Goal: Task Accomplishment & Management: Manage account settings

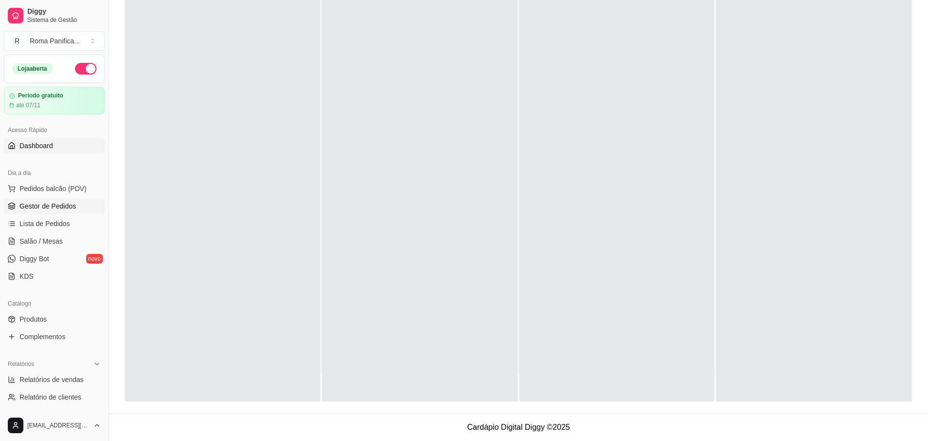
click at [67, 137] on div "Acesso Rápido Dashboard" at bounding box center [54, 137] width 109 height 39
click at [64, 143] on link "Dashboard" at bounding box center [54, 146] width 101 height 16
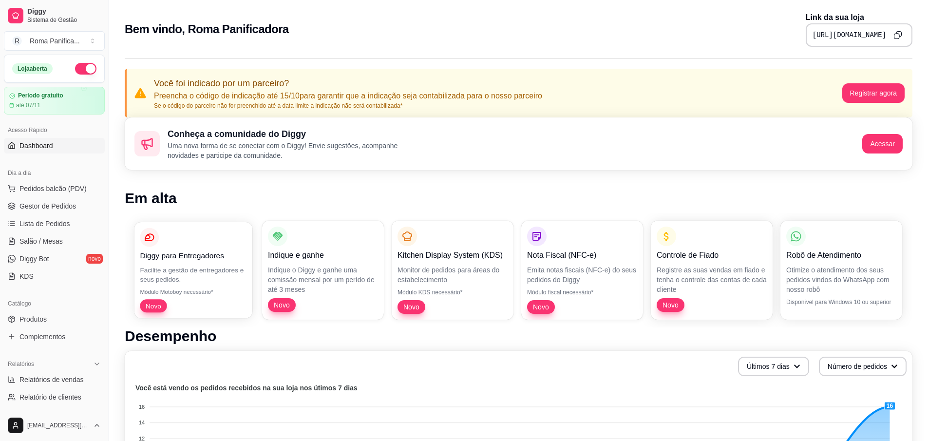
click at [203, 304] on p "Novo" at bounding box center [193, 305] width 107 height 13
click at [469, 281] on p "Monitor de pedidos para áreas do estabelecimento" at bounding box center [453, 274] width 110 height 19
click at [858, 279] on p "Otimize o atendimento dos seus pedidos vindos do WhatsApp com nosso robô" at bounding box center [842, 279] width 110 height 29
click at [855, 307] on div "Robô de Atendimento Otimize o atendimento dos seus pedidos vindos do WhatsApp c…" at bounding box center [842, 270] width 122 height 99
click at [841, 262] on div "Robô de Atendimento Otimize o atendimento dos seus pedidos vindos do WhatsApp c…" at bounding box center [842, 270] width 122 height 99
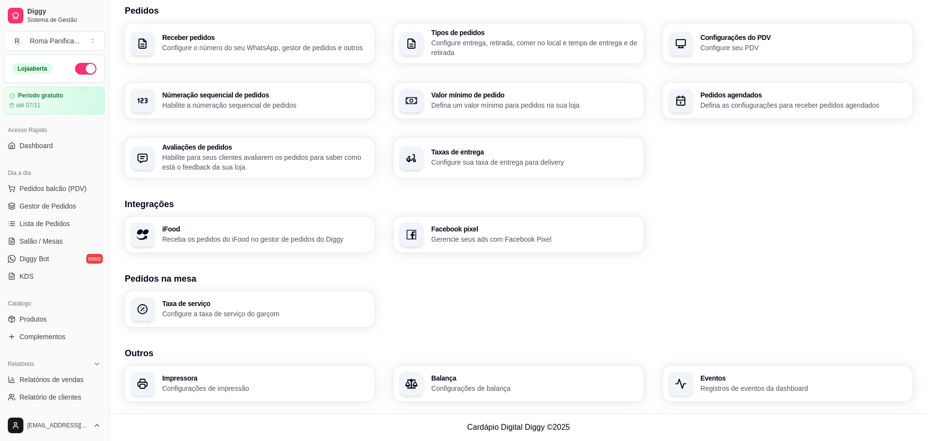
scroll to position [141, 0]
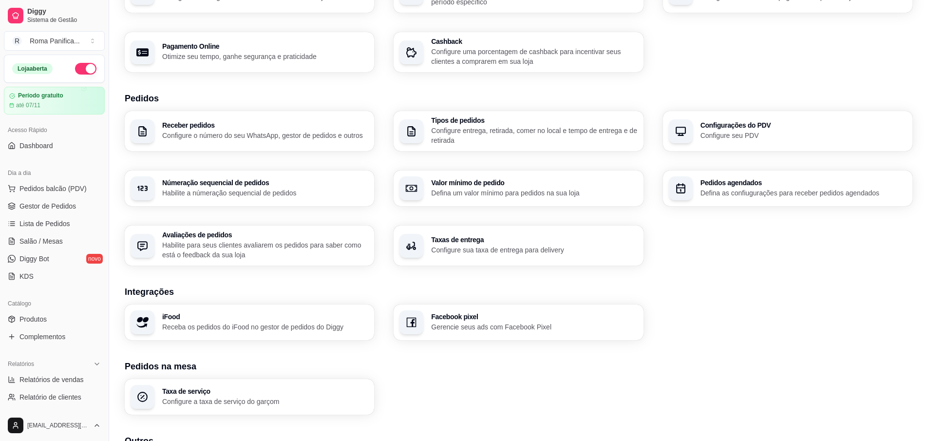
click at [493, 340] on div "Loja Informações da loja Principais informações da sua loja como endereço, nome…" at bounding box center [519, 193] width 788 height 591
click at [489, 330] on p "Gerencie seus ads com Facebook Pixel" at bounding box center [534, 326] width 200 height 9
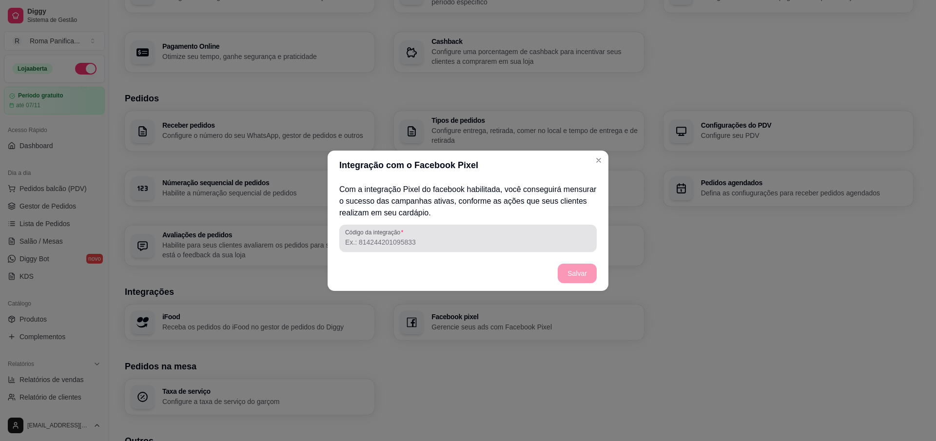
click at [438, 245] on input "Código da integração" at bounding box center [468, 242] width 246 height 10
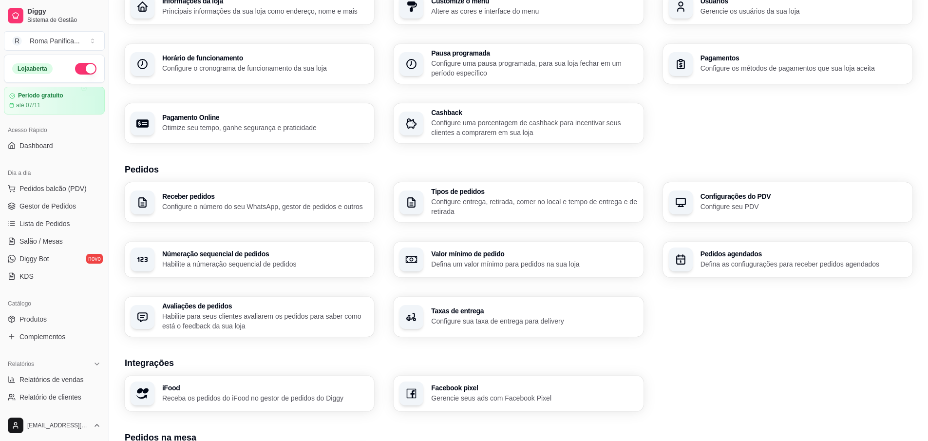
scroll to position [0, 0]
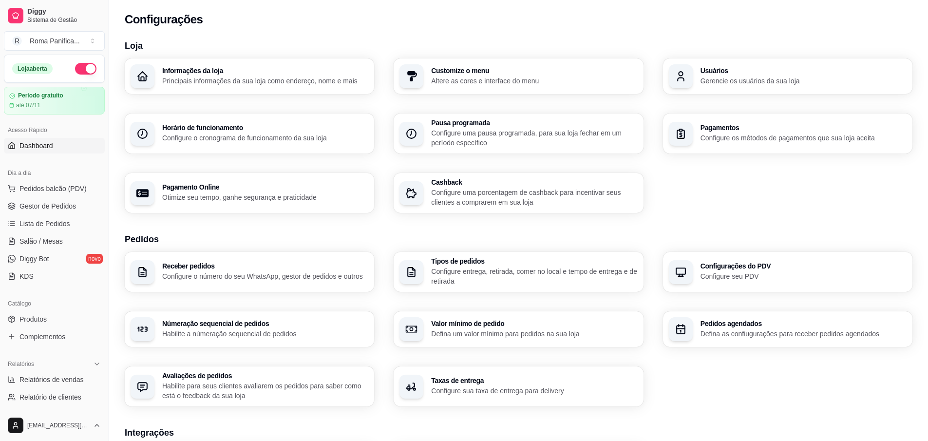
click at [51, 149] on span "Dashboard" at bounding box center [36, 146] width 34 height 10
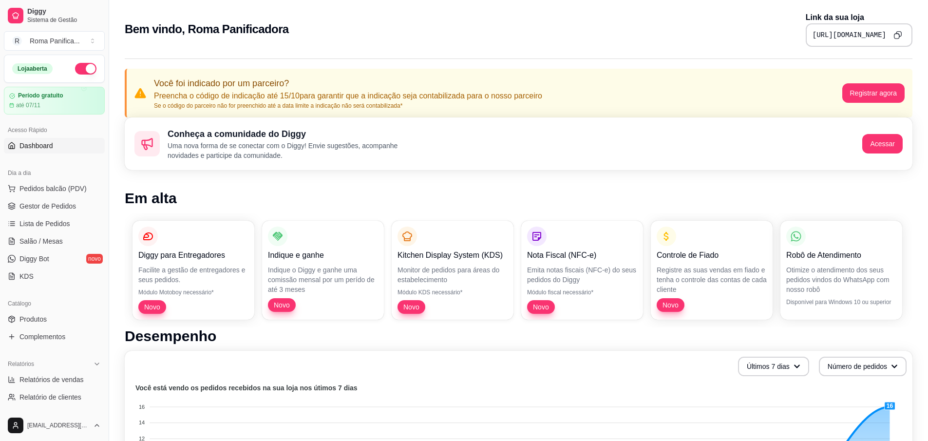
click at [898, 34] on icon "Copy to clipboard" at bounding box center [898, 35] width 8 height 8
click at [58, 148] on link "Dashboard" at bounding box center [54, 146] width 101 height 16
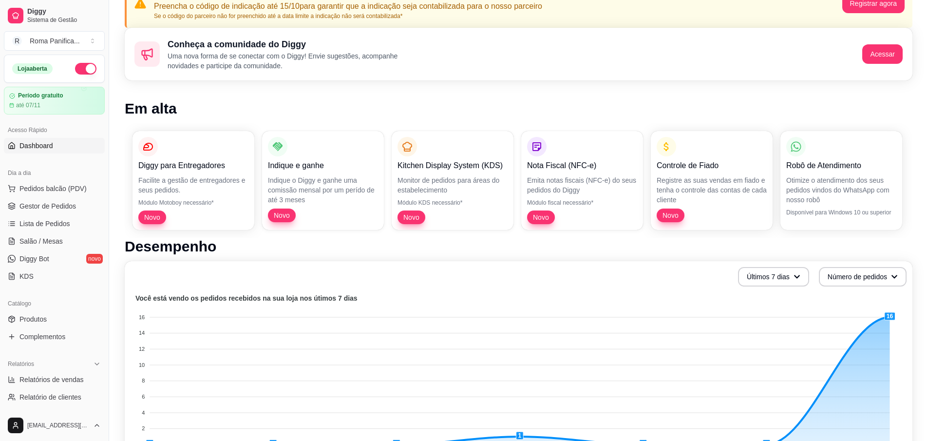
scroll to position [88, 0]
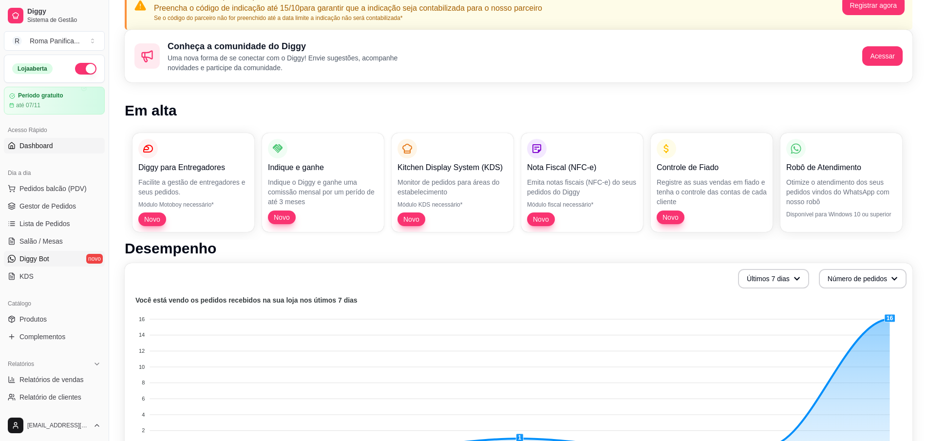
click at [47, 258] on span "Diggy Bot" at bounding box center [34, 259] width 30 height 10
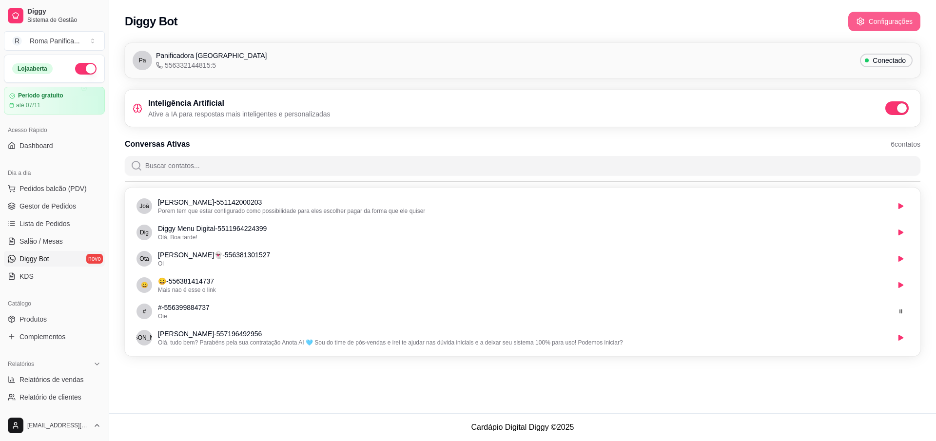
click at [878, 20] on button "Configurações" at bounding box center [884, 21] width 72 height 19
click at [51, 197] on ul "Pedidos balcão (PDV) Gestor de Pedidos Lista de Pedidos Salão / Mesas Diggy Bot…" at bounding box center [54, 232] width 101 height 103
drag, startPoint x: 29, startPoint y: 135, endPoint x: 31, endPoint y: 145, distance: 10.3
click at [29, 135] on div "Acesso Rápido" at bounding box center [54, 130] width 101 height 16
drag, startPoint x: 31, startPoint y: 150, endPoint x: 77, endPoint y: 135, distance: 47.8
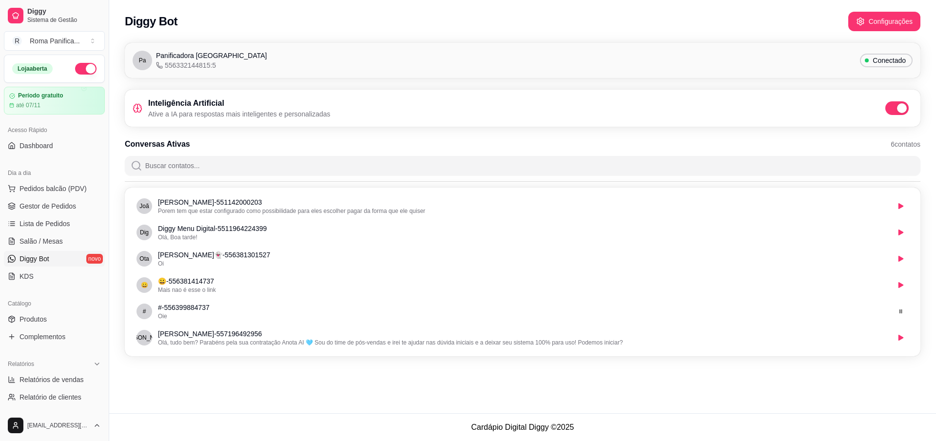
click at [31, 149] on span "Dashboard" at bounding box center [36, 146] width 34 height 10
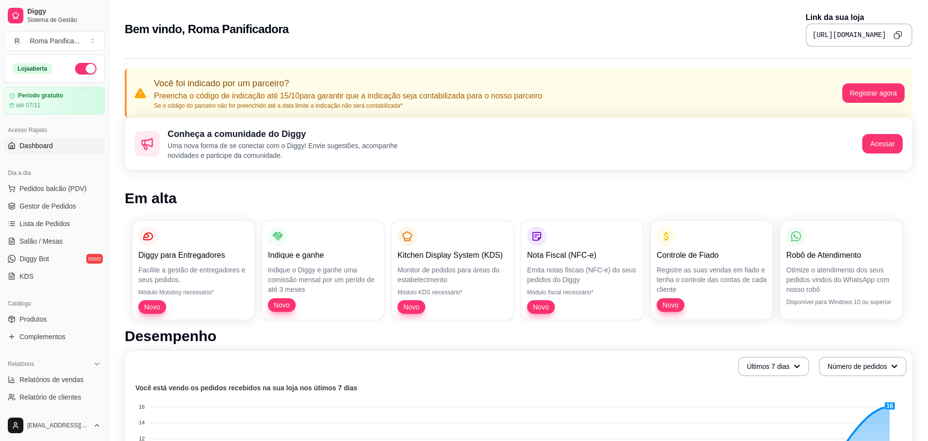
click at [843, 39] on pre "[URL][DOMAIN_NAME]" at bounding box center [850, 35] width 74 height 10
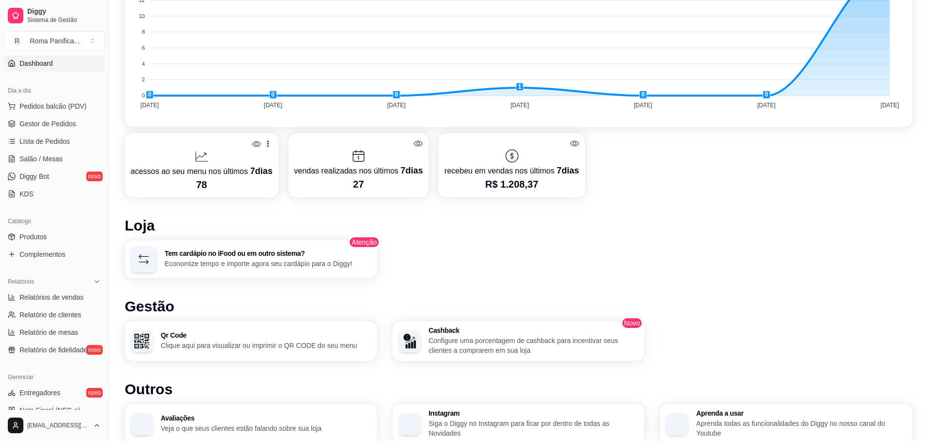
scroll to position [260, 0]
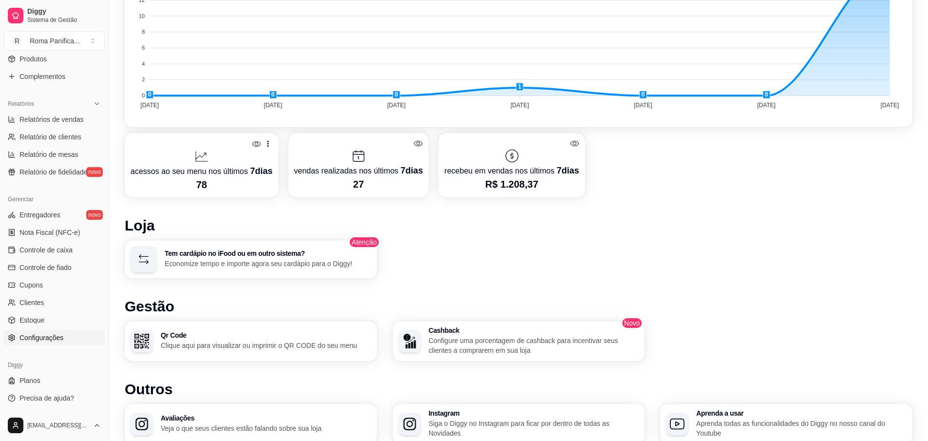
click at [32, 330] on link "Configurações" at bounding box center [54, 338] width 101 height 16
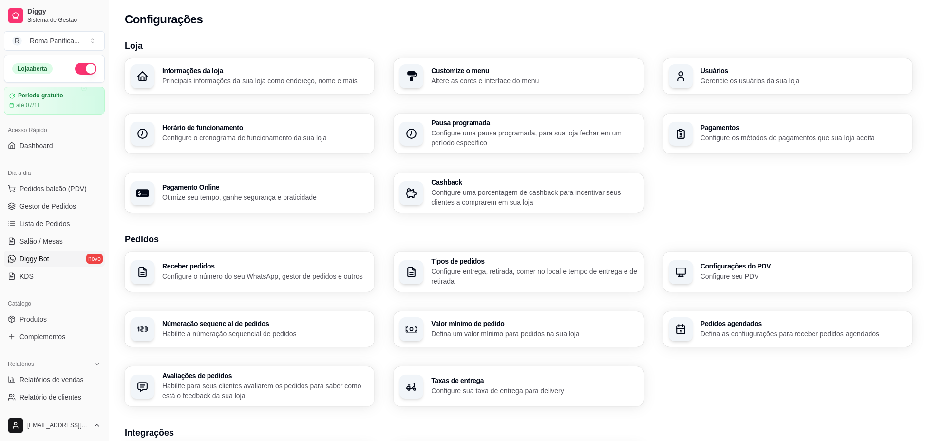
click at [55, 259] on link "Diggy Bot novo" at bounding box center [54, 259] width 101 height 16
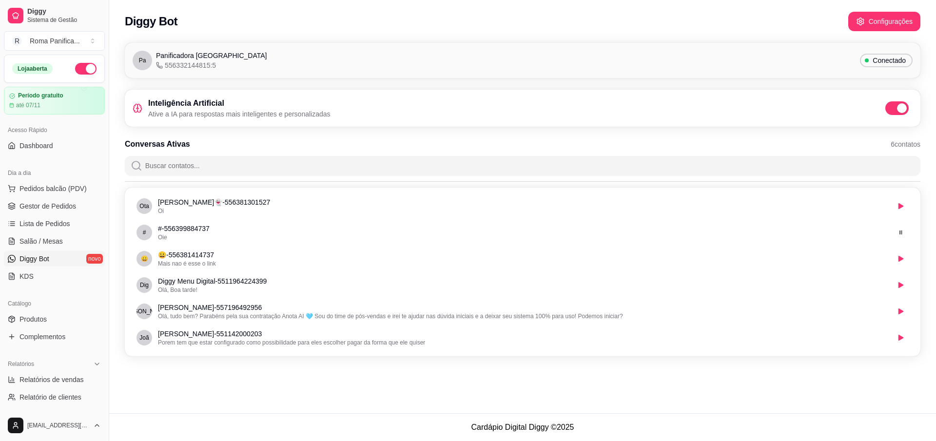
click at [887, 58] on span "Conectado" at bounding box center [888, 61] width 41 height 10
click at [883, 64] on span "Conectado" at bounding box center [888, 61] width 41 height 10
click at [890, 9] on div "Diggy Bot Configurações" at bounding box center [522, 18] width 827 height 37
click at [888, 18] on button "Configurações" at bounding box center [884, 21] width 72 height 19
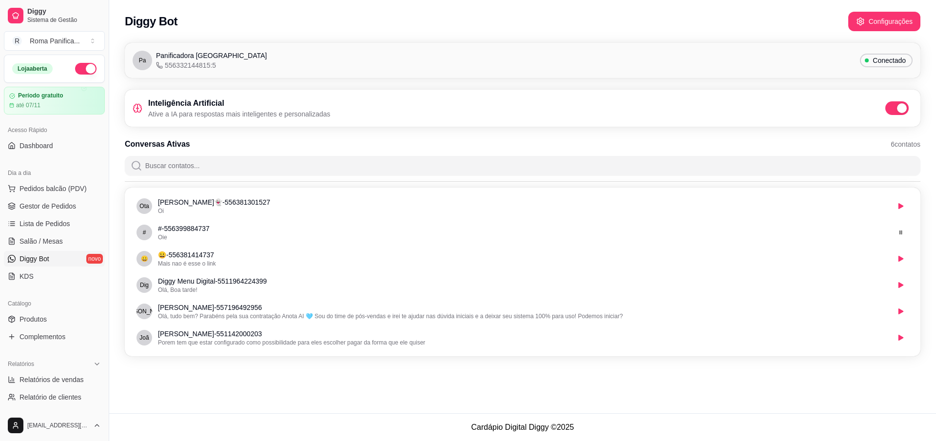
click at [900, 61] on span "Conectado" at bounding box center [888, 61] width 41 height 10
click at [177, 51] on span "Panificadora [GEOGRAPHIC_DATA]" at bounding box center [211, 56] width 111 height 10
click at [158, 53] on span "Panificadora [GEOGRAPHIC_DATA]" at bounding box center [211, 56] width 111 height 10
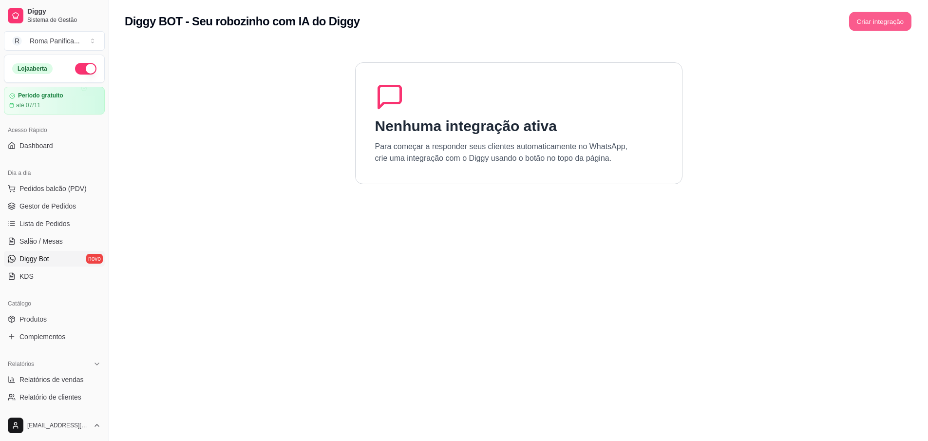
click at [882, 24] on button "Criar integração" at bounding box center [880, 21] width 62 height 19
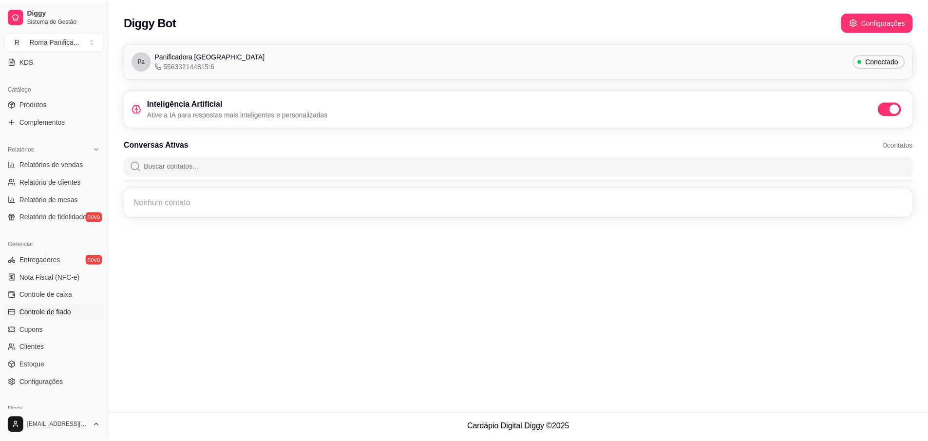
scroll to position [260, 0]
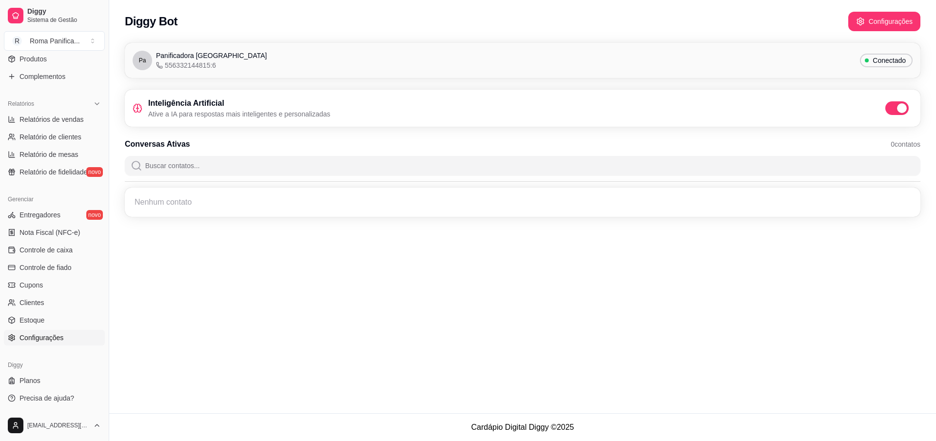
click at [66, 333] on link "Configurações" at bounding box center [54, 338] width 101 height 16
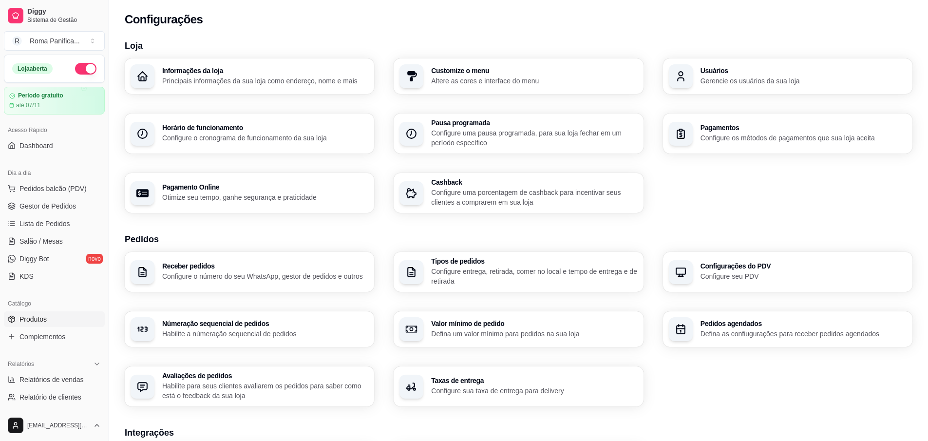
click at [42, 318] on span "Produtos" at bounding box center [32, 319] width 27 height 10
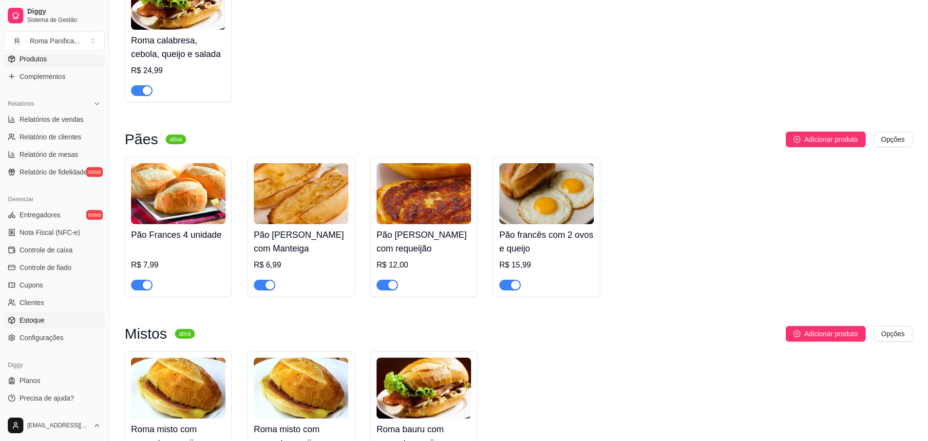
scroll to position [175, 0]
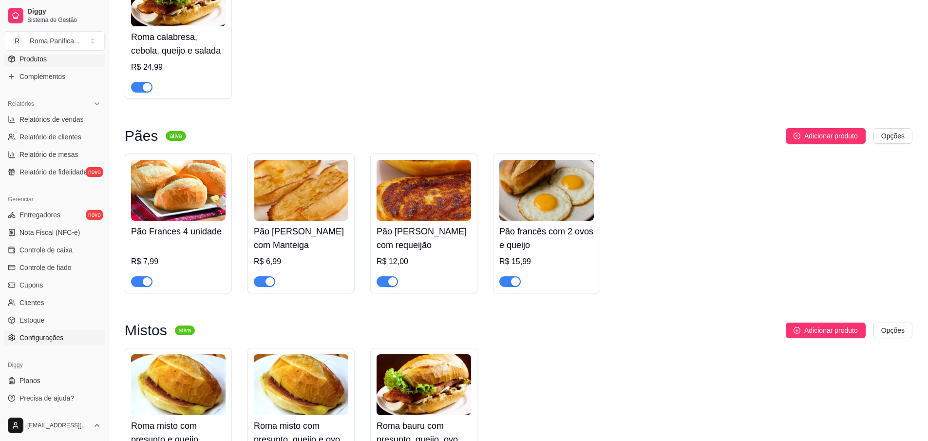
click at [50, 336] on span "Configurações" at bounding box center [41, 338] width 44 height 10
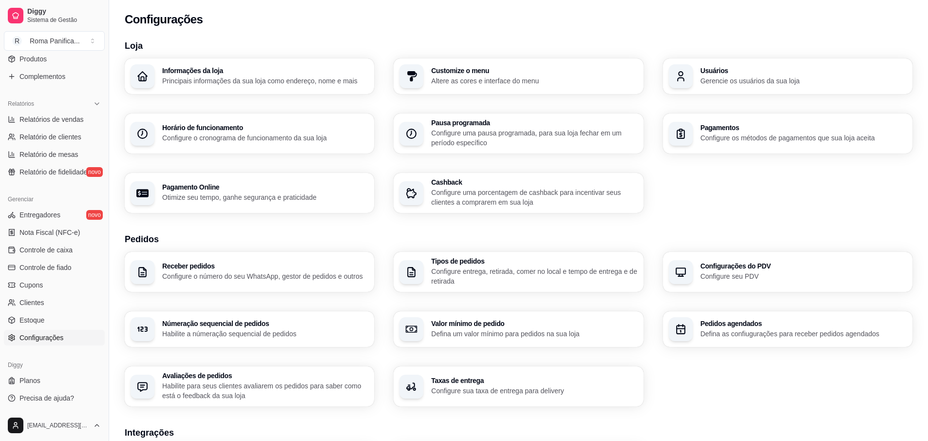
click at [282, 85] on p "Principais informações da sua loja como endereço, nome e mais" at bounding box center [265, 81] width 206 height 10
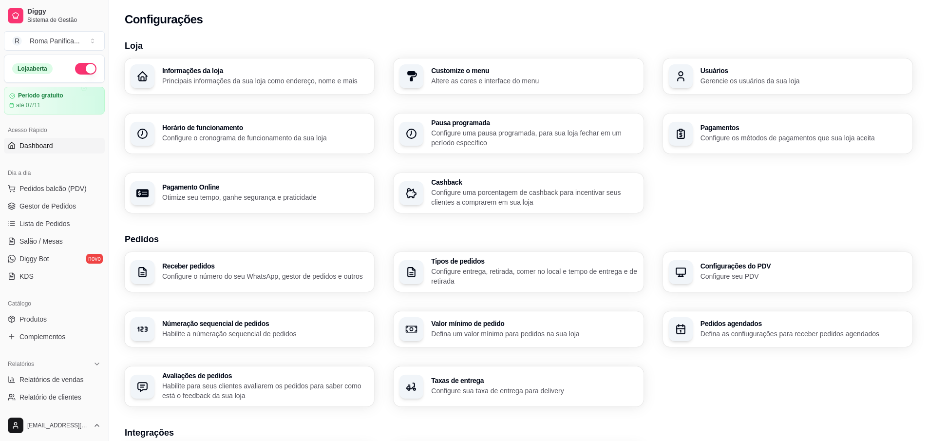
click at [39, 146] on span "Dashboard" at bounding box center [36, 146] width 34 height 10
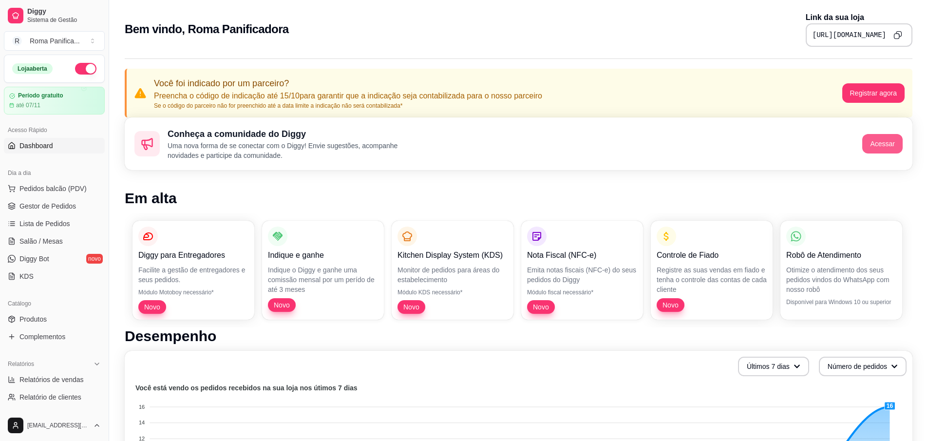
click at [887, 146] on button "Acessar" at bounding box center [883, 143] width 40 height 19
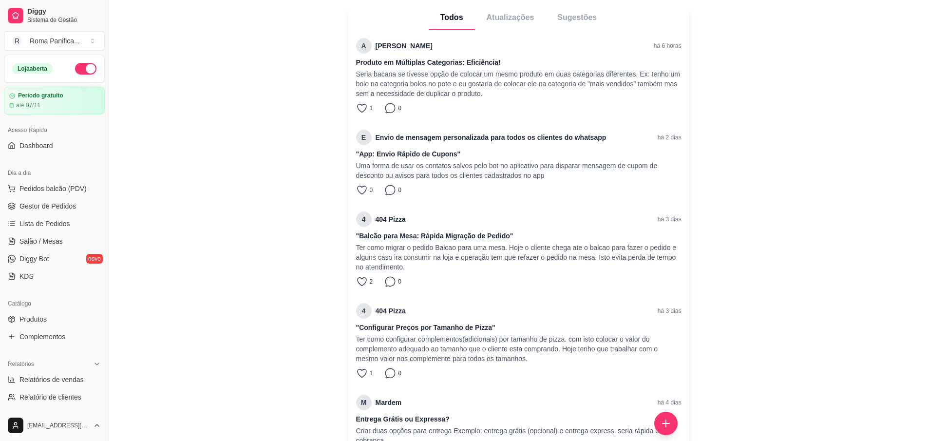
click at [431, 142] on p "Envio de mensagem personalizada para todos os clientes do whatsapp" at bounding box center [491, 138] width 231 height 10
click at [429, 157] on h1 ""App: Envio Rápido de Cupons"" at bounding box center [519, 154] width 326 height 10
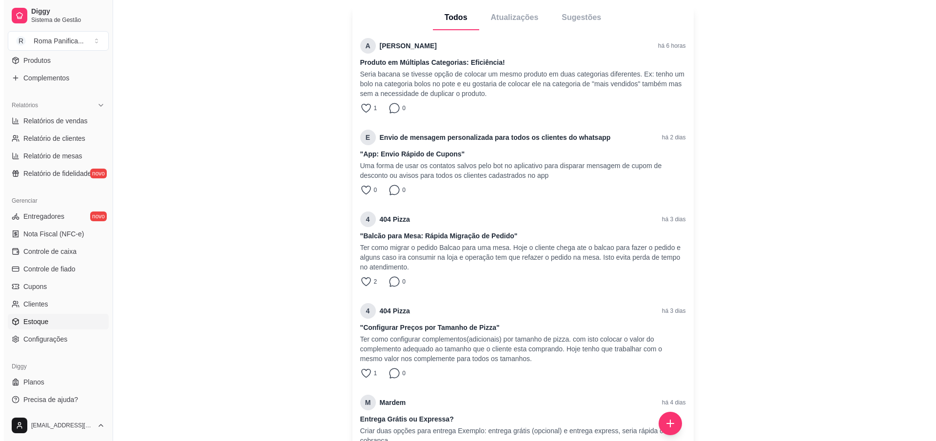
scroll to position [260, 0]
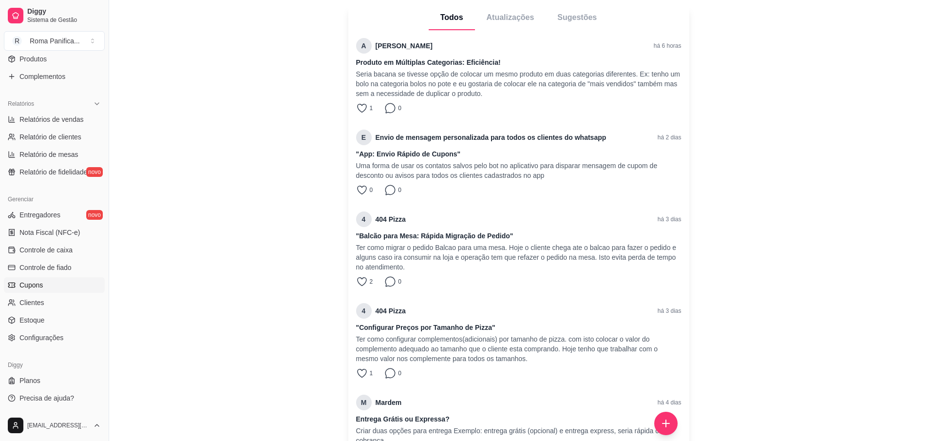
click at [60, 285] on link "Cupons" at bounding box center [54, 285] width 101 height 16
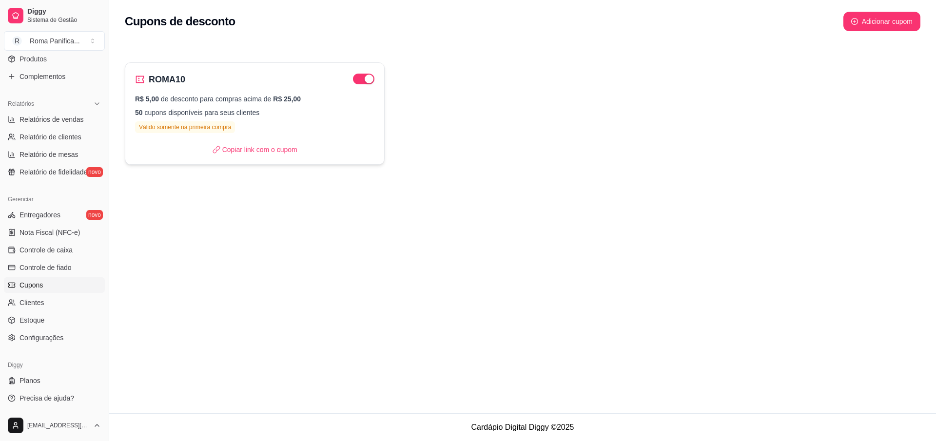
click at [196, 112] on p "50 cupons disponíveis para seus clientes" at bounding box center [254, 113] width 239 height 10
select select "FIXED_VALUE"
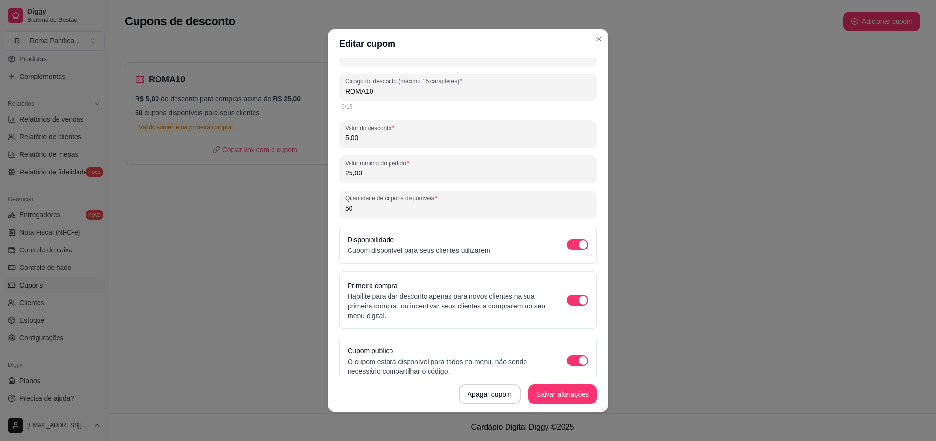
scroll to position [36, 0]
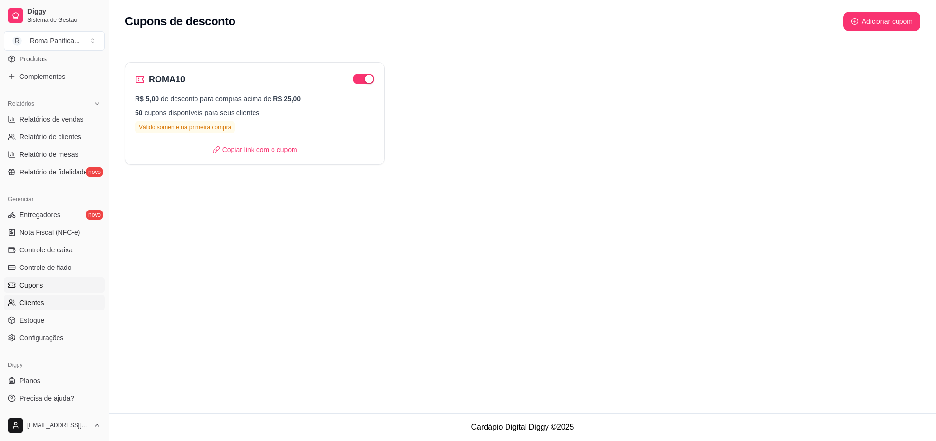
click at [44, 300] on link "Clientes" at bounding box center [54, 303] width 101 height 16
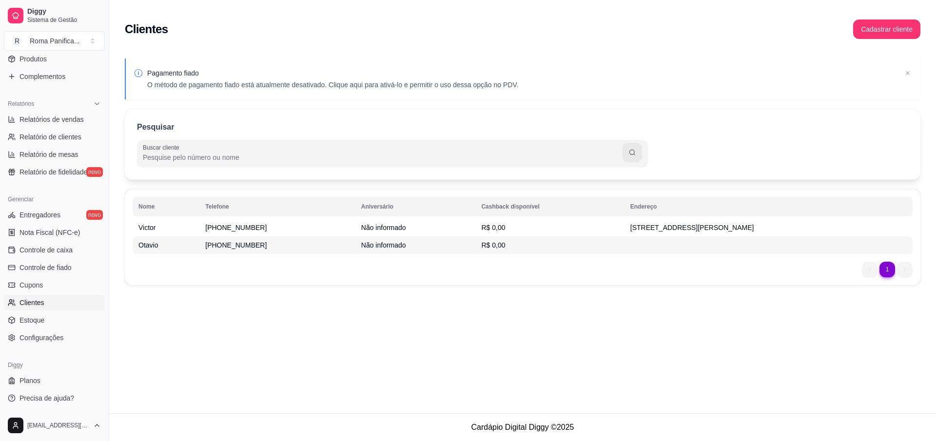
click at [361, 244] on span "Não informado" at bounding box center [383, 245] width 45 height 8
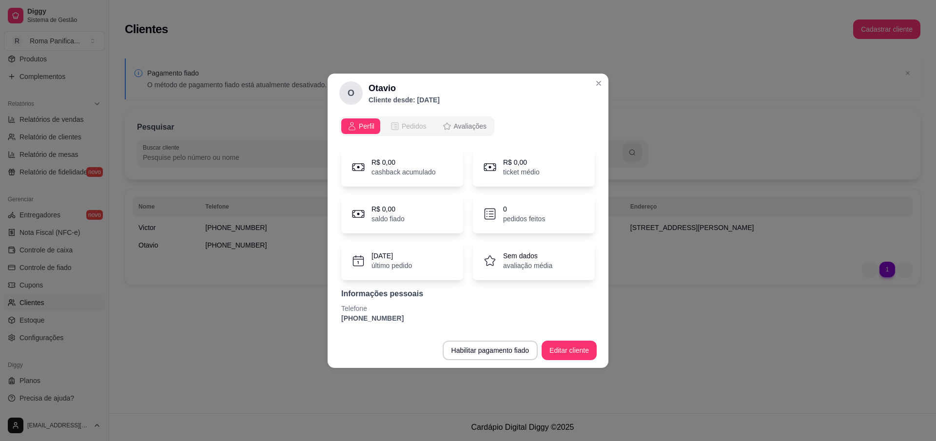
click at [417, 126] on span "Pedidos" at bounding box center [414, 126] width 25 height 10
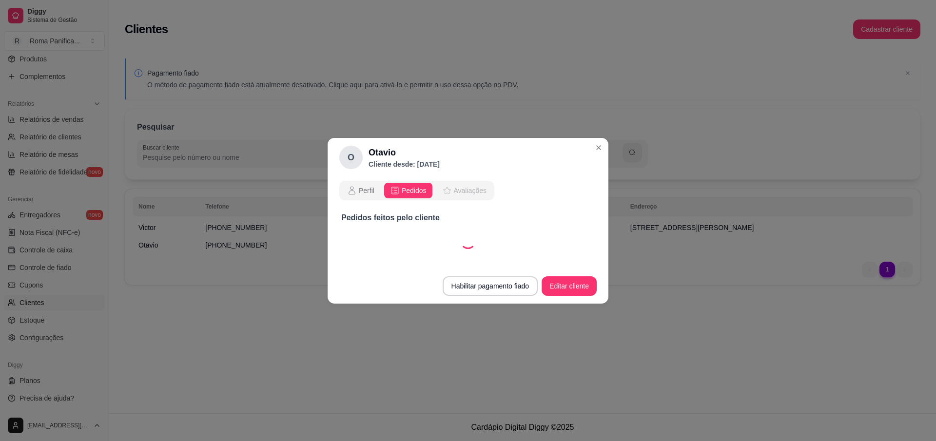
click at [471, 197] on button "Avaliações" at bounding box center [464, 191] width 56 height 16
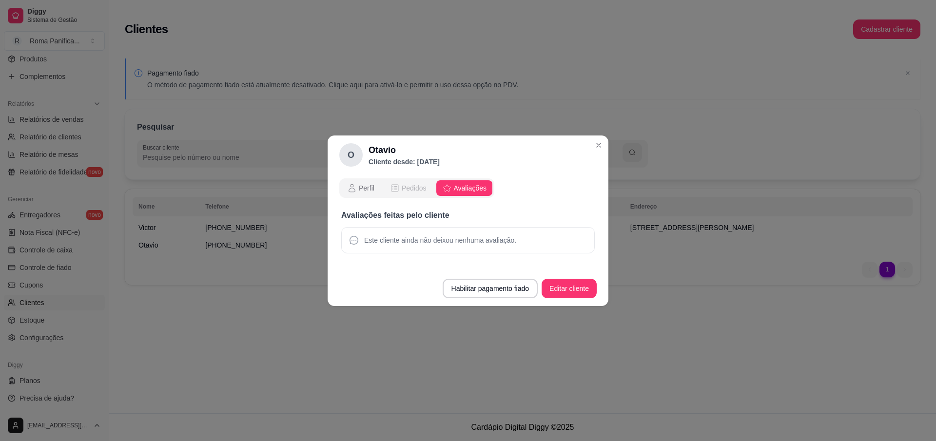
click at [371, 186] on span "Perfil" at bounding box center [367, 188] width 16 height 10
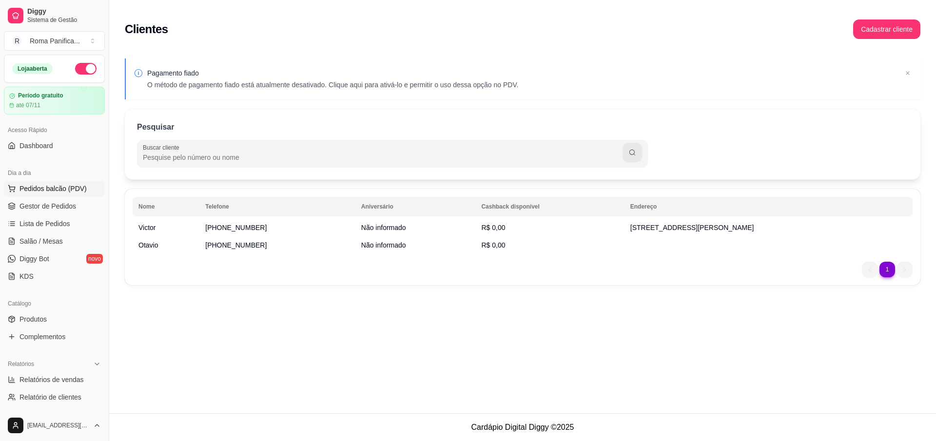
click at [57, 188] on span "Pedidos balcão (PDV)" at bounding box center [52, 189] width 67 height 10
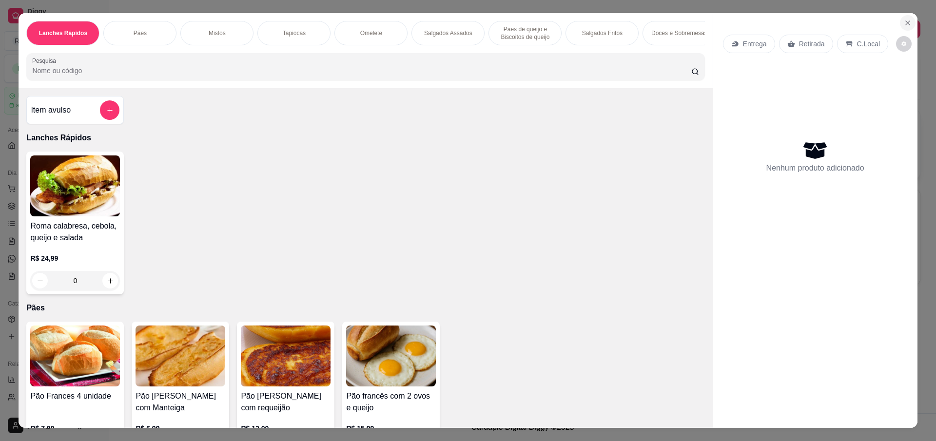
click at [905, 18] on button "Close" at bounding box center [908, 23] width 16 height 16
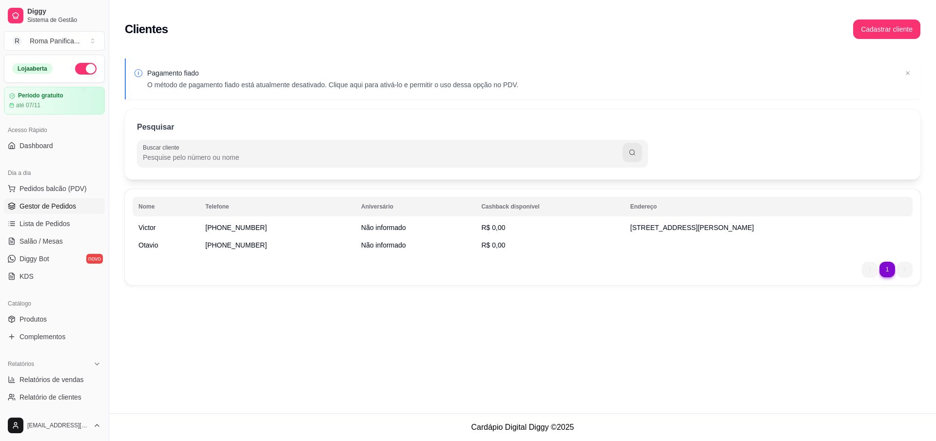
click at [69, 210] on span "Gestor de Pedidos" at bounding box center [47, 206] width 57 height 10
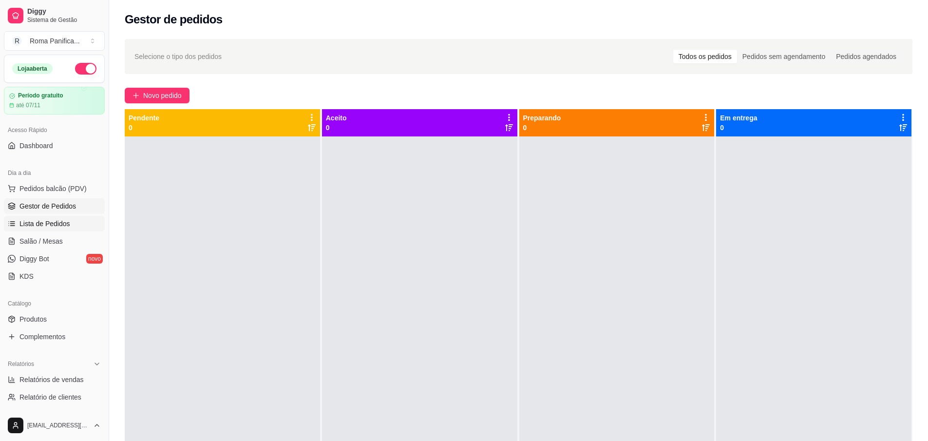
click at [62, 225] on span "Lista de Pedidos" at bounding box center [44, 224] width 51 height 10
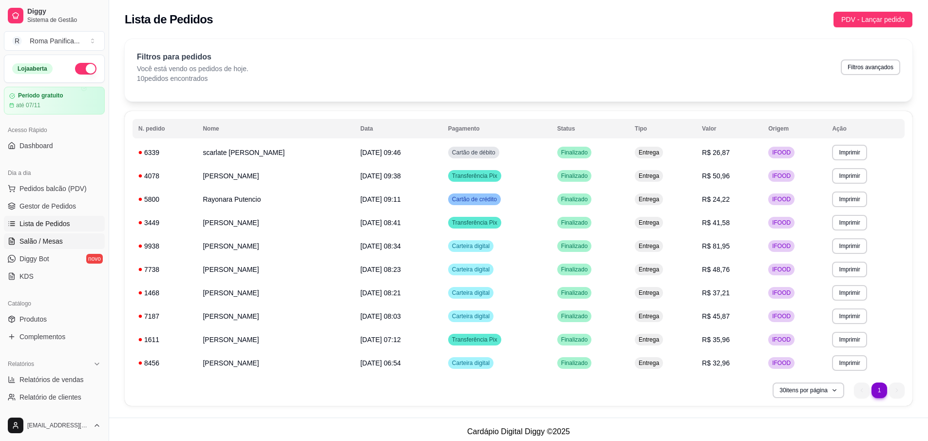
click at [62, 244] on link "Salão / Mesas" at bounding box center [54, 241] width 101 height 16
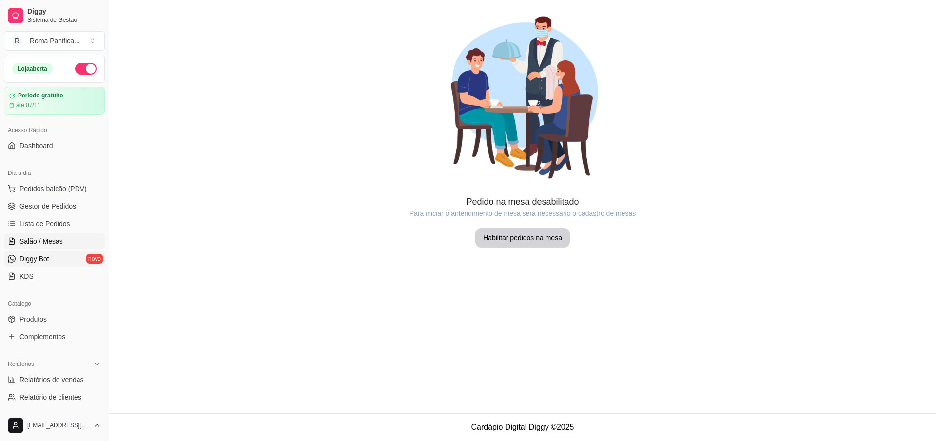
click at [51, 265] on link "Diggy Bot novo" at bounding box center [54, 259] width 101 height 16
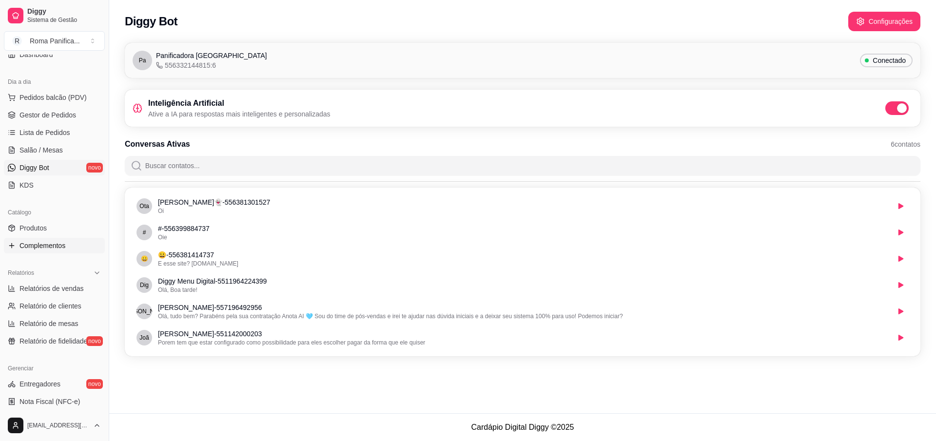
scroll to position [260, 0]
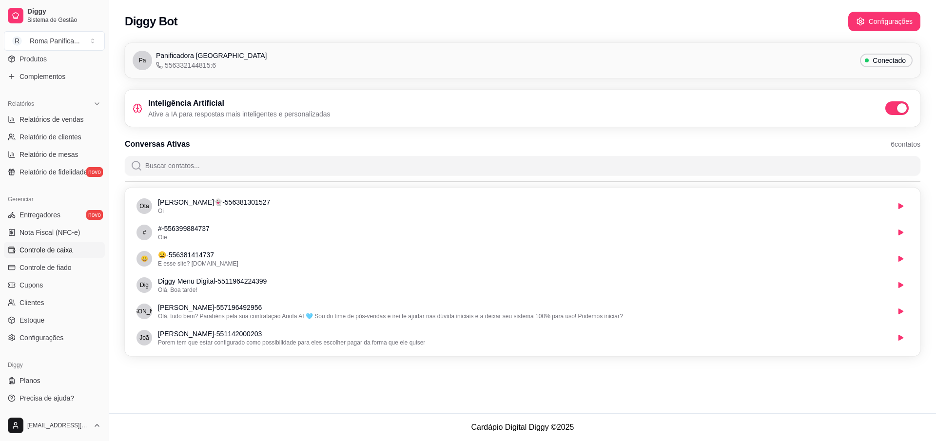
click at [49, 254] on span "Controle de caixa" at bounding box center [45, 250] width 53 height 10
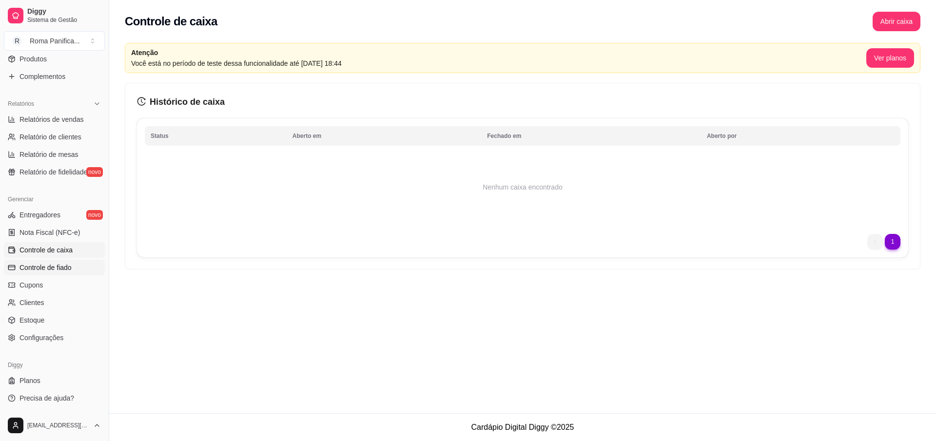
click at [52, 273] on link "Controle de fiado" at bounding box center [54, 268] width 101 height 16
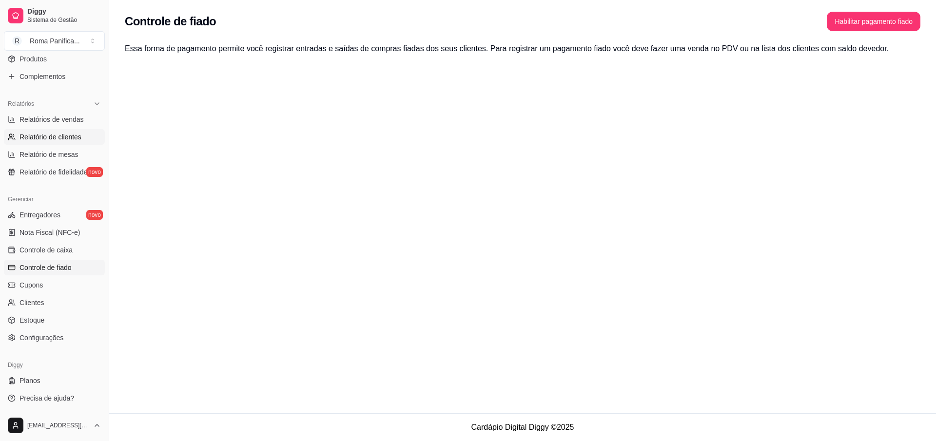
click at [40, 131] on link "Relatório de clientes" at bounding box center [54, 137] width 101 height 16
select select "30"
select select "HIGHEST_TOTAL_SPENT_WITH_ORDERS"
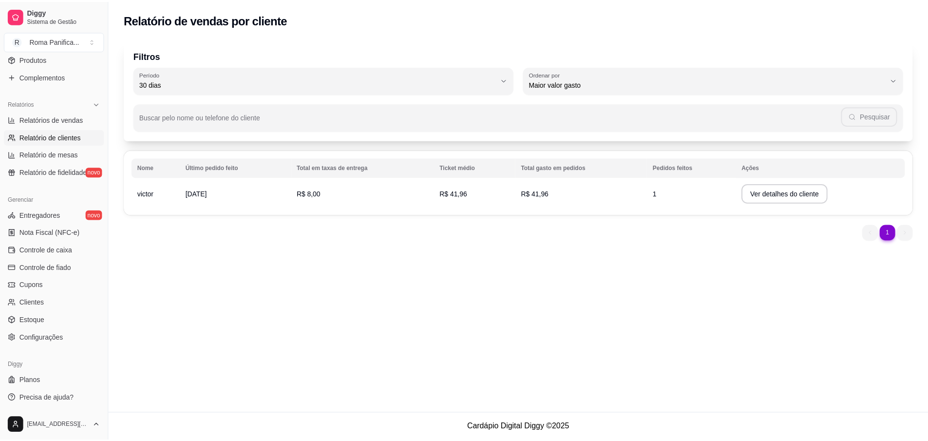
scroll to position [85, 0]
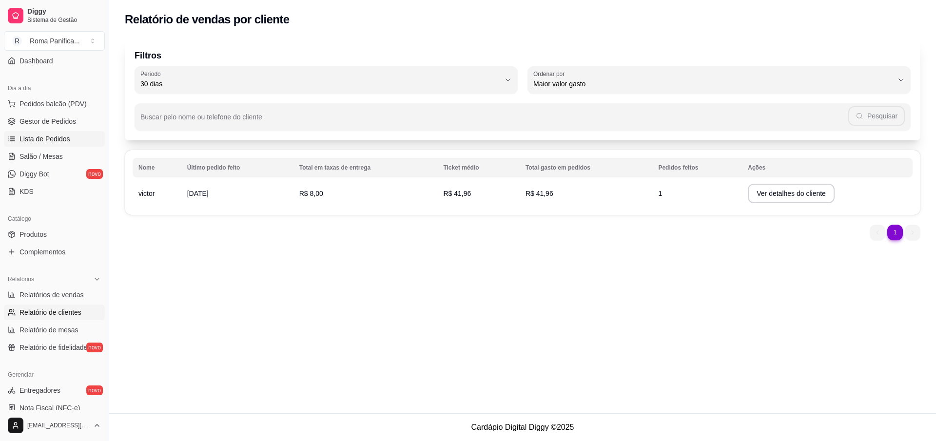
click at [41, 143] on span "Lista de Pedidos" at bounding box center [44, 139] width 51 height 10
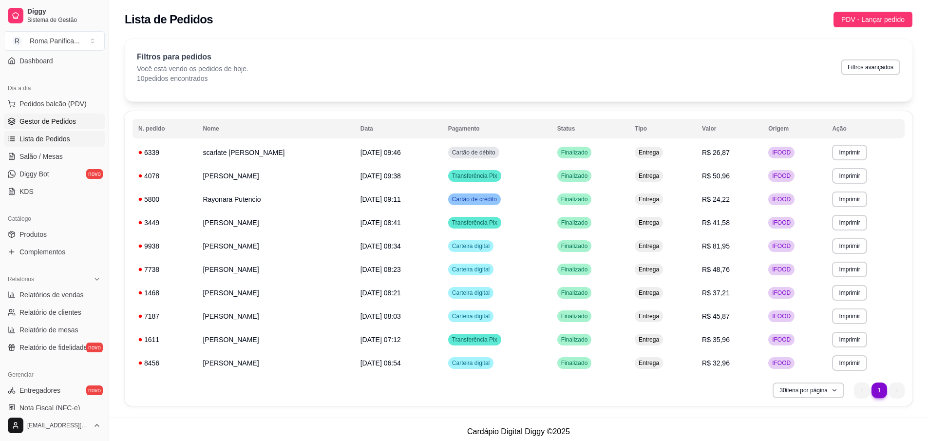
click at [59, 114] on link "Gestor de Pedidos" at bounding box center [54, 122] width 101 height 16
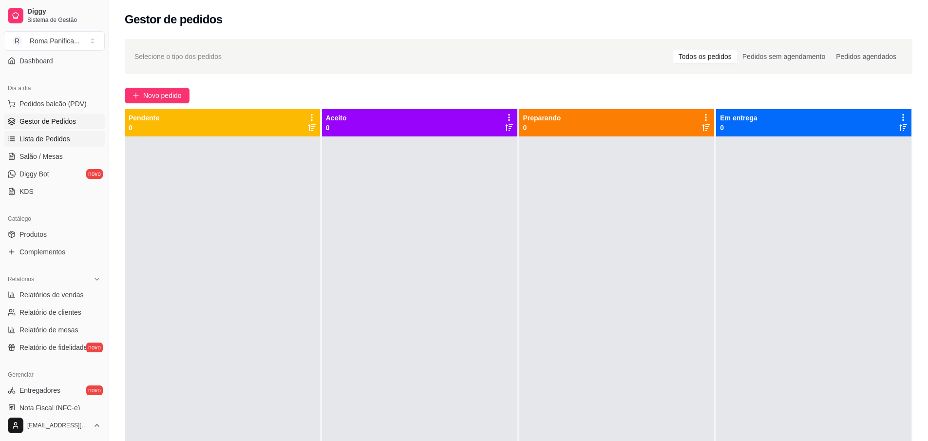
click at [53, 139] on span "Lista de Pedidos" at bounding box center [44, 139] width 51 height 10
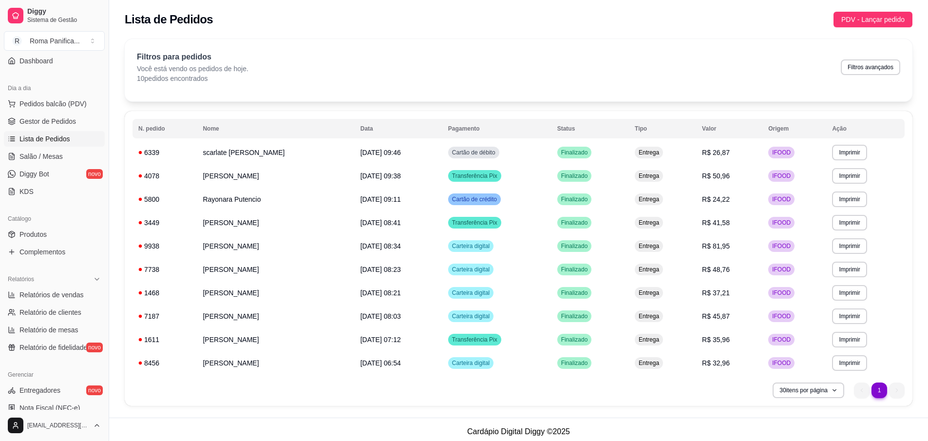
click at [51, 109] on button "Pedidos balcão (PDV)" at bounding box center [54, 104] width 101 height 16
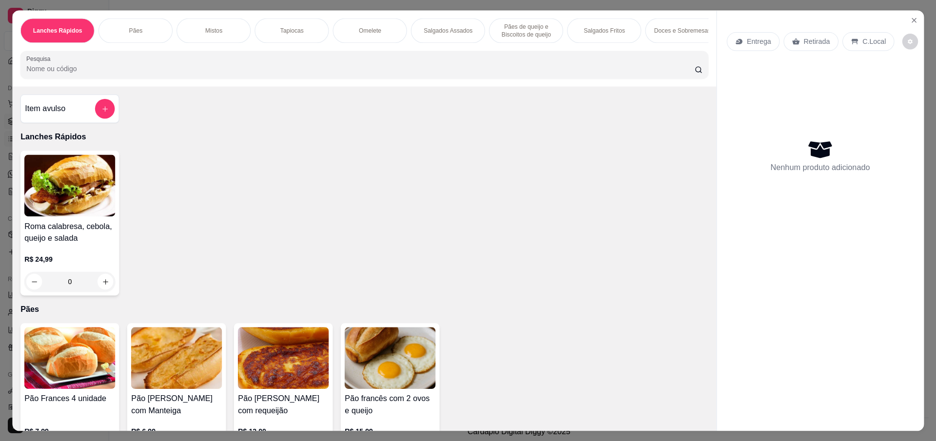
click at [48, 114] on h4 "Item avulso" at bounding box center [45, 109] width 40 height 12
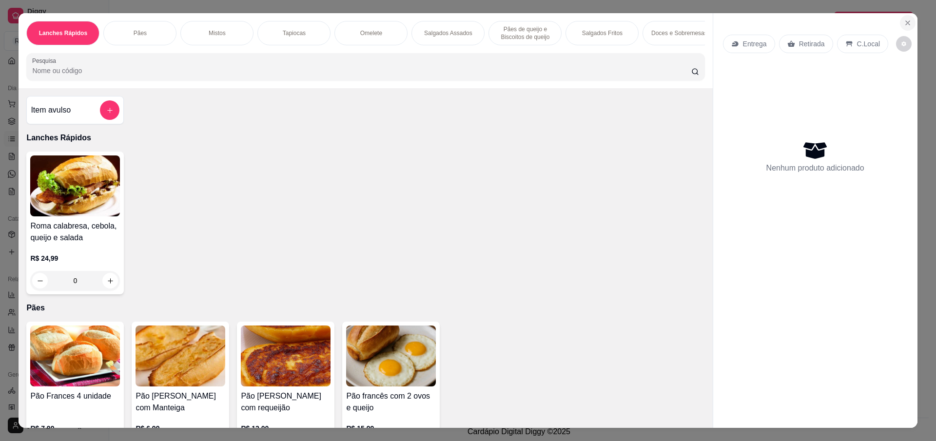
click at [904, 24] on icon "Close" at bounding box center [908, 23] width 8 height 8
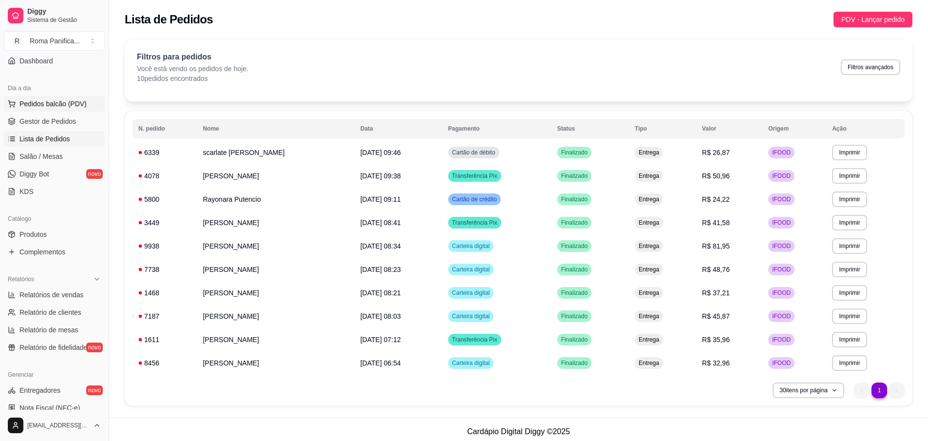
click at [44, 101] on span "Pedidos balcão (PDV)" at bounding box center [52, 104] width 67 height 10
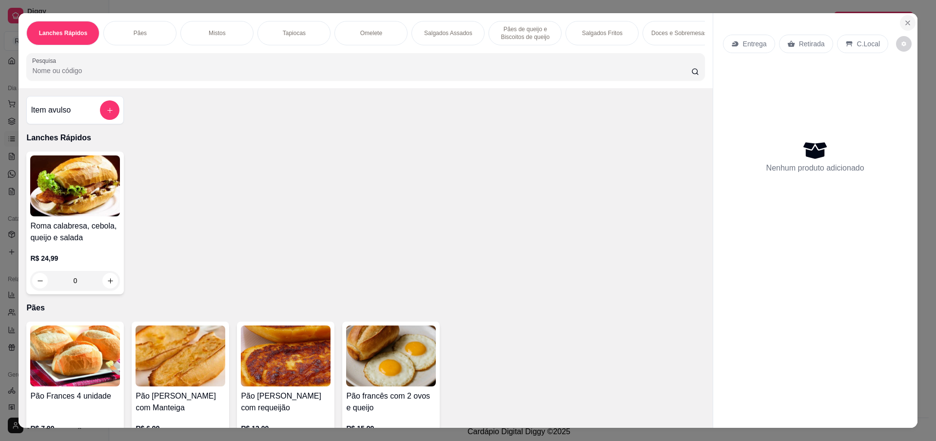
click at [905, 21] on icon "Close" at bounding box center [908, 23] width 8 height 8
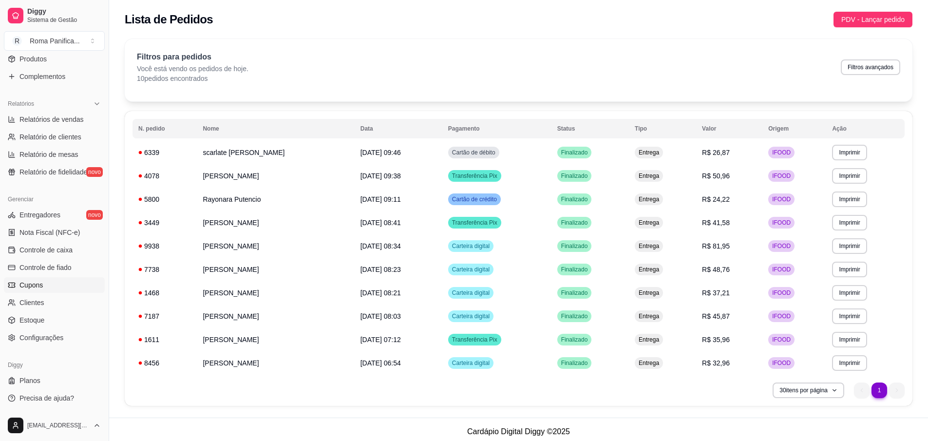
scroll to position [4, 0]
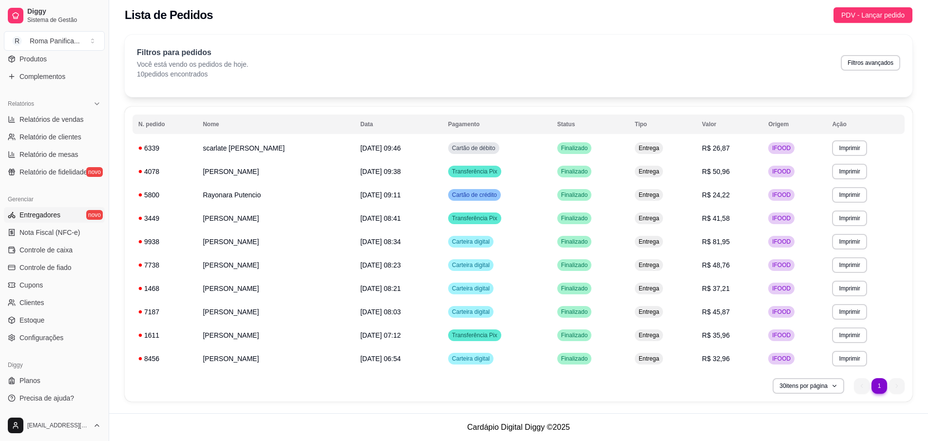
click at [56, 216] on span "Entregadores" at bounding box center [39, 215] width 41 height 10
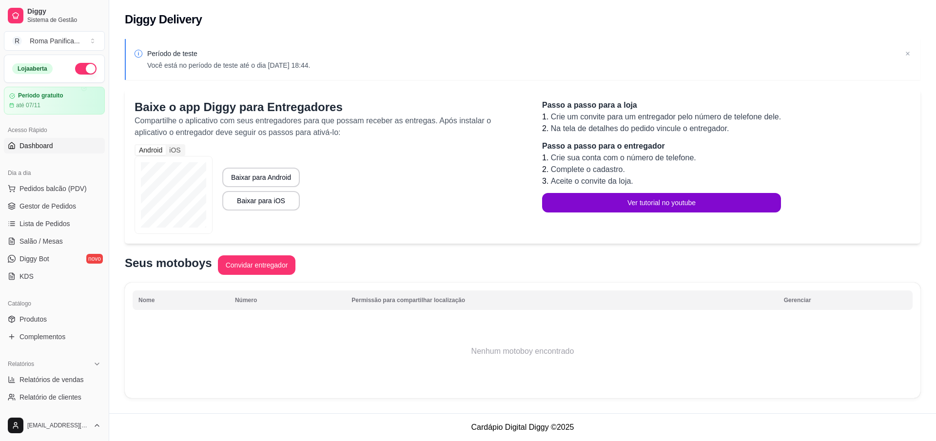
click at [43, 145] on span "Dashboard" at bounding box center [36, 146] width 34 height 10
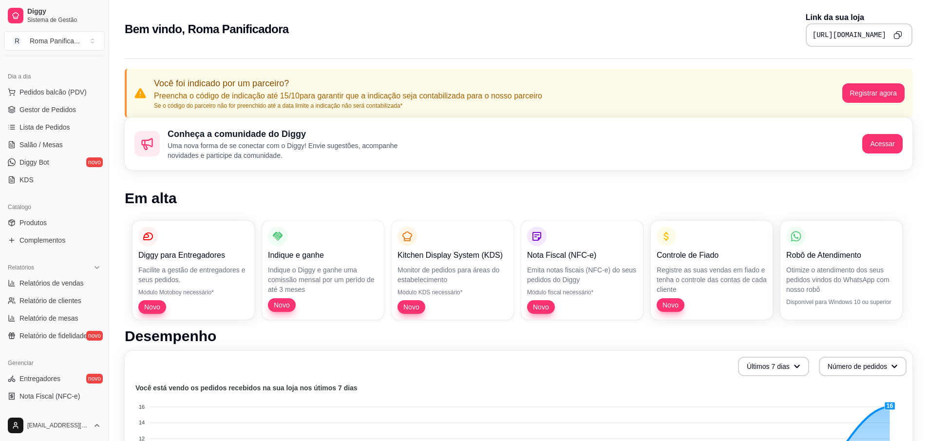
scroll to position [175, 0]
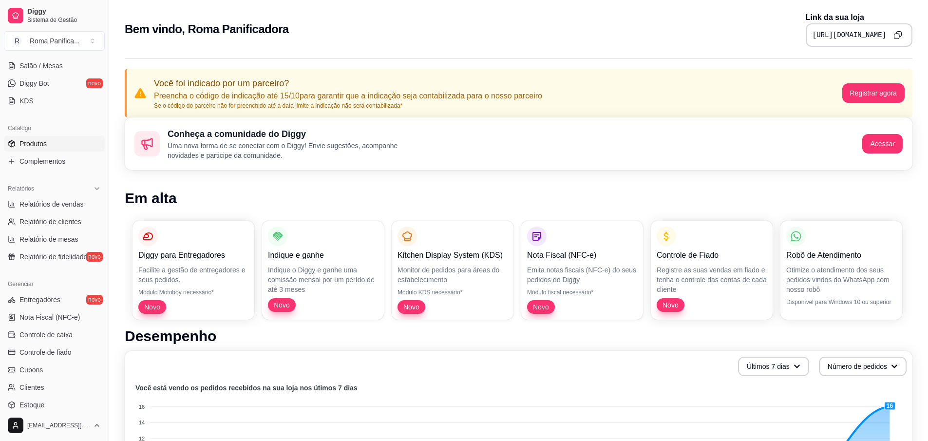
click at [45, 140] on span "Produtos" at bounding box center [32, 144] width 27 height 10
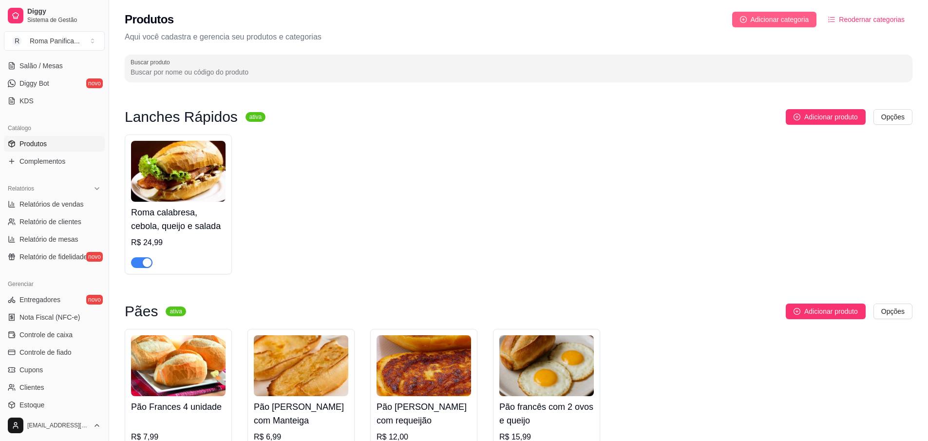
click at [762, 18] on span "Adicionar categoria" at bounding box center [780, 19] width 58 height 11
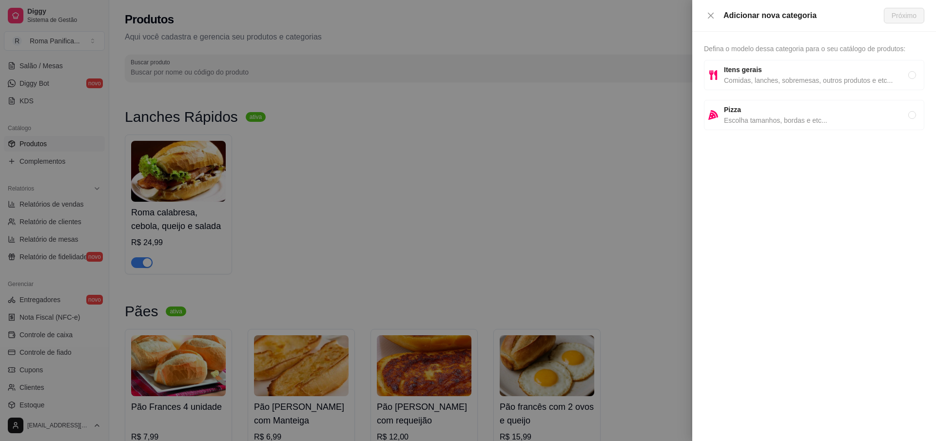
click at [580, 180] on div at bounding box center [468, 220] width 936 height 441
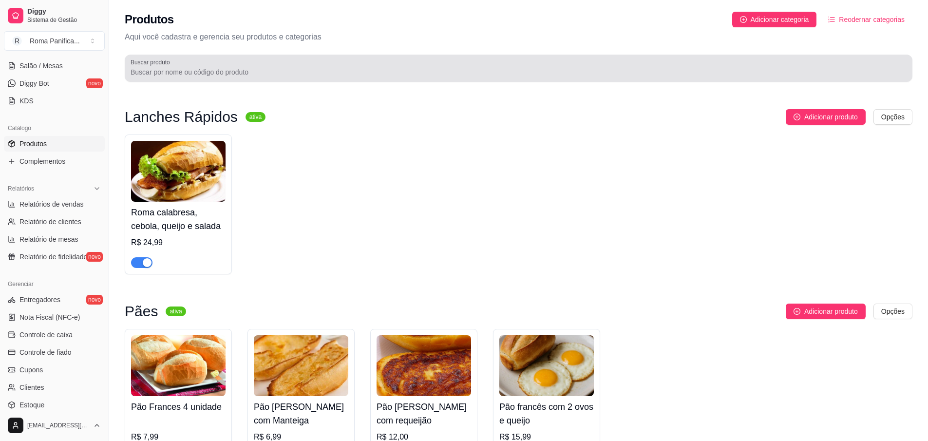
click at [206, 81] on div "Buscar produto" at bounding box center [519, 68] width 788 height 27
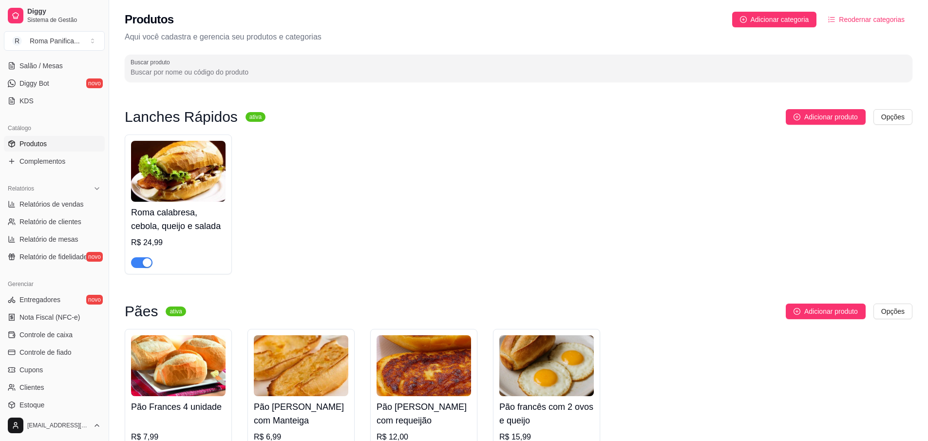
click at [434, 147] on div "Roma calabresa, cebola, queijo e salada R$ 24,99" at bounding box center [519, 205] width 788 height 140
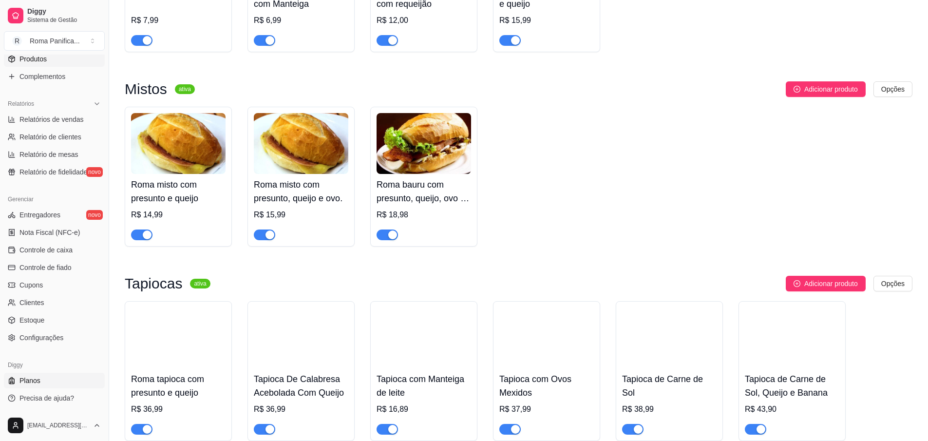
scroll to position [526, 0]
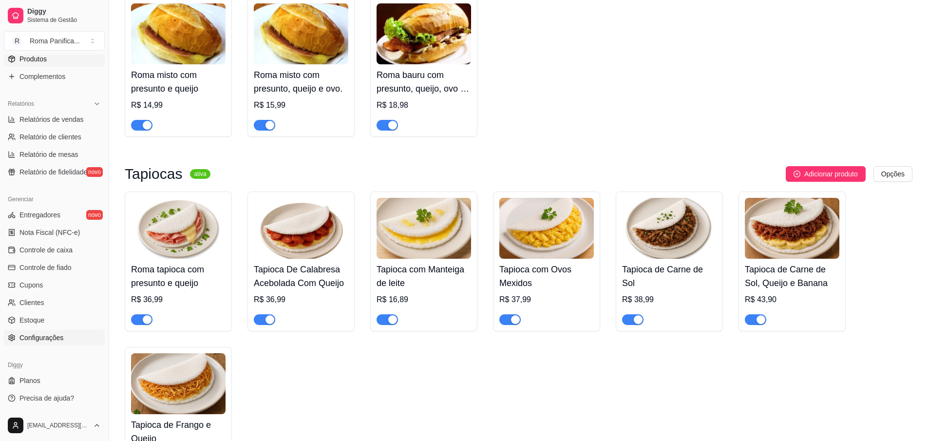
click at [39, 339] on span "Configurações" at bounding box center [41, 338] width 44 height 10
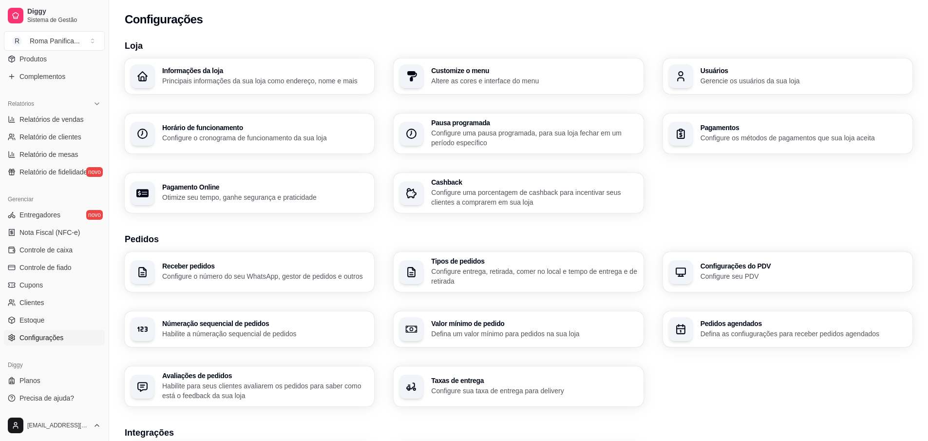
scroll to position [229, 0]
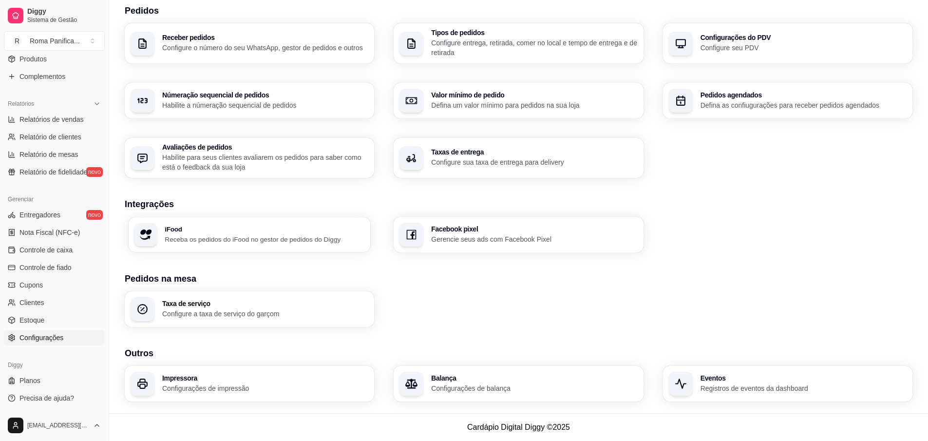
click at [285, 236] on p "Receba os pedidos do iFood no gestor de pedidos do Diggy" at bounding box center [265, 238] width 200 height 9
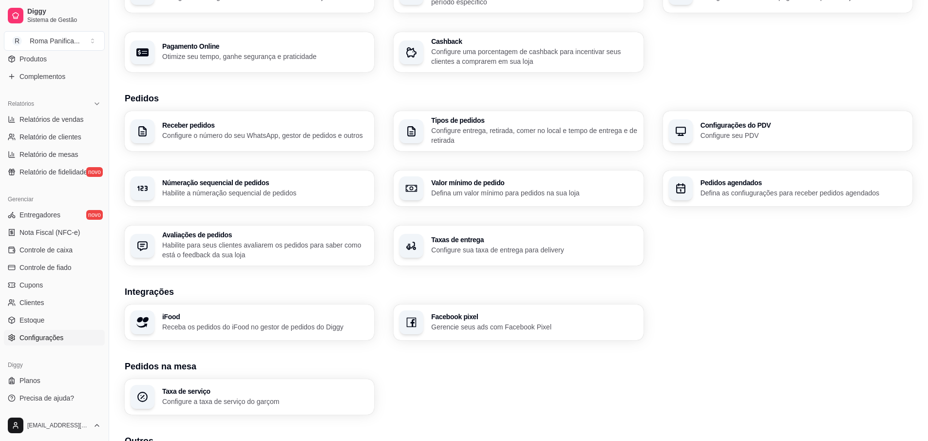
click at [743, 150] on div "Configurações do PDV Configure seu PDV" at bounding box center [788, 131] width 250 height 40
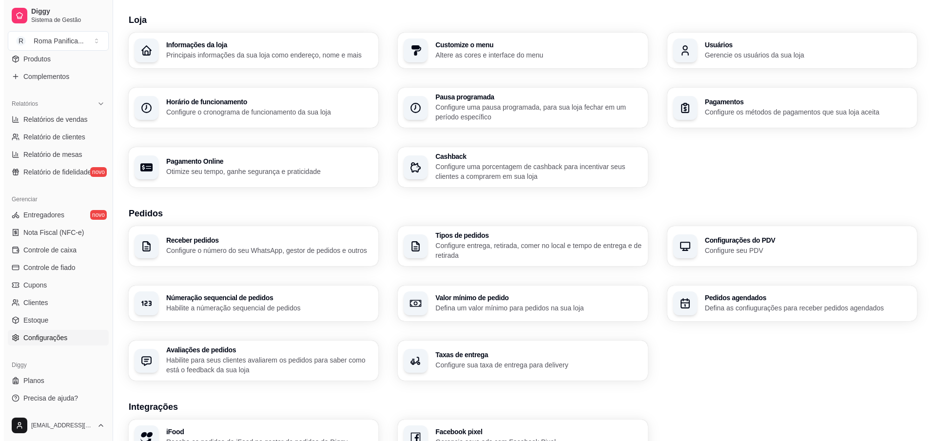
scroll to position [0, 0]
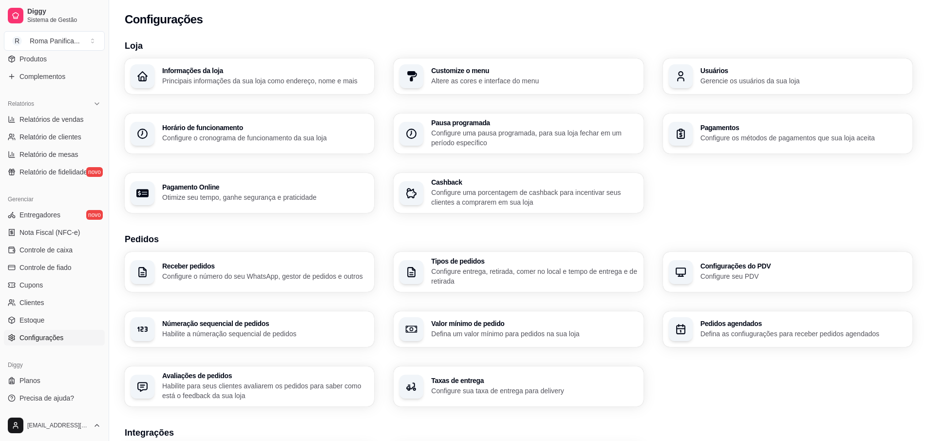
click at [255, 196] on p "Otimize seu tempo, ganhe segurança e praticidade" at bounding box center [265, 198] width 206 height 10
select select "4.98"
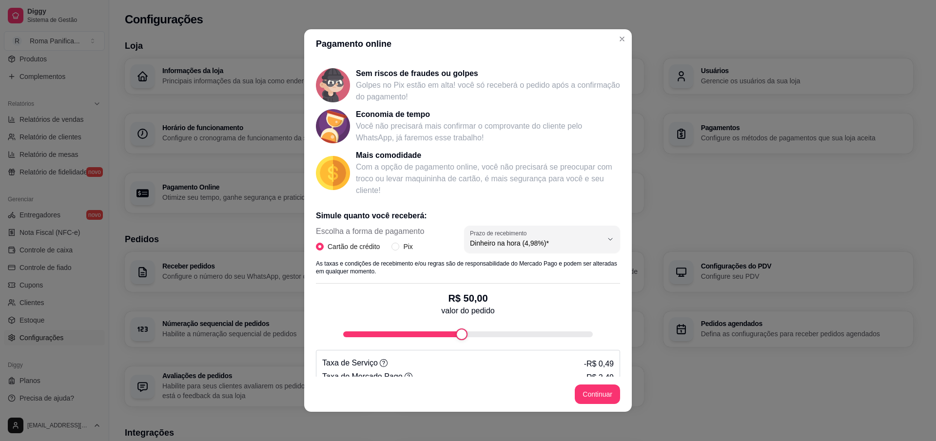
scroll to position [74, 0]
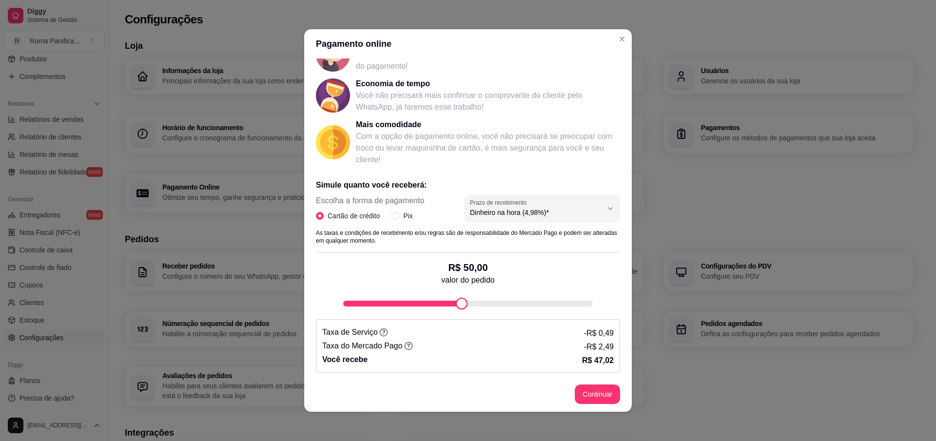
click at [380, 334] on icon at bounding box center [384, 332] width 8 height 8
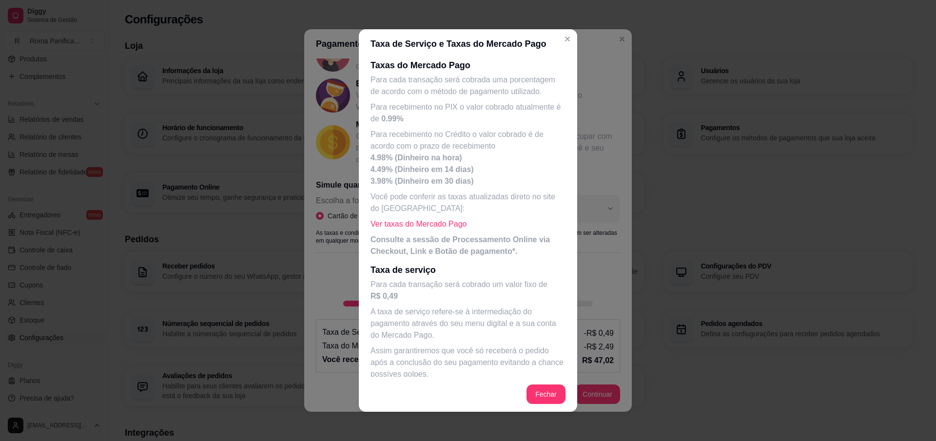
scroll to position [0, 0]
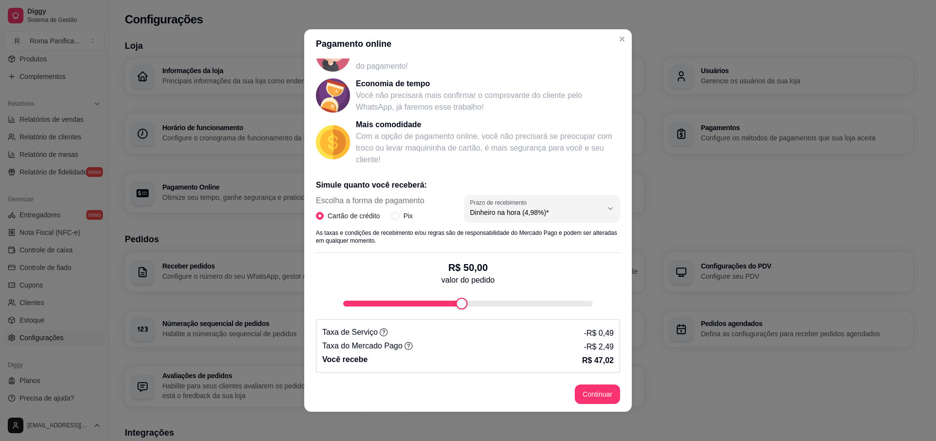
click at [405, 347] on icon at bounding box center [409, 346] width 8 height 8
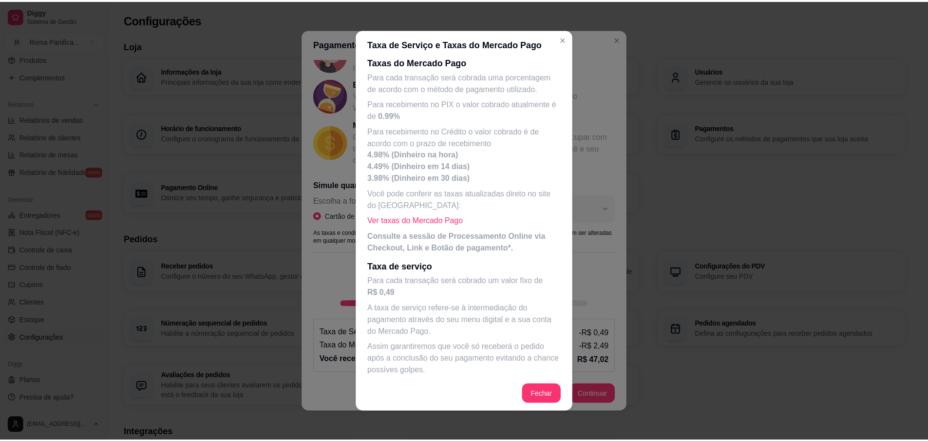
scroll to position [11, 0]
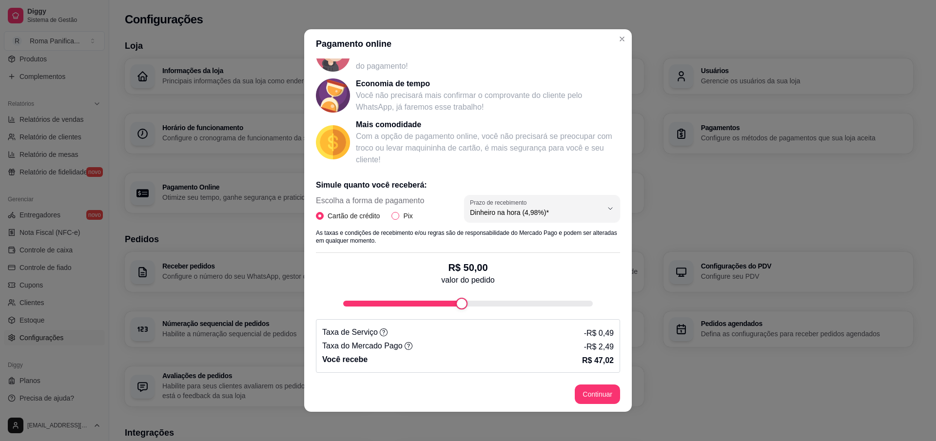
click at [391, 214] on input "Pix" at bounding box center [395, 216] width 8 height 8
radio input "true"
drag, startPoint x: 317, startPoint y: 215, endPoint x: 388, endPoint y: 249, distance: 79.4
click at [318, 214] on input "Cartão de crédito" at bounding box center [320, 216] width 8 height 8
radio input "true"
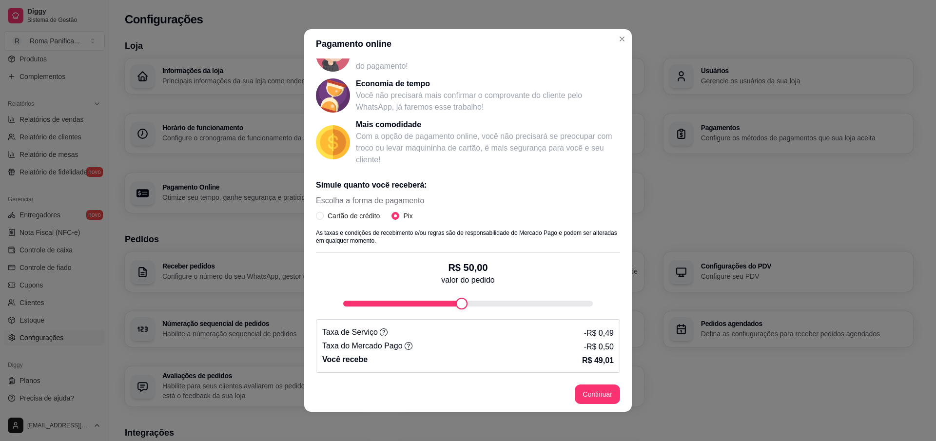
radio input "false"
select select "4.98"
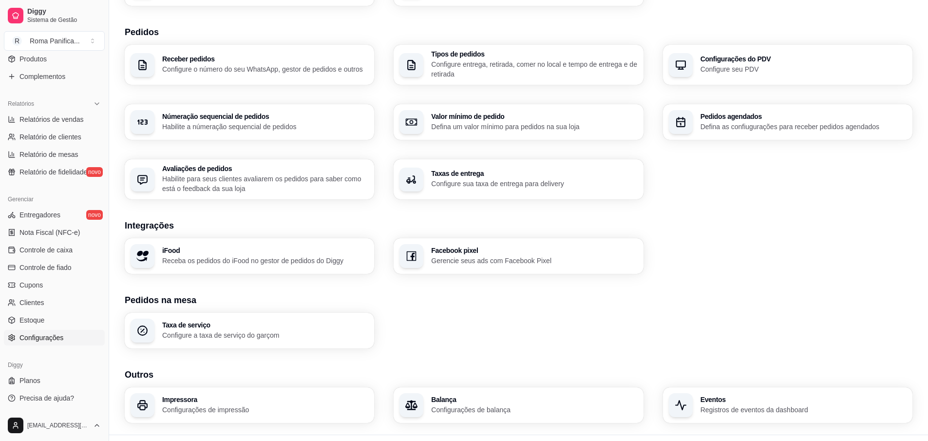
scroll to position [229, 0]
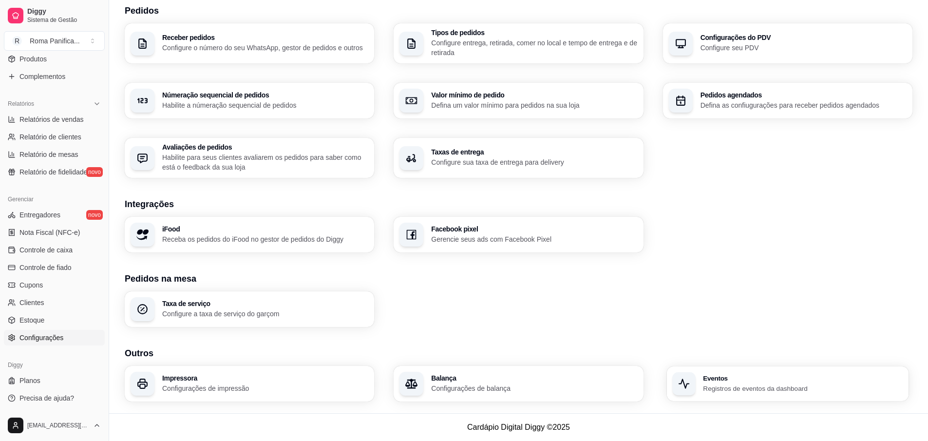
click at [726, 386] on p "Registros de eventos da dashboard" at bounding box center [803, 388] width 200 height 9
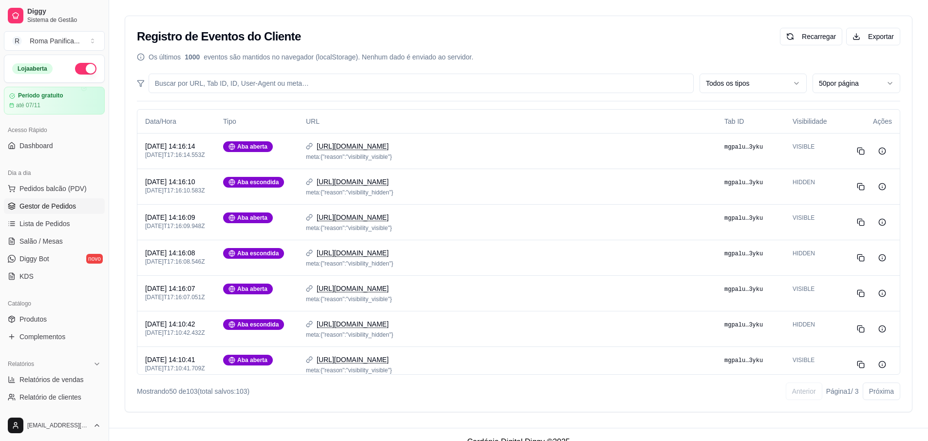
click at [54, 208] on span "Gestor de Pedidos" at bounding box center [47, 206] width 57 height 10
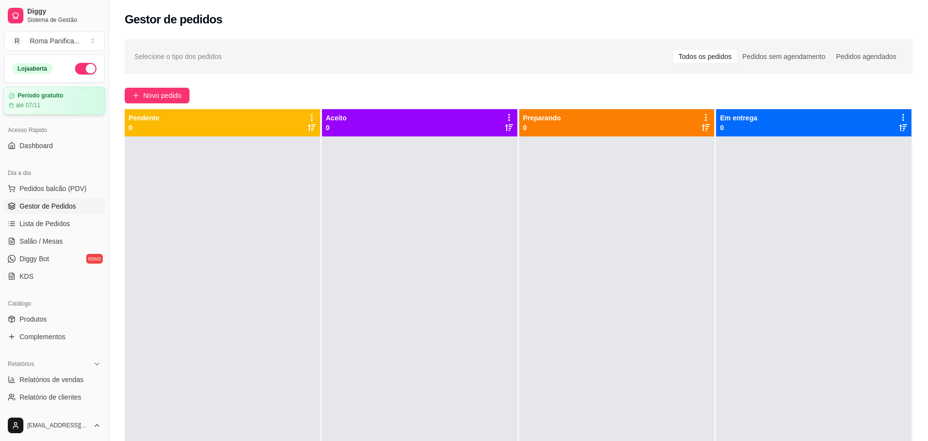
click at [53, 96] on article "Período gratuito" at bounding box center [41, 95] width 46 height 7
click at [45, 40] on div "Roma Panifica ..." at bounding box center [55, 41] width 50 height 10
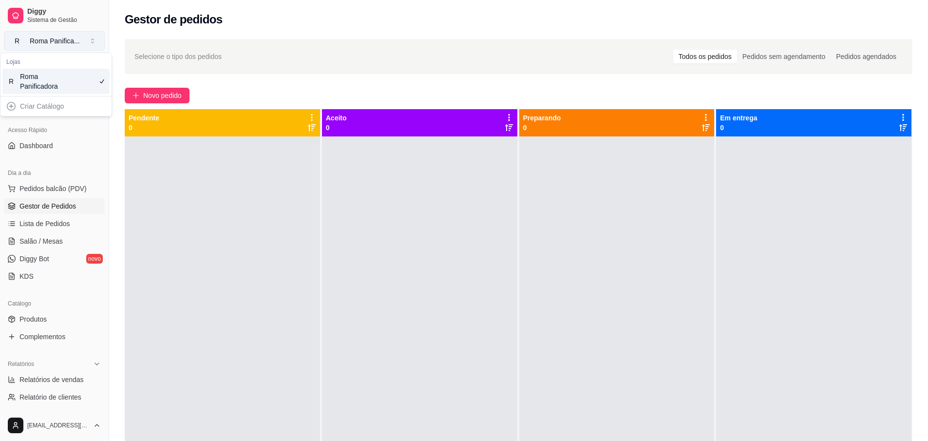
click at [45, 40] on div "Roma Panifica ..." at bounding box center [55, 41] width 50 height 10
click at [54, 39] on div "Roma Panifica ..." at bounding box center [55, 41] width 50 height 10
click at [58, 113] on div "Criar Catálogo" at bounding box center [55, 106] width 107 height 16
click at [40, 111] on div "Criar Catálogo" at bounding box center [55, 106] width 107 height 16
click at [11, 106] on div "Criar Catálogo" at bounding box center [55, 106] width 107 height 16
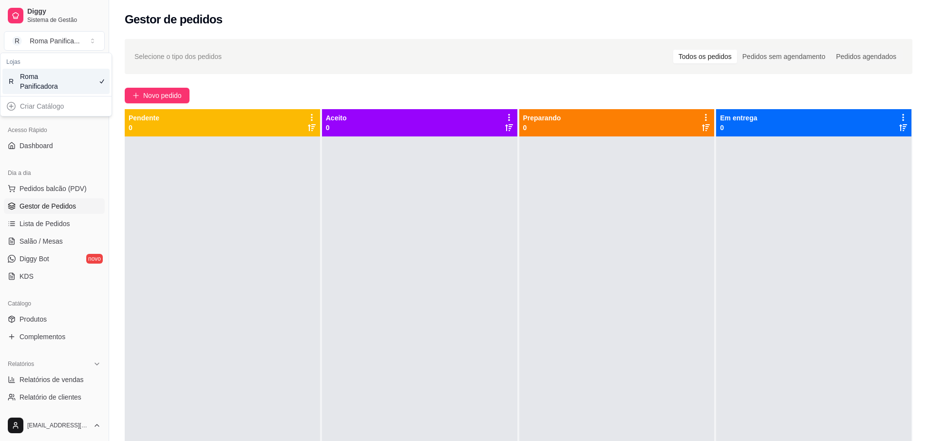
click at [7, 106] on div "Criar Catálogo" at bounding box center [55, 106] width 107 height 16
click at [28, 86] on div "Roma Panificadora" at bounding box center [42, 81] width 44 height 19
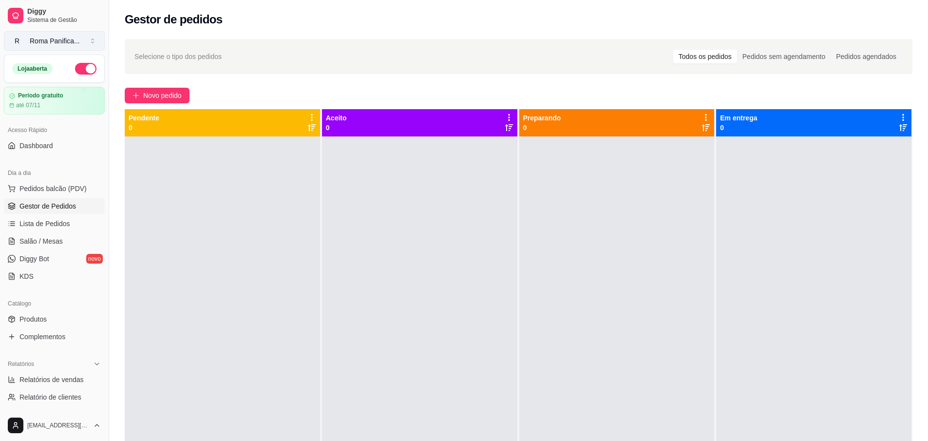
click at [94, 46] on button "R Roma Panifica ..." at bounding box center [54, 40] width 101 height 19
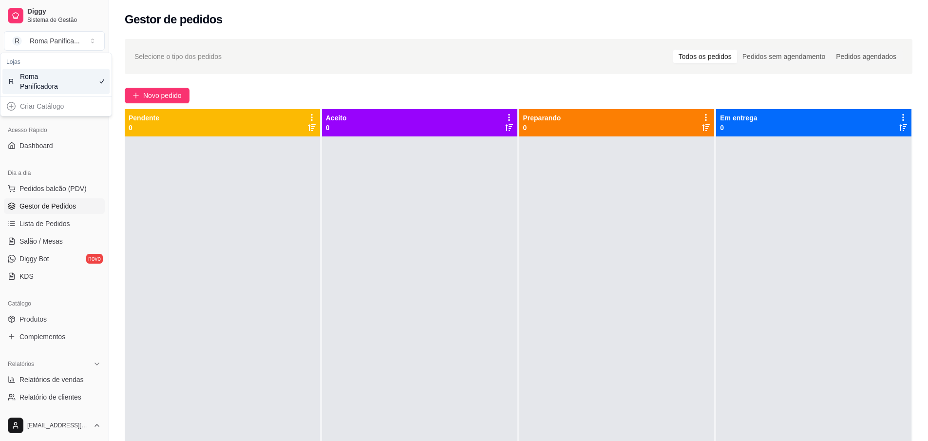
click at [65, 84] on div "R Roma Panificadora" at bounding box center [55, 81] width 107 height 25
click at [21, 20] on div at bounding box center [16, 16] width 16 height 16
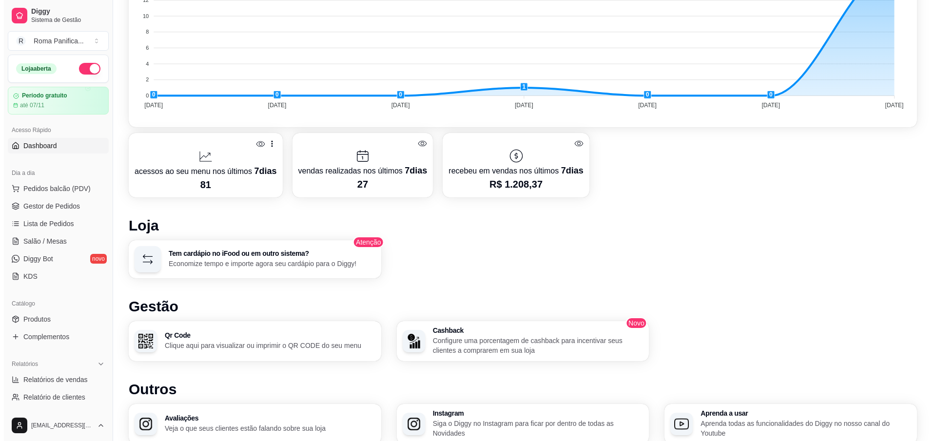
scroll to position [526, 0]
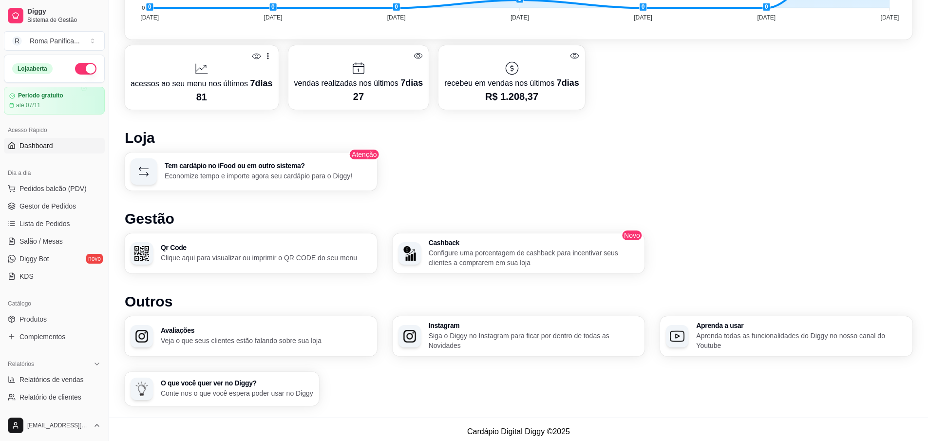
click at [334, 183] on div "Tem cardápio no iFood ou em outro sistema? Economize tempo e importe agora seu …" at bounding box center [251, 172] width 252 height 38
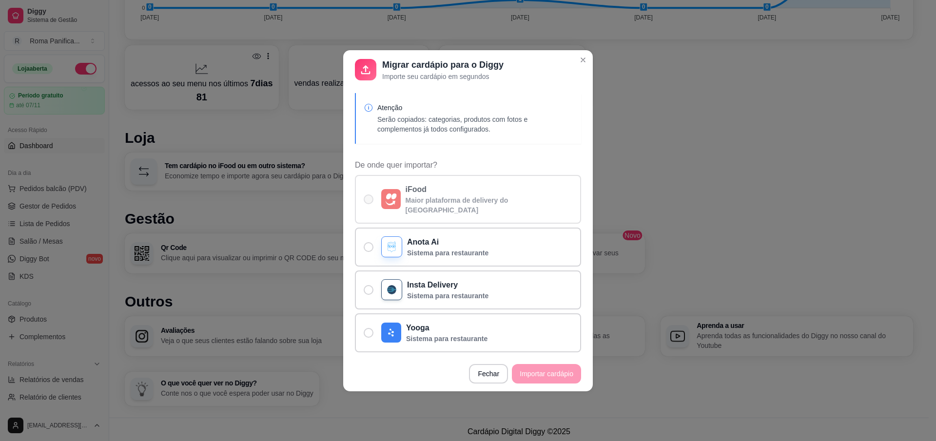
click at [492, 203] on p "Maior plataforma de delivery do [GEOGRAPHIC_DATA]" at bounding box center [488, 204] width 167 height 19
click at [369, 203] on input "iFood Maior plataforma de delivery do [GEOGRAPHIC_DATA]" at bounding box center [366, 204] width 6 height 6
radio input "true"
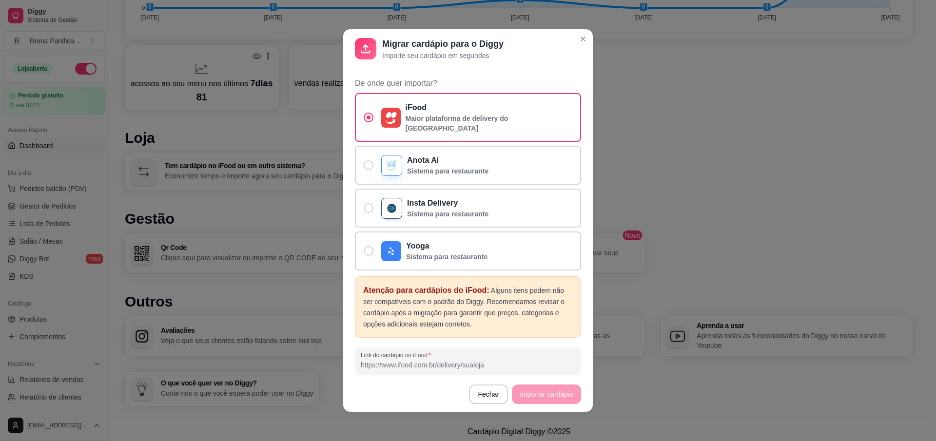
scroll to position [85, 0]
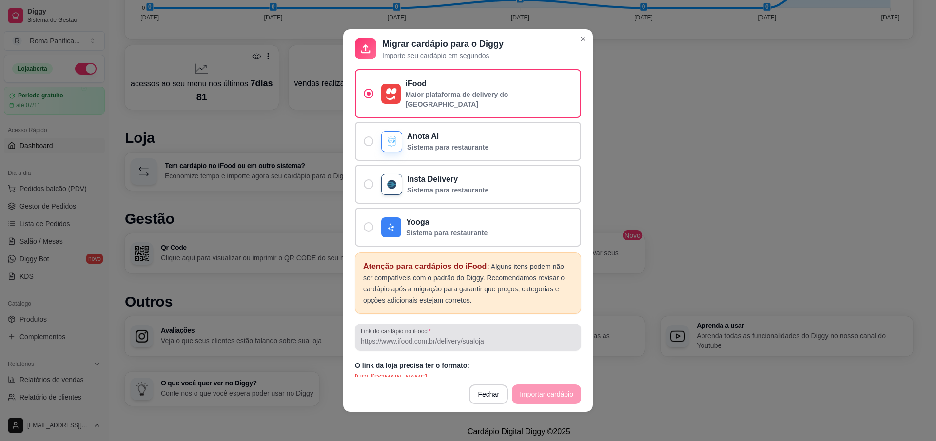
click at [440, 328] on div at bounding box center [468, 337] width 214 height 19
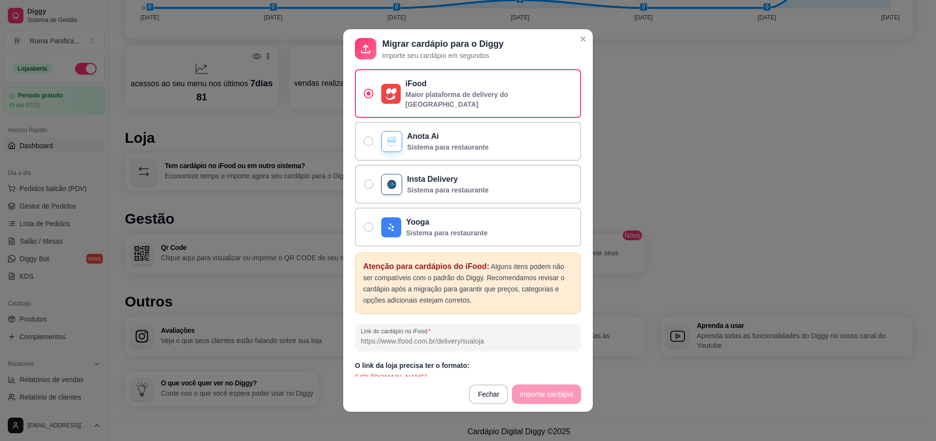
click at [460, 336] on input "Link do cardápio no iFood" at bounding box center [468, 341] width 214 height 10
paste input "[URL][DOMAIN_NAME]"
type input "[URL][DOMAIN_NAME]"
click at [524, 400] on button "Importar cardápio" at bounding box center [546, 394] width 69 height 19
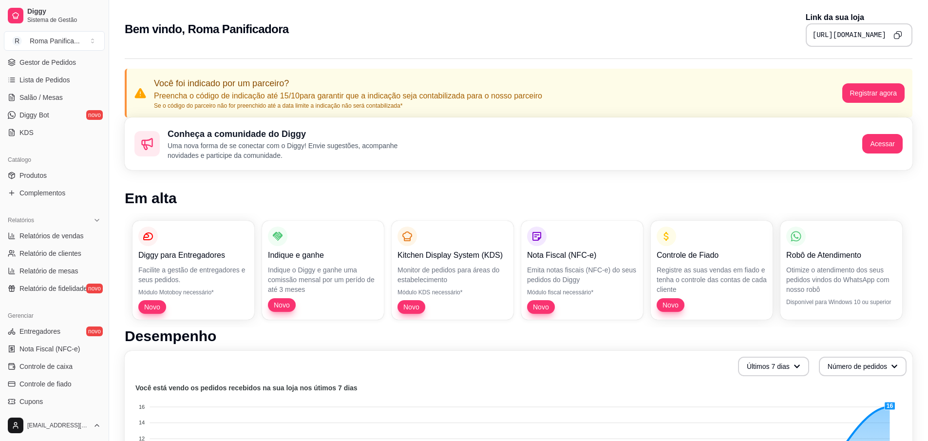
scroll to position [175, 0]
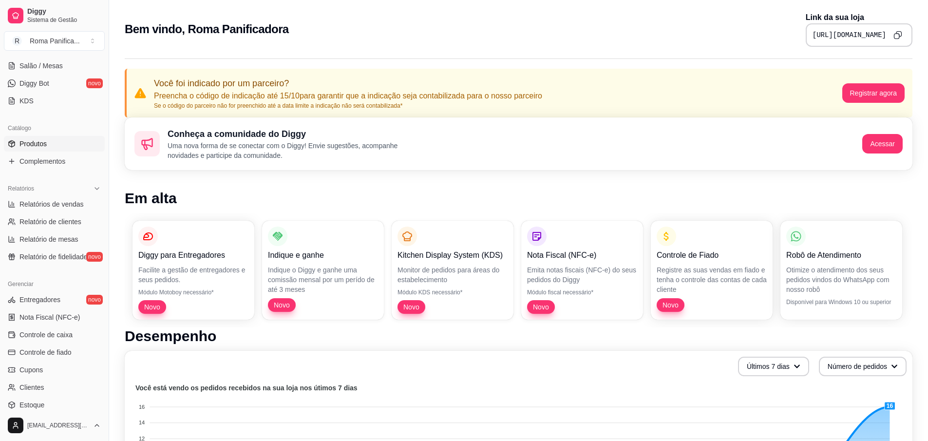
click at [48, 148] on link "Produtos" at bounding box center [54, 144] width 101 height 16
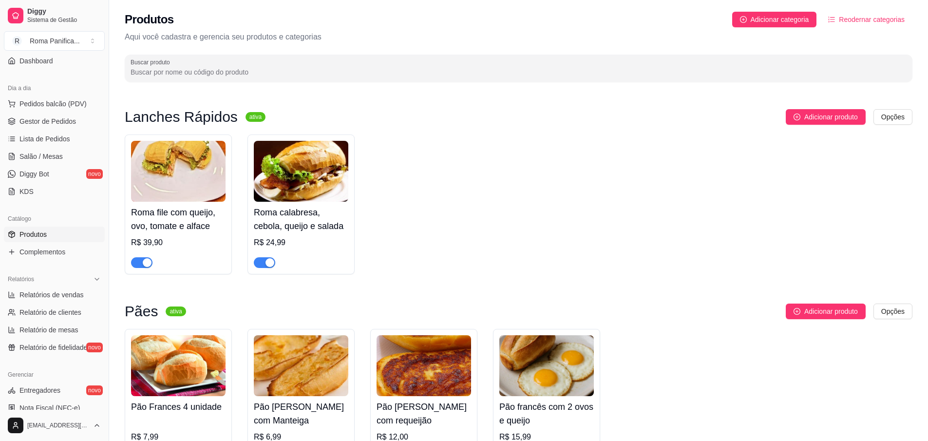
click at [127, 181] on div "Roma file com queijo, ovo, tomate e alface R$ 39,90" at bounding box center [178, 205] width 107 height 140
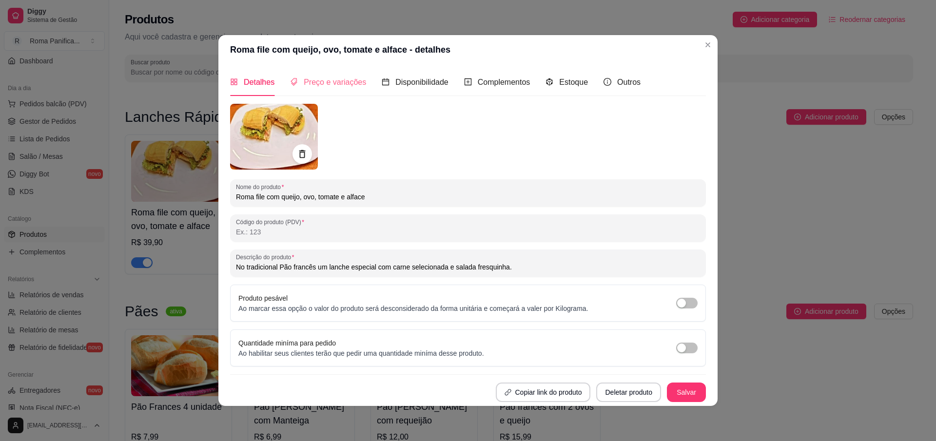
click at [328, 69] on div "Preço e variações" at bounding box center [328, 82] width 76 height 28
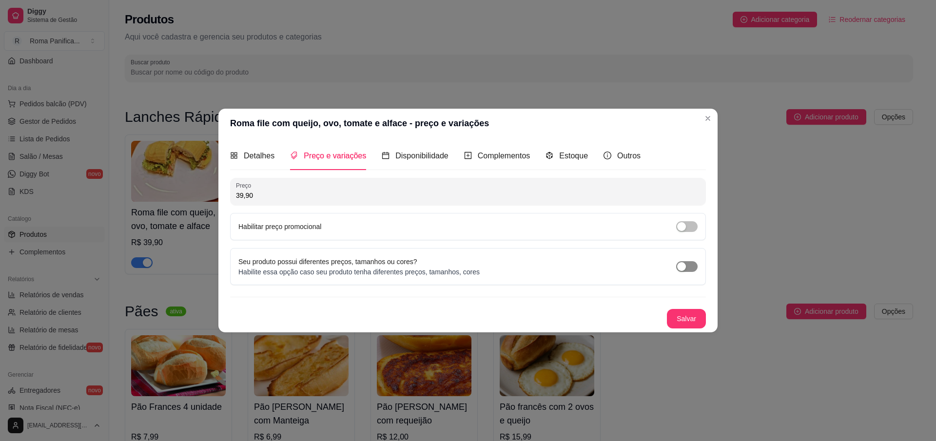
click at [681, 270] on div "button" at bounding box center [681, 266] width 9 height 9
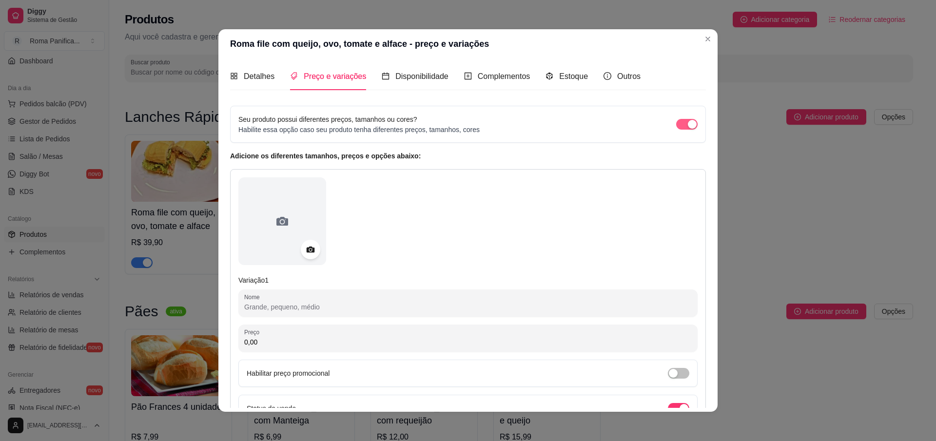
click at [688, 124] on div "button" at bounding box center [692, 124] width 9 height 9
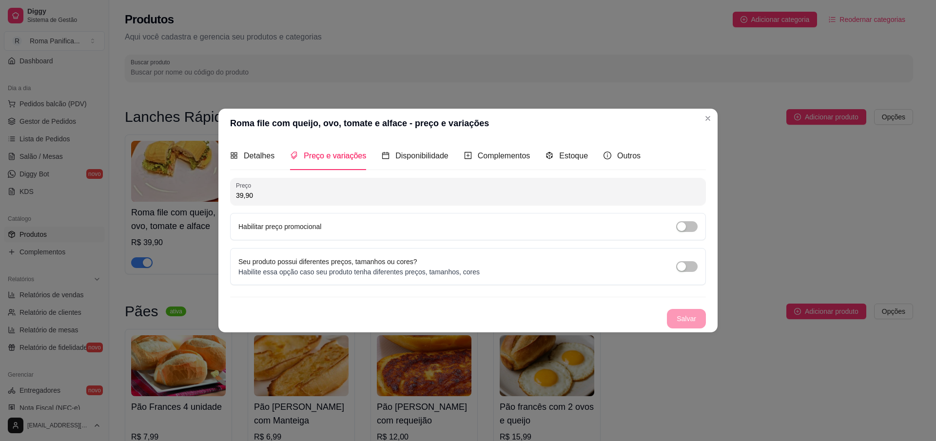
click at [265, 149] on div "Detalhes" at bounding box center [252, 156] width 44 height 28
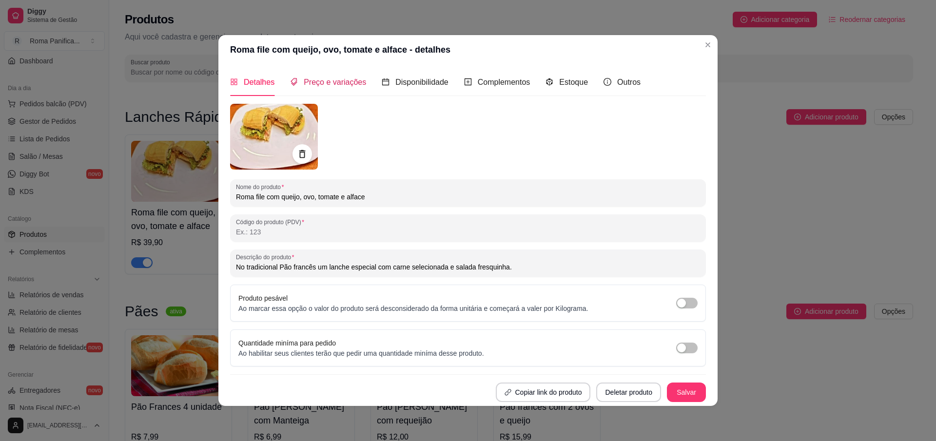
click at [310, 81] on span "Preço e variações" at bounding box center [335, 82] width 62 height 8
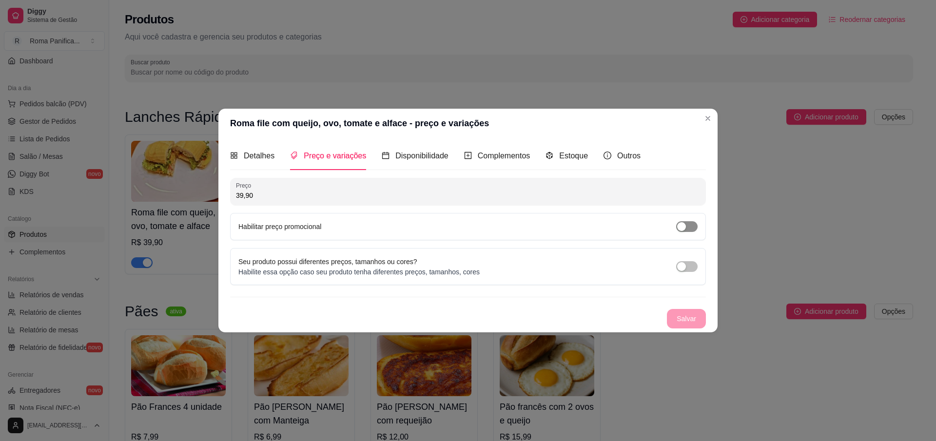
click at [681, 226] on div "button" at bounding box center [681, 226] width 9 height 9
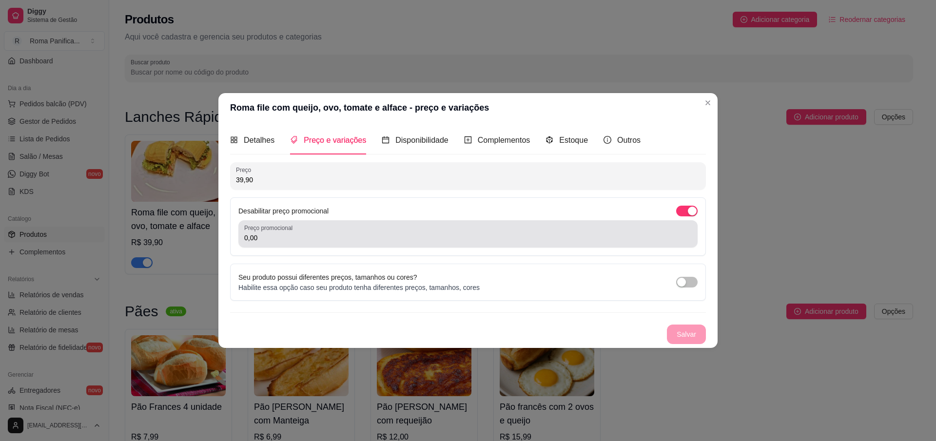
click at [456, 244] on div "Preço promocional 0,00" at bounding box center [467, 233] width 459 height 27
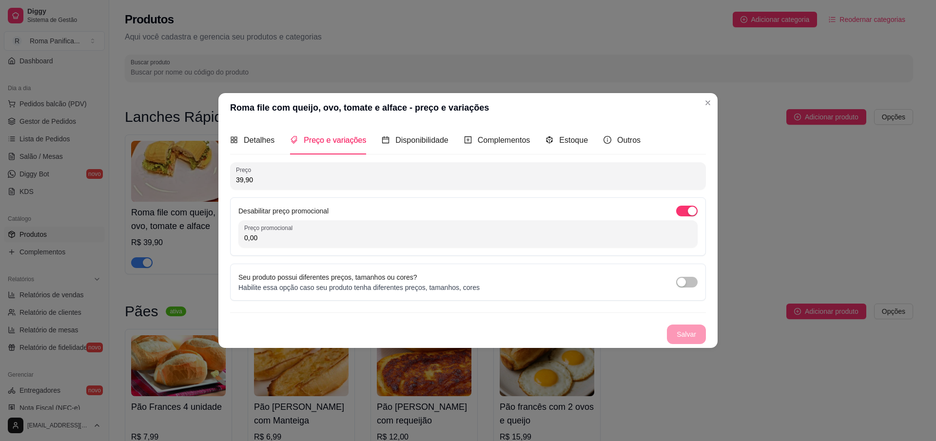
click at [456, 244] on div "Preço promocional 0,00" at bounding box center [467, 233] width 459 height 27
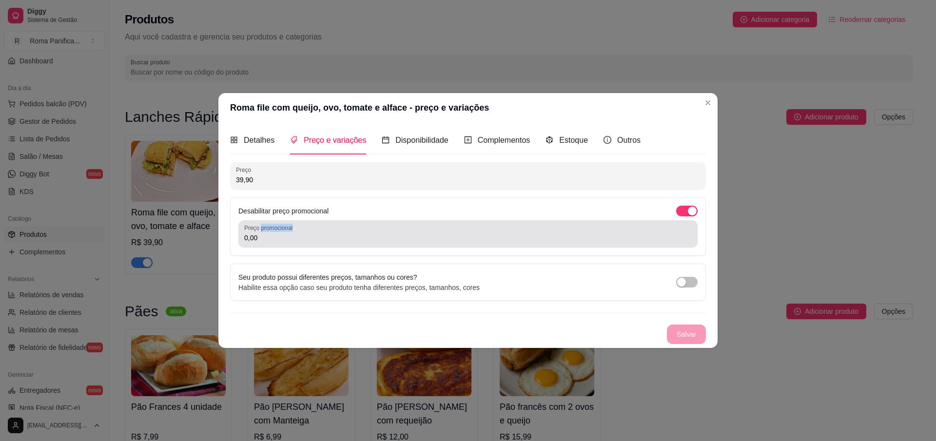
click at [456, 244] on div "Preço promocional 0,00" at bounding box center [467, 233] width 459 height 27
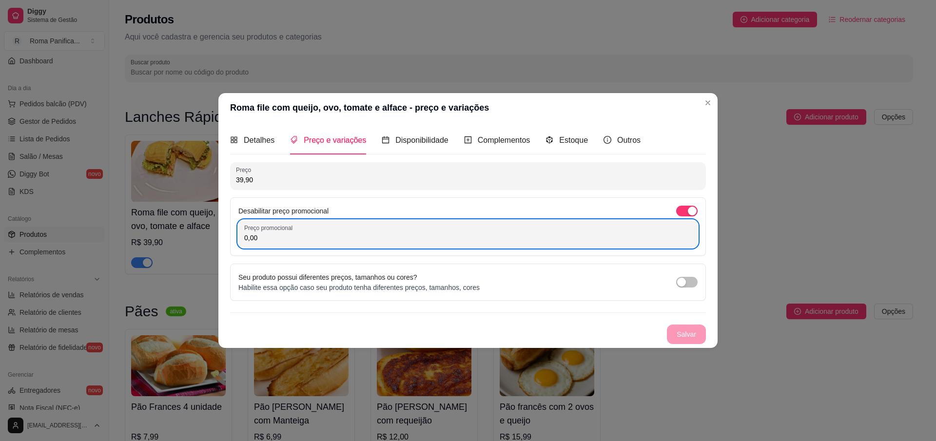
click at [309, 245] on div "Preço promocional 0,00" at bounding box center [467, 233] width 459 height 27
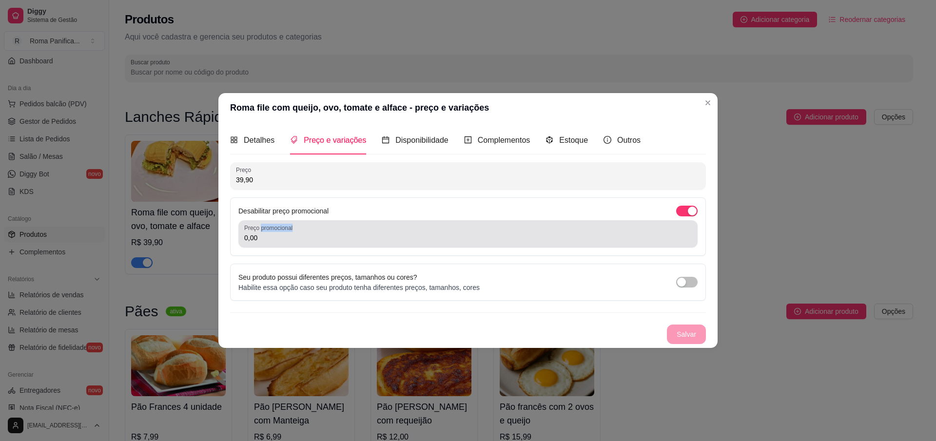
click at [309, 245] on div "Preço promocional 0,00" at bounding box center [467, 233] width 459 height 27
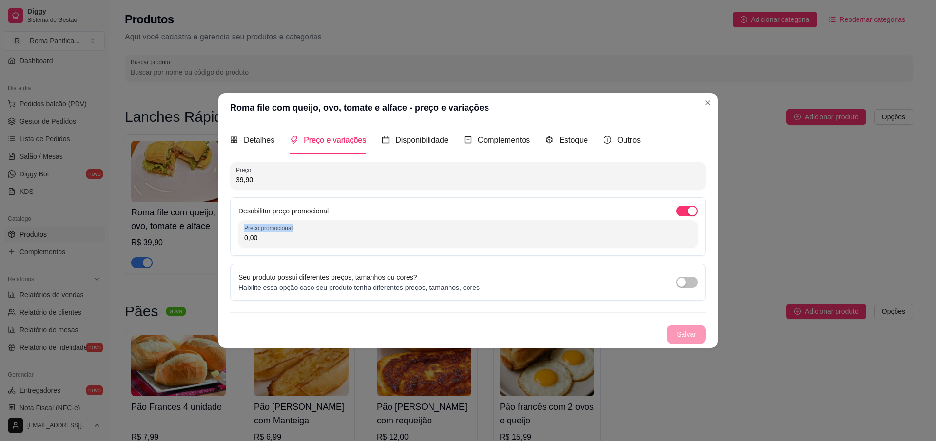
click at [309, 245] on div "Preço promocional 0,00" at bounding box center [467, 233] width 459 height 27
drag, startPoint x: 291, startPoint y: 241, endPoint x: 229, endPoint y: 238, distance: 62.4
click at [229, 238] on div "Detalhes Preço e variações Disponibilidade Complementos Estoque Outros Nome do …" at bounding box center [467, 234] width 499 height 225
type input "28,90"
click at [564, 300] on div "Seu produto possui diferentes preços, tamanhos ou cores? Habilite essa opção ca…" at bounding box center [468, 282] width 476 height 37
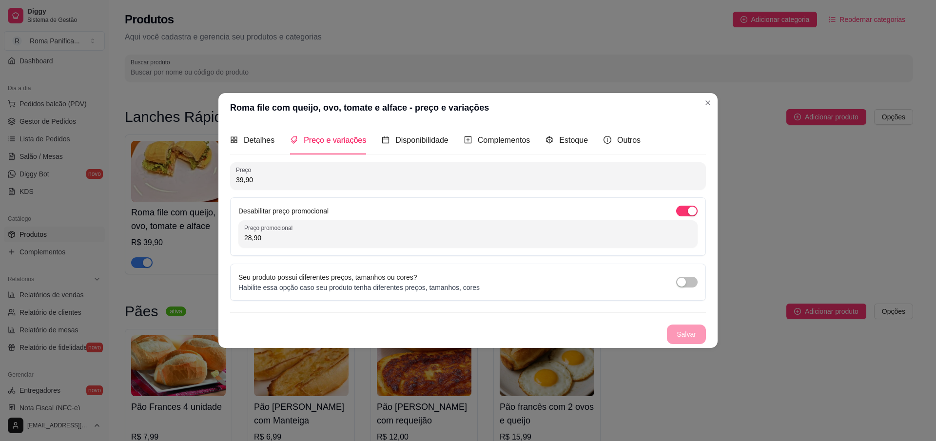
click at [581, 274] on div "Seu produto possui diferentes preços, tamanhos ou cores? Habilite essa opção ca…" at bounding box center [467, 282] width 459 height 20
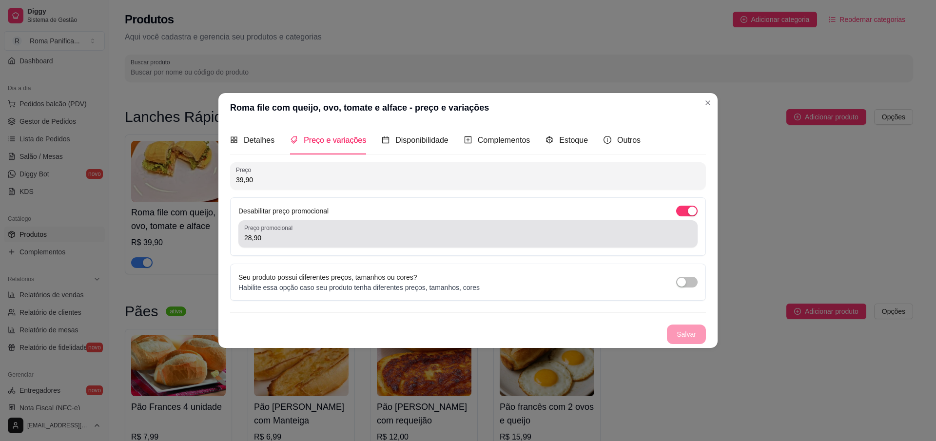
click at [575, 237] on input "28,90" at bounding box center [467, 238] width 447 height 10
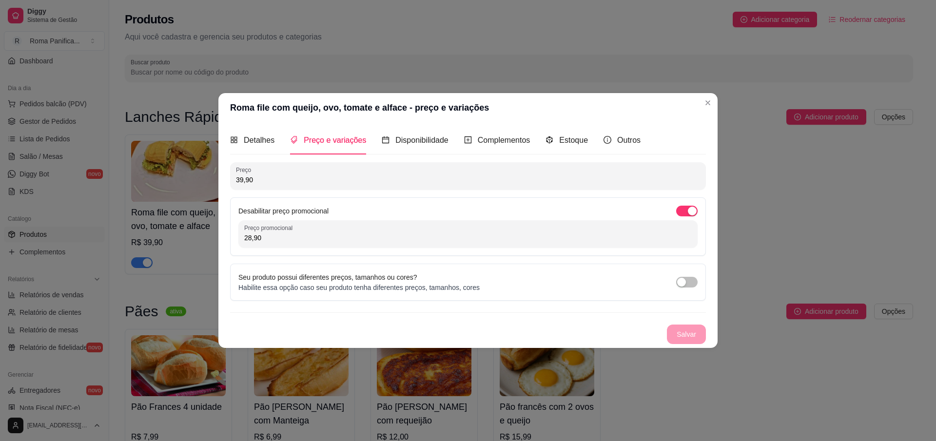
click at [575, 197] on div "Desabilitar preço promocional Preço promocional 28,90" at bounding box center [468, 226] width 476 height 58
click at [694, 332] on div "Salvar" at bounding box center [468, 334] width 476 height 19
click at [409, 133] on div "Disponibilidade" at bounding box center [415, 140] width 67 height 28
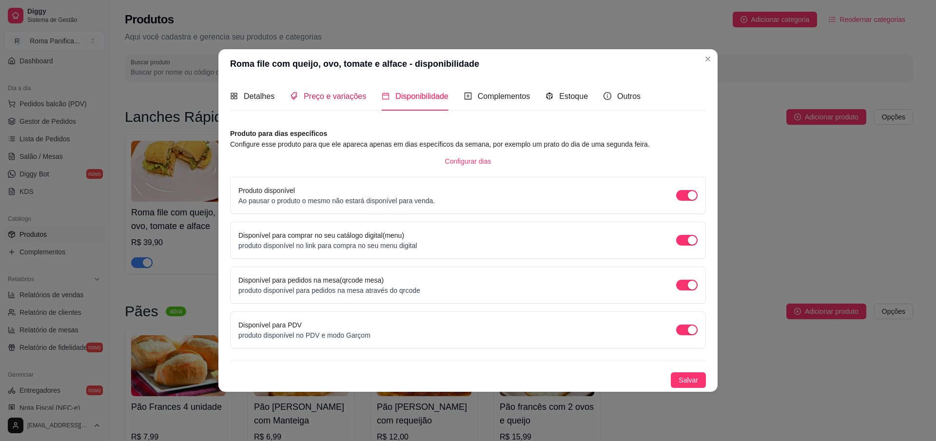
click at [351, 97] on span "Preço e variações" at bounding box center [335, 96] width 62 height 8
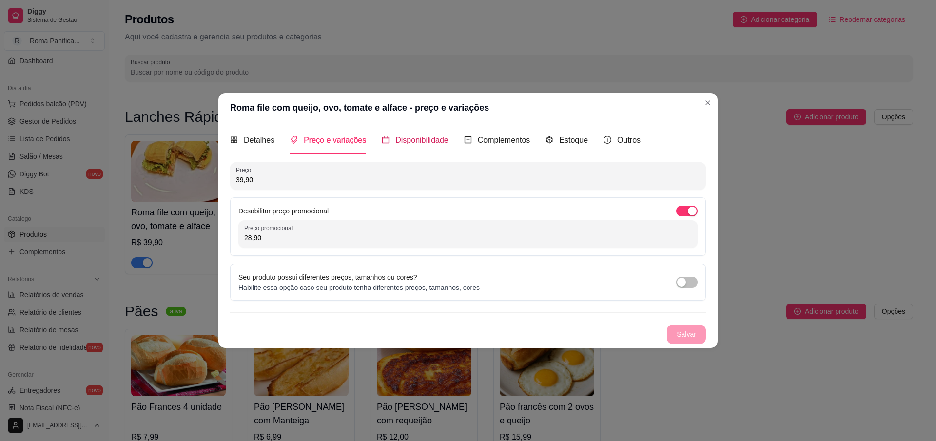
click at [422, 137] on span "Disponibilidade" at bounding box center [421, 140] width 53 height 8
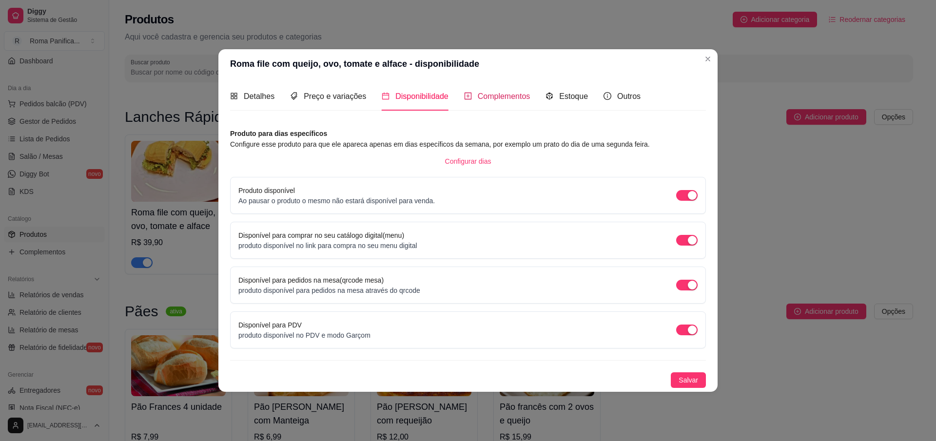
drag, startPoint x: 495, startPoint y: 98, endPoint x: 601, endPoint y: 129, distance: 110.6
click at [495, 98] on span "Complementos" at bounding box center [504, 96] width 53 height 8
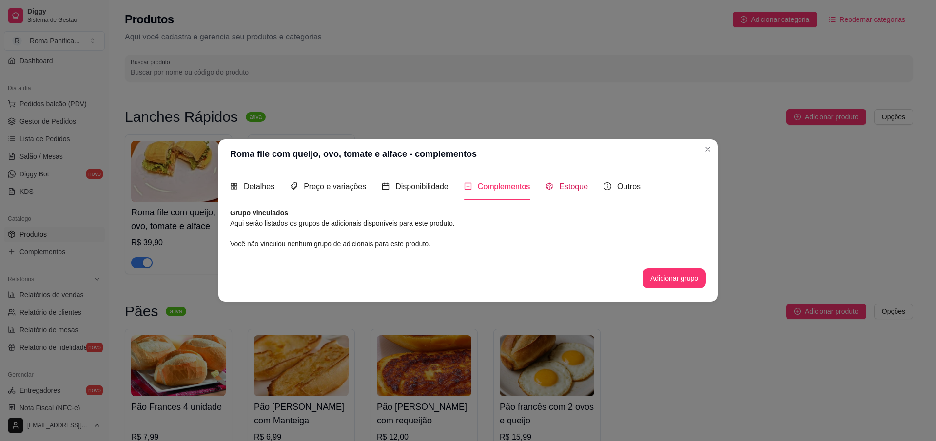
click at [554, 183] on div "Estoque" at bounding box center [566, 186] width 42 height 12
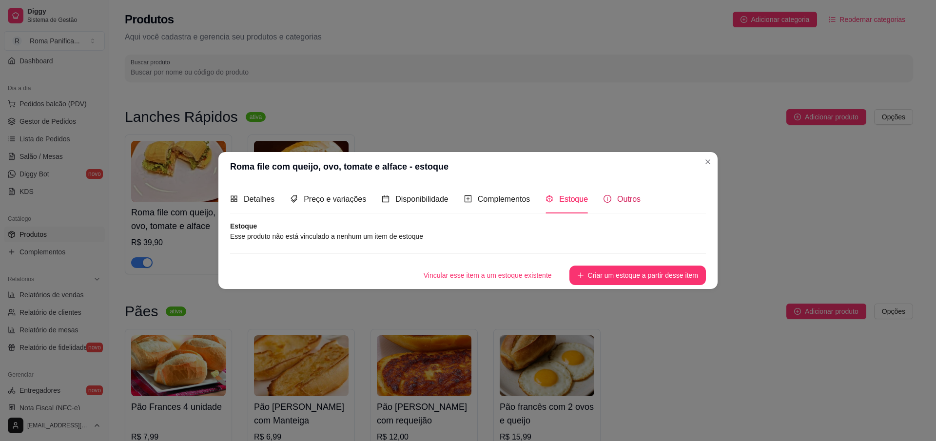
click at [628, 203] on span "Outros" at bounding box center [628, 199] width 23 height 8
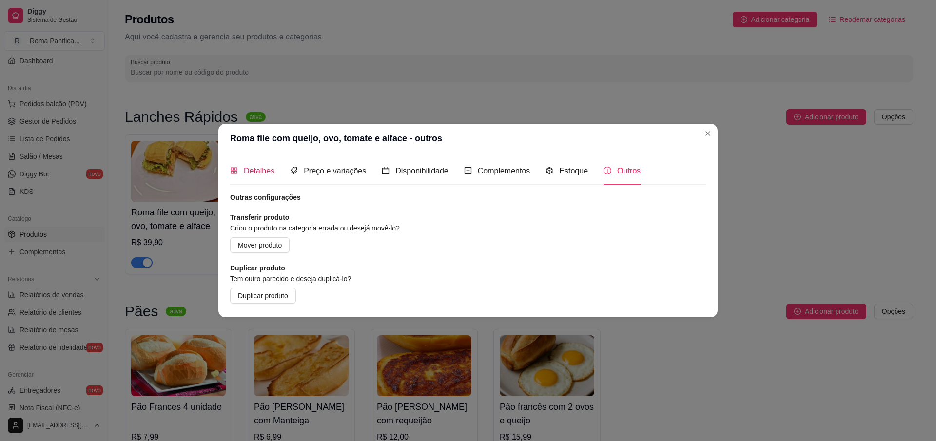
drag, startPoint x: 262, startPoint y: 169, endPoint x: 279, endPoint y: 175, distance: 18.8
click at [262, 169] on span "Detalhes" at bounding box center [259, 171] width 31 height 8
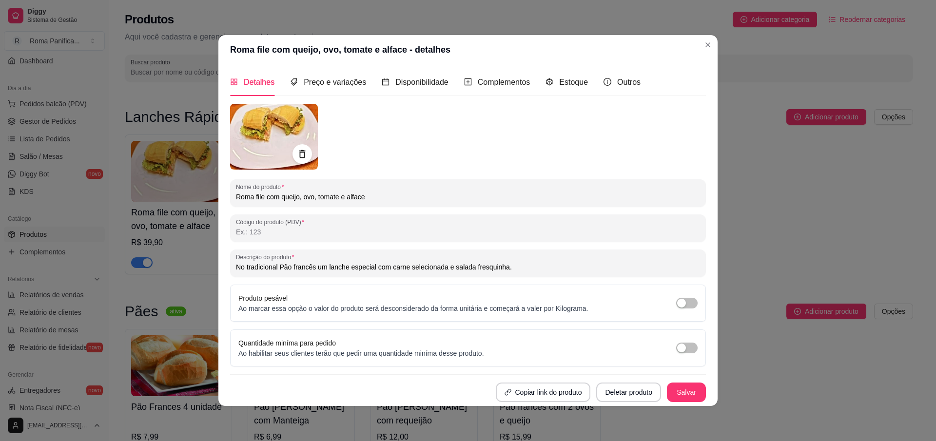
click at [665, 384] on div "Copiar link do produto Deletar produto Salvar" at bounding box center [468, 392] width 476 height 19
click at [696, 387] on button "Salvar" at bounding box center [686, 392] width 38 height 19
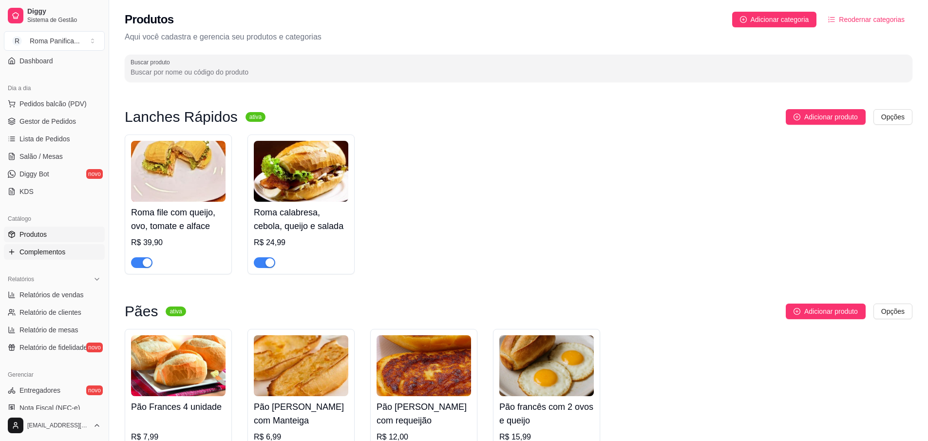
click at [42, 251] on span "Complementos" at bounding box center [42, 252] width 46 height 10
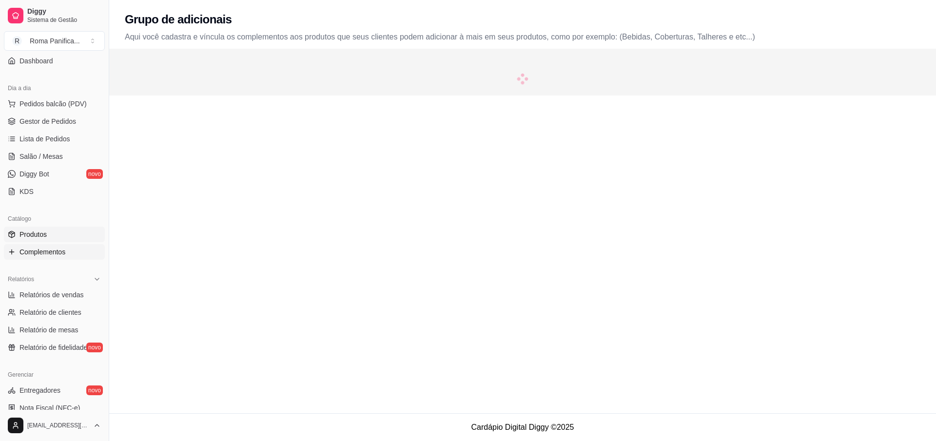
click at [38, 237] on span "Produtos" at bounding box center [32, 235] width 27 height 10
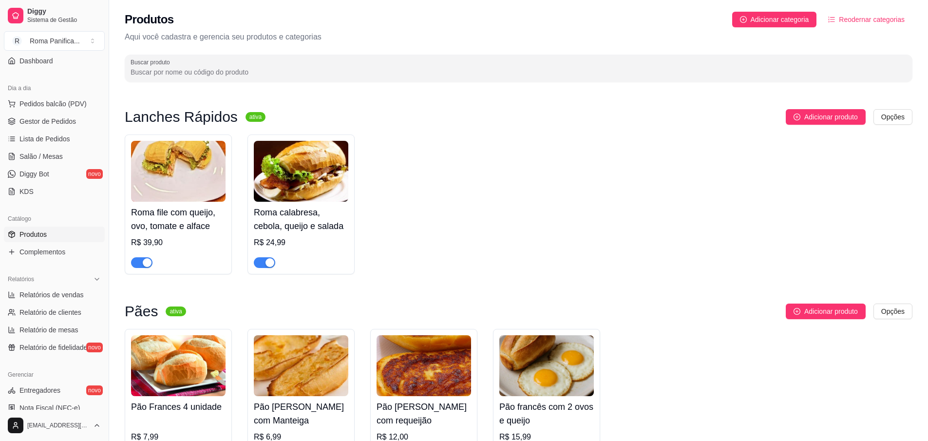
click at [219, 240] on div "R$ 39,90" at bounding box center [178, 243] width 95 height 12
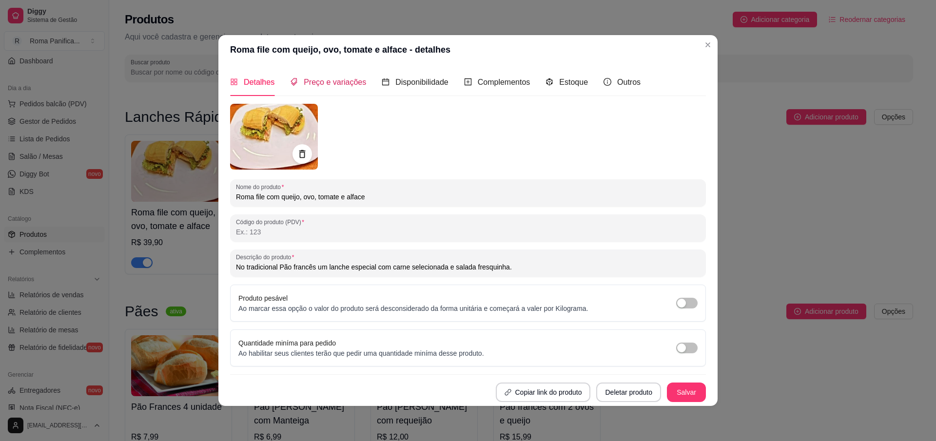
click at [351, 87] on div "Preço e variações" at bounding box center [328, 82] width 76 height 12
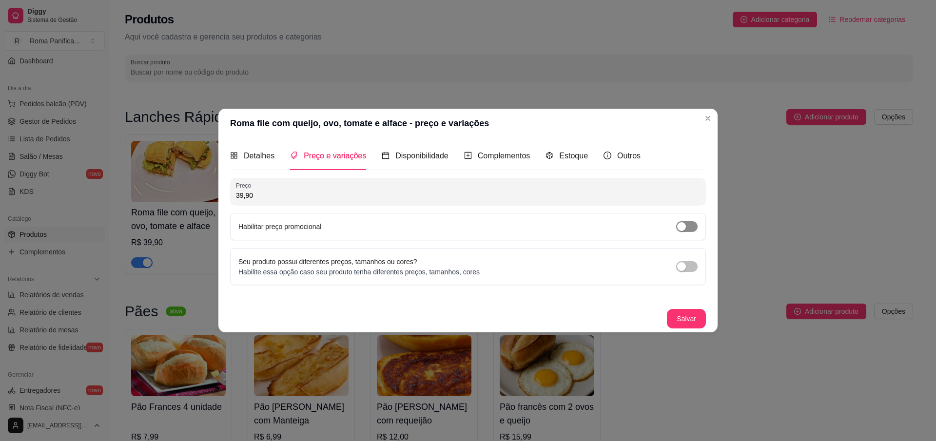
click at [687, 224] on span "button" at bounding box center [686, 226] width 21 height 11
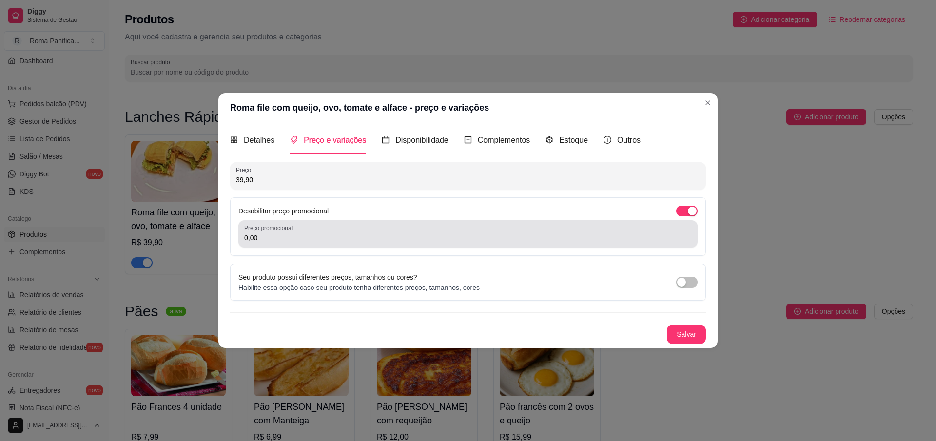
click at [561, 238] on input "0,00" at bounding box center [467, 238] width 447 height 10
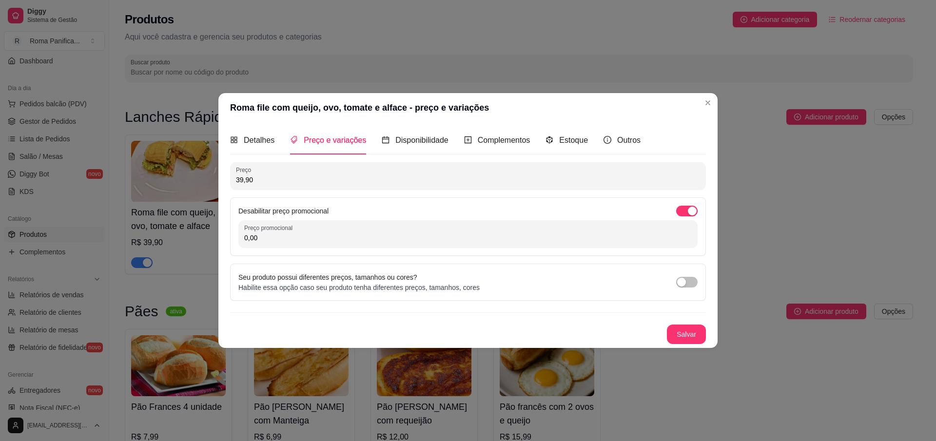
click at [561, 238] on input "0,00" at bounding box center [467, 238] width 447 height 10
type input "28,90"
click at [693, 334] on button "Salvar" at bounding box center [686, 334] width 39 height 19
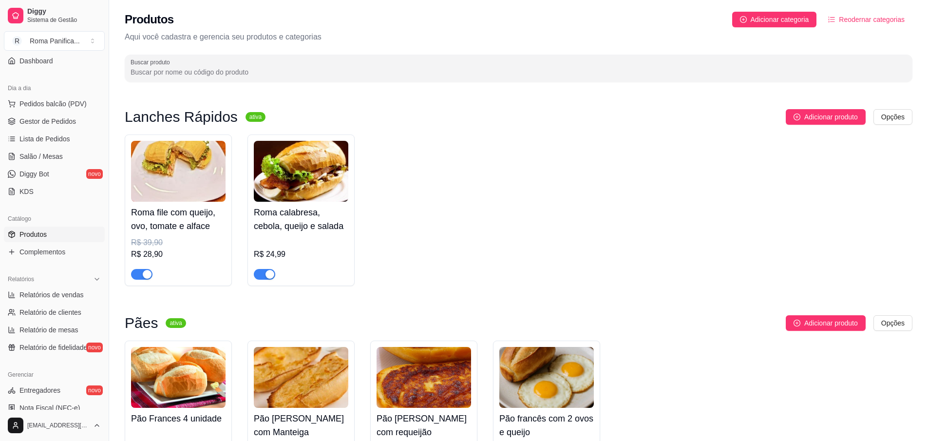
click at [308, 236] on div "Roma calabresa, cebola, queijo e salada R$ 24,99" at bounding box center [301, 241] width 95 height 78
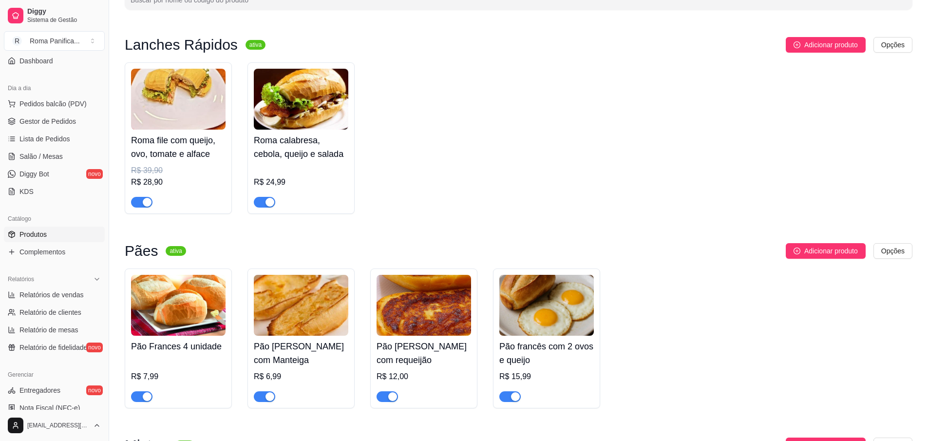
scroll to position [175, 0]
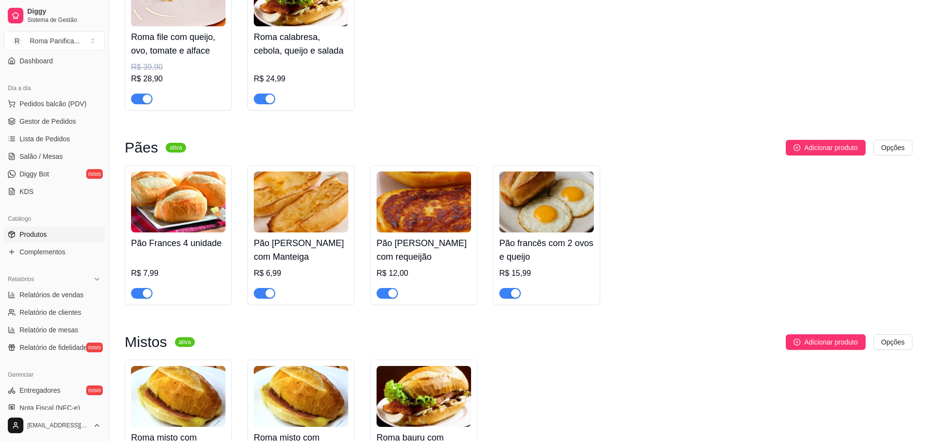
click at [228, 244] on div "Pão Frances 4 unidade R$ 7,99" at bounding box center [178, 235] width 107 height 140
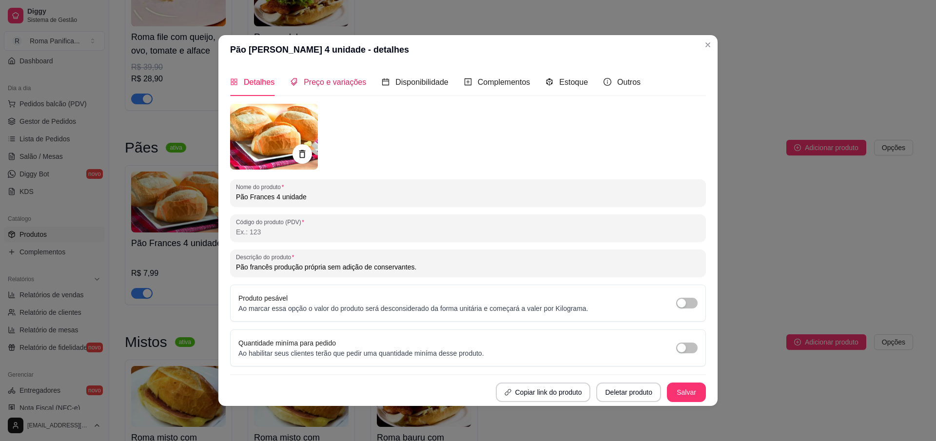
click at [345, 81] on span "Preço e variações" at bounding box center [335, 82] width 62 height 8
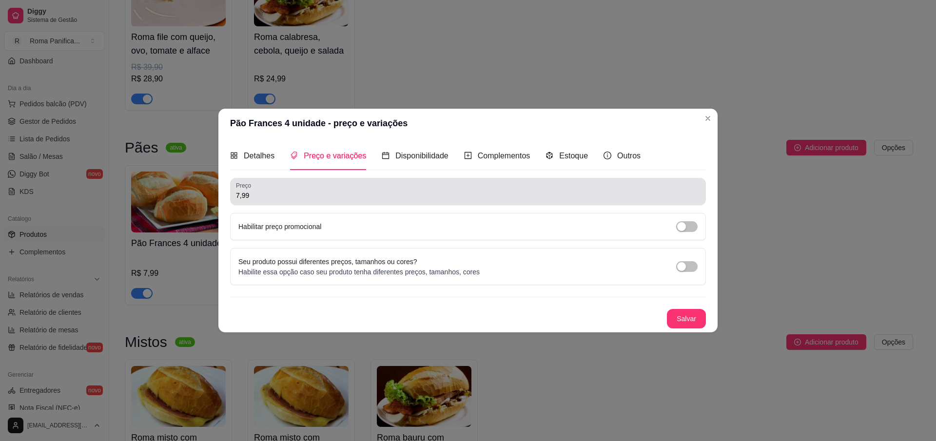
click at [286, 199] on input "7,99" at bounding box center [468, 196] width 464 height 10
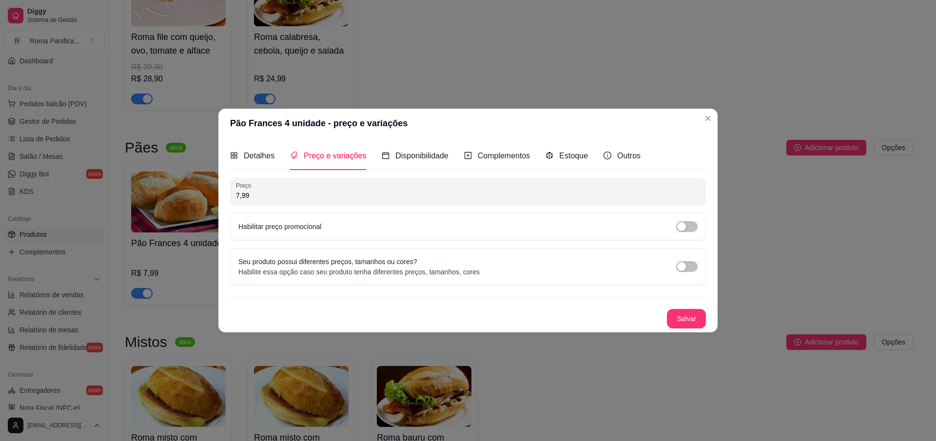
click at [286, 199] on input "7,99" at bounding box center [468, 196] width 464 height 10
click at [687, 319] on button "Salvar" at bounding box center [686, 318] width 39 height 19
click at [685, 229] on div "button" at bounding box center [681, 226] width 9 height 9
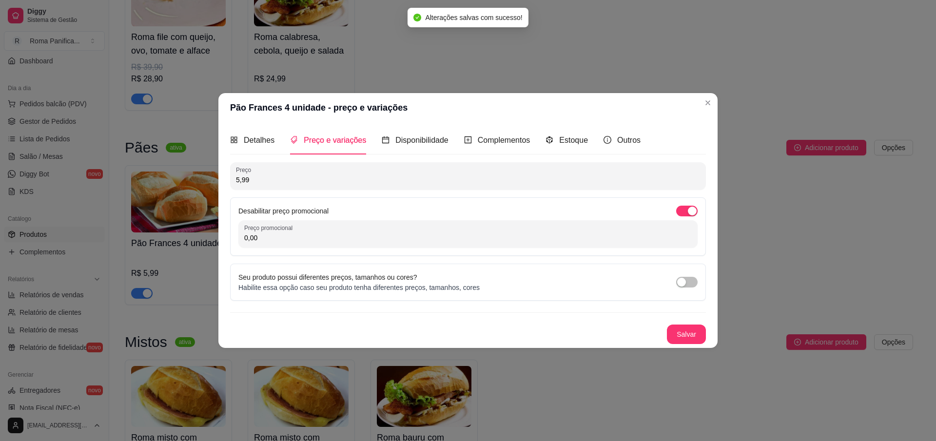
click at [439, 183] on input "5,99" at bounding box center [468, 180] width 464 height 10
type input "7,99"
click at [375, 248] on div "Desabilitar preço promocional Preço promocional 0,00" at bounding box center [468, 226] width 476 height 58
click at [377, 239] on input "0,00" at bounding box center [467, 238] width 447 height 10
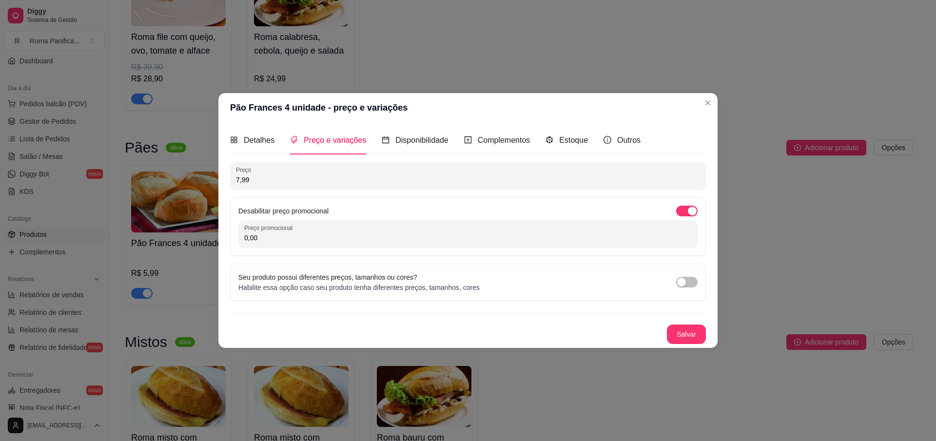
click at [377, 239] on input "0,00" at bounding box center [467, 238] width 447 height 10
type input "5,99"
click at [668, 333] on button "Salvar" at bounding box center [686, 334] width 38 height 19
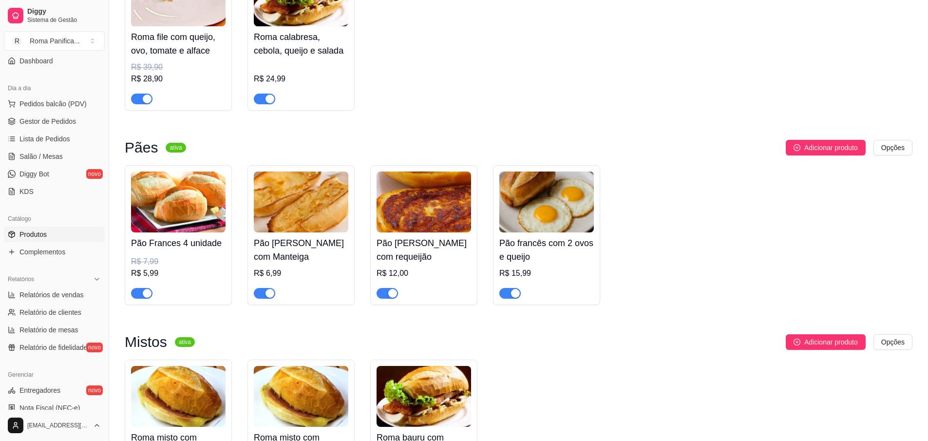
click at [317, 224] on img at bounding box center [301, 202] width 95 height 61
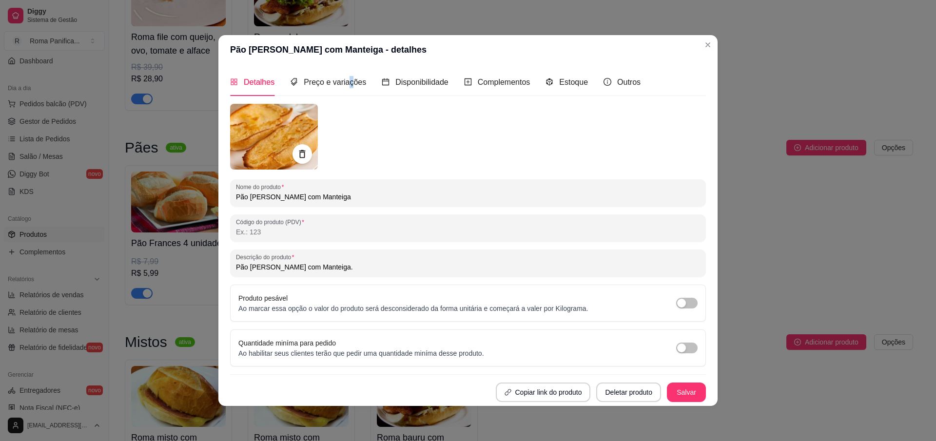
click at [347, 84] on div "Preço e variações" at bounding box center [328, 82] width 76 height 28
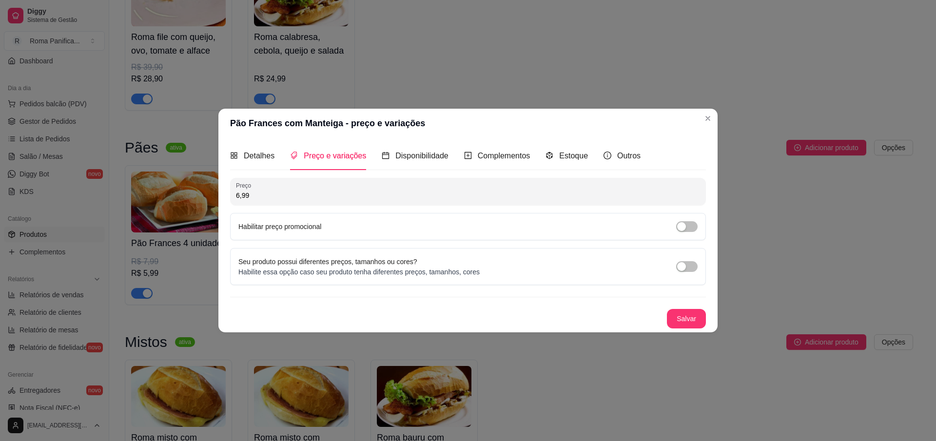
click at [684, 232] on div "Habilitar preço promocional" at bounding box center [468, 226] width 476 height 27
click at [683, 224] on div "button" at bounding box center [681, 226] width 9 height 9
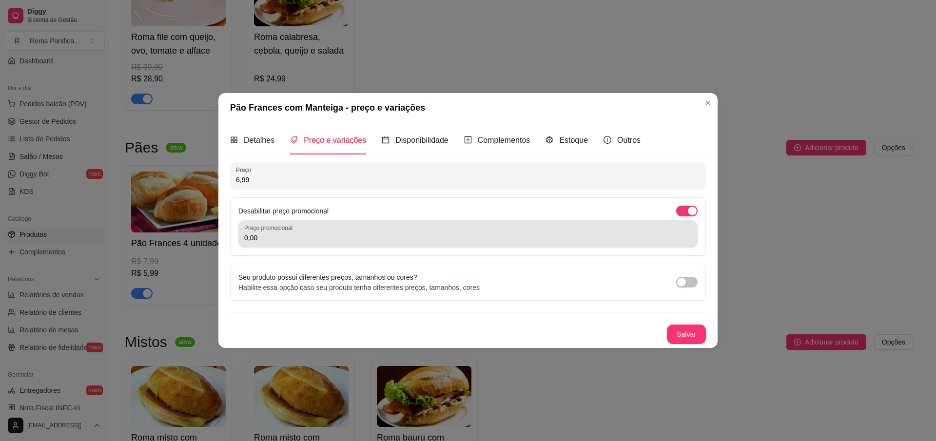
click at [440, 243] on div "0,00" at bounding box center [467, 233] width 447 height 19
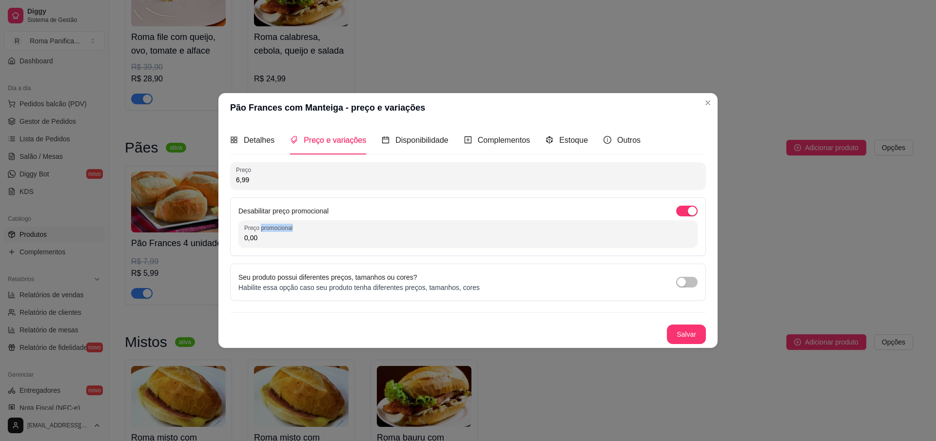
click at [441, 242] on div "0,00" at bounding box center [467, 233] width 447 height 19
type input "5,00"
click at [682, 330] on button "Salvar" at bounding box center [686, 334] width 38 height 19
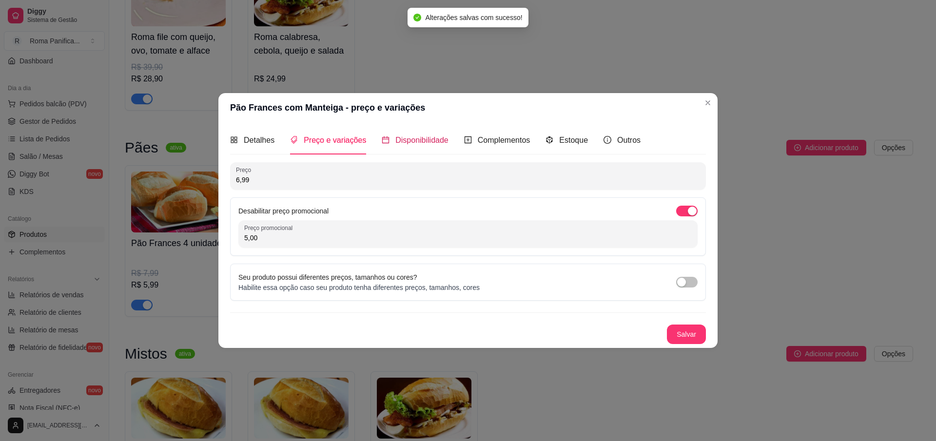
click at [426, 143] on span "Disponibilidade" at bounding box center [421, 140] width 53 height 8
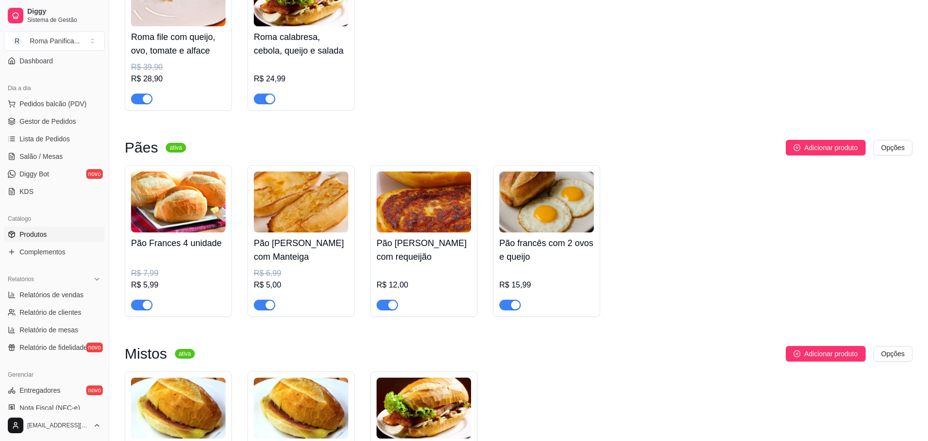
click at [446, 218] on img at bounding box center [424, 202] width 95 height 61
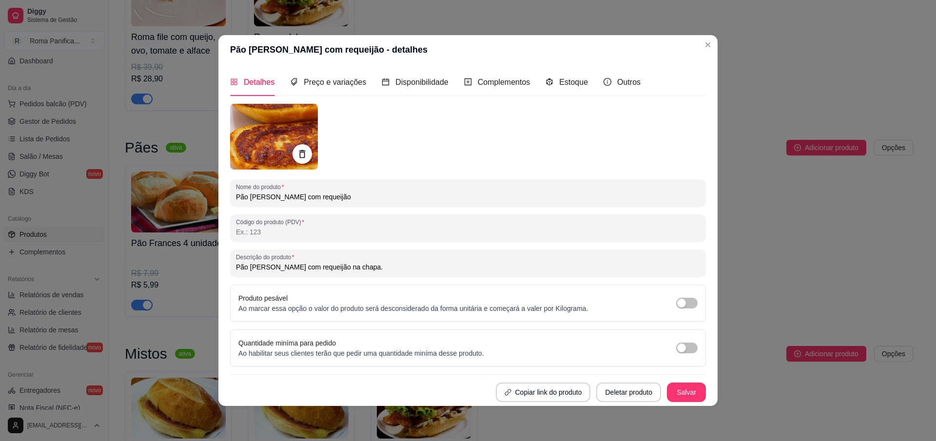
click at [322, 75] on div "Preço e variações" at bounding box center [328, 82] width 76 height 28
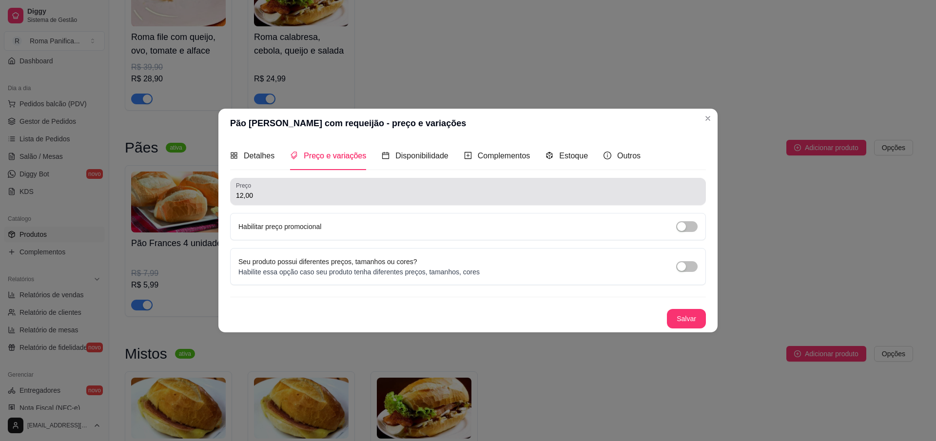
click at [294, 193] on input "12,00" at bounding box center [468, 196] width 464 height 10
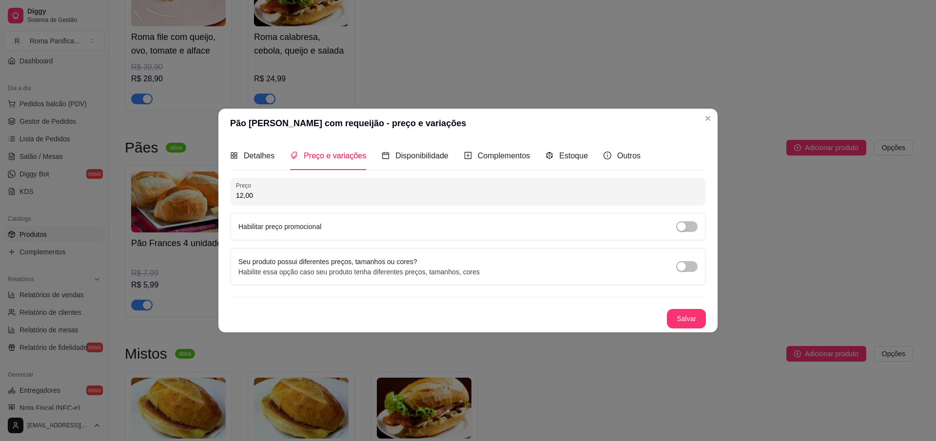
click at [294, 193] on input "12,00" at bounding box center [468, 196] width 464 height 10
type input "13,50"
click at [699, 319] on button "Salvar" at bounding box center [686, 318] width 38 height 19
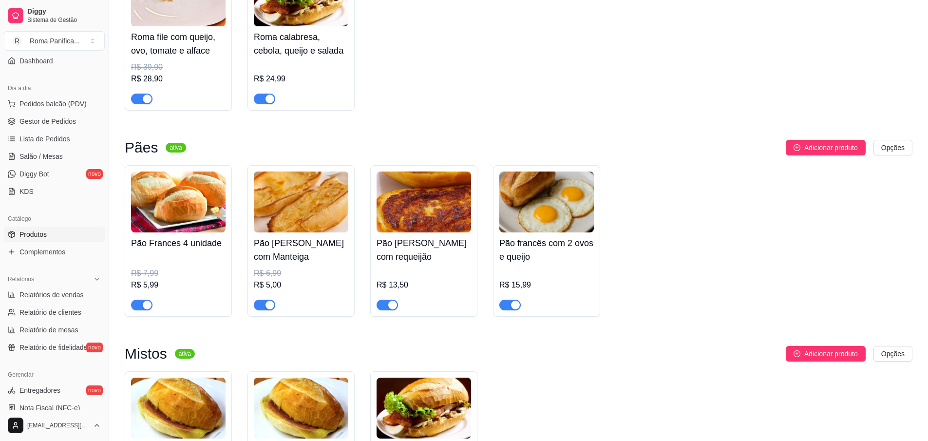
click at [531, 231] on img at bounding box center [547, 202] width 95 height 61
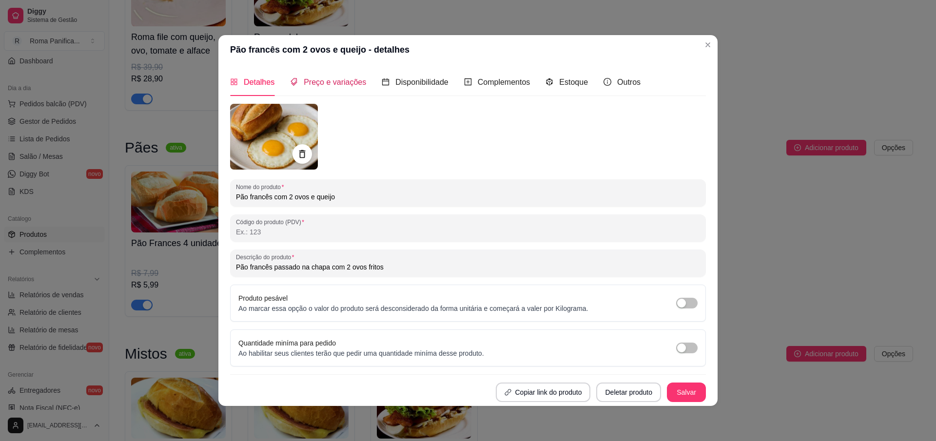
click at [311, 87] on div "Preço e variações" at bounding box center [328, 82] width 76 height 12
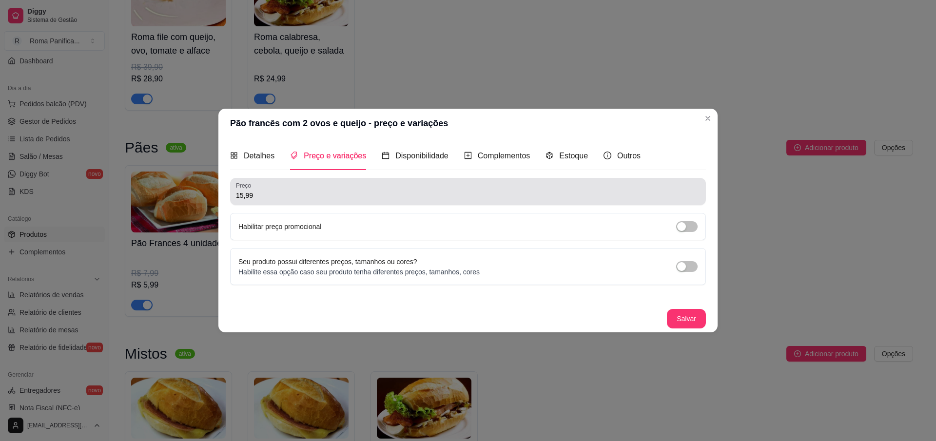
click at [277, 196] on input "15,99" at bounding box center [468, 196] width 464 height 10
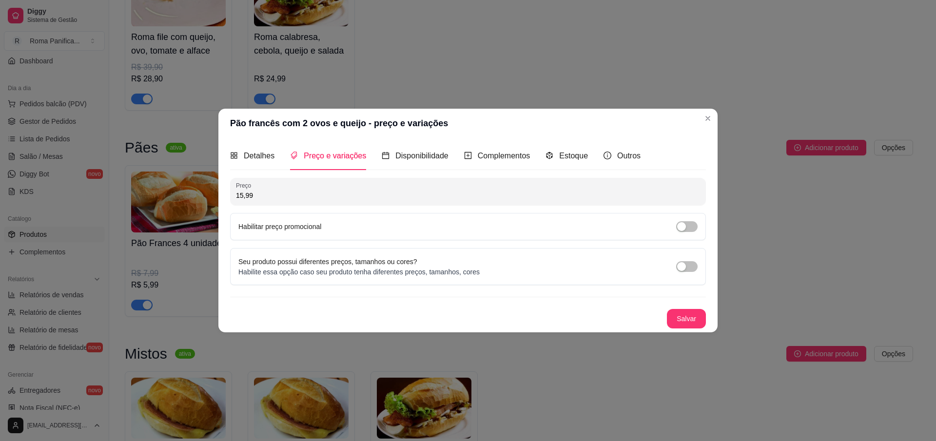
click at [277, 196] on input "15,99" at bounding box center [468, 196] width 464 height 10
type input "15,99"
click at [308, 236] on div "Habilitar preço promocional" at bounding box center [468, 226] width 476 height 27
click at [313, 223] on label "Habilitar preço promocional" at bounding box center [279, 227] width 83 height 8
click at [682, 227] on div "button" at bounding box center [681, 226] width 9 height 9
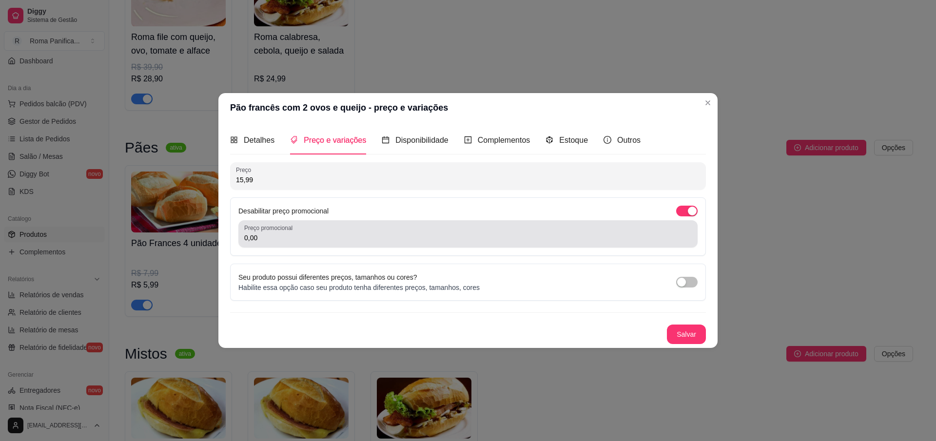
click at [441, 250] on div "Desabilitar preço promocional Preço promocional 0,00" at bounding box center [468, 226] width 476 height 58
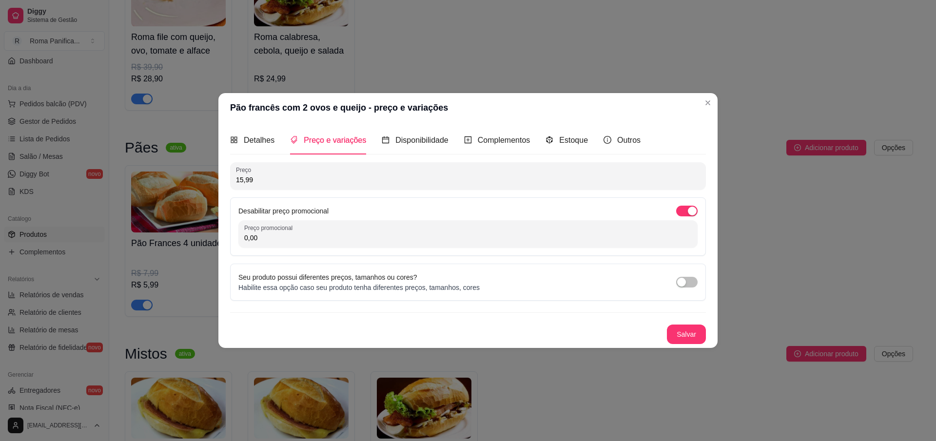
click at [444, 240] on input "0,00" at bounding box center [467, 238] width 447 height 10
type input "13,99"
click at [689, 329] on button "Salvar" at bounding box center [686, 334] width 39 height 19
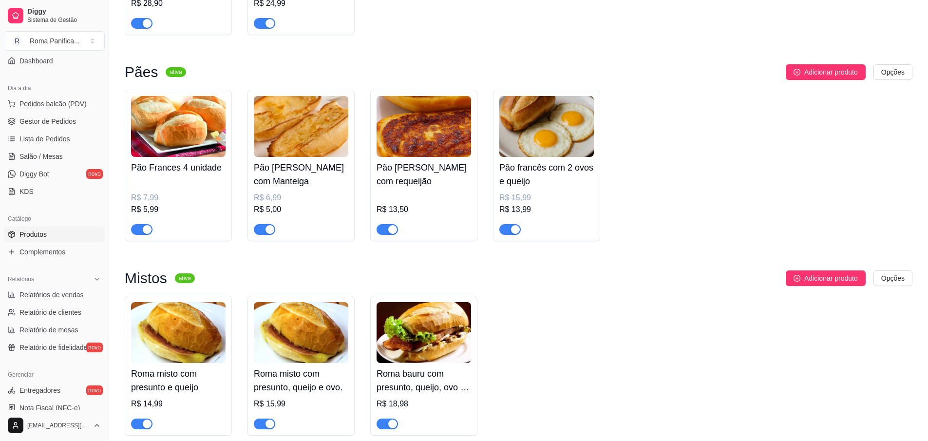
scroll to position [351, 0]
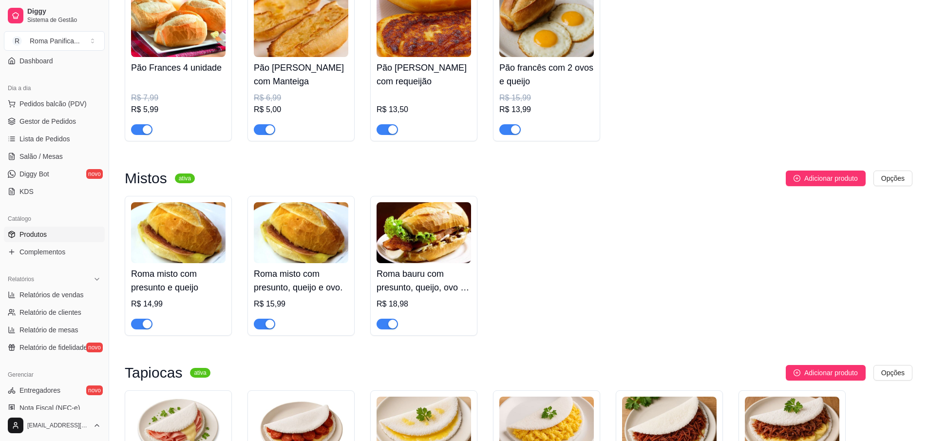
click at [202, 223] on img at bounding box center [178, 232] width 95 height 61
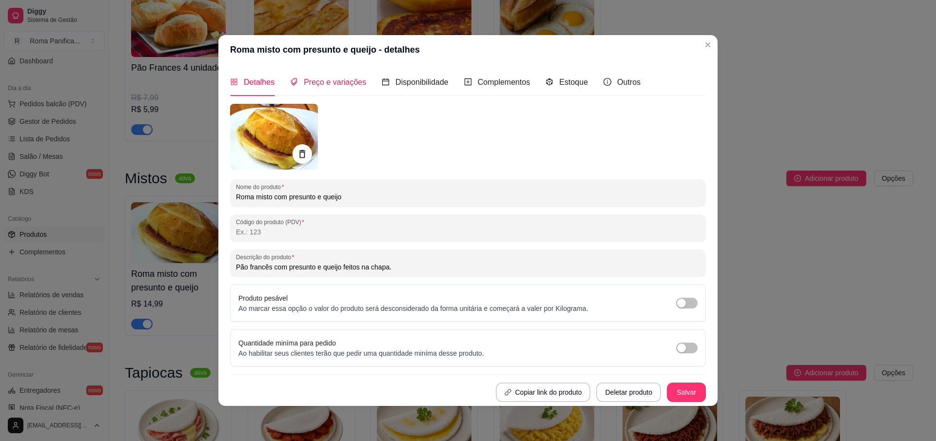
click at [331, 78] on span "Preço e variações" at bounding box center [335, 82] width 62 height 8
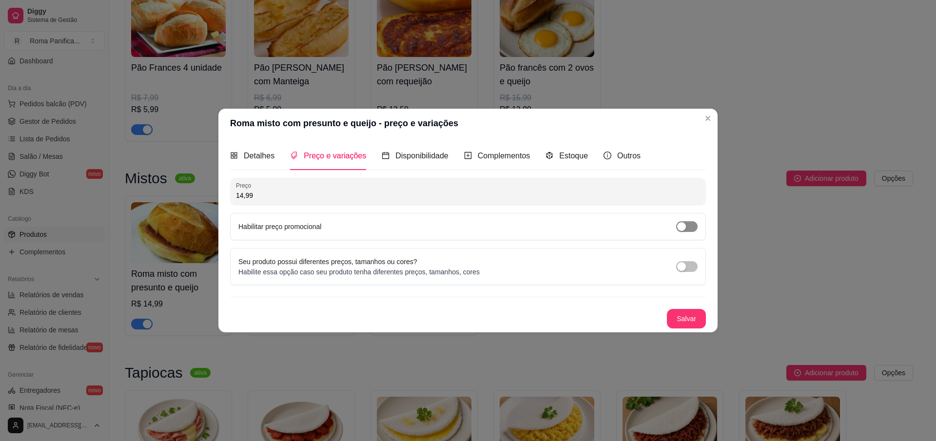
click at [682, 228] on div "button" at bounding box center [681, 226] width 9 height 9
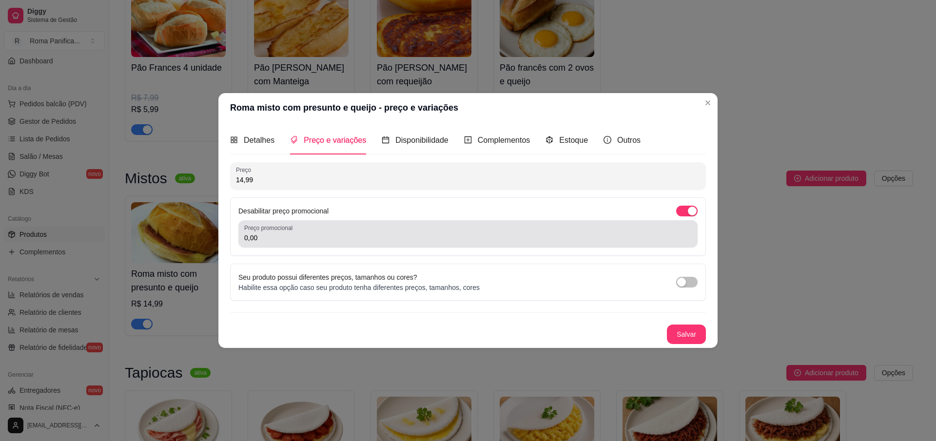
click at [366, 245] on div "Preço promocional 0,00" at bounding box center [467, 233] width 459 height 27
click at [366, 243] on div "Preço promocional 0,00" at bounding box center [467, 233] width 459 height 27
click at [366, 244] on div "Preço promocional 0,00" at bounding box center [467, 233] width 459 height 27
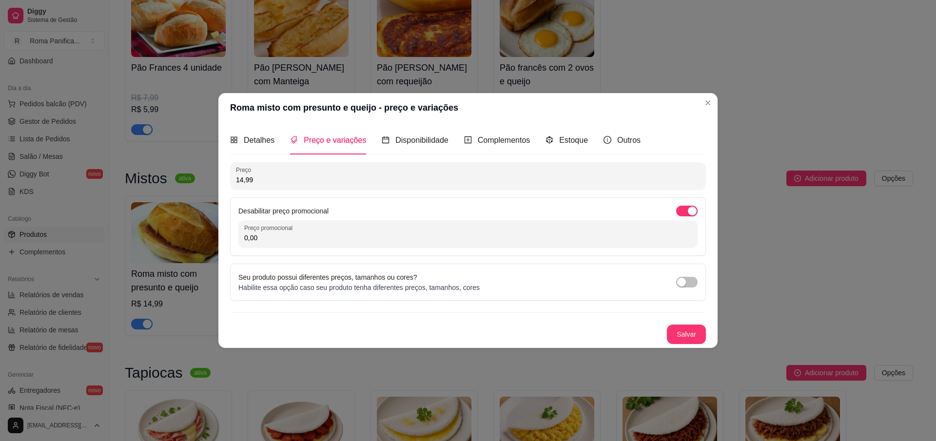
click at [366, 244] on div "Preço promocional 0,00" at bounding box center [467, 233] width 459 height 27
click at [337, 241] on input "0,00" at bounding box center [467, 238] width 447 height 10
type input "9,50"
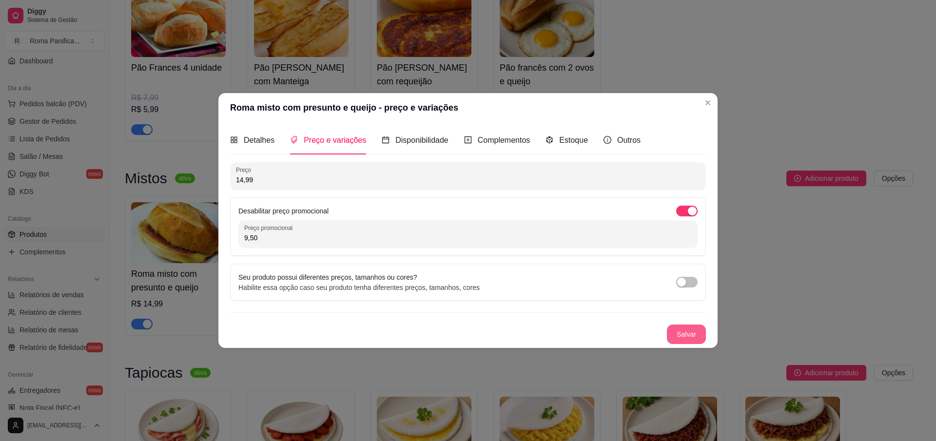
click at [687, 332] on button "Salvar" at bounding box center [686, 334] width 39 height 19
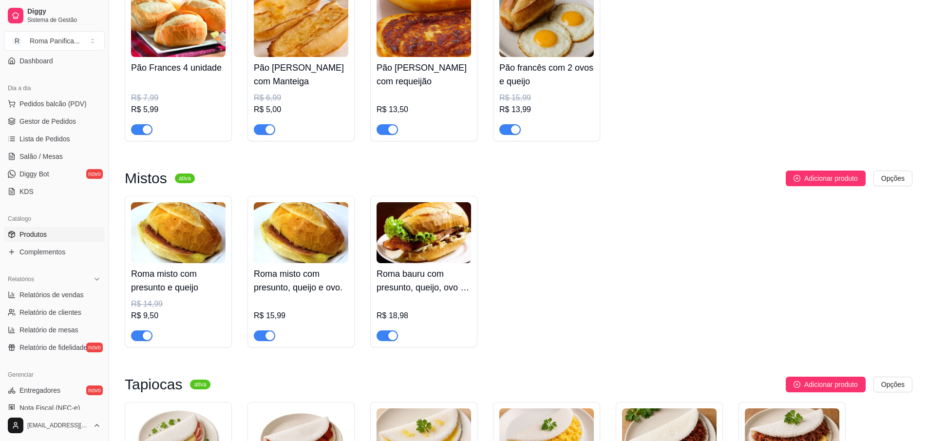
click at [326, 301] on div "R$ 15,99" at bounding box center [301, 319] width 95 height 43
click at [186, 101] on div "R$ 7,99" at bounding box center [178, 98] width 95 height 12
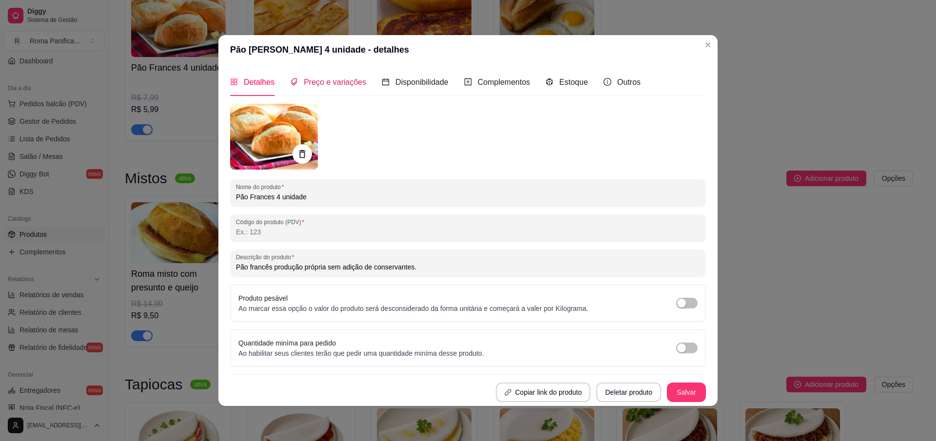
click at [339, 78] on span "Preço e variações" at bounding box center [335, 82] width 62 height 8
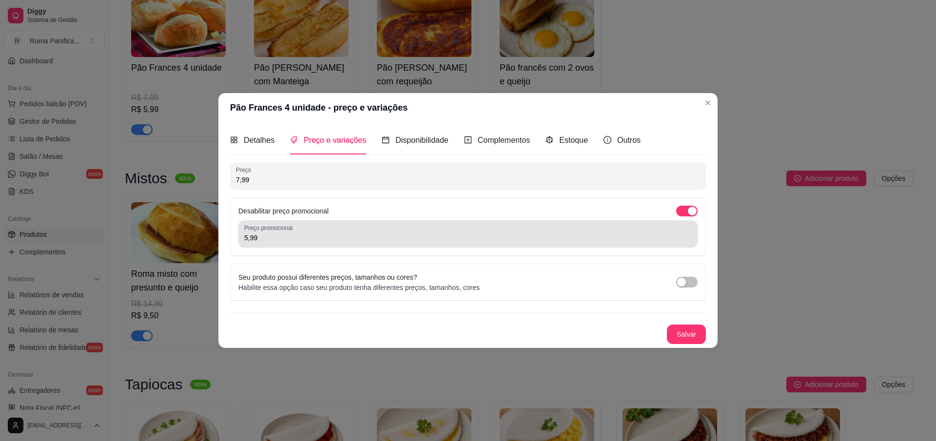
click at [279, 236] on input "5,99" at bounding box center [467, 238] width 447 height 10
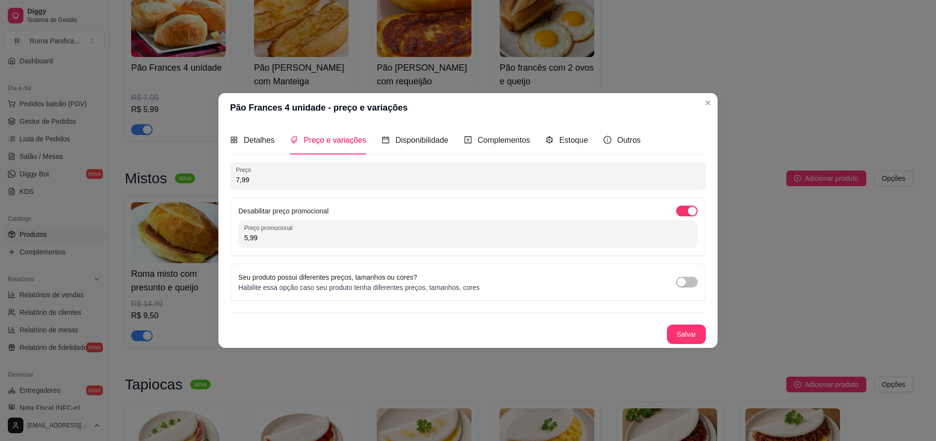
click at [279, 236] on input "5,99" at bounding box center [467, 238] width 447 height 10
click at [395, 239] on input "6,50" at bounding box center [467, 238] width 447 height 10
type input "6,99"
click at [693, 337] on button "Salvar" at bounding box center [686, 334] width 38 height 19
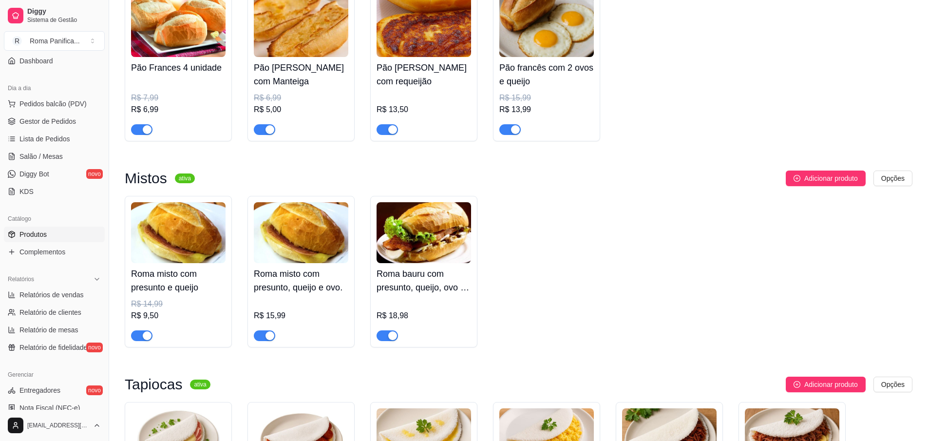
click at [315, 102] on div "R$ 6,99" at bounding box center [301, 98] width 95 height 12
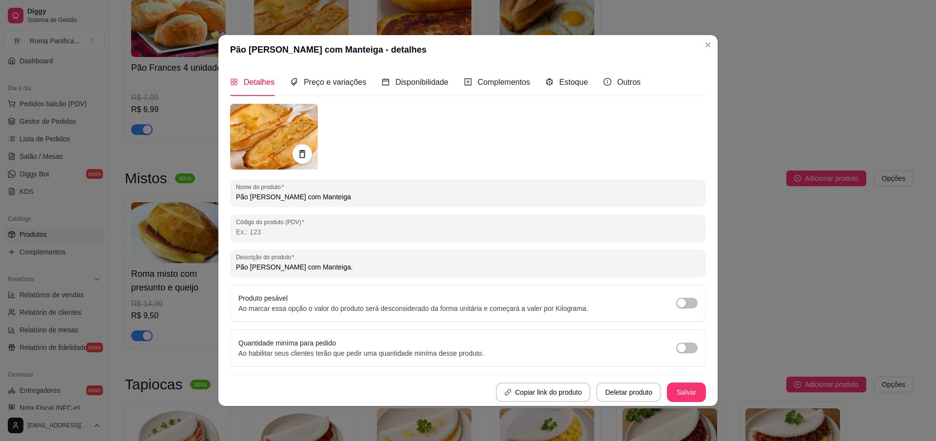
click at [325, 75] on div "Preço e variações" at bounding box center [328, 82] width 76 height 28
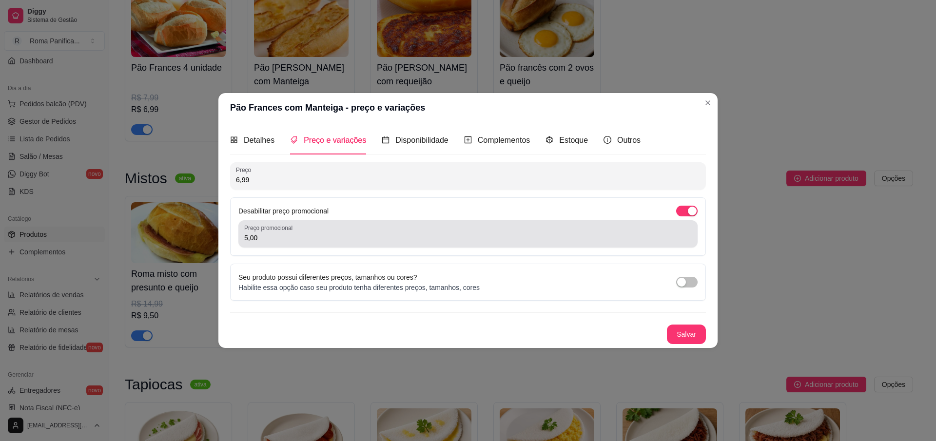
click at [289, 230] on label "Preço promocional" at bounding box center [270, 228] width 52 height 8
click at [289, 233] on input "5,00" at bounding box center [467, 238] width 447 height 10
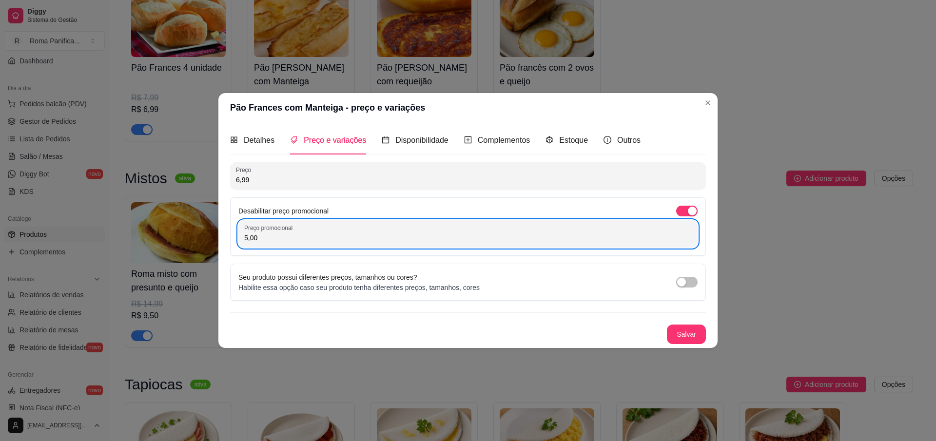
click at [289, 230] on label "Preço promocional" at bounding box center [270, 228] width 52 height 8
click at [289, 233] on input "5,00" at bounding box center [467, 238] width 447 height 10
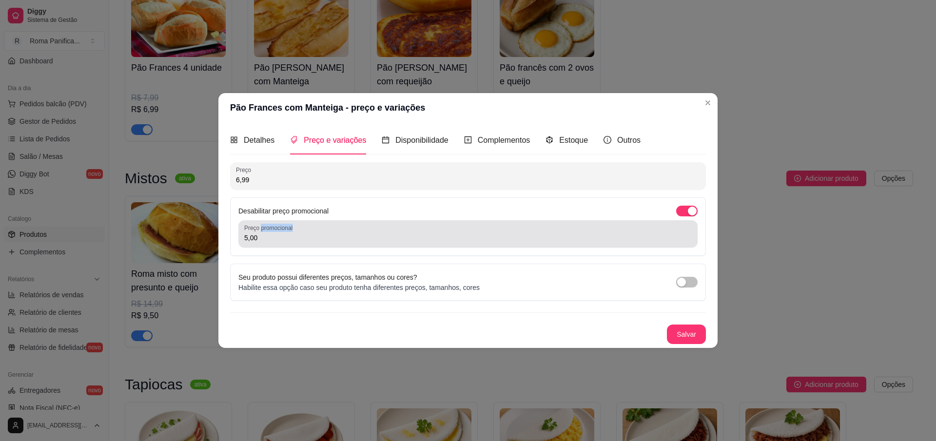
click at [289, 231] on label "Preço promocional" at bounding box center [270, 228] width 52 height 8
click at [289, 233] on input "5,00" at bounding box center [467, 238] width 447 height 10
drag, startPoint x: 289, startPoint y: 231, endPoint x: 287, endPoint y: 237, distance: 6.8
click at [287, 237] on div "Preço promocional 5,00" at bounding box center [467, 233] width 459 height 27
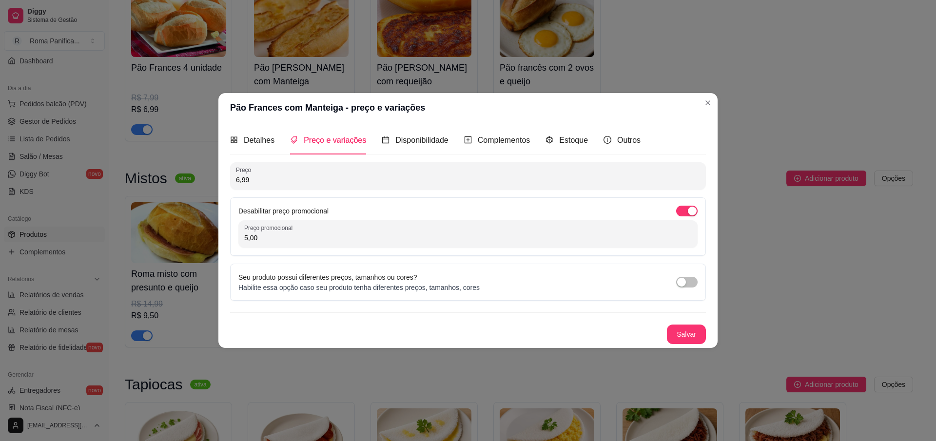
click at [286, 241] on input "5,00" at bounding box center [467, 238] width 447 height 10
type input "5,99"
click at [673, 338] on button "Salvar" at bounding box center [686, 334] width 39 height 19
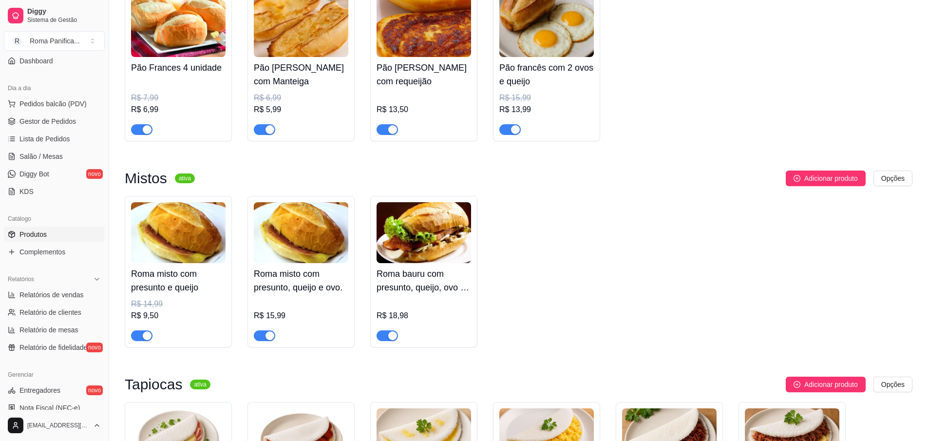
click at [463, 105] on div "R$ 13,50" at bounding box center [424, 110] width 95 height 12
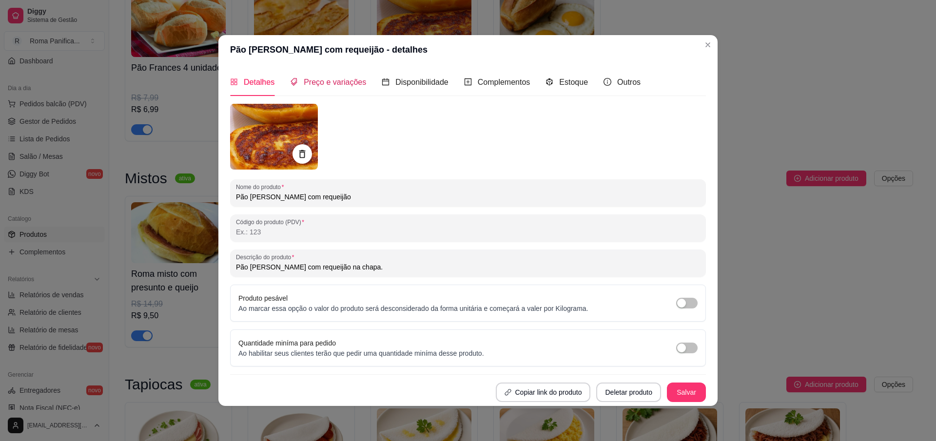
click at [344, 78] on span "Preço e variações" at bounding box center [335, 82] width 62 height 8
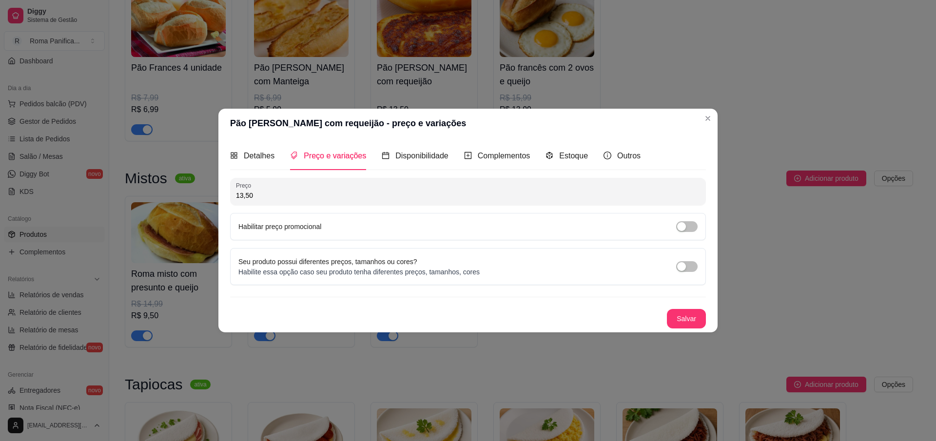
click at [321, 225] on label "Habilitar preço promocional" at bounding box center [279, 227] width 83 height 8
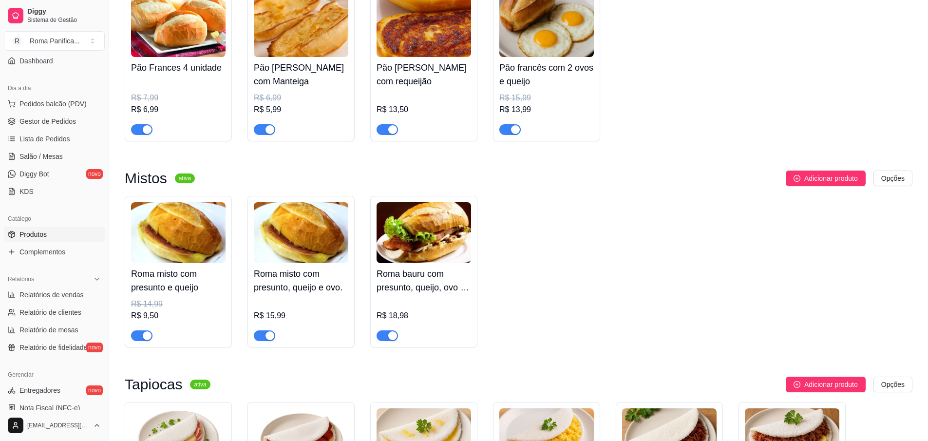
click at [548, 64] on h4 "Pão francês com 2 ovos e queijo" at bounding box center [547, 74] width 95 height 27
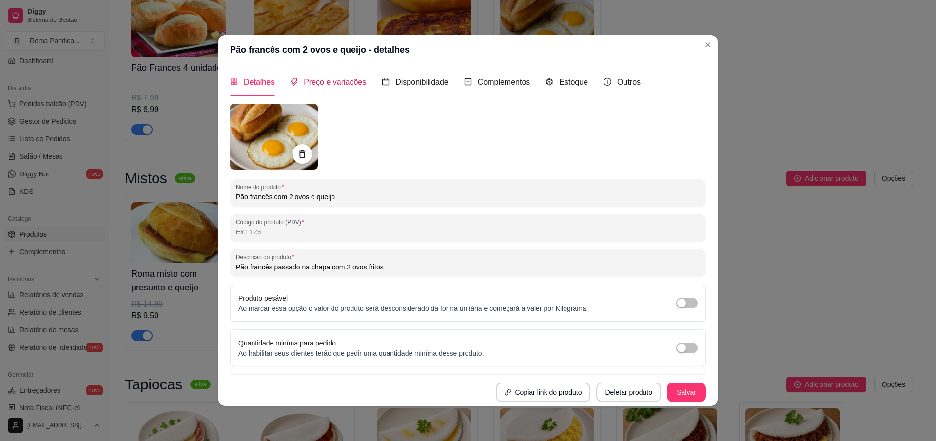
drag, startPoint x: 328, startPoint y: 84, endPoint x: 343, endPoint y: 96, distance: 19.5
click at [329, 87] on div "Preço e variações" at bounding box center [328, 82] width 76 height 12
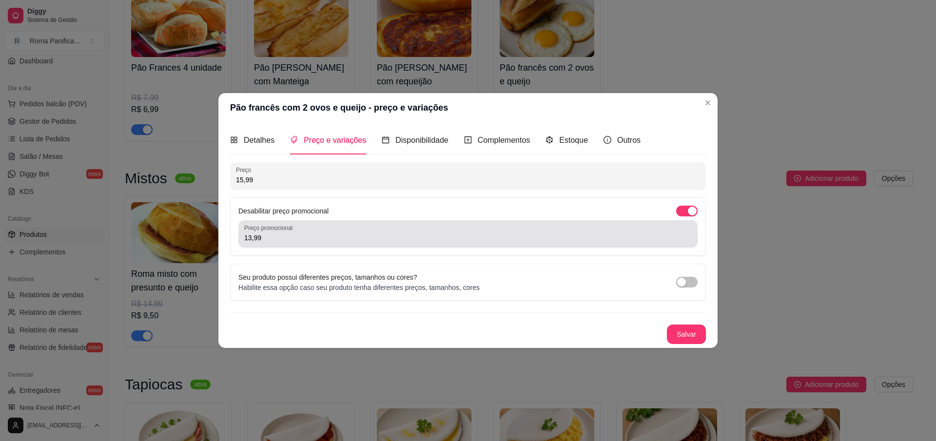
click at [305, 246] on div "Preço promocional 13,99" at bounding box center [467, 233] width 459 height 27
click at [306, 246] on div "Preço promocional 13,99" at bounding box center [467, 233] width 459 height 27
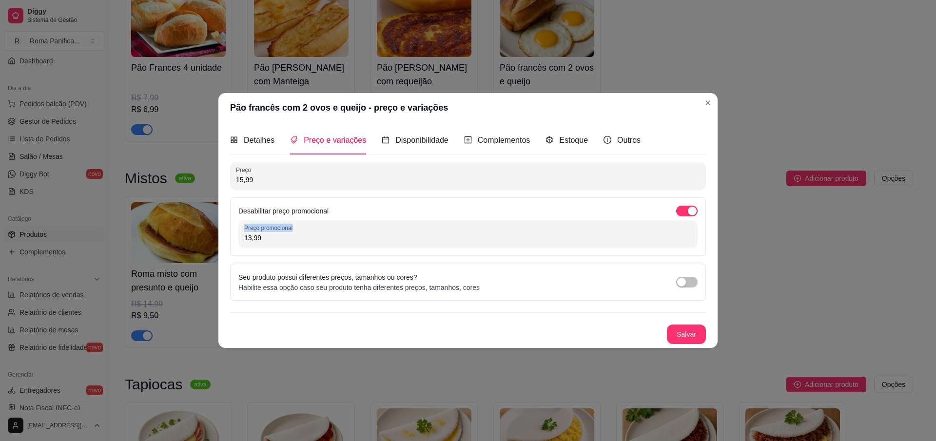
click at [306, 246] on div "Preço promocional 13,99" at bounding box center [467, 233] width 459 height 27
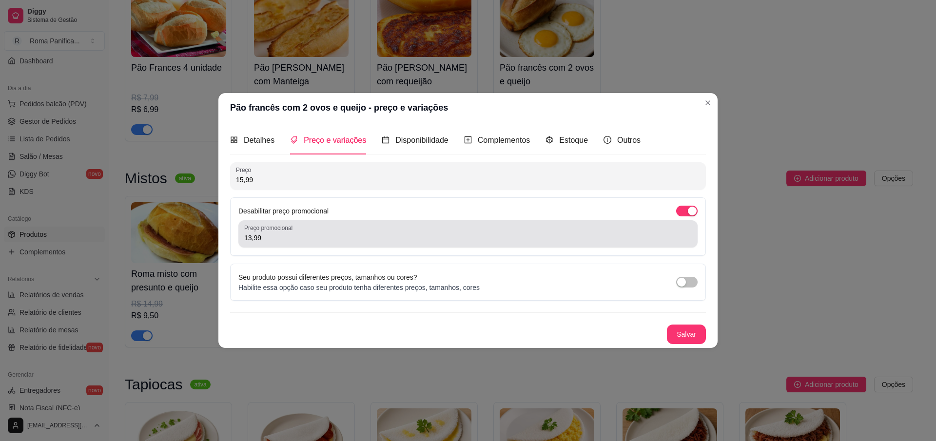
click at [306, 245] on div "Preço promocional 13,99" at bounding box center [467, 233] width 459 height 27
click at [305, 246] on div "Preço promocional 13,99" at bounding box center [467, 233] width 459 height 27
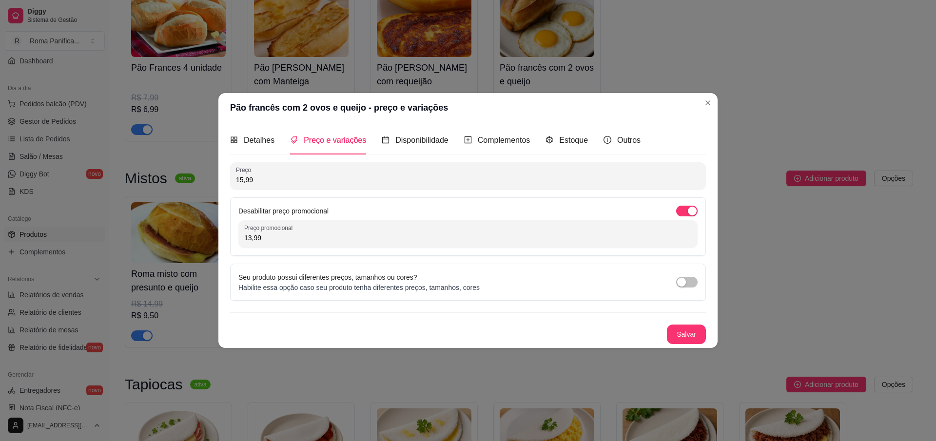
drag, startPoint x: 310, startPoint y: 240, endPoint x: 226, endPoint y: 234, distance: 84.5
click at [226, 234] on div "Detalhes Preço e variações Disponibilidade Complementos Estoque Outros Nome do …" at bounding box center [467, 234] width 499 height 225
type input "14,99"
click at [694, 335] on button "Salvar" at bounding box center [686, 334] width 38 height 19
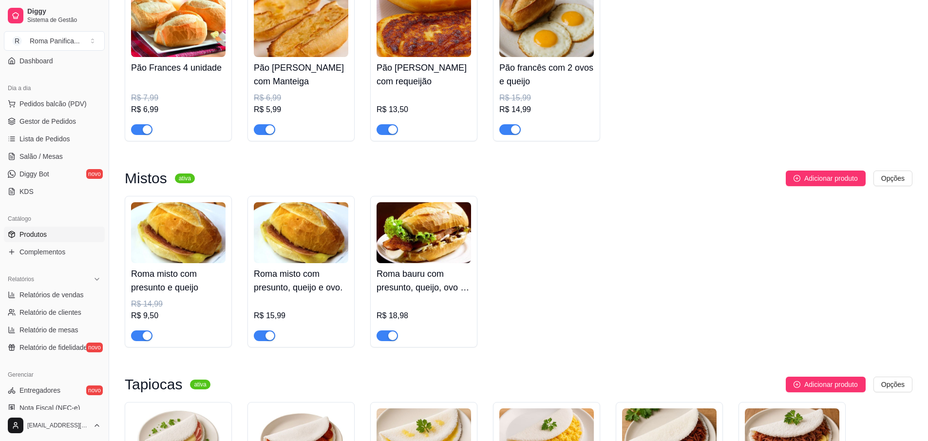
click at [206, 276] on h4 "Roma misto com presunto e queijo" at bounding box center [178, 280] width 95 height 27
click at [301, 262] on img at bounding box center [301, 232] width 95 height 61
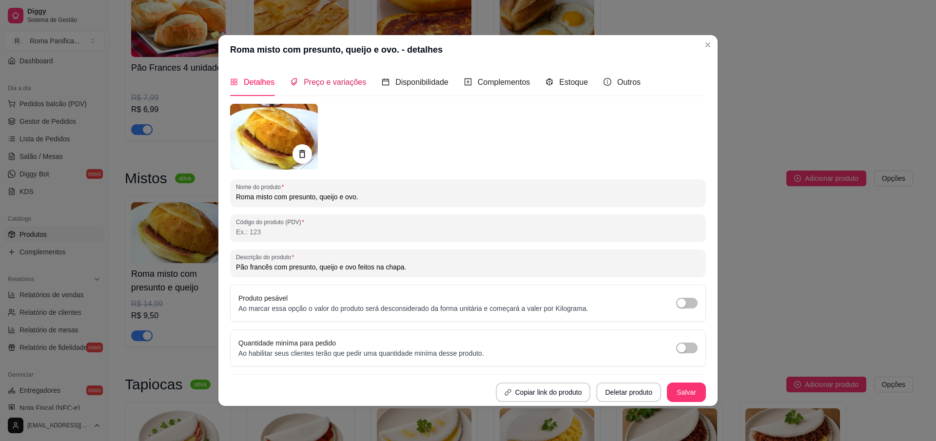
drag, startPoint x: 333, startPoint y: 78, endPoint x: 333, endPoint y: 91, distance: 12.7
click at [333, 78] on span "Preço e variações" at bounding box center [335, 82] width 62 height 8
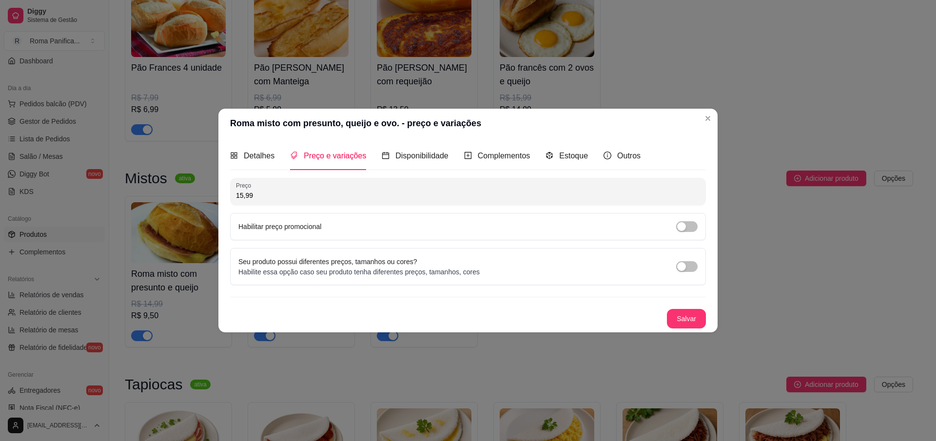
click at [280, 220] on div "Habilitar preço promocional" at bounding box center [468, 226] width 476 height 27
click at [683, 225] on div "button" at bounding box center [681, 226] width 9 height 9
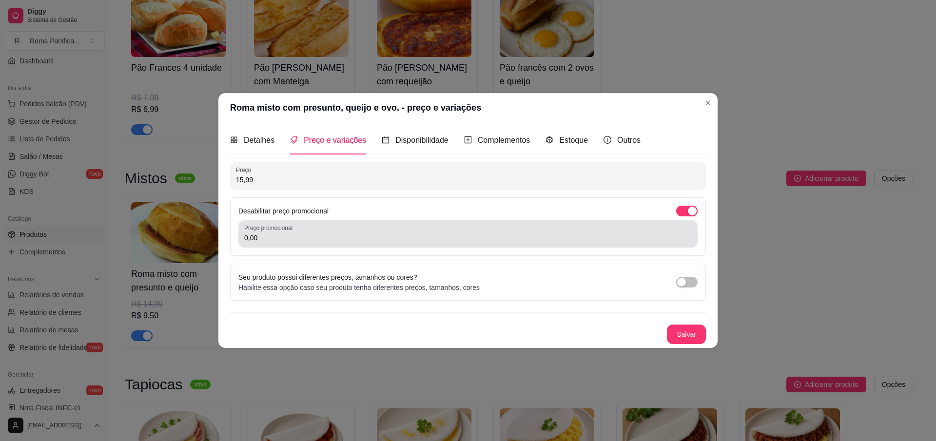
click at [281, 239] on input "0,00" at bounding box center [467, 238] width 447 height 10
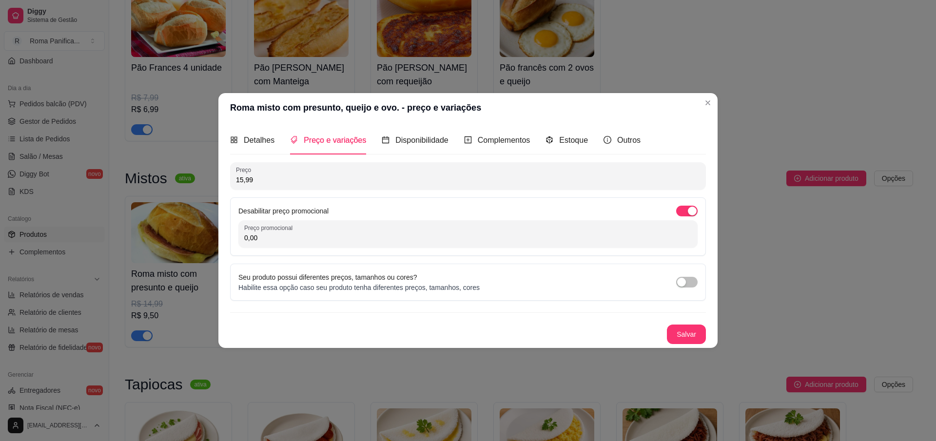
click at [281, 239] on input "0,00" at bounding box center [467, 238] width 447 height 10
type input "12,99"
click at [678, 331] on button "Salvar" at bounding box center [686, 334] width 39 height 19
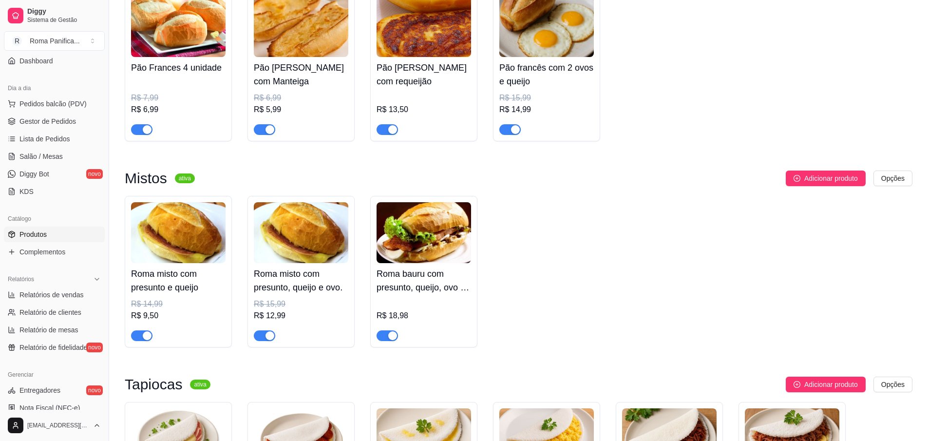
click at [451, 286] on h4 "Roma bauru com presunto, queijo, ovo e salada." at bounding box center [424, 280] width 95 height 27
click at [451, 286] on div "Produto pesável Ao marcar essa opção o valor do produto será desconsiderado da …" at bounding box center [464, 304] width 481 height 38
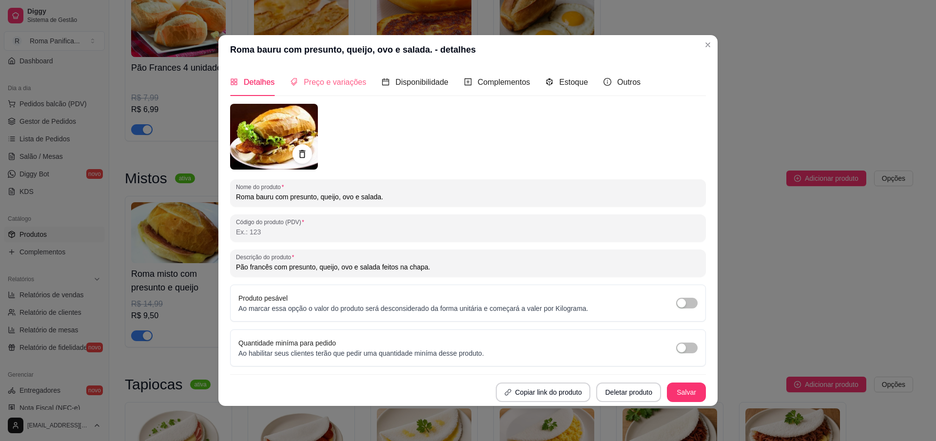
click at [326, 91] on div "Preço e variações" at bounding box center [328, 82] width 76 height 28
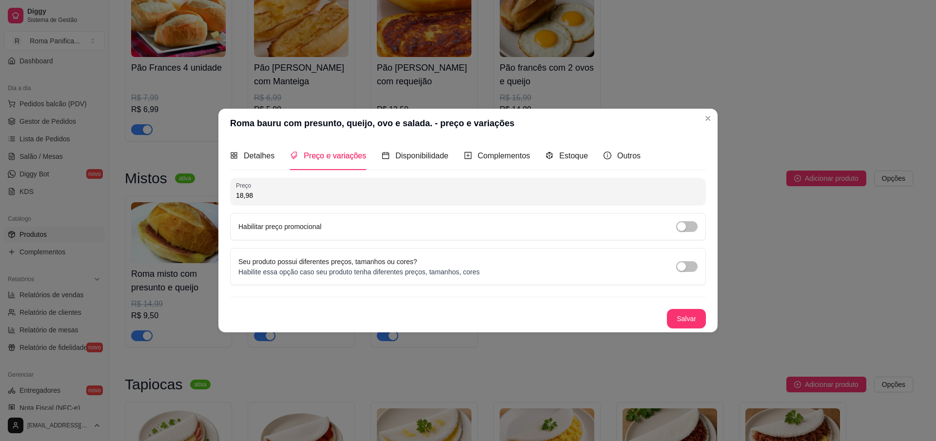
drag, startPoint x: 336, startPoint y: 226, endPoint x: 364, endPoint y: 225, distance: 27.3
click at [336, 226] on div "Habilitar preço promocional" at bounding box center [467, 226] width 459 height 11
click at [679, 225] on div "button" at bounding box center [681, 226] width 9 height 9
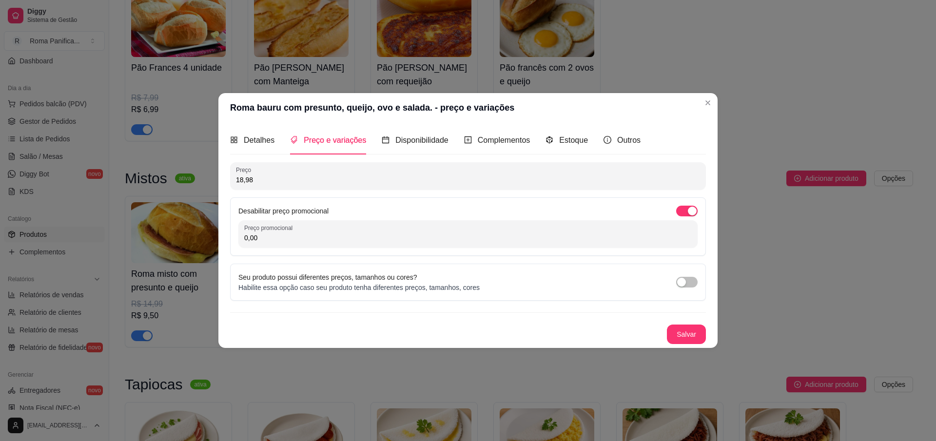
click at [370, 253] on div "Desabilitar preço promocional Preço promocional 0,00" at bounding box center [468, 226] width 476 height 58
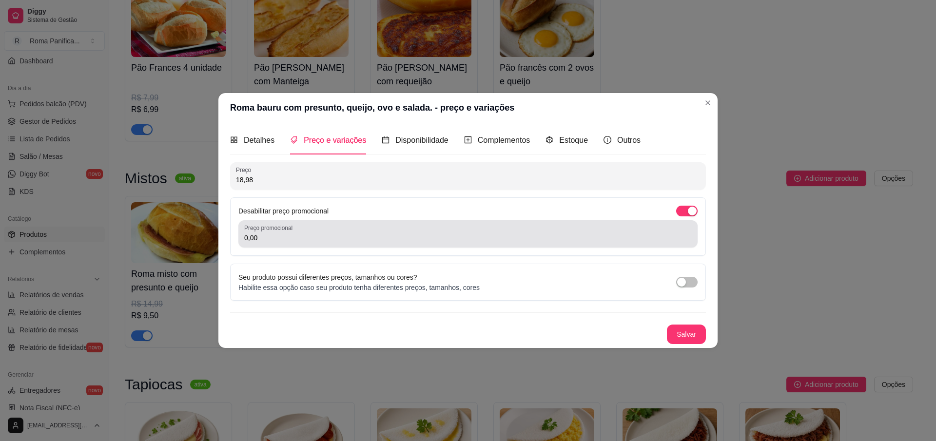
click at [375, 247] on div "Preço promocional 0,00" at bounding box center [467, 233] width 459 height 27
click at [328, 245] on div "Preço promocional 0,00" at bounding box center [467, 233] width 459 height 27
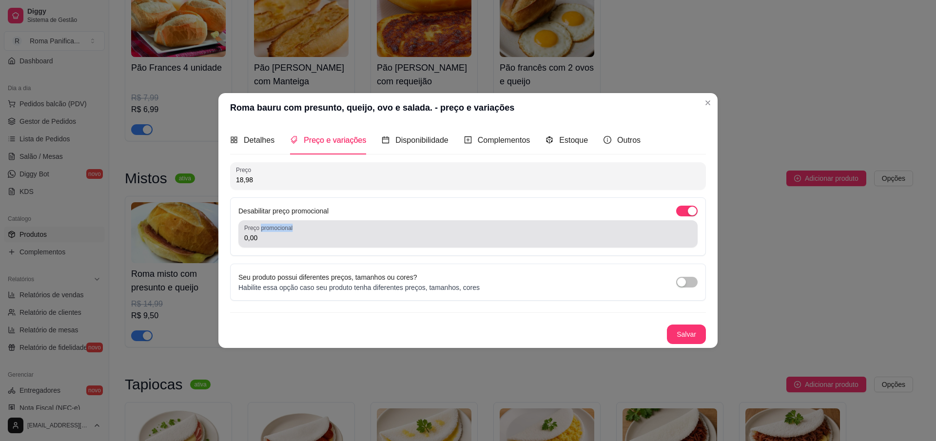
click at [328, 245] on div "Preço promocional 0,00" at bounding box center [467, 233] width 459 height 27
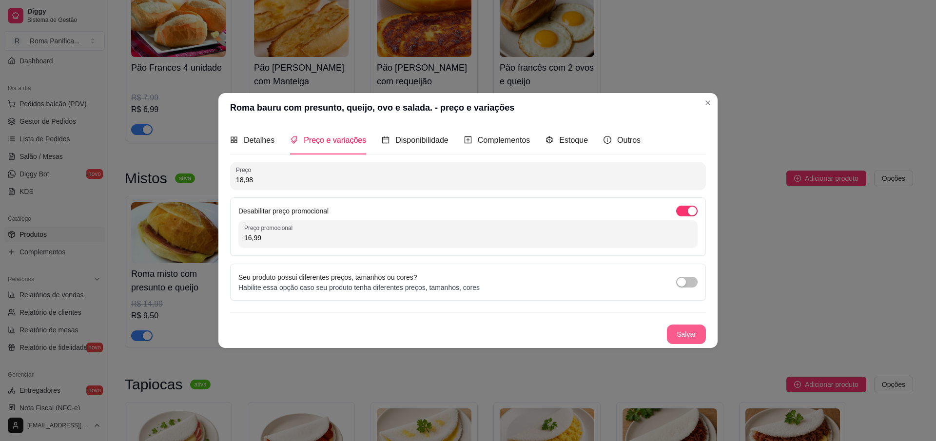
type input "16,99"
click at [698, 333] on button "Salvar" at bounding box center [686, 334] width 39 height 19
drag, startPoint x: 664, startPoint y: 330, endPoint x: 706, endPoint y: 363, distance: 53.4
click at [665, 330] on div "Salvar" at bounding box center [468, 334] width 476 height 19
click at [696, 341] on button "Salvar" at bounding box center [686, 334] width 39 height 19
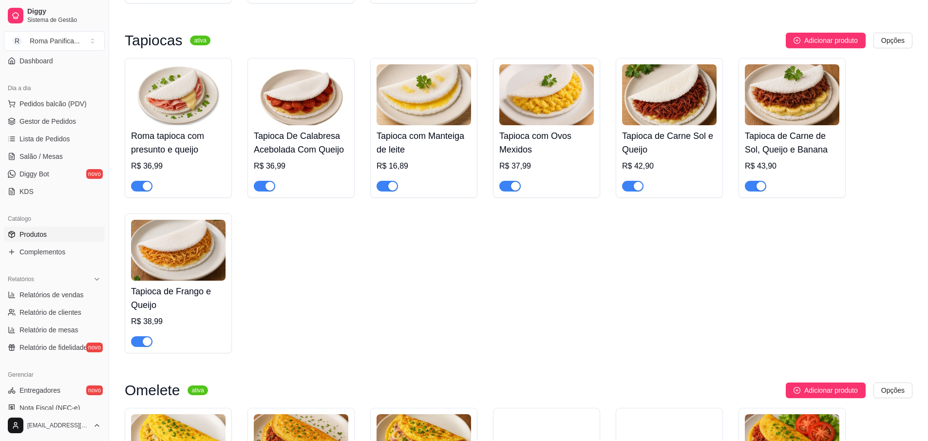
scroll to position [702, 0]
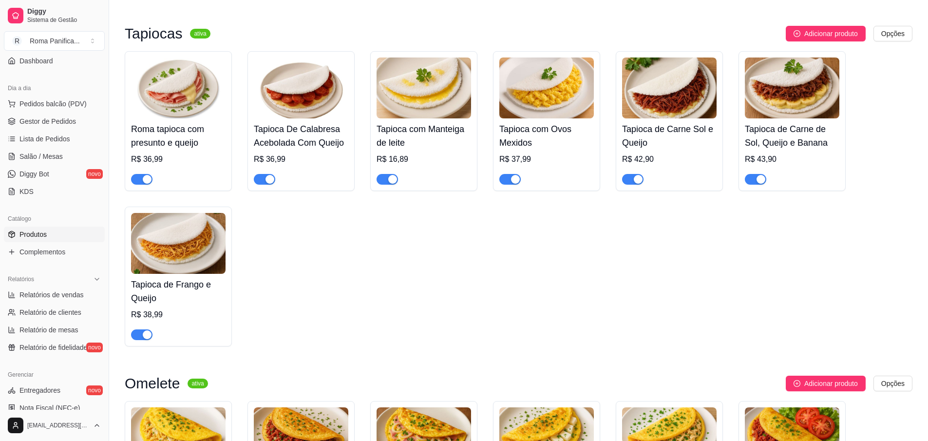
click at [176, 136] on h4 "Roma tapioca com presunto e queijo" at bounding box center [178, 135] width 95 height 27
click at [208, 111] on img at bounding box center [178, 88] width 95 height 61
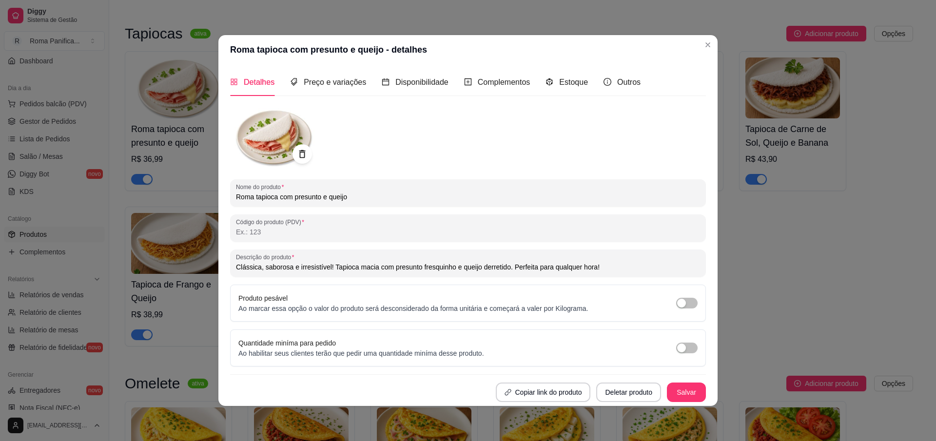
click at [343, 89] on div "Preço e variações" at bounding box center [328, 82] width 76 height 28
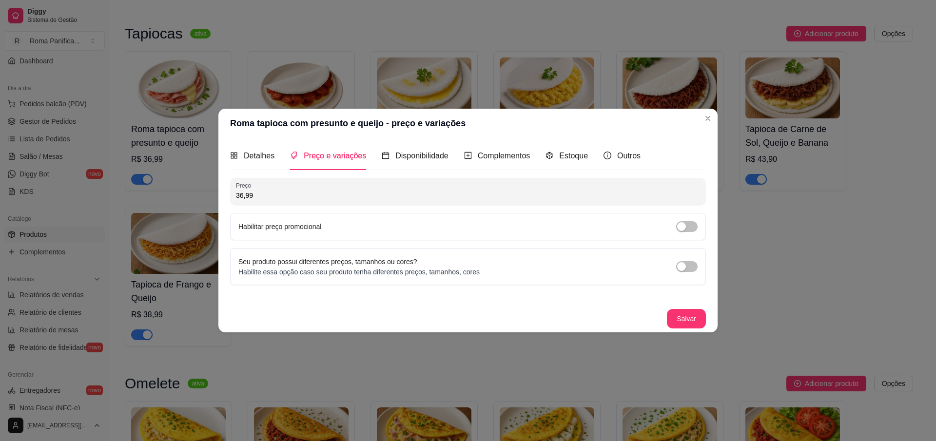
click at [308, 229] on label "Habilitar preço promocional" at bounding box center [279, 227] width 83 height 8
click at [685, 226] on button "button" at bounding box center [686, 226] width 21 height 11
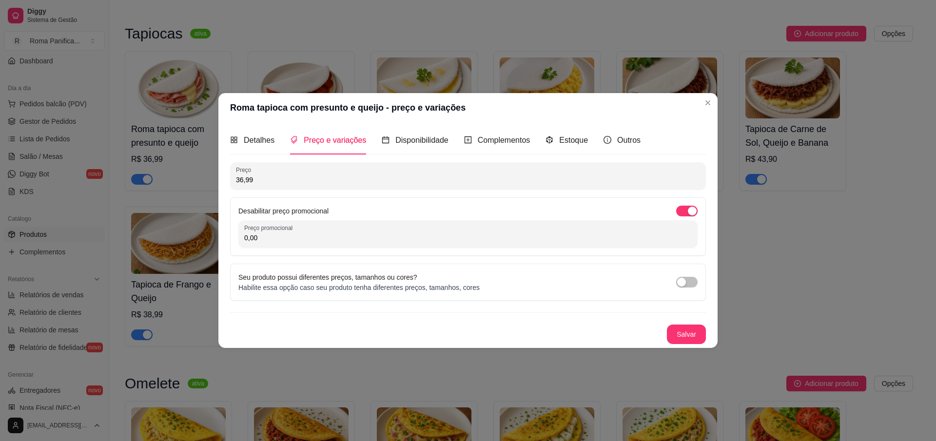
click at [479, 238] on input "0,00" at bounding box center [467, 238] width 447 height 10
type input "22,90"
click at [681, 336] on button "Salvar" at bounding box center [686, 334] width 38 height 19
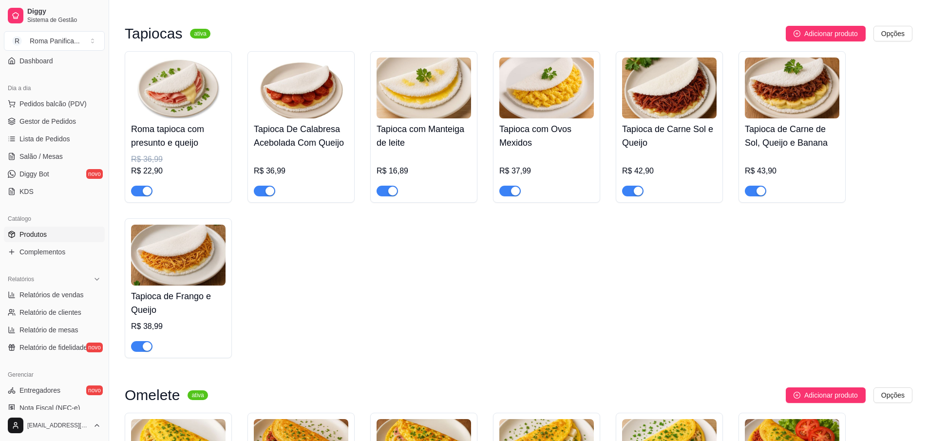
click at [327, 147] on h4 "Tapioca De Calabresa Acebolada Com Queijo" at bounding box center [301, 135] width 95 height 27
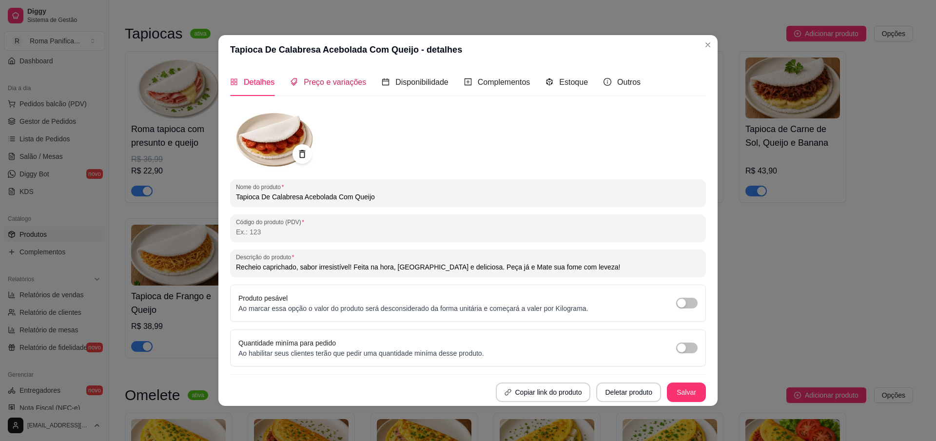
click at [347, 86] on div "Preço e variações" at bounding box center [328, 82] width 76 height 12
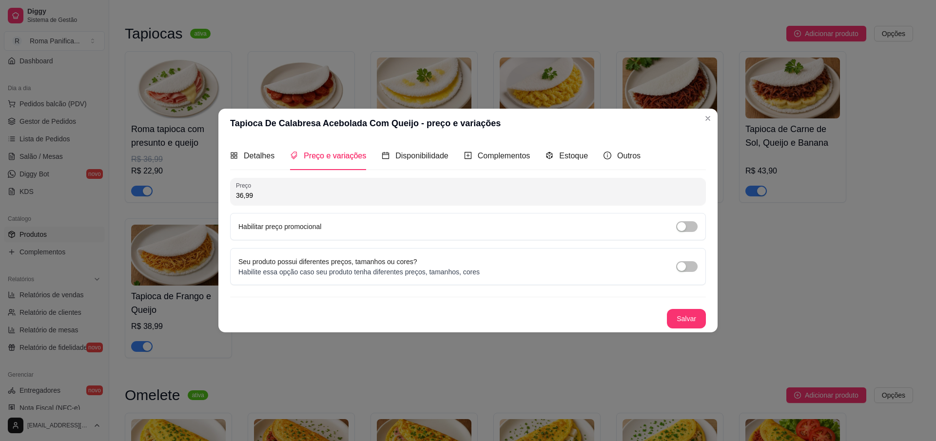
click at [310, 229] on label "Habilitar preço promocional" at bounding box center [279, 227] width 83 height 8
click at [302, 206] on div "Preço 36,99 Habilitar preço promocional" at bounding box center [468, 209] width 476 height 62
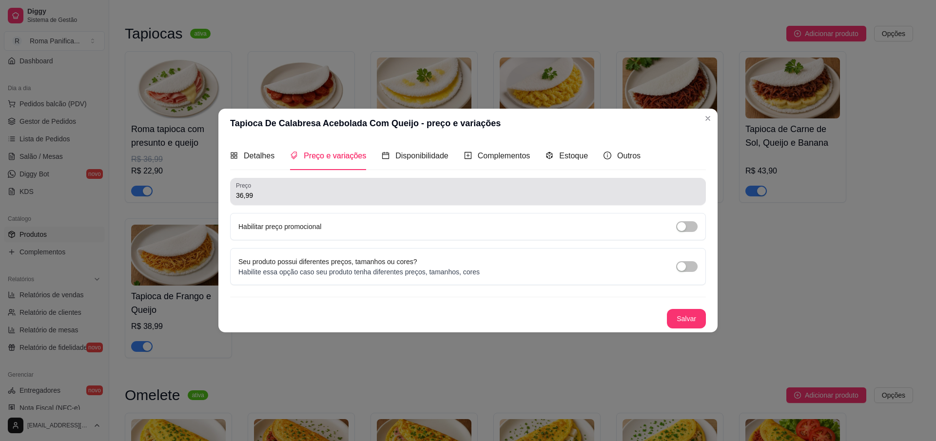
click at [304, 200] on div "36,99" at bounding box center [468, 191] width 464 height 19
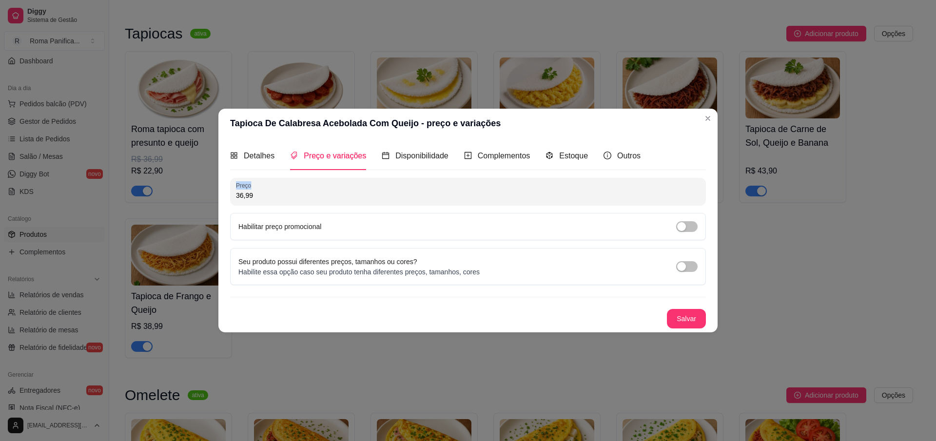
drag, startPoint x: 303, startPoint y: 200, endPoint x: 219, endPoint y: 205, distance: 84.5
click at [186, 201] on div "Tapioca De Calabresa Acebolada Com Queijo - preço e variações Detalhes Preço e …" at bounding box center [468, 220] width 936 height 441
click at [248, 206] on div "Preço 36,99 Habilitar preço promocional" at bounding box center [468, 209] width 476 height 62
click at [248, 195] on input "36,99" at bounding box center [468, 196] width 464 height 10
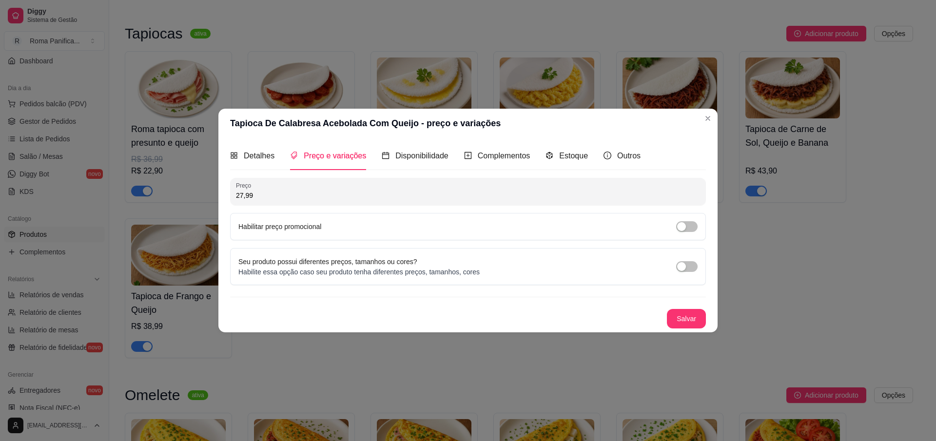
click at [394, 204] on div "Preço 27,99" at bounding box center [468, 191] width 476 height 27
click at [393, 201] on div "Preço 27,99" at bounding box center [468, 191] width 476 height 27
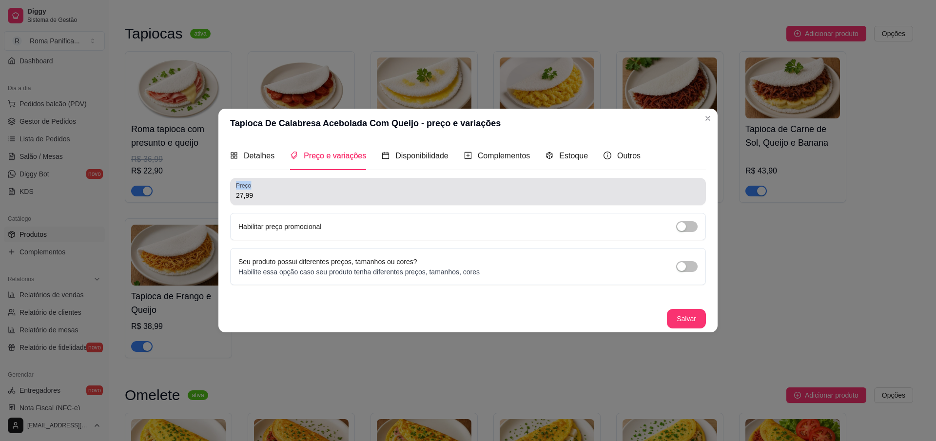
click at [393, 200] on div "27,99" at bounding box center [468, 191] width 464 height 19
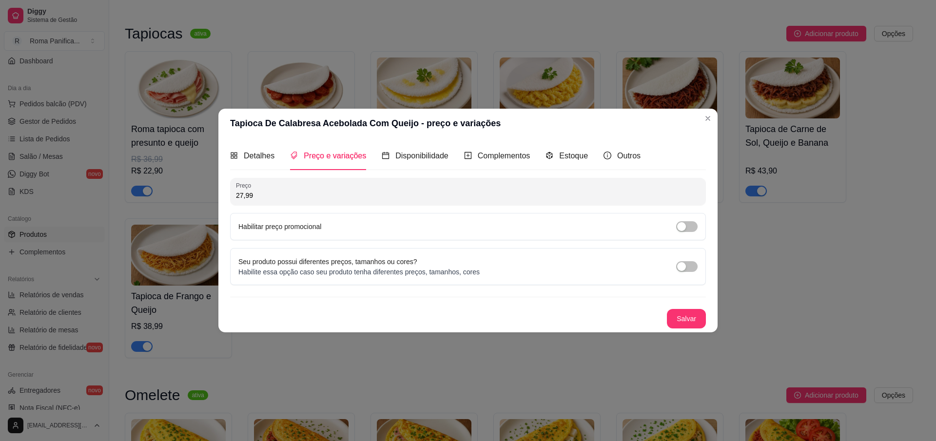
drag, startPoint x: 369, startPoint y: 195, endPoint x: 189, endPoint y: 178, distance: 181.6
click at [189, 178] on div "Tapioca De Calabresa Acebolada Com Queijo - preço e variações Detalhes Preço e …" at bounding box center [468, 220] width 936 height 441
type input "0,36"
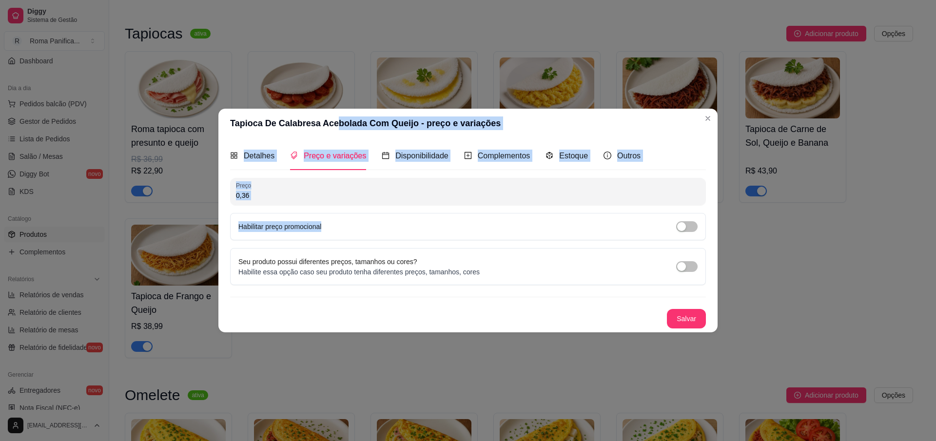
drag, startPoint x: 334, startPoint y: 121, endPoint x: 363, endPoint y: 232, distance: 114.3
click at [363, 232] on section "Tapioca De Calabresa Acebolada Com Queijo - preço e variações Detalhes Preço e …" at bounding box center [467, 220] width 499 height 223
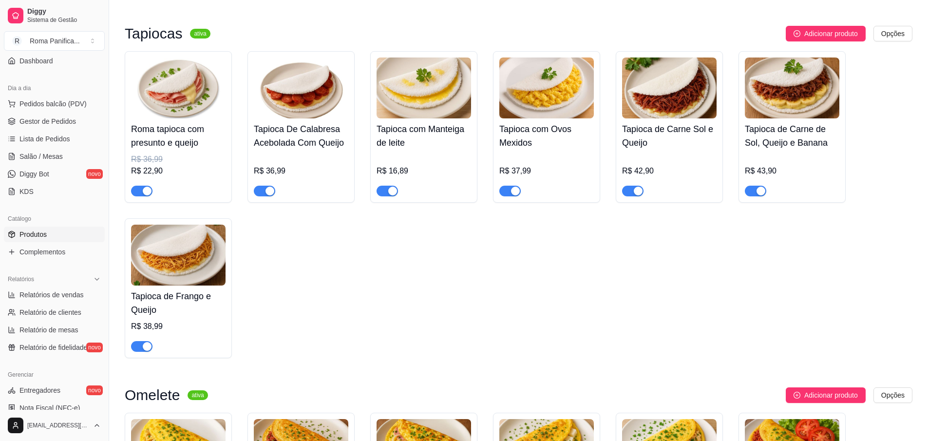
click at [324, 130] on h4 "Tapioca De Calabresa Acebolada Com Queijo" at bounding box center [301, 135] width 95 height 27
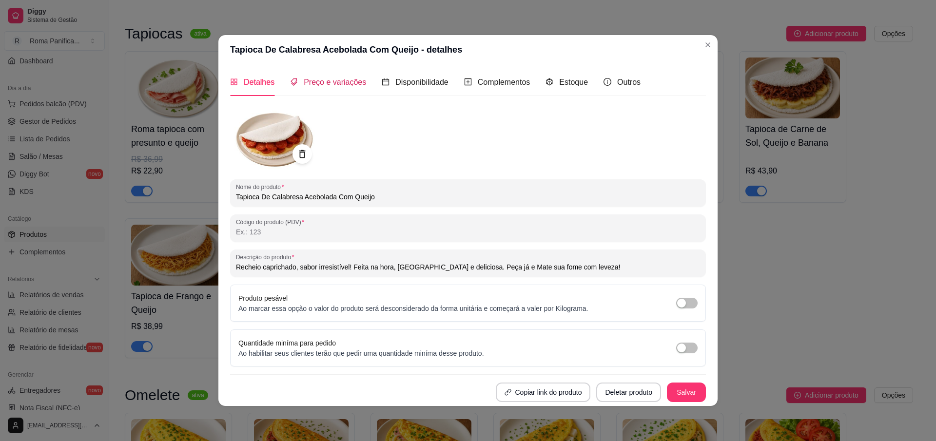
drag, startPoint x: 332, startPoint y: 84, endPoint x: 335, endPoint y: 91, distance: 7.7
click at [332, 85] on span "Preço e variações" at bounding box center [335, 82] width 62 height 8
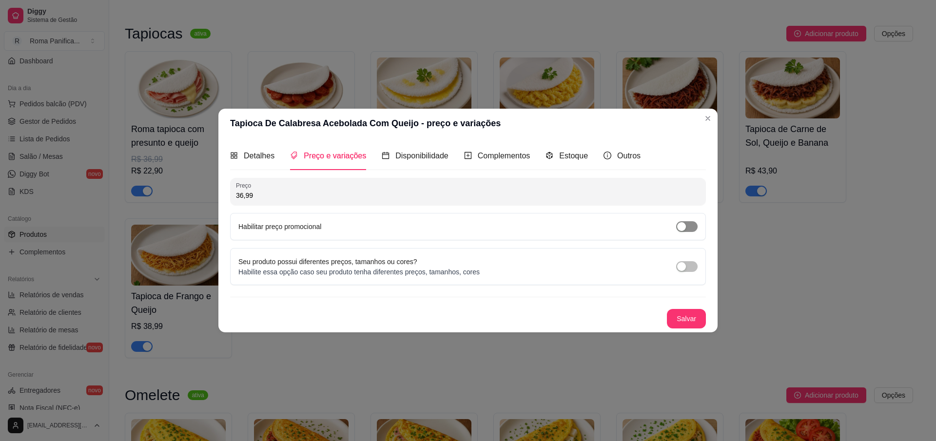
click at [680, 224] on div "button" at bounding box center [681, 226] width 9 height 9
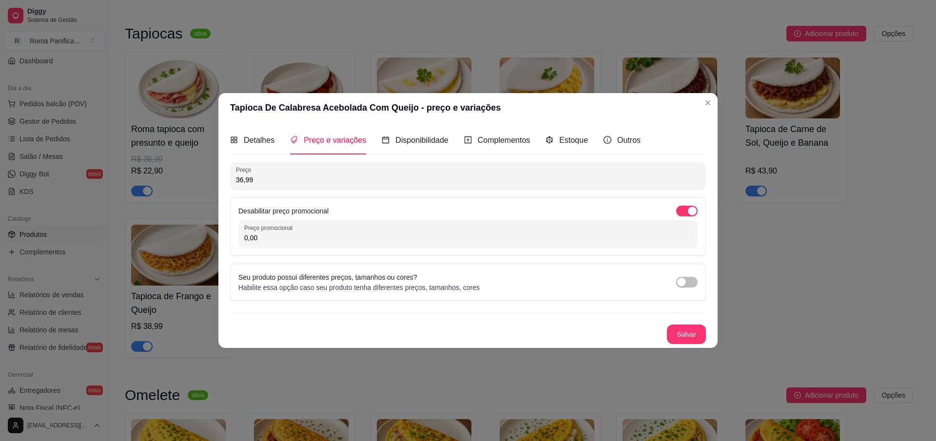
click at [459, 243] on div "Preço promocional 0,00" at bounding box center [467, 233] width 459 height 27
type input "26,99"
click at [694, 333] on button "Salvar" at bounding box center [686, 334] width 39 height 19
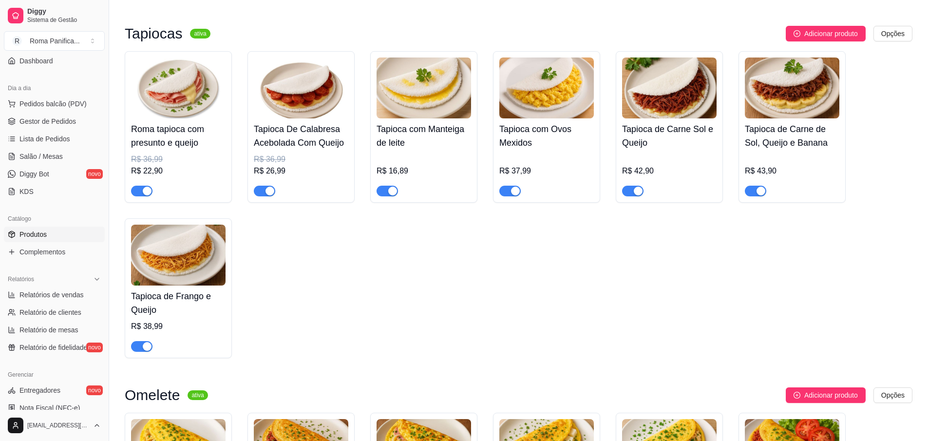
click at [711, 105] on img at bounding box center [669, 88] width 95 height 61
click at [475, 120] on div "Tapioca com Manteiga de leite R$ 16,89" at bounding box center [423, 127] width 107 height 152
click at [437, 110] on img at bounding box center [424, 88] width 95 height 61
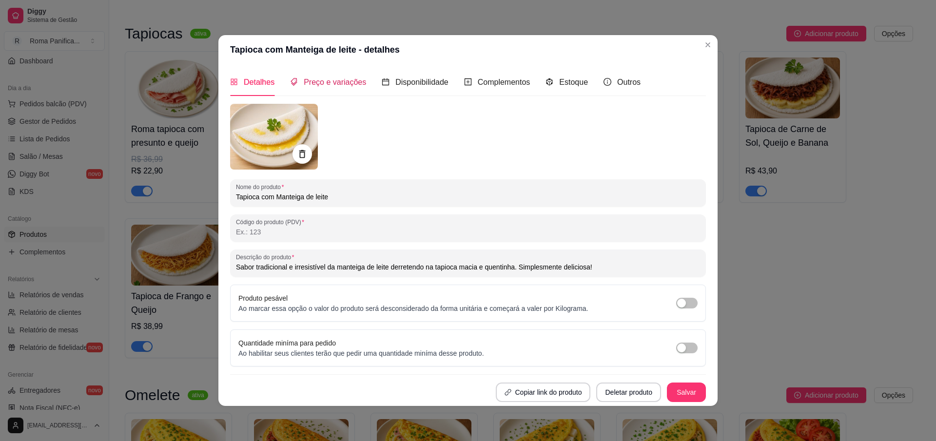
drag, startPoint x: 330, startPoint y: 77, endPoint x: 324, endPoint y: 90, distance: 14.6
click at [330, 77] on div "Preço e variações" at bounding box center [328, 82] width 76 height 12
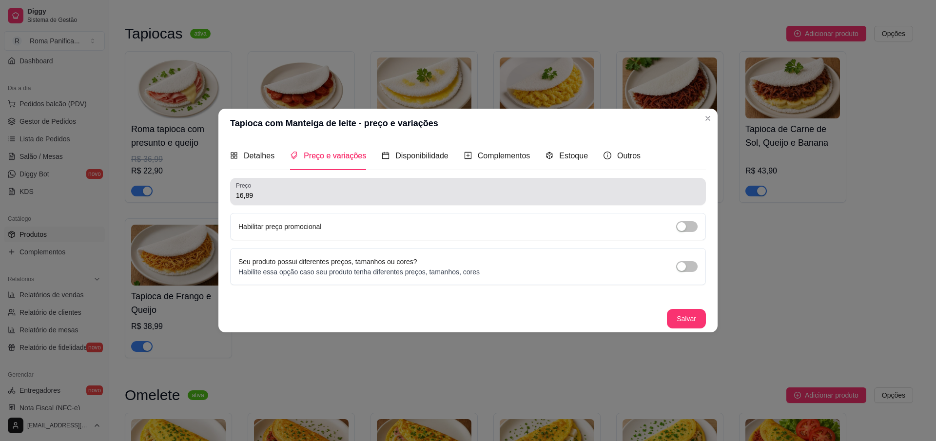
click at [289, 200] on input "16,89" at bounding box center [468, 196] width 464 height 10
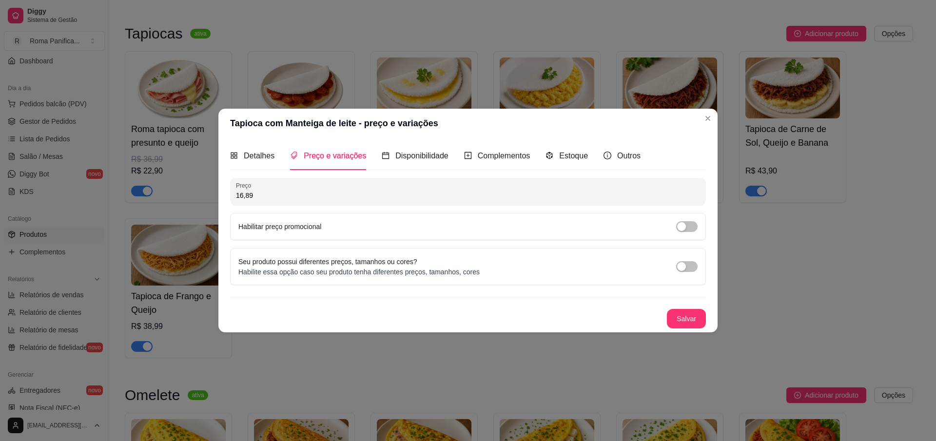
click at [290, 199] on input "16,89" at bounding box center [468, 196] width 464 height 10
click at [291, 198] on input "16,89" at bounding box center [468, 196] width 464 height 10
type input "12,99"
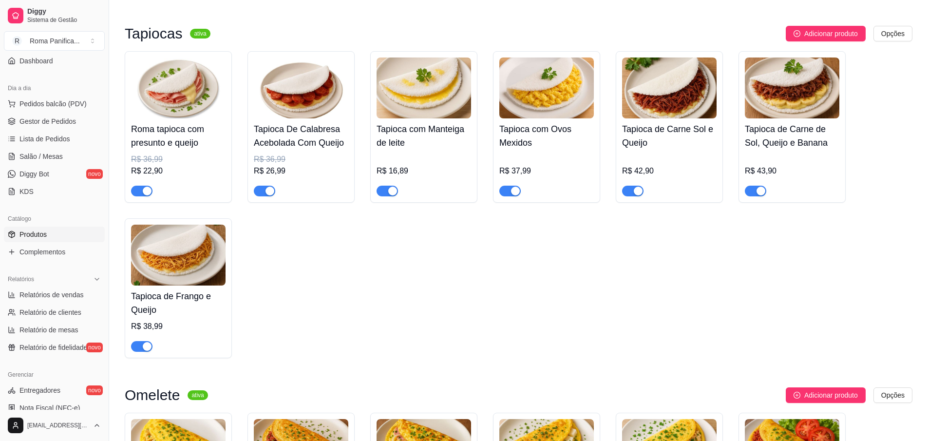
click at [410, 116] on img at bounding box center [424, 88] width 95 height 61
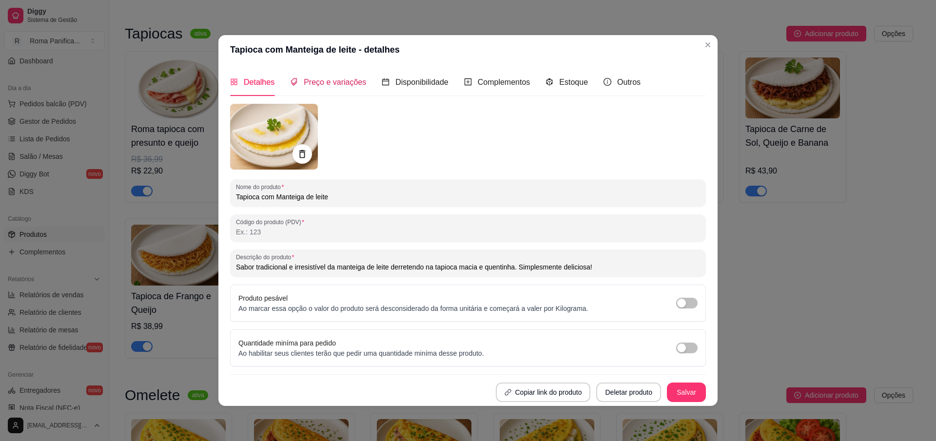
drag, startPoint x: 324, startPoint y: 81, endPoint x: 385, endPoint y: 102, distance: 64.4
click at [324, 81] on span "Preço e variações" at bounding box center [335, 82] width 62 height 8
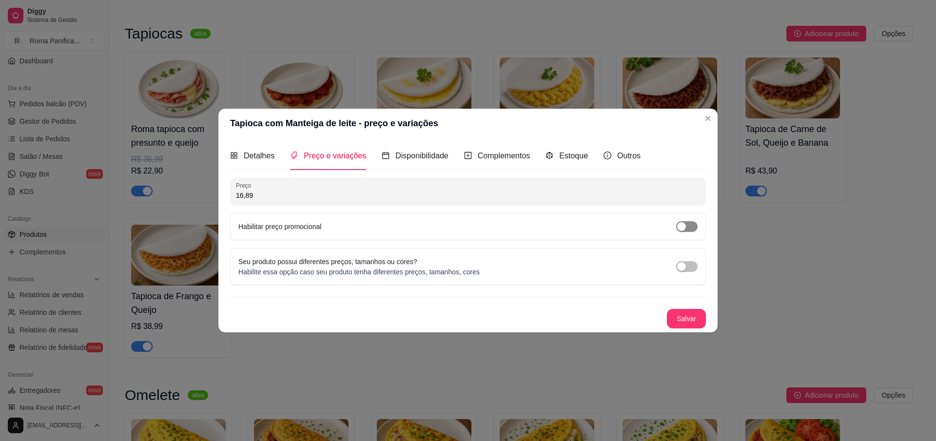
click at [676, 225] on span "button" at bounding box center [686, 226] width 21 height 11
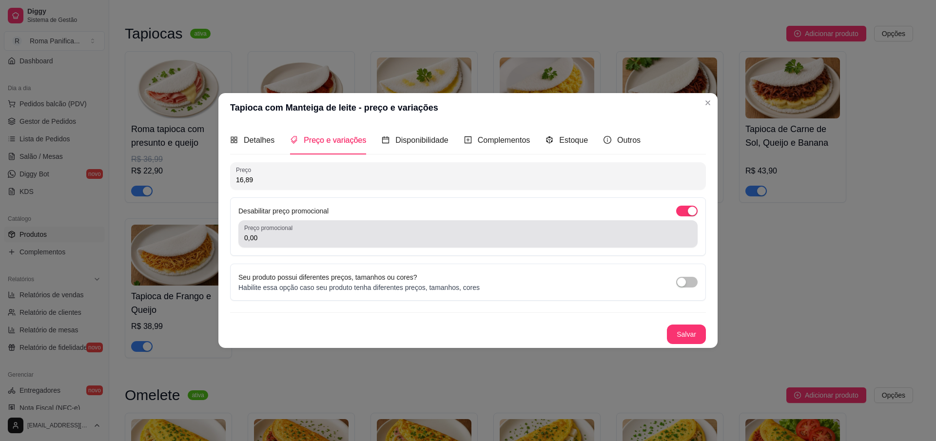
click at [350, 243] on div "0,00" at bounding box center [467, 233] width 447 height 19
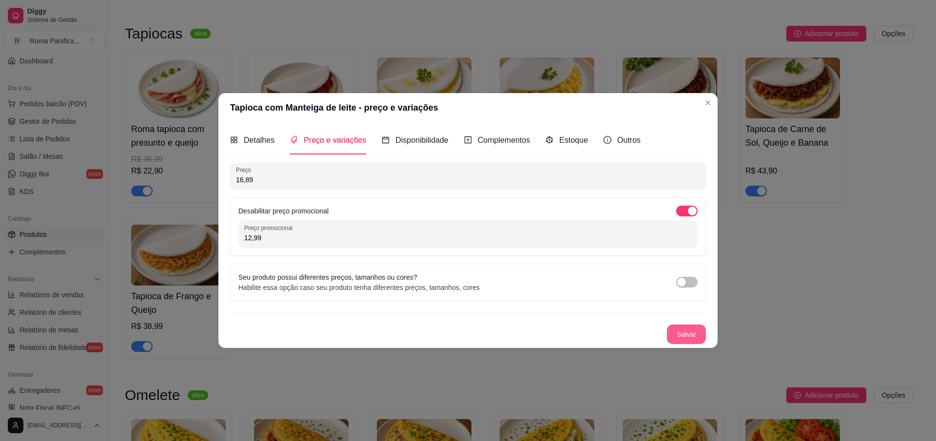
type input "12,99"
click at [695, 339] on button "Salvar" at bounding box center [686, 334] width 39 height 19
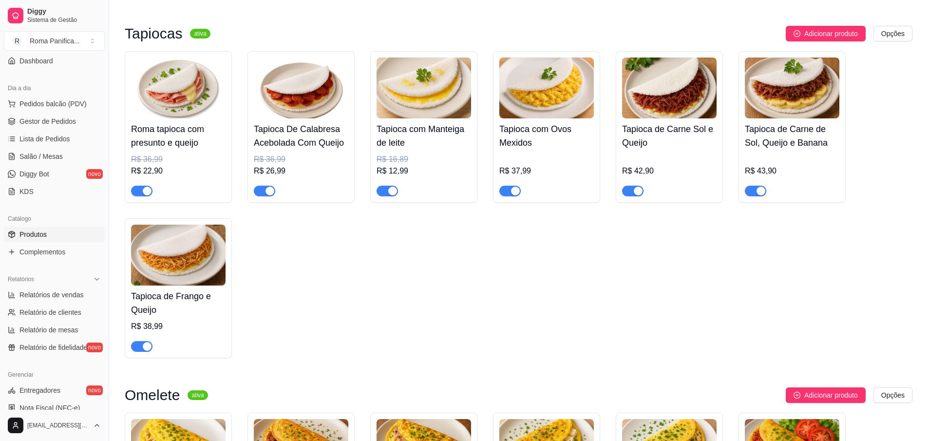
click at [581, 85] on img at bounding box center [547, 88] width 95 height 61
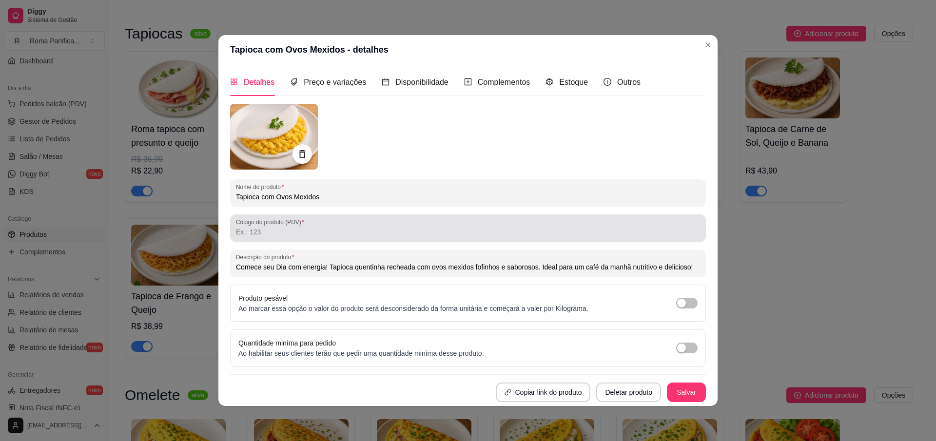
click at [290, 233] on input "Código do produto (PDV)" at bounding box center [468, 232] width 464 height 10
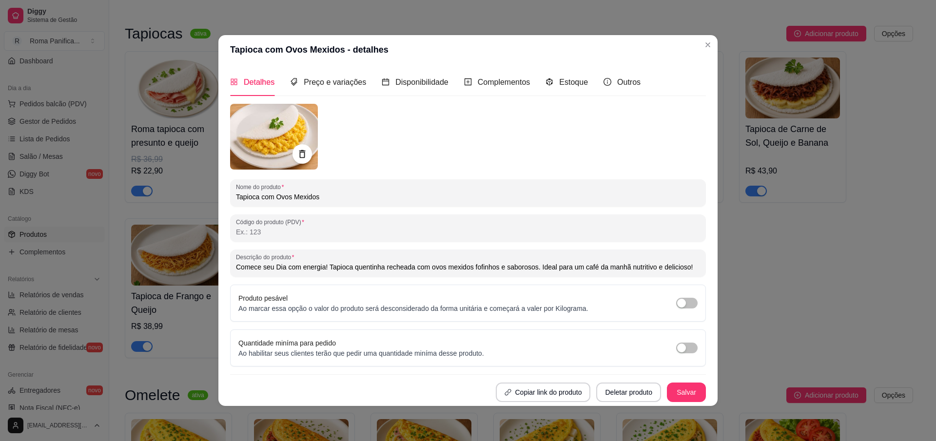
click at [367, 87] on div "Detalhes Preço e variações Disponibilidade Complementos Estoque Outros" at bounding box center [435, 82] width 410 height 28
click at [358, 86] on div "Preço e variações" at bounding box center [328, 82] width 76 height 12
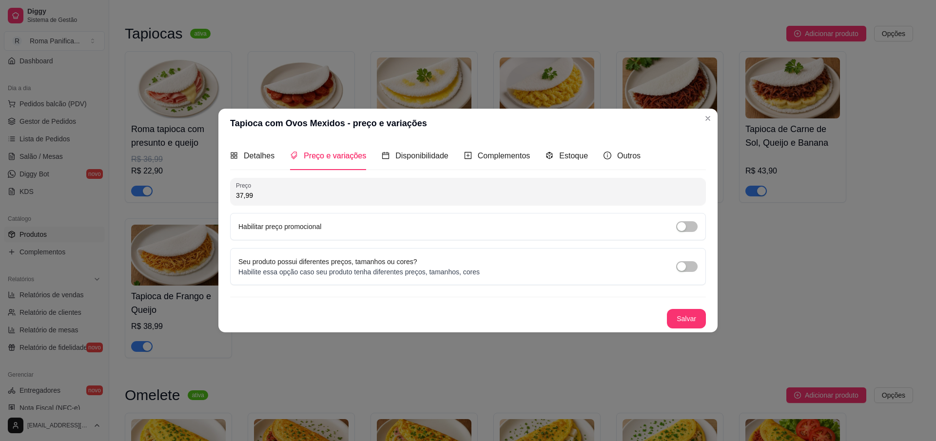
click at [276, 220] on div "Habilitar preço promocional" at bounding box center [468, 226] width 476 height 27
click at [268, 231] on div "Habilitar preço promocional" at bounding box center [279, 226] width 83 height 11
click at [678, 223] on div "button" at bounding box center [681, 226] width 9 height 9
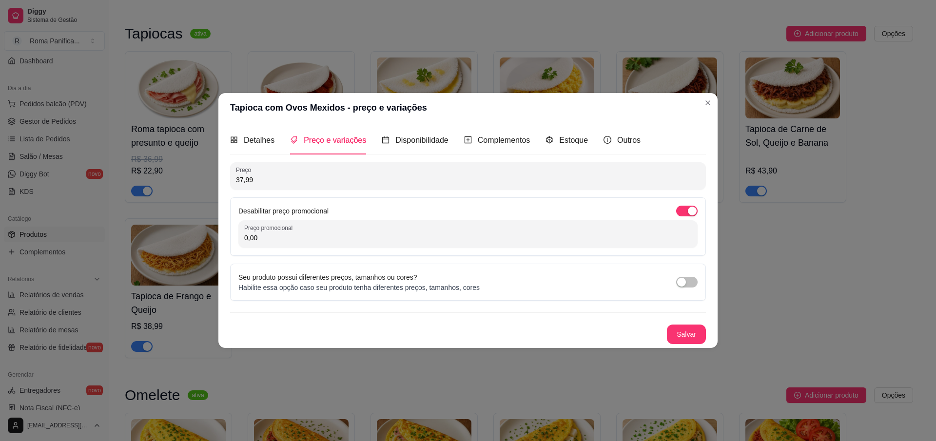
click at [297, 233] on input "0,00" at bounding box center [467, 238] width 447 height 10
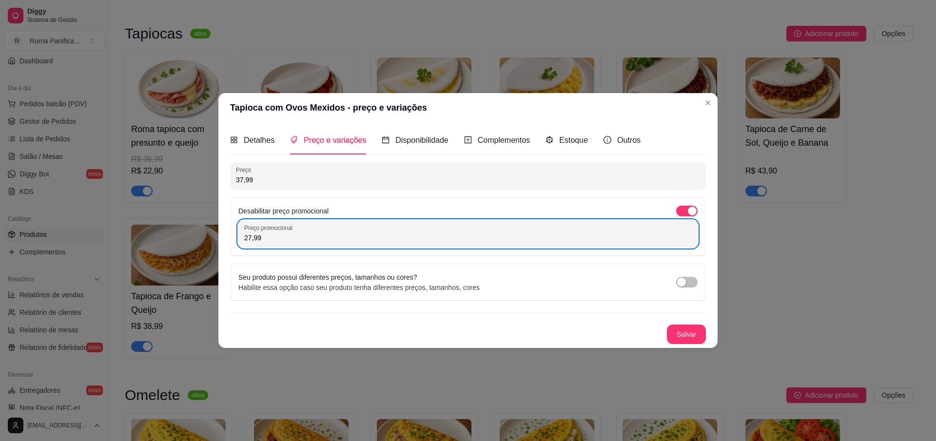
type input "27,99"
click at [688, 330] on button "Salvar" at bounding box center [686, 334] width 39 height 19
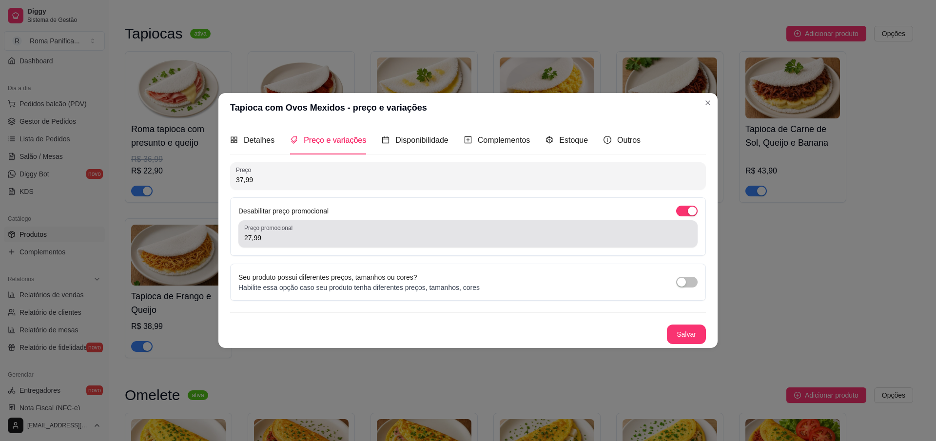
click at [332, 244] on div "Preço promocional 27,99" at bounding box center [467, 233] width 459 height 27
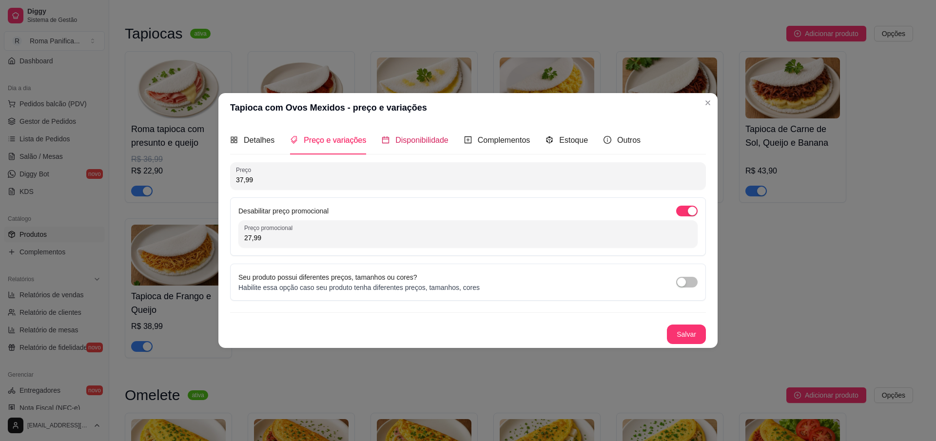
click at [413, 143] on span "Disponibilidade" at bounding box center [421, 140] width 53 height 8
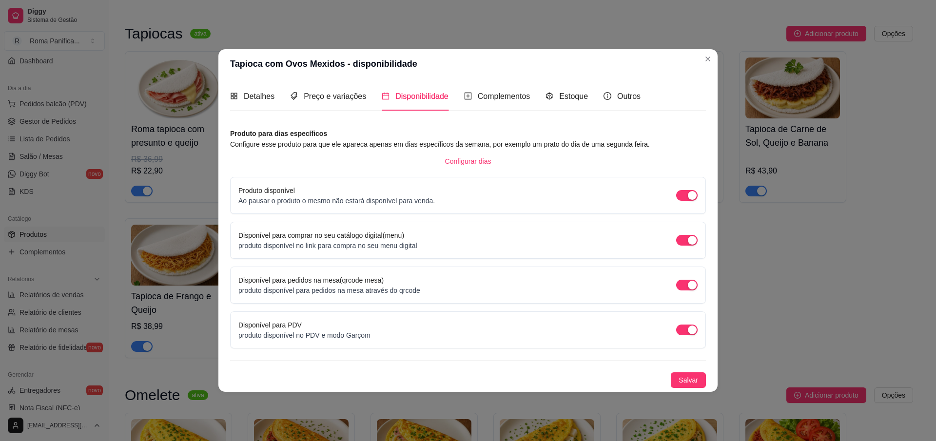
click at [502, 105] on div "Complementos" at bounding box center [497, 96] width 66 height 28
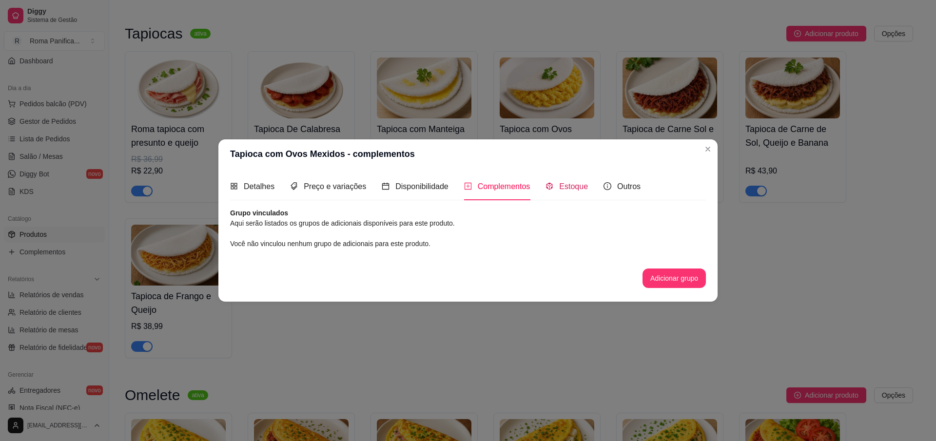
click at [579, 189] on span "Estoque" at bounding box center [573, 186] width 29 height 8
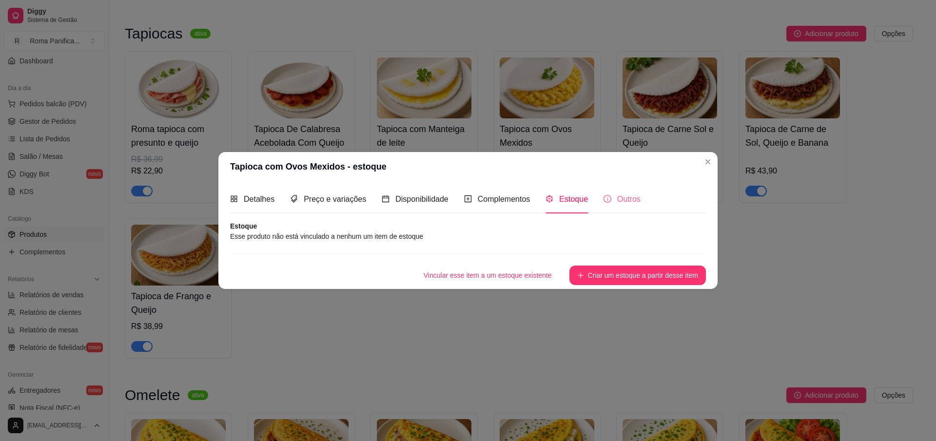
click at [632, 210] on div "Outros" at bounding box center [621, 199] width 37 height 28
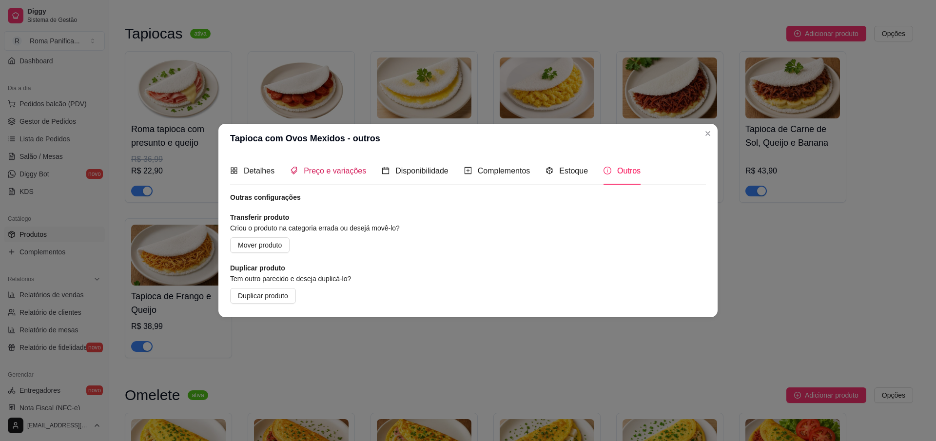
click at [332, 169] on span "Preço e variações" at bounding box center [335, 171] width 62 height 8
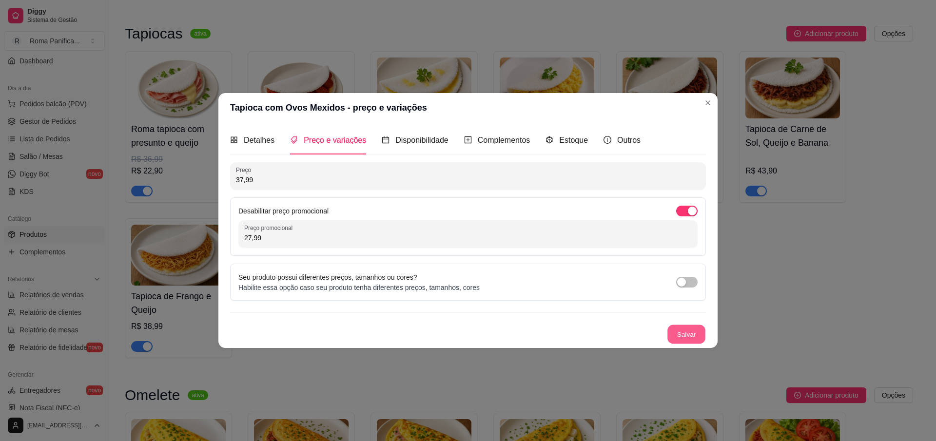
click at [687, 329] on button "Salvar" at bounding box center [686, 334] width 38 height 19
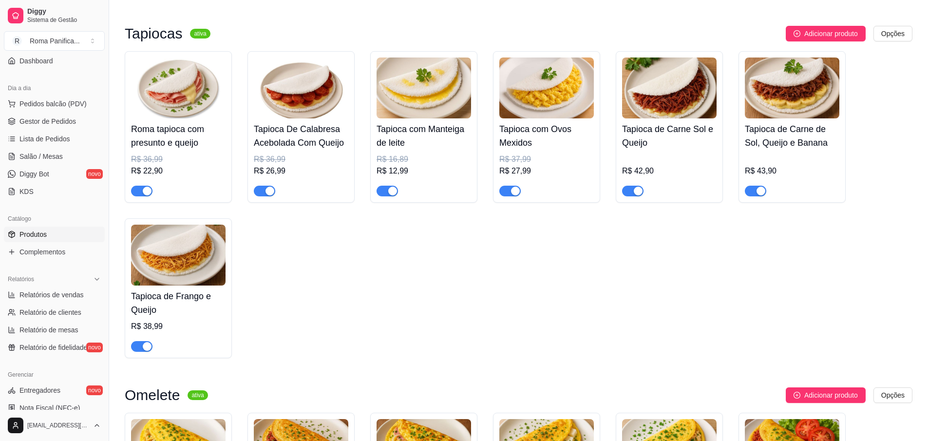
click at [700, 160] on div "R$ 42,90" at bounding box center [669, 175] width 95 height 43
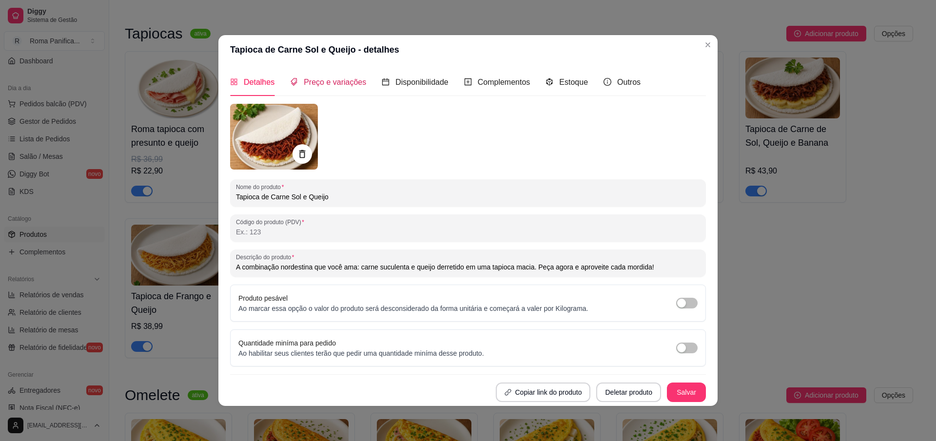
click at [344, 83] on span "Preço e variações" at bounding box center [335, 82] width 62 height 8
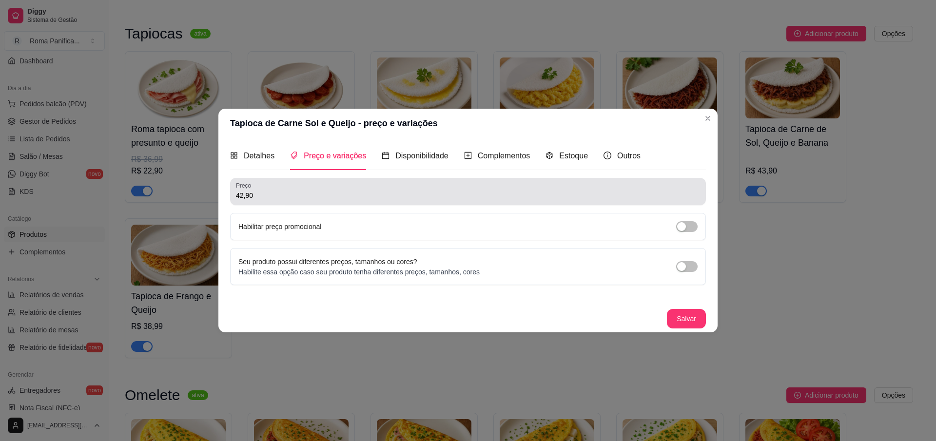
click at [310, 193] on input "42,90" at bounding box center [468, 196] width 464 height 10
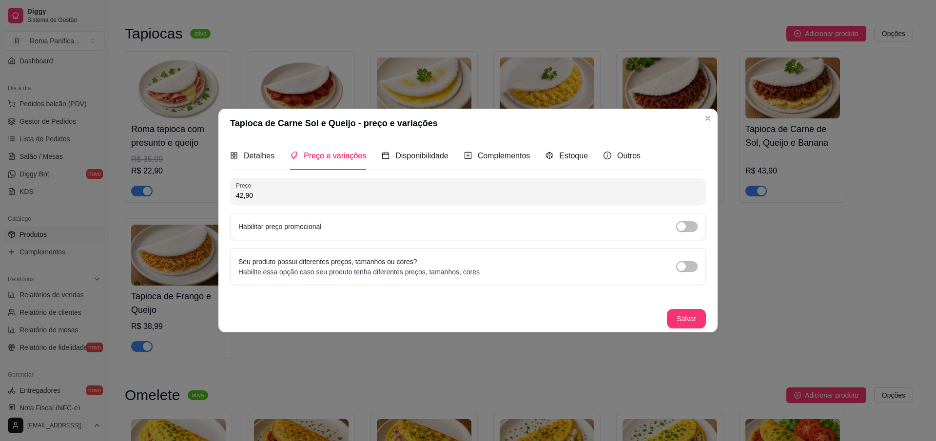
click at [310, 193] on input "42,90" at bounding box center [468, 196] width 464 height 10
type input "32,90"
click at [716, 119] on header "Tapioca de Carne Sol e Queijo - preço e variações" at bounding box center [467, 123] width 499 height 29
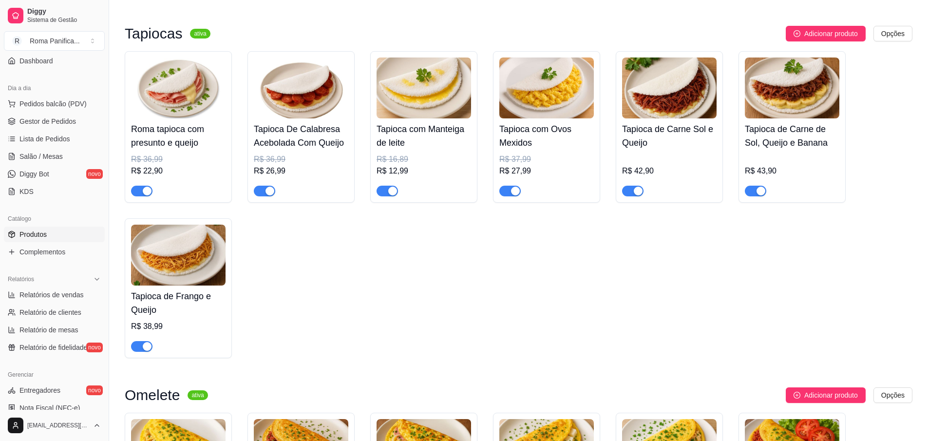
click at [669, 132] on h4 "Tapioca de Carne Sol e Queijo" at bounding box center [669, 135] width 95 height 27
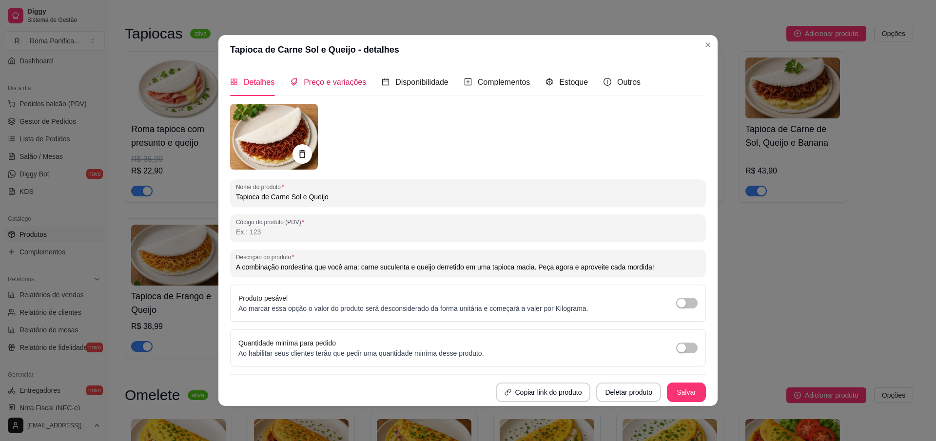
click at [333, 84] on span "Preço e variações" at bounding box center [335, 82] width 62 height 8
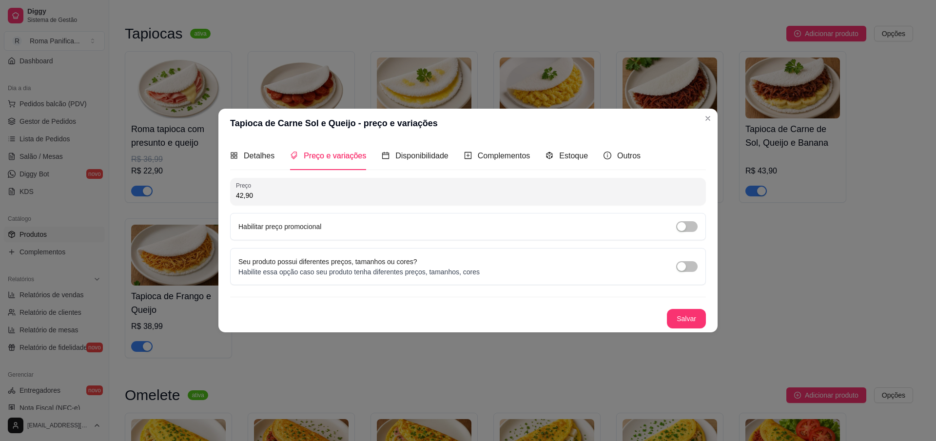
click at [313, 235] on div "Habilitar preço promocional" at bounding box center [468, 226] width 476 height 27
click at [684, 227] on div "button" at bounding box center [681, 226] width 9 height 9
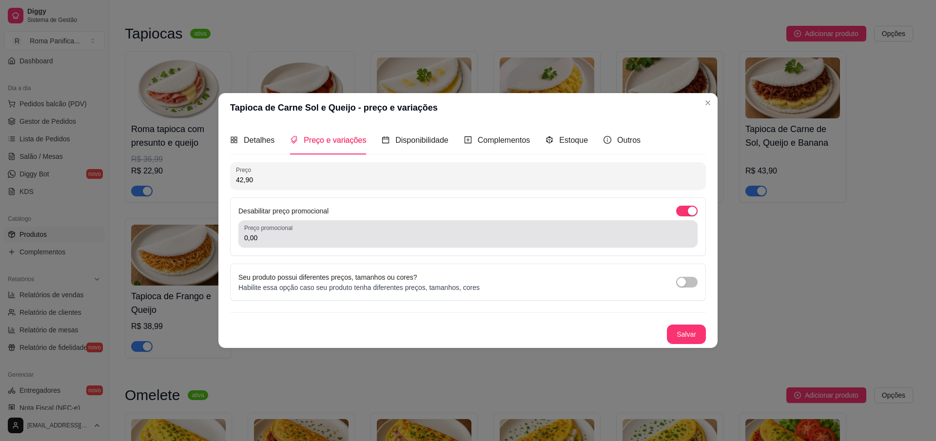
click at [455, 242] on input "0,00" at bounding box center [467, 238] width 447 height 10
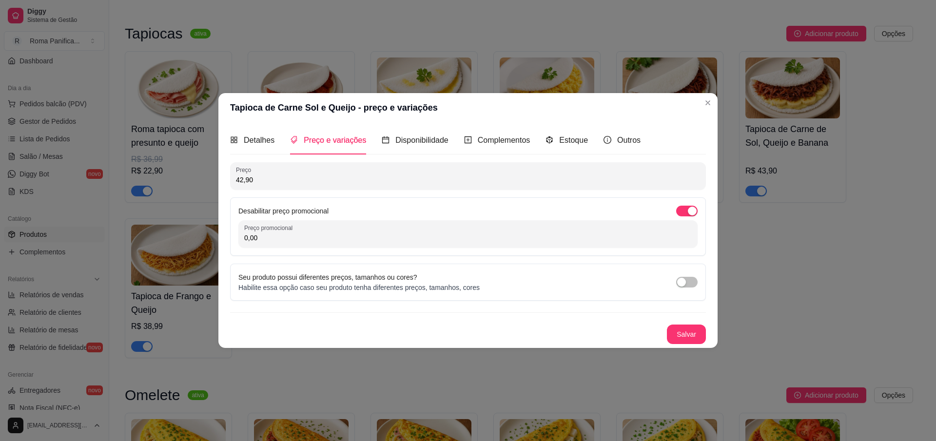
click at [455, 242] on input "0,00" at bounding box center [467, 238] width 447 height 10
type input "32,90"
click at [688, 347] on div "Detalhes Preço e variações Disponibilidade Complementos Estoque Outros Nome do …" at bounding box center [467, 234] width 499 height 225
click at [693, 336] on button "Salvar" at bounding box center [686, 334] width 39 height 19
click at [675, 333] on button "Salvar" at bounding box center [686, 334] width 39 height 19
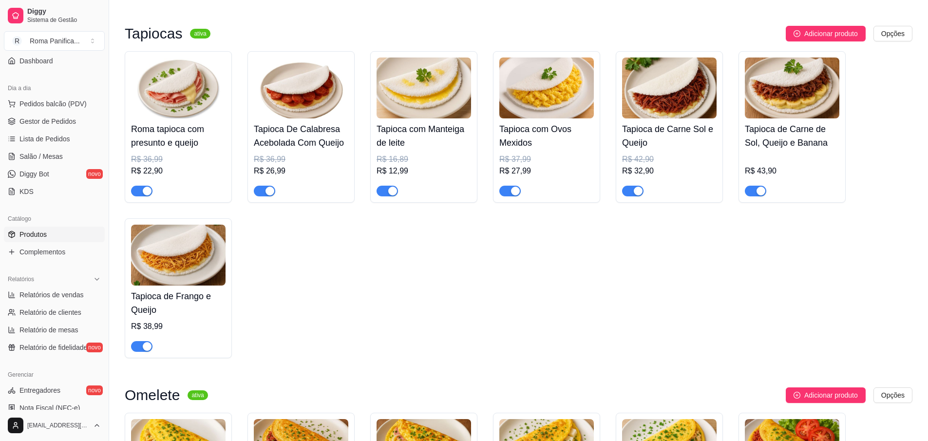
click at [799, 105] on img at bounding box center [792, 88] width 95 height 61
click at [818, 101] on img at bounding box center [792, 88] width 95 height 61
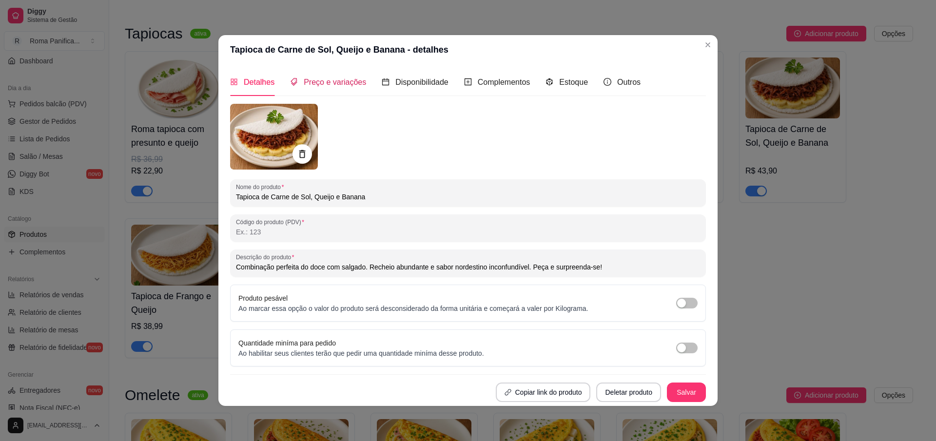
click at [325, 83] on span "Preço e variações" at bounding box center [335, 82] width 62 height 8
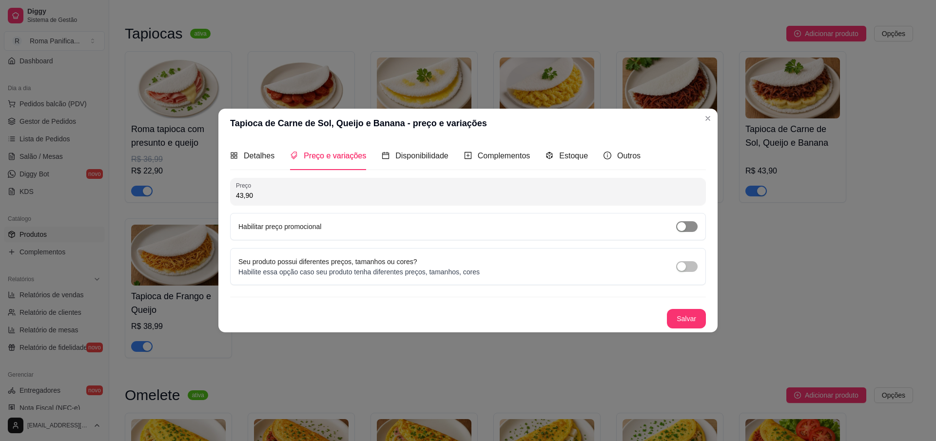
click at [694, 224] on span "button" at bounding box center [686, 226] width 21 height 11
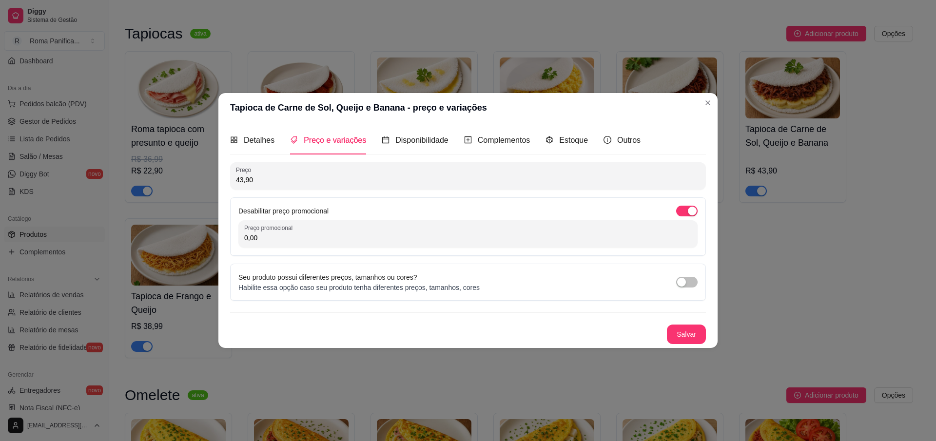
click at [508, 252] on div "Desabilitar preço promocional Preço promocional 0,00" at bounding box center [468, 226] width 476 height 58
click at [509, 248] on div "Desabilitar preço promocional Preço promocional 0,00" at bounding box center [468, 226] width 476 height 58
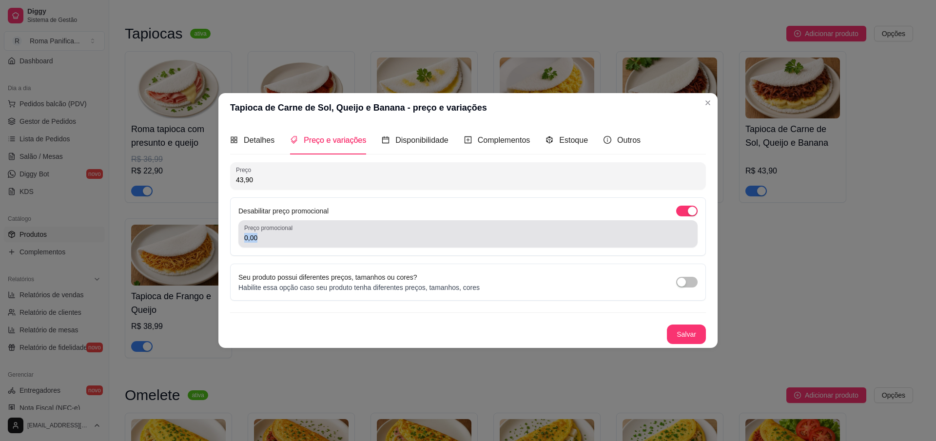
click at [504, 234] on input "0,00" at bounding box center [467, 238] width 447 height 10
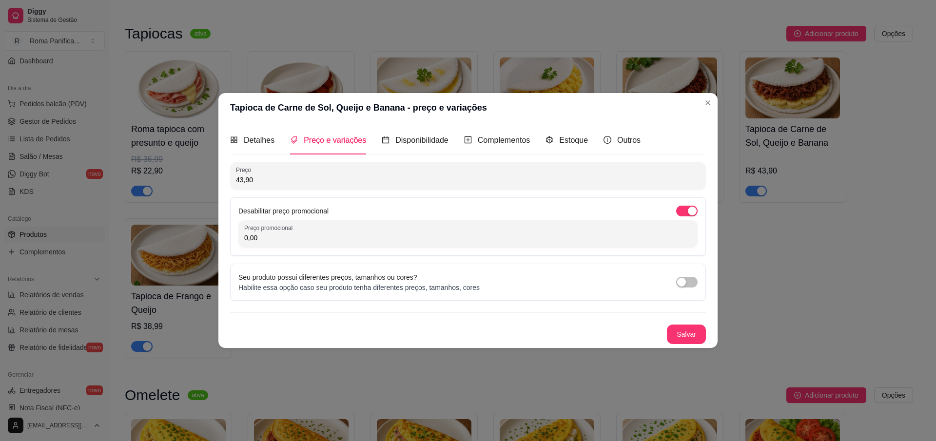
click at [504, 234] on input "0,00" at bounding box center [467, 238] width 447 height 10
type input "32,90"
click at [697, 338] on button "Salvar" at bounding box center [686, 334] width 39 height 19
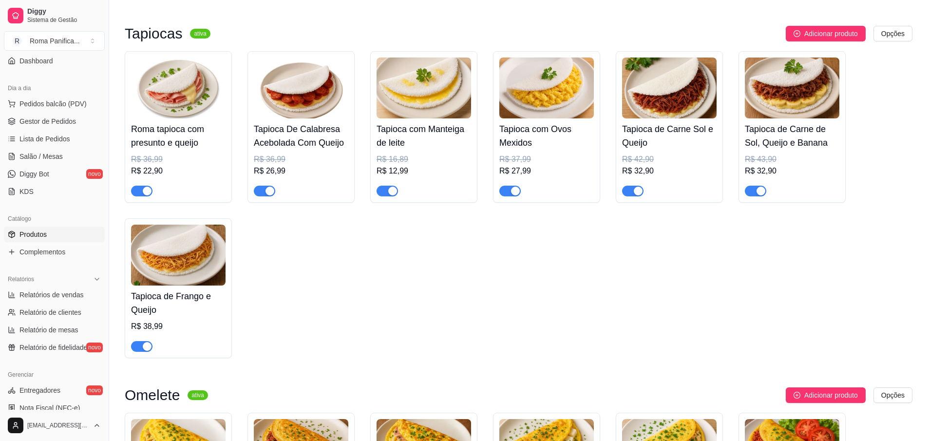
click at [177, 277] on img at bounding box center [178, 255] width 95 height 61
click at [177, 261] on img at bounding box center [178, 255] width 95 height 61
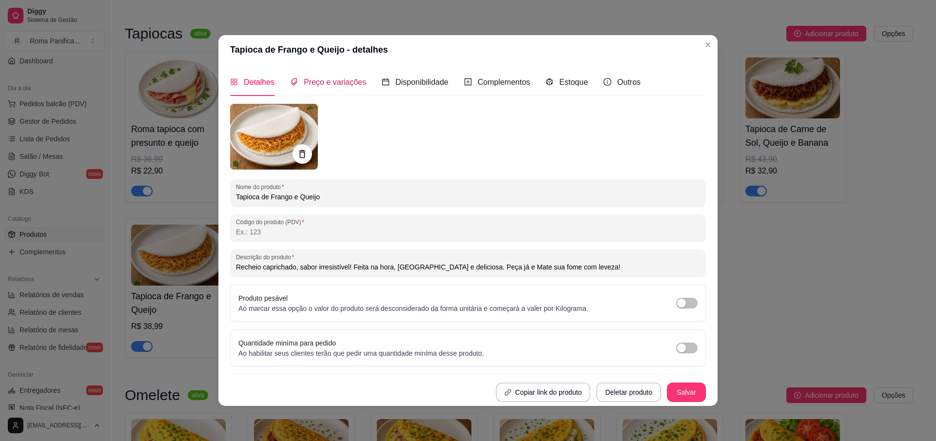
click at [341, 77] on div "Preço e variações" at bounding box center [328, 82] width 76 height 12
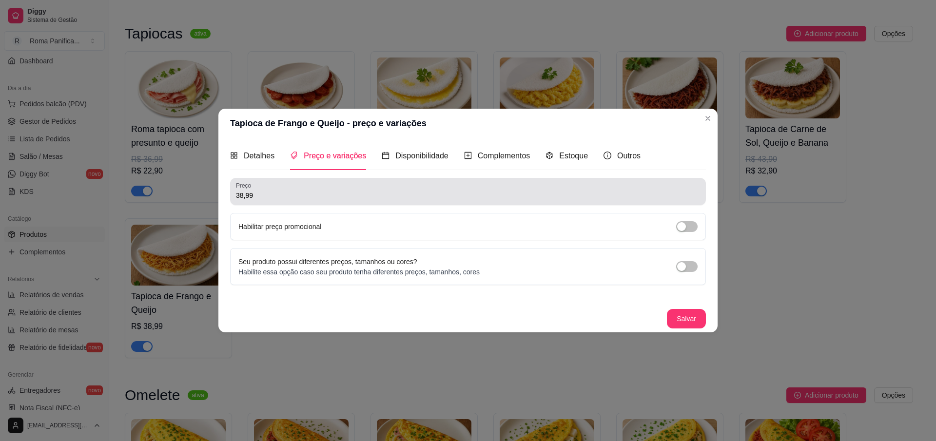
click at [281, 196] on input "38,99" at bounding box center [468, 196] width 464 height 10
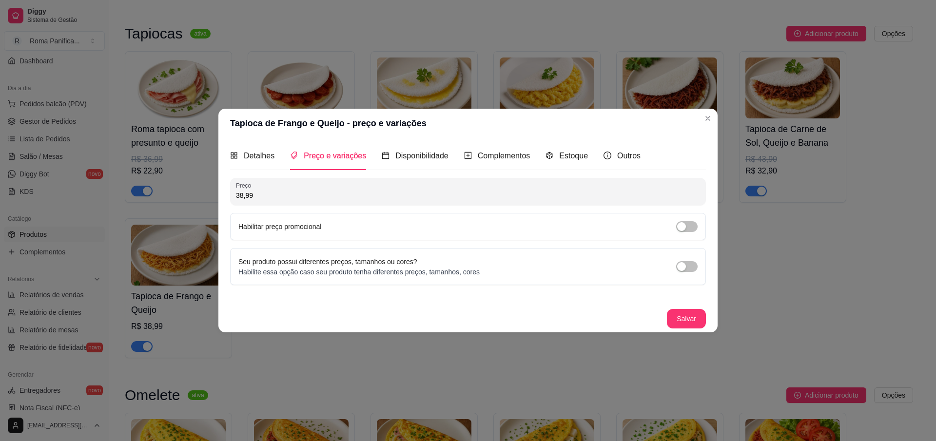
click at [281, 196] on input "38,99" at bounding box center [468, 196] width 464 height 10
type input "27,99"
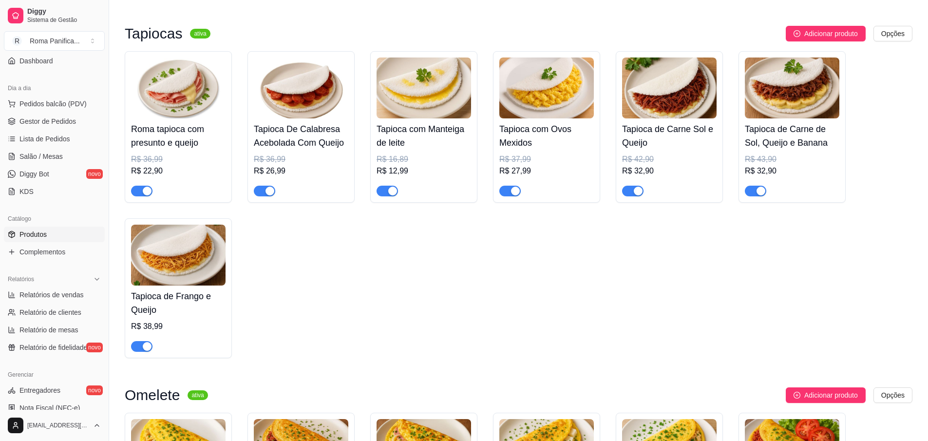
click at [191, 274] on img at bounding box center [178, 255] width 95 height 61
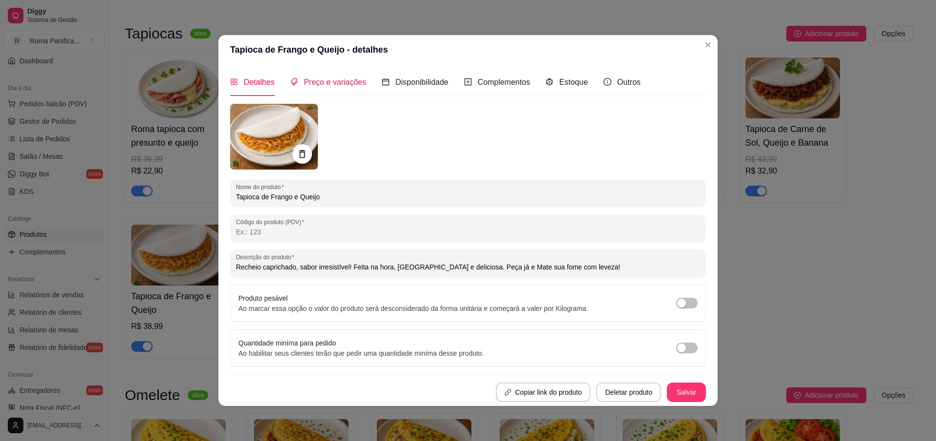
click at [321, 88] on div "Preço e variações" at bounding box center [328, 82] width 76 height 12
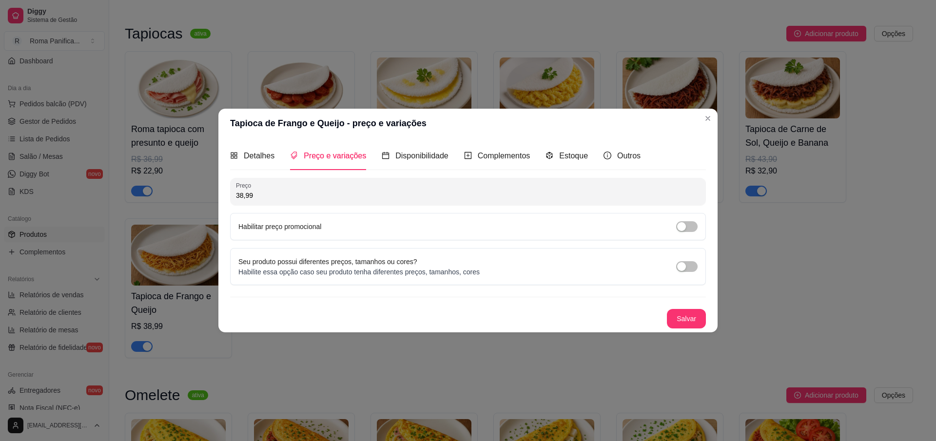
click at [272, 229] on label "Habilitar preço promocional" at bounding box center [279, 227] width 83 height 8
click at [688, 230] on span "button" at bounding box center [686, 226] width 21 height 11
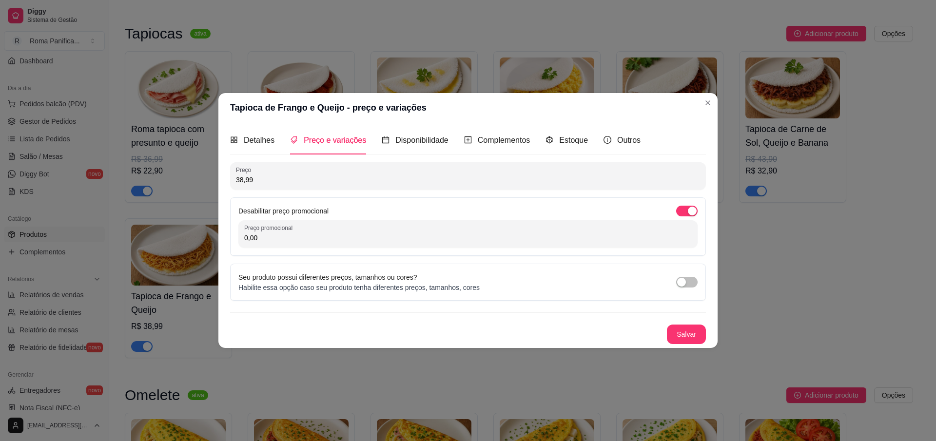
click at [559, 237] on input "0,00" at bounding box center [467, 238] width 447 height 10
type input "27,99"
click at [673, 332] on button "Salvar" at bounding box center [686, 334] width 38 height 19
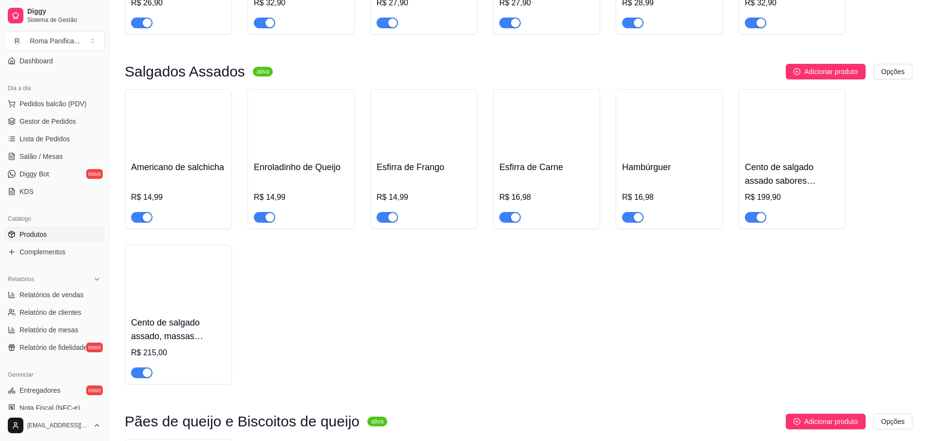
scroll to position [1316, 0]
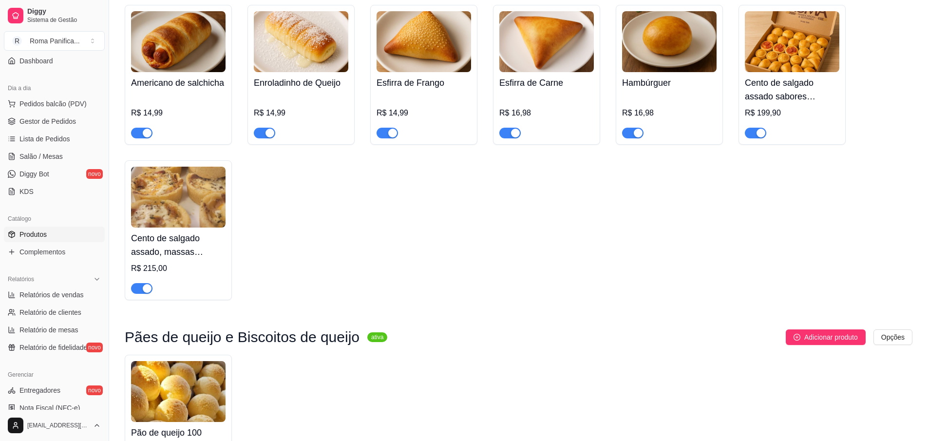
click at [764, 72] on img at bounding box center [792, 41] width 95 height 61
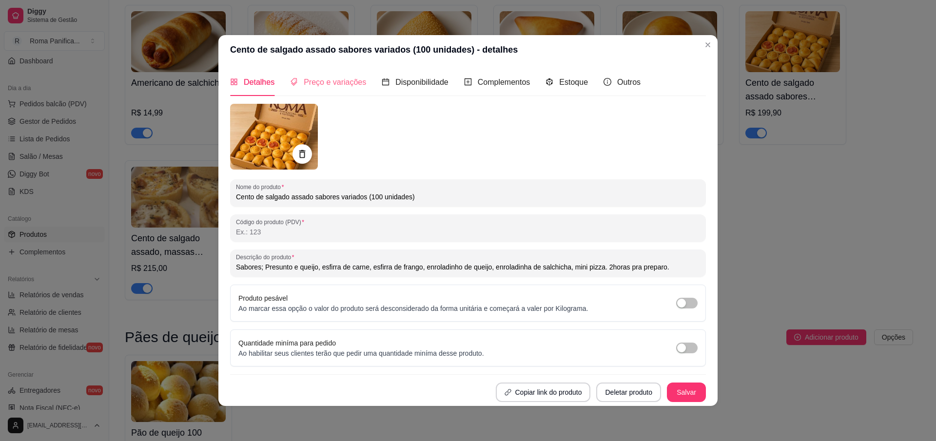
click at [328, 72] on div "Preço e variações" at bounding box center [328, 82] width 76 height 28
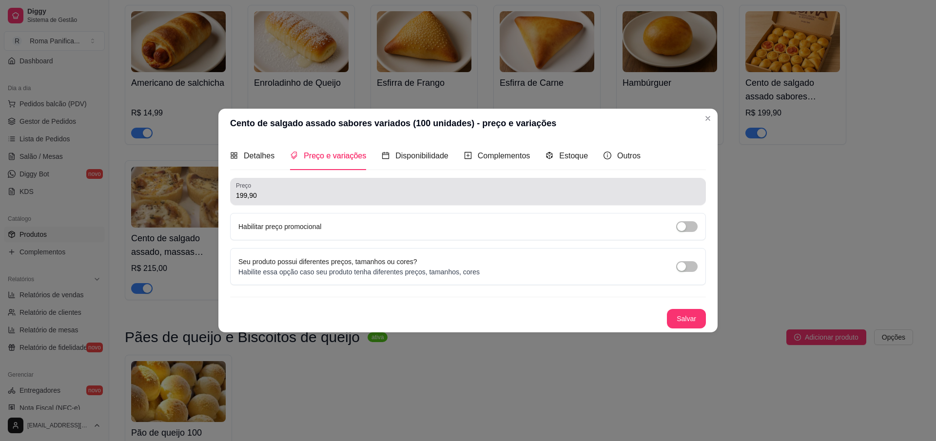
click at [277, 201] on div "Preço 199,90" at bounding box center [468, 191] width 476 height 27
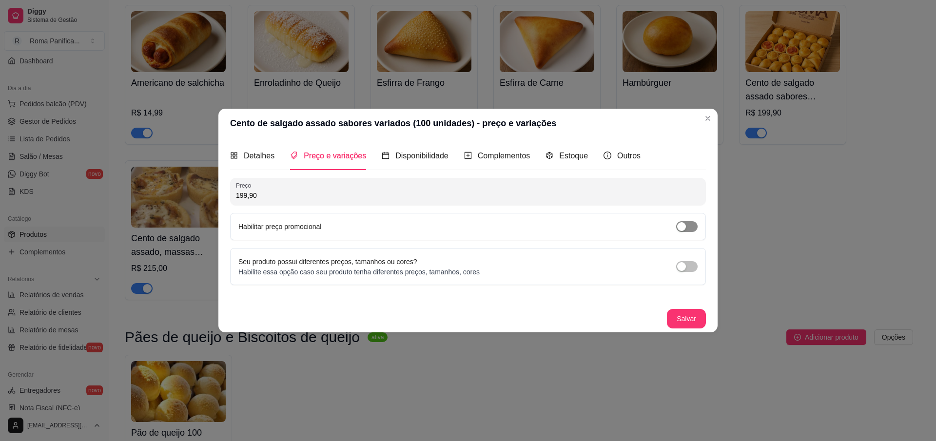
click at [676, 224] on span "button" at bounding box center [686, 226] width 21 height 11
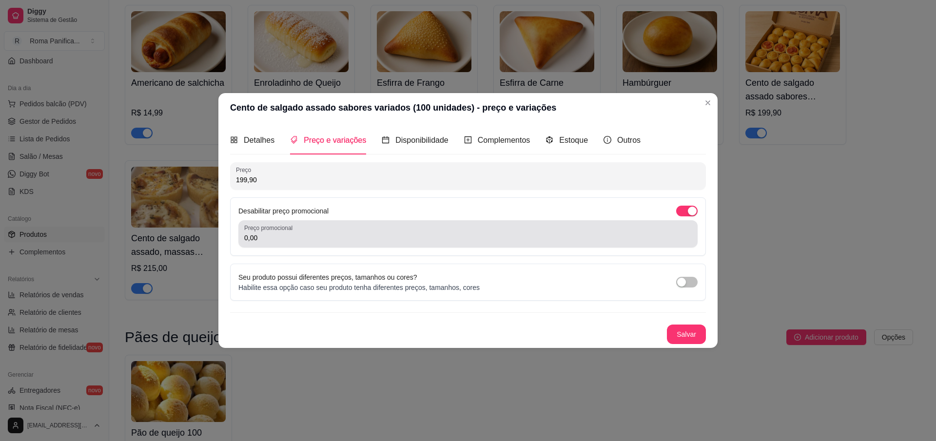
click at [332, 242] on div "0,00" at bounding box center [467, 233] width 447 height 19
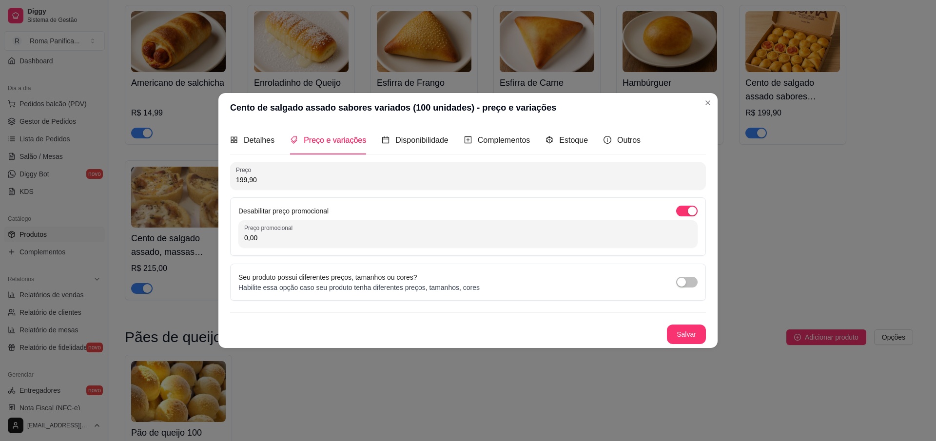
click at [331, 244] on div "Preço promocional 0,00" at bounding box center [467, 233] width 459 height 27
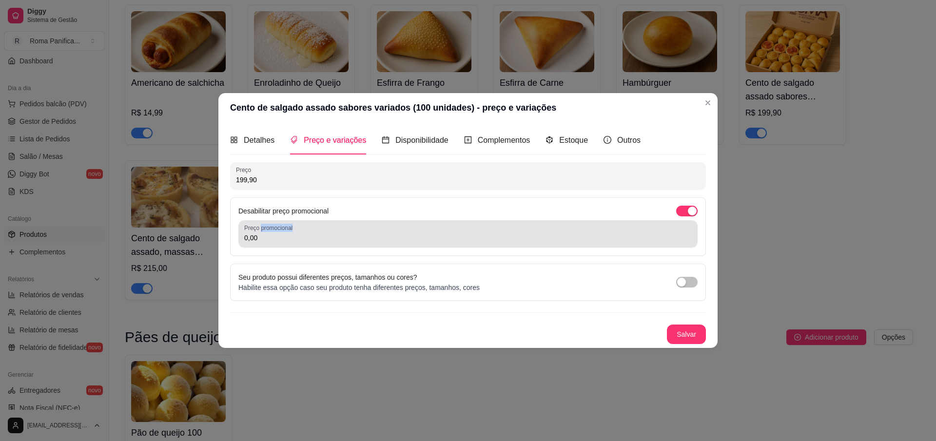
click at [331, 244] on div "Preço promocional 0,00" at bounding box center [467, 233] width 459 height 27
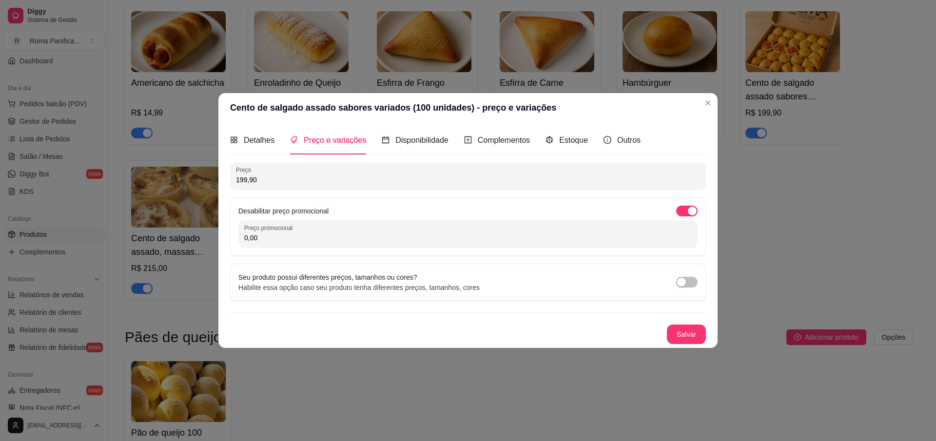
drag, startPoint x: 278, startPoint y: 253, endPoint x: 270, endPoint y: 252, distance: 8.4
click at [270, 252] on div "Desabilitar preço promocional Preço promocional 0,00" at bounding box center [468, 226] width 476 height 58
drag, startPoint x: 274, startPoint y: 239, endPoint x: 231, endPoint y: 235, distance: 43.1
click at [231, 235] on div "Desabilitar preço promocional Preço promocional 0,00" at bounding box center [468, 226] width 476 height 58
type input "129,90"
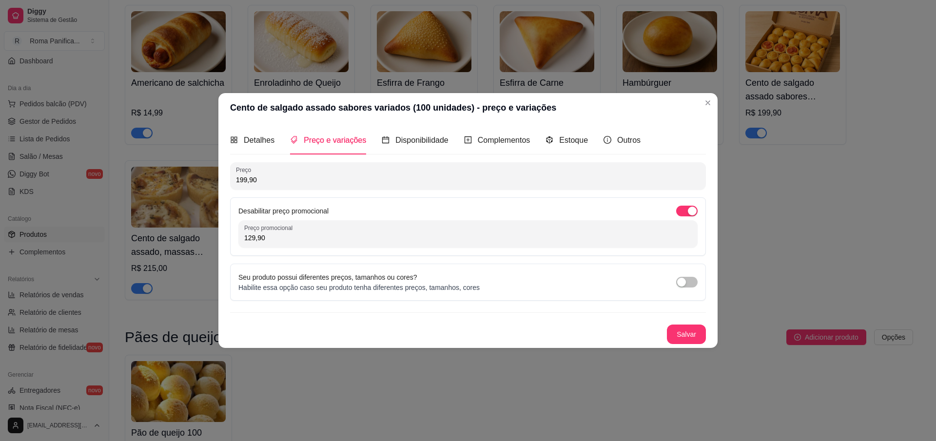
click at [684, 343] on button "Salvar" at bounding box center [686, 334] width 39 height 19
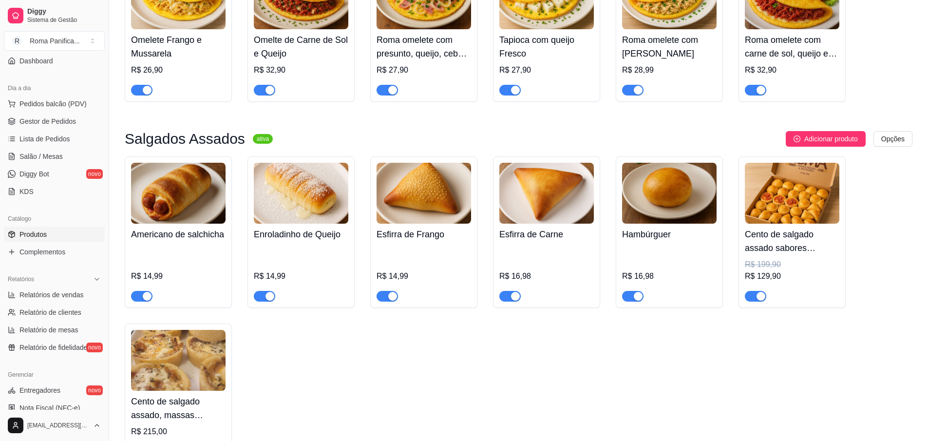
scroll to position [1140, 0]
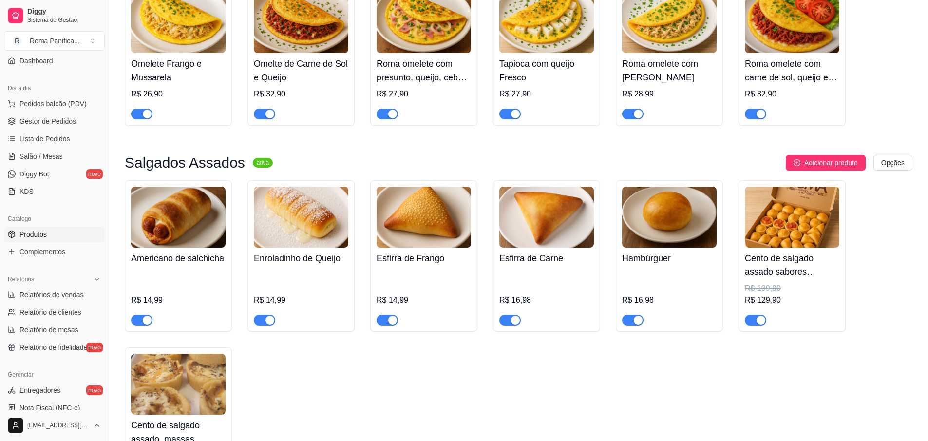
click at [208, 251] on div "Americano de salchicha R$ 14,99" at bounding box center [178, 287] width 95 height 78
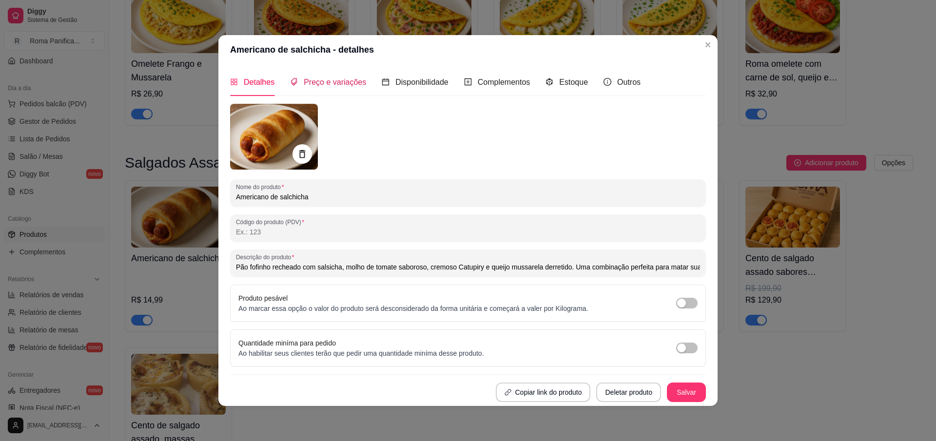
click at [344, 83] on span "Preço e variações" at bounding box center [335, 82] width 62 height 8
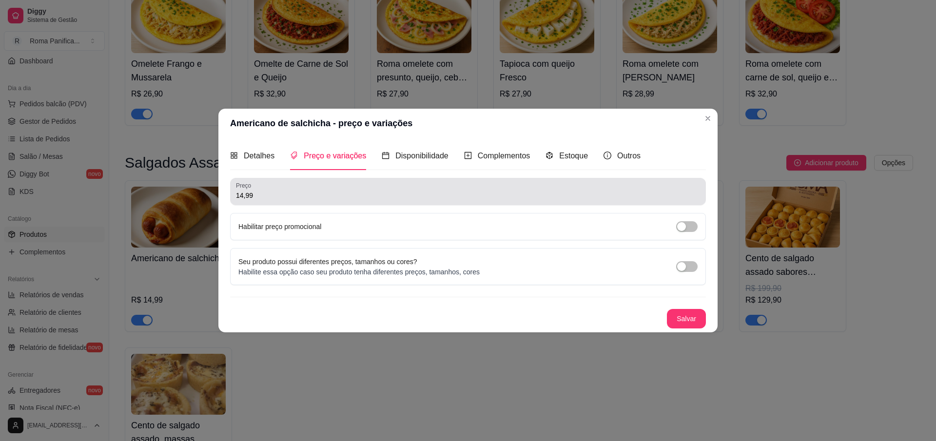
click at [288, 203] on div "Preço 14,99" at bounding box center [468, 191] width 476 height 27
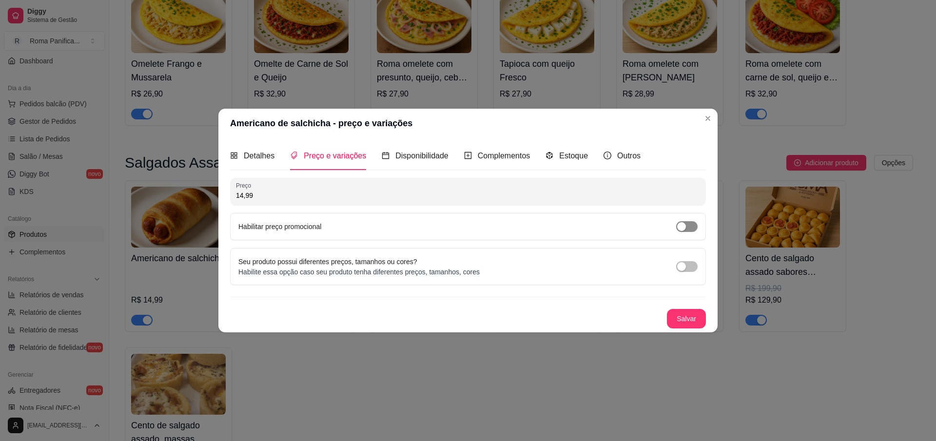
click at [681, 224] on div "button" at bounding box center [681, 226] width 9 height 9
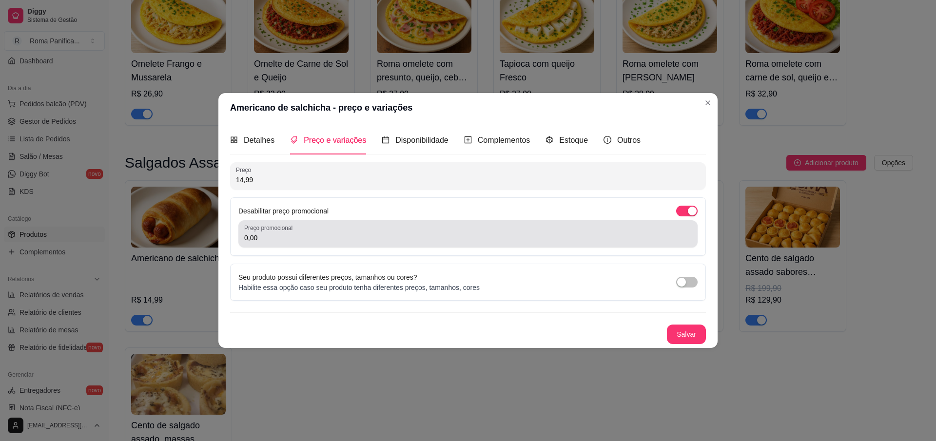
click at [305, 231] on div "0,00" at bounding box center [467, 233] width 447 height 19
click at [298, 243] on div "0,00" at bounding box center [467, 233] width 447 height 19
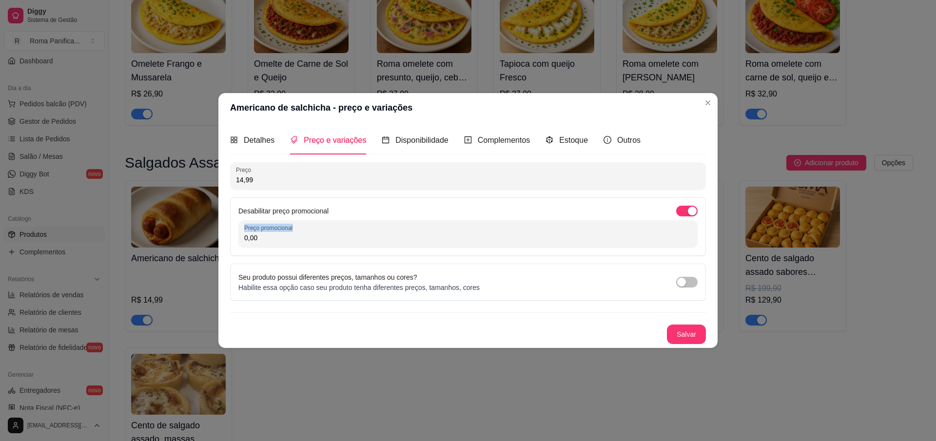
click at [298, 242] on div "0,00" at bounding box center [467, 233] width 447 height 19
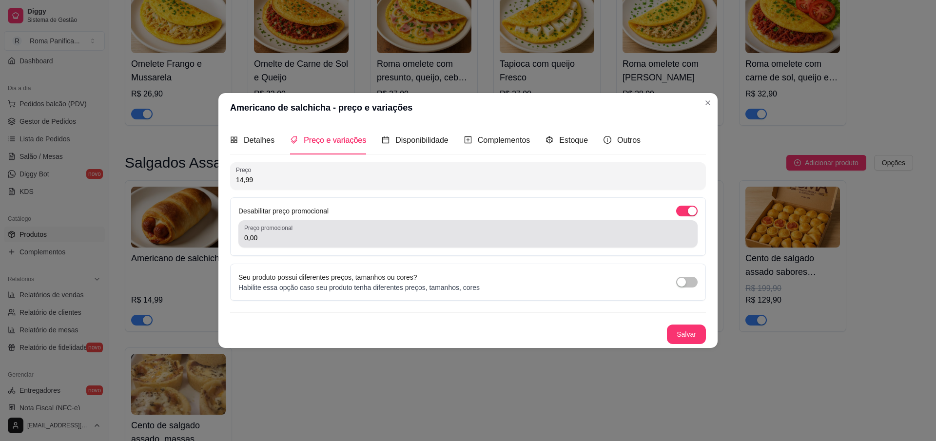
click at [298, 242] on div "0,00" at bounding box center [467, 233] width 447 height 19
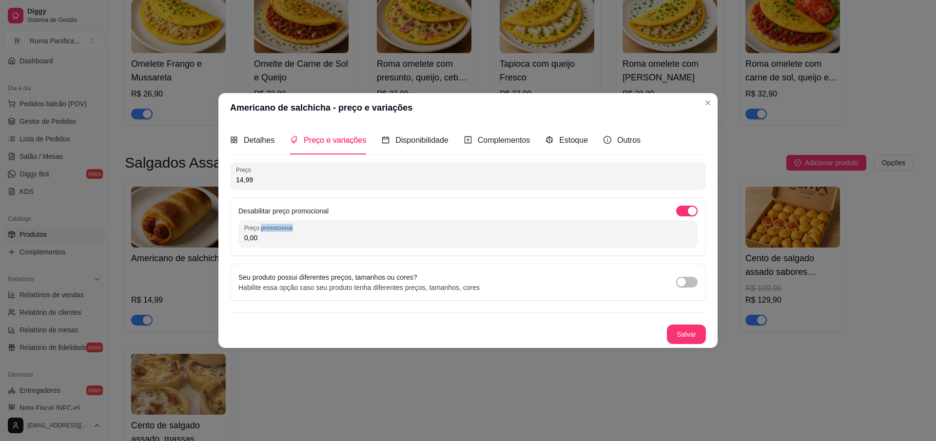
drag, startPoint x: 298, startPoint y: 242, endPoint x: 220, endPoint y: 238, distance: 77.6
click at [220, 238] on div "Detalhes Preço e variações Disponibilidade Complementos Estoque Outros Nome do …" at bounding box center [467, 234] width 499 height 225
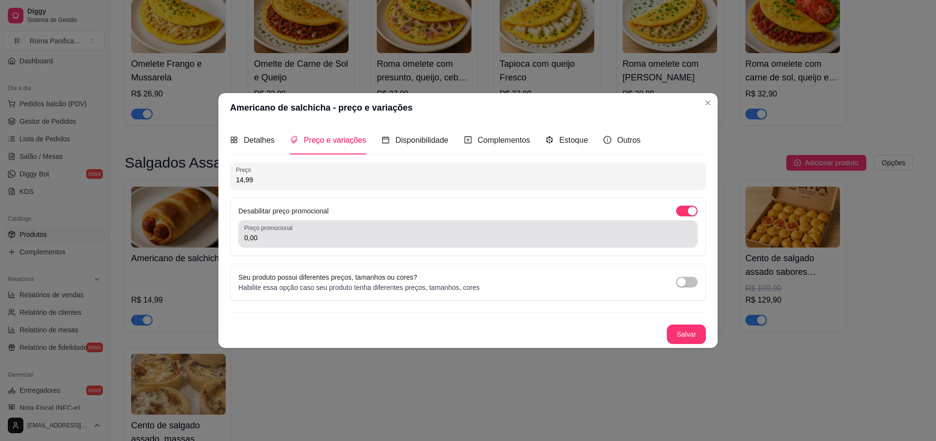
click at [251, 242] on input "0,00" at bounding box center [467, 238] width 447 height 10
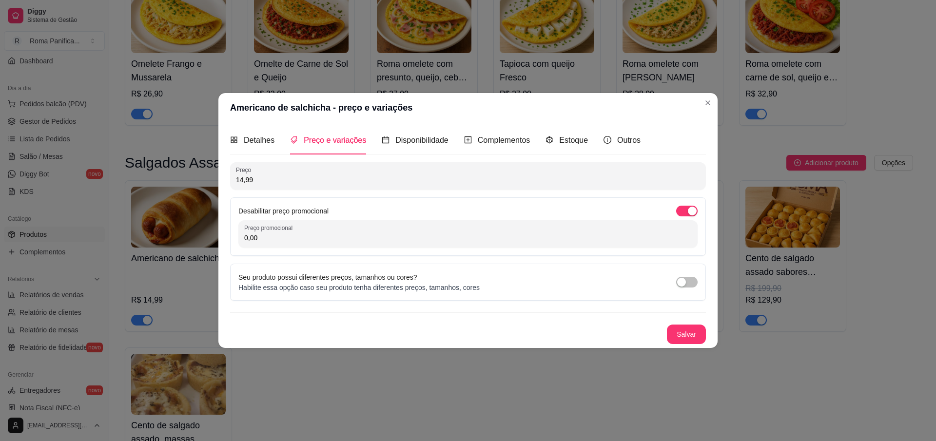
click at [251, 242] on input "0,00" at bounding box center [467, 238] width 447 height 10
type input "10,99"
click at [689, 337] on button "Salvar" at bounding box center [686, 334] width 39 height 19
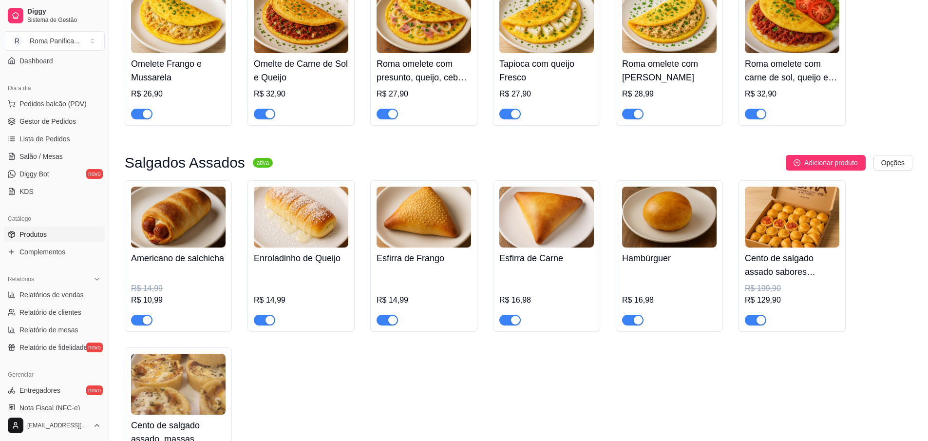
click at [328, 230] on img at bounding box center [301, 217] width 95 height 61
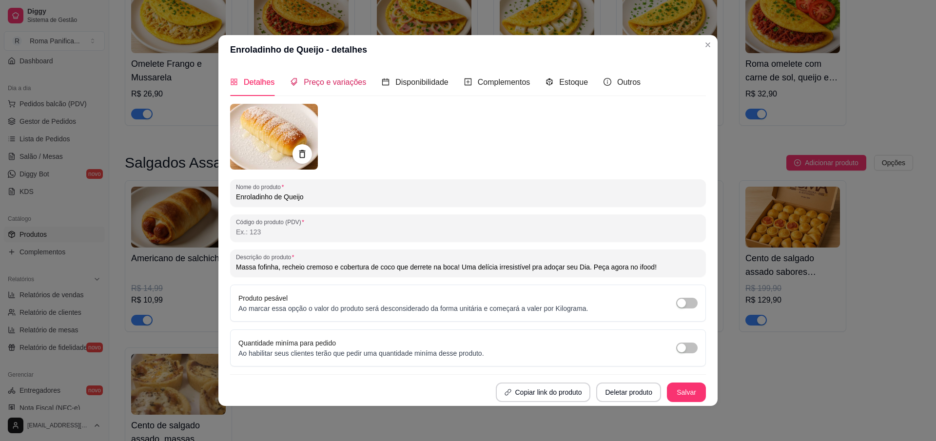
drag, startPoint x: 331, startPoint y: 81, endPoint x: 336, endPoint y: 82, distance: 5.6
click at [331, 81] on span "Preço e variações" at bounding box center [335, 82] width 62 height 8
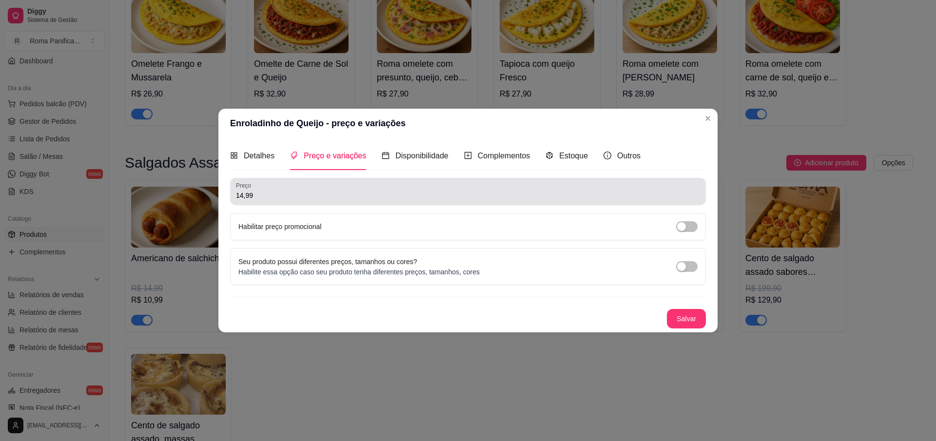
click at [281, 196] on input "14,99" at bounding box center [468, 196] width 464 height 10
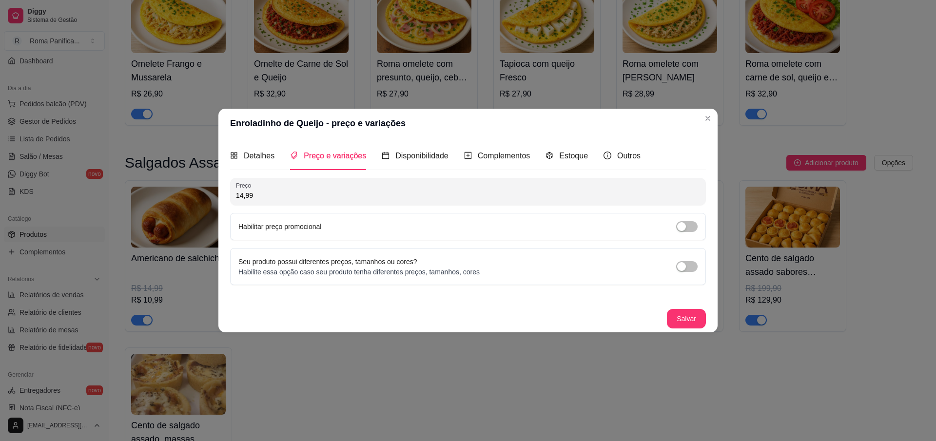
click at [281, 195] on input "14,99" at bounding box center [468, 196] width 464 height 10
click at [709, 108] on div "Enroladinho de Queijo - preço e variações Detalhes Preço e variações Disponibil…" at bounding box center [468, 220] width 936 height 441
type input "11,99"
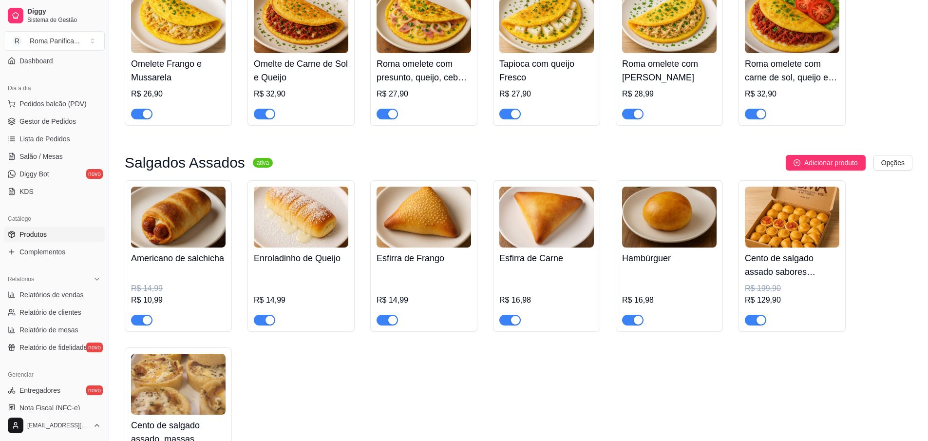
click at [325, 240] on img at bounding box center [301, 217] width 95 height 61
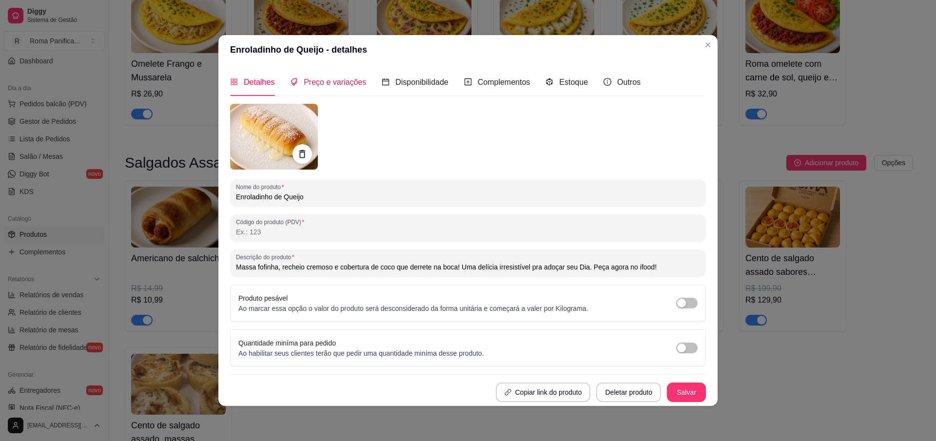
click at [344, 77] on div "Preço e variações" at bounding box center [328, 82] width 76 height 12
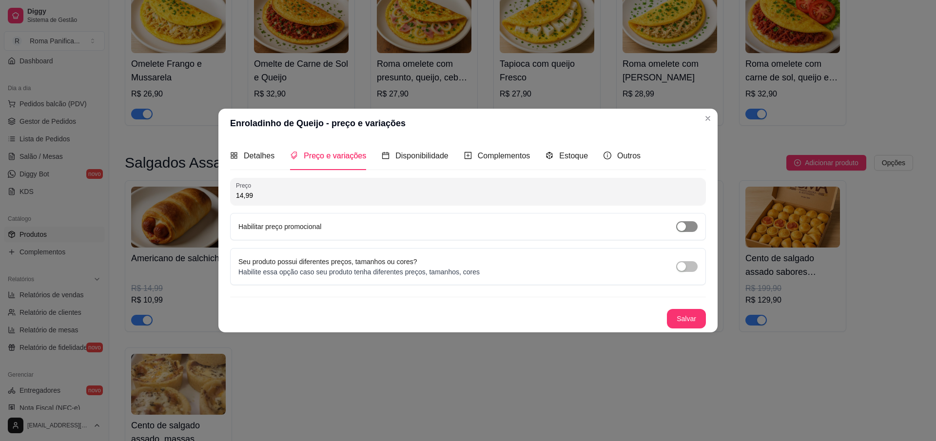
click at [682, 230] on div "button" at bounding box center [681, 226] width 9 height 9
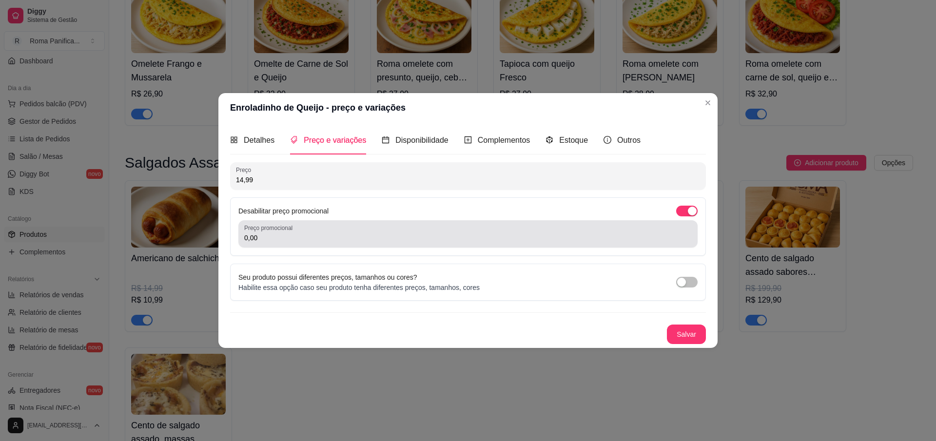
click at [337, 246] on div "Preço promocional 0,00" at bounding box center [467, 233] width 459 height 27
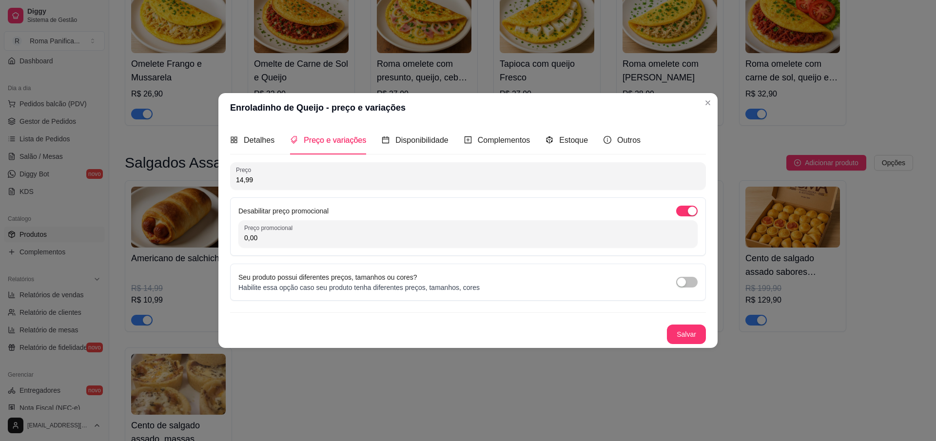
click at [340, 244] on div "Preço promocional 0,00" at bounding box center [467, 233] width 459 height 27
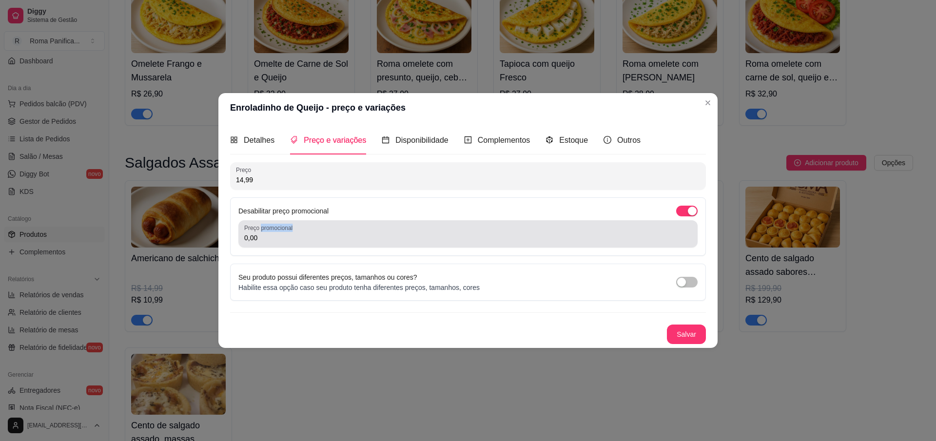
click at [340, 244] on div "Preço promocional 0,00" at bounding box center [467, 233] width 459 height 27
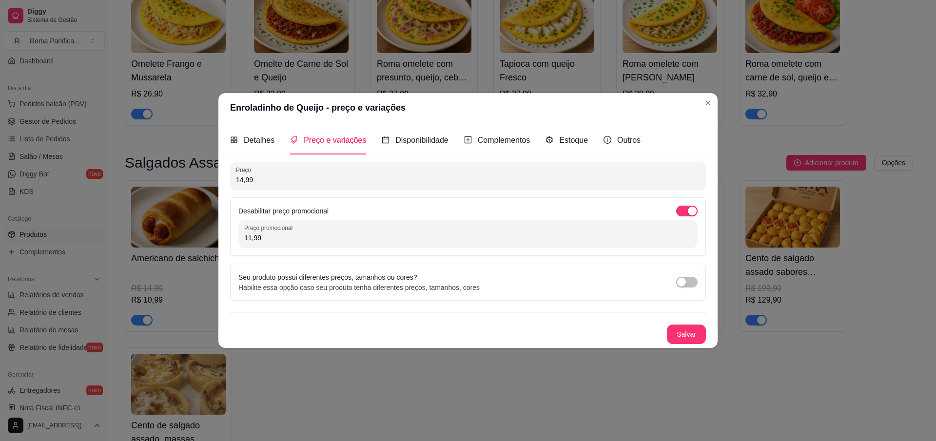
type input "11,99"
click at [696, 332] on button "Salvar" at bounding box center [686, 334] width 38 height 19
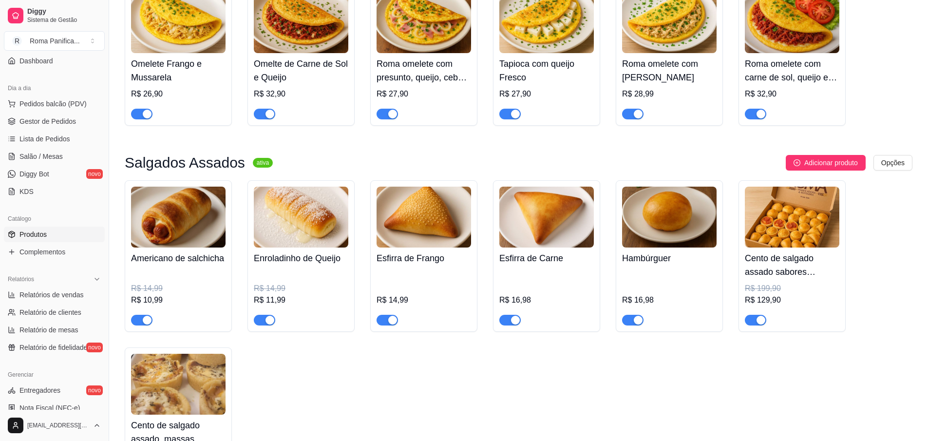
click at [419, 236] on img at bounding box center [424, 217] width 95 height 61
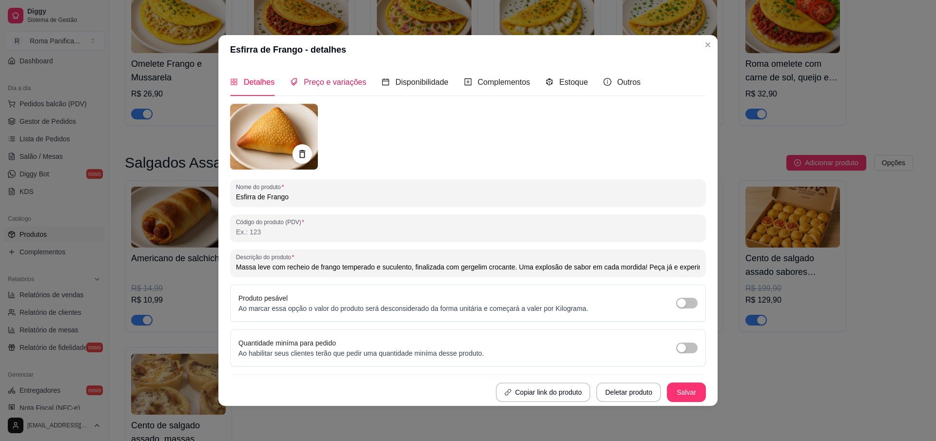
click at [341, 86] on span "Preço e variações" at bounding box center [335, 82] width 62 height 8
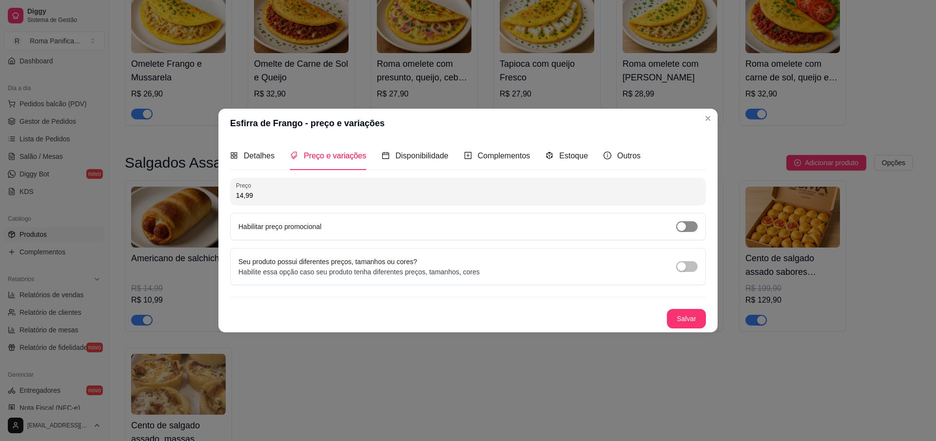
click at [682, 225] on div "button" at bounding box center [681, 226] width 9 height 9
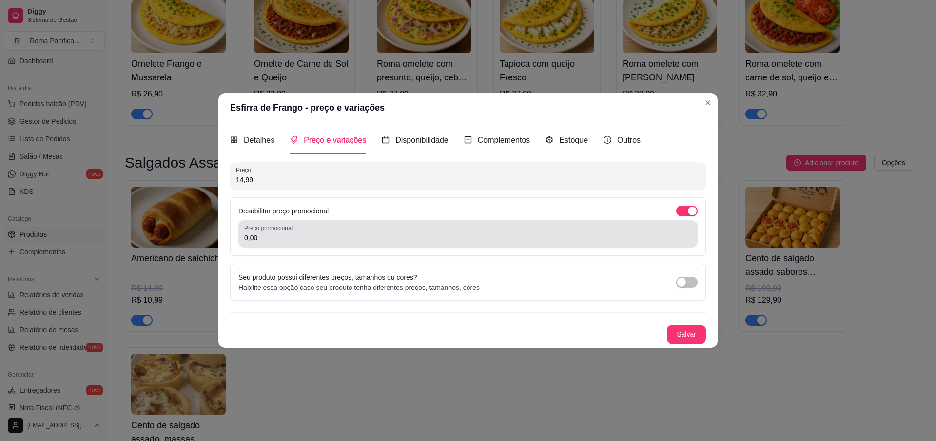
click at [395, 241] on input "0,00" at bounding box center [467, 238] width 447 height 10
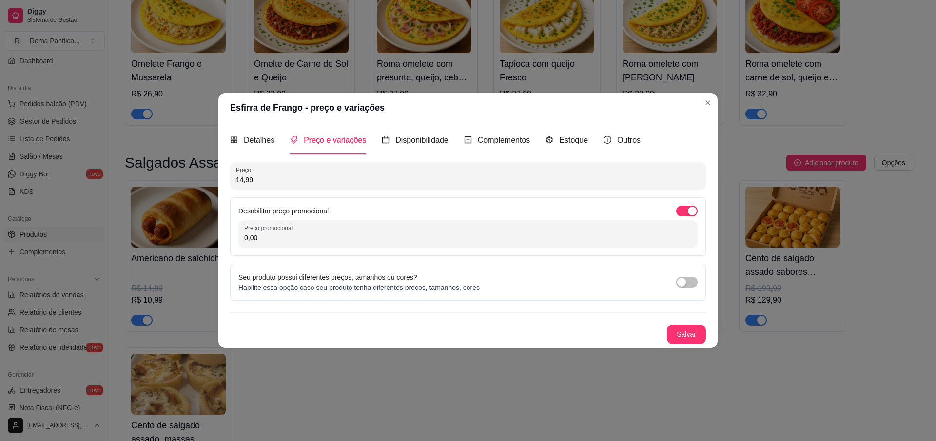
click at [387, 240] on input "0,00" at bounding box center [467, 238] width 447 height 10
type input "11,99"
click at [703, 333] on button "Salvar" at bounding box center [686, 334] width 39 height 19
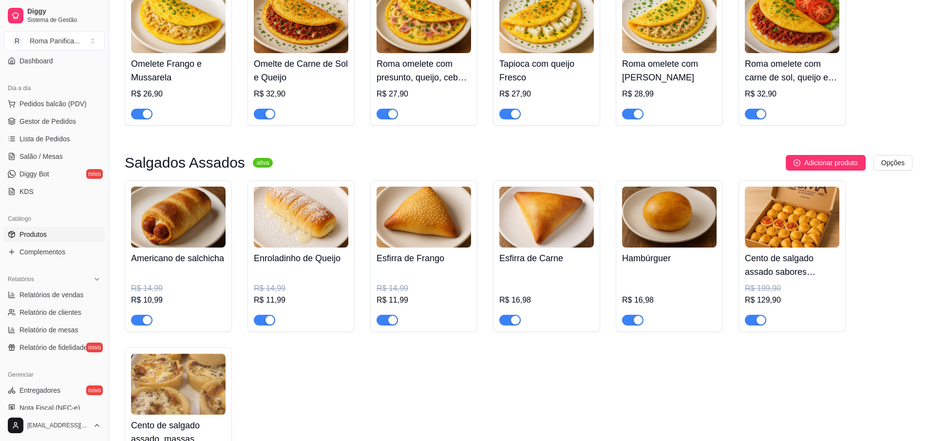
click at [555, 245] on img at bounding box center [547, 217] width 95 height 61
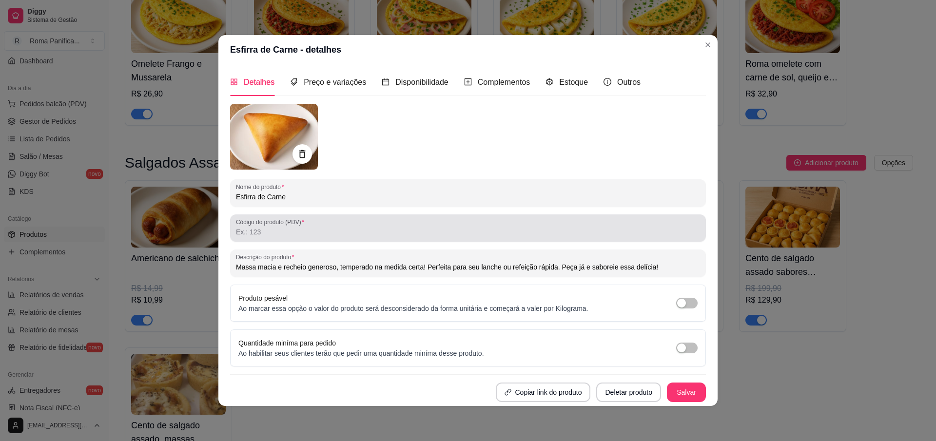
click at [321, 232] on input "Código do produto (PDV)" at bounding box center [468, 232] width 464 height 10
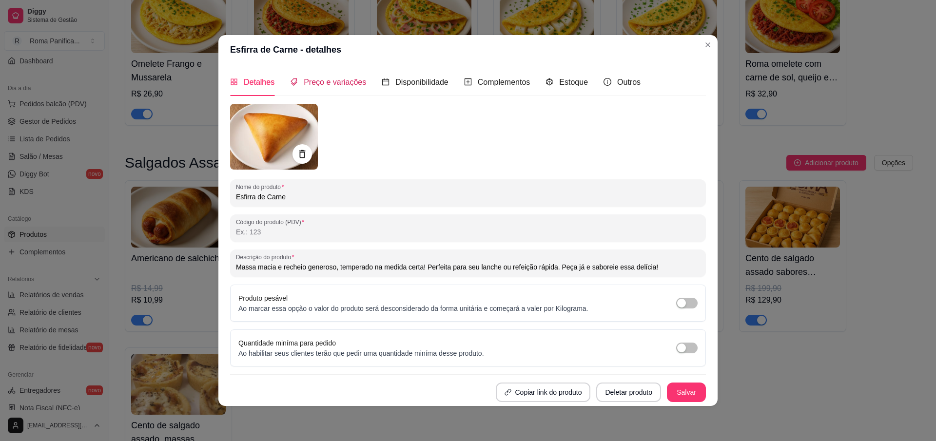
click at [344, 76] on div "Preço e variações" at bounding box center [328, 82] width 76 height 12
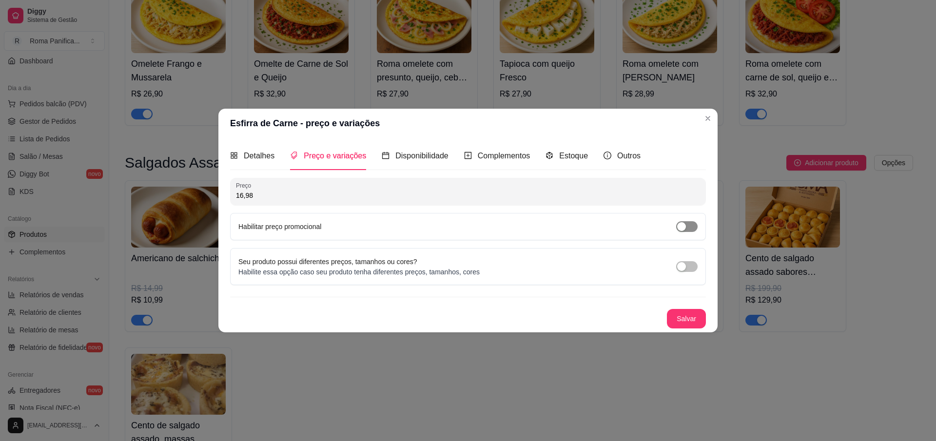
click at [681, 227] on div "button" at bounding box center [681, 226] width 9 height 9
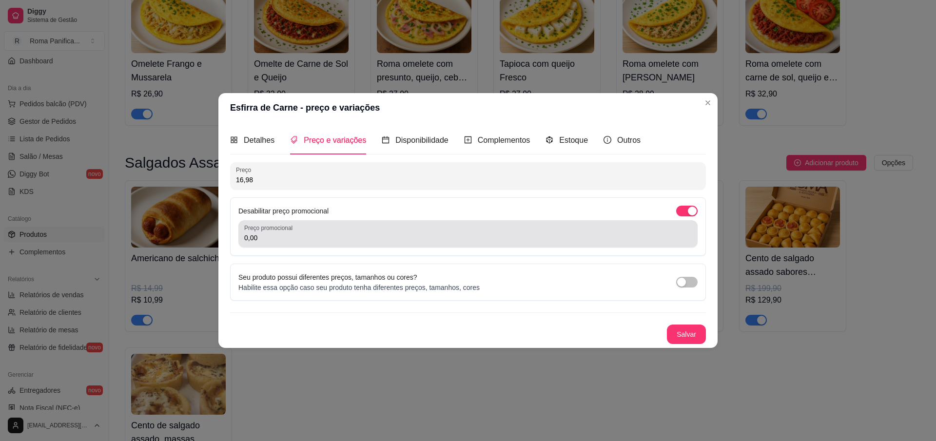
click at [449, 245] on div "Preço promocional 0,00" at bounding box center [467, 233] width 459 height 27
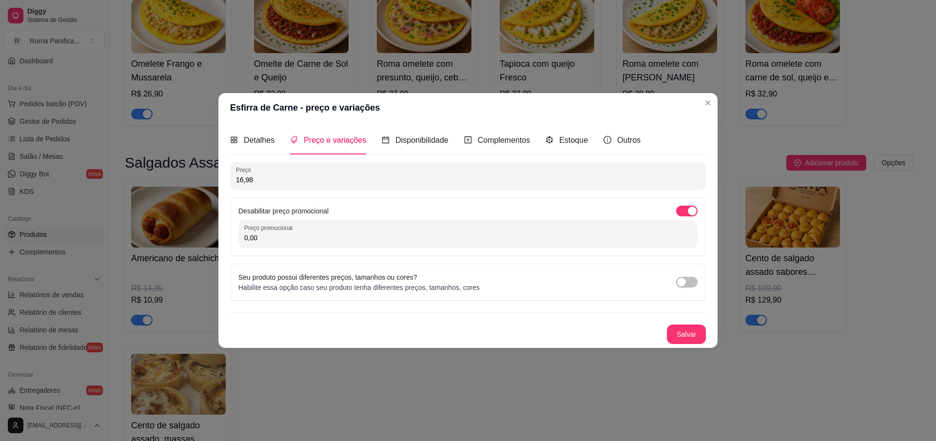
click at [455, 236] on input "0,00" at bounding box center [467, 238] width 447 height 10
type input "11,99"
click at [706, 338] on div "Detalhes Preço e variações Disponibilidade Complementos Estoque Outros Nome do …" at bounding box center [467, 234] width 499 height 225
click at [695, 337] on button "Salvar" at bounding box center [686, 334] width 39 height 19
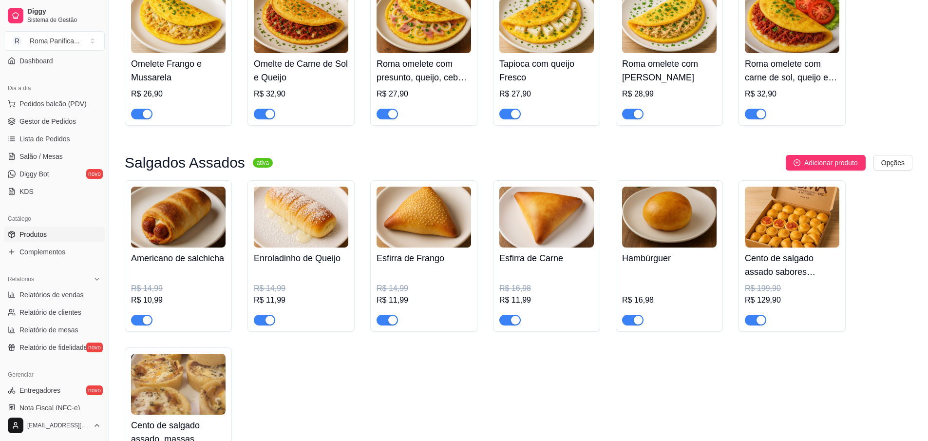
click at [694, 248] on img at bounding box center [669, 217] width 95 height 61
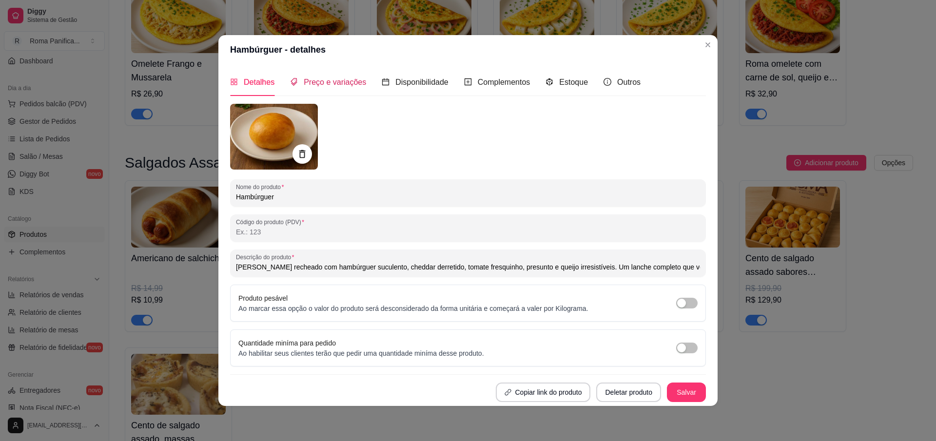
click at [352, 81] on span "Preço e variações" at bounding box center [335, 82] width 62 height 8
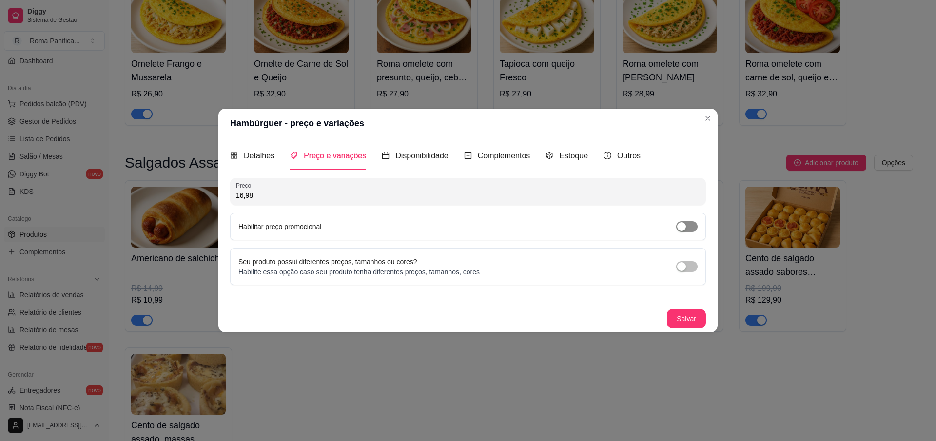
click at [689, 231] on span "button" at bounding box center [686, 226] width 21 height 11
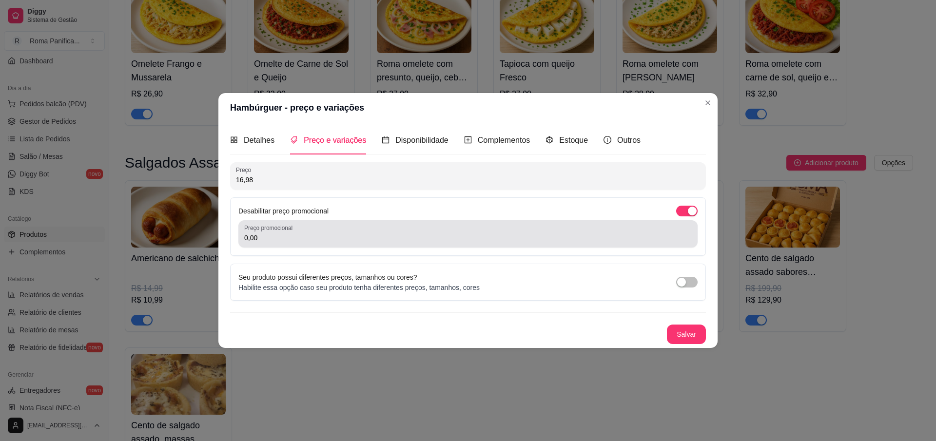
click at [542, 245] on div "Preço promocional 0,00" at bounding box center [467, 233] width 459 height 27
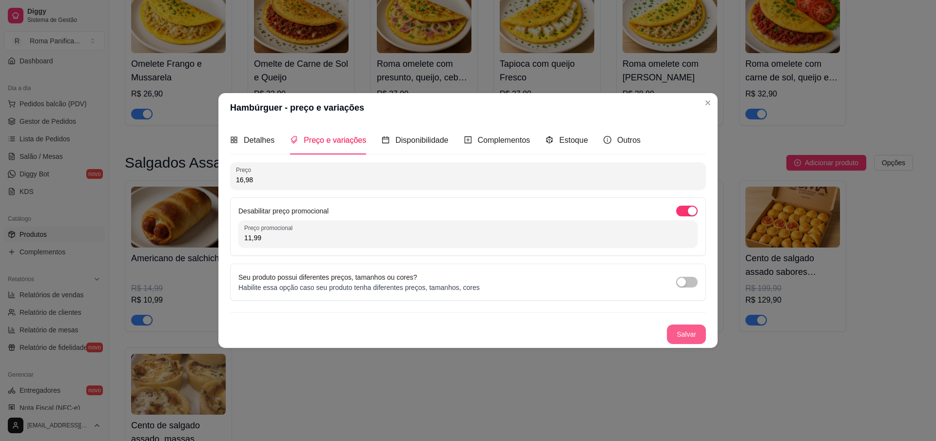
type input "11,99"
click at [691, 338] on button "Salvar" at bounding box center [686, 334] width 39 height 19
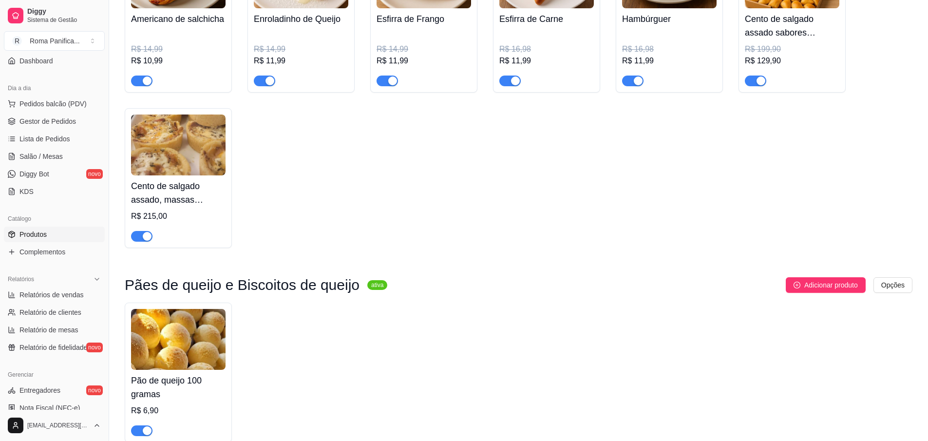
scroll to position [1404, 0]
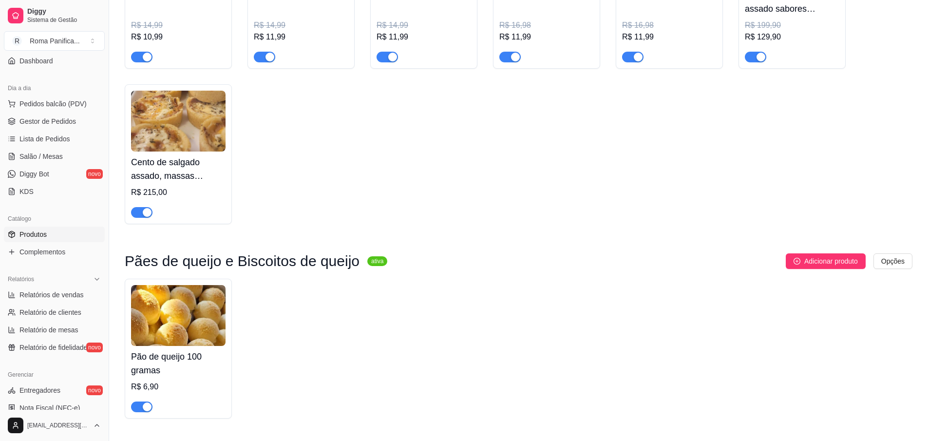
click at [199, 144] on img at bounding box center [178, 121] width 95 height 61
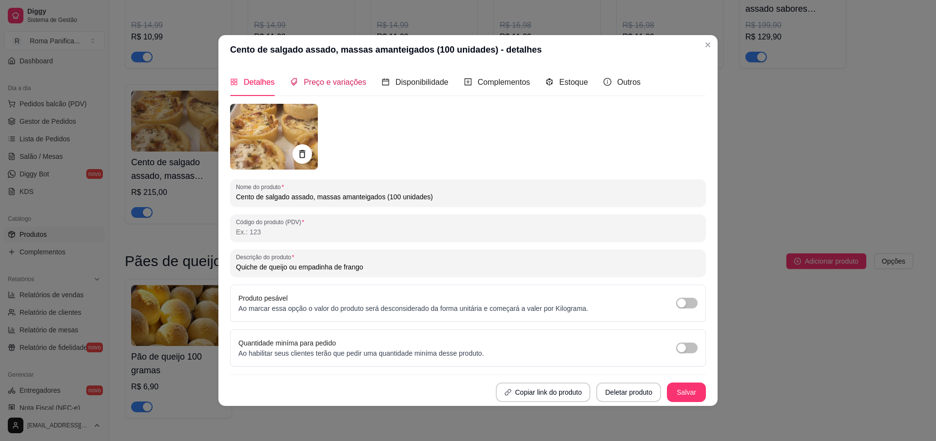
click at [353, 86] on div "Preço e variações" at bounding box center [328, 82] width 76 height 12
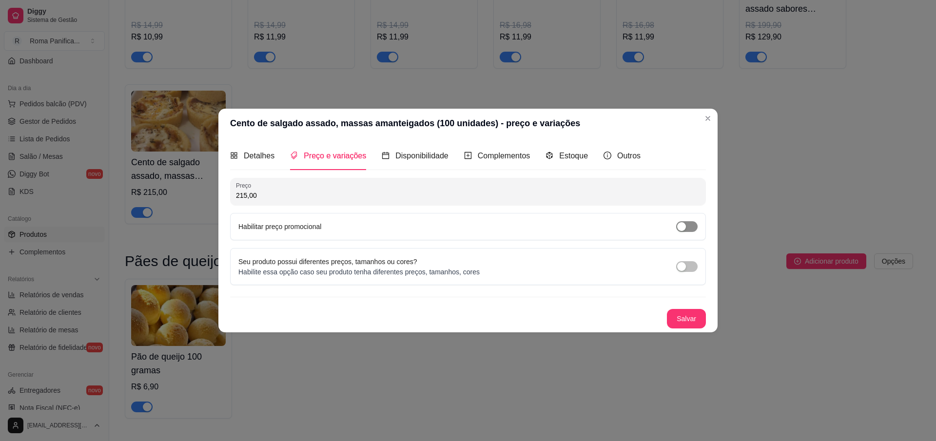
click at [685, 228] on div "button" at bounding box center [681, 226] width 9 height 9
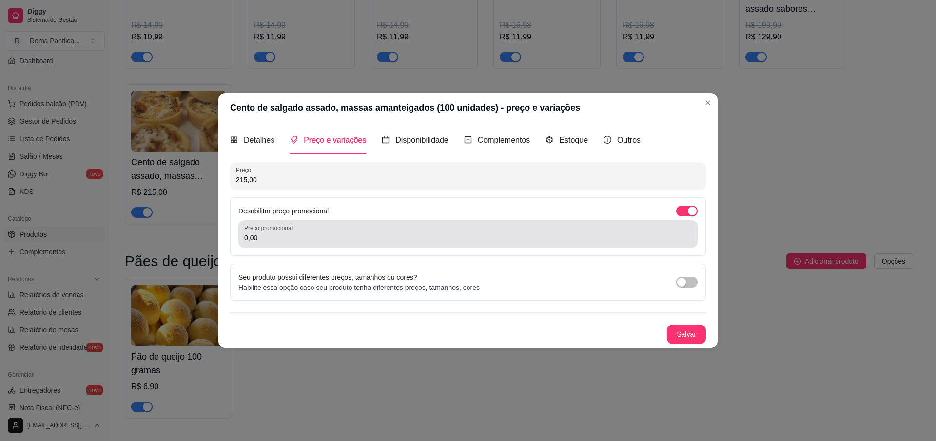
click at [546, 246] on div "Preço promocional 0,00" at bounding box center [467, 233] width 459 height 27
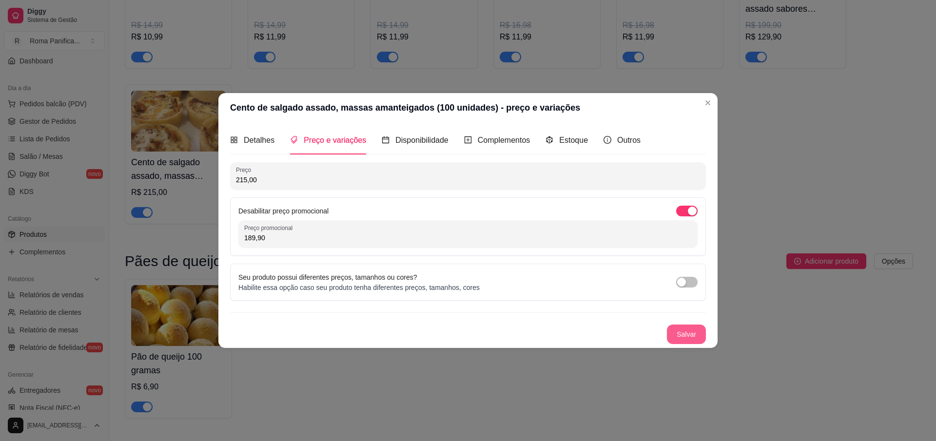
type input "189,90"
click at [693, 330] on button "Salvar" at bounding box center [686, 334] width 39 height 19
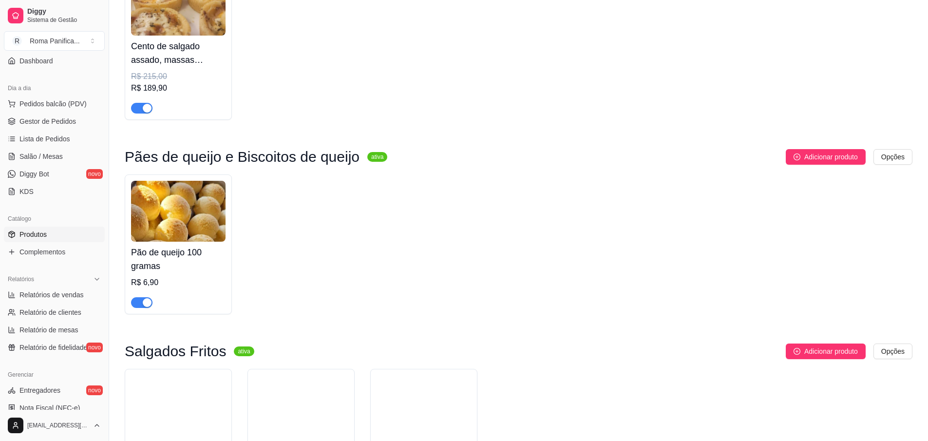
scroll to position [1579, 0]
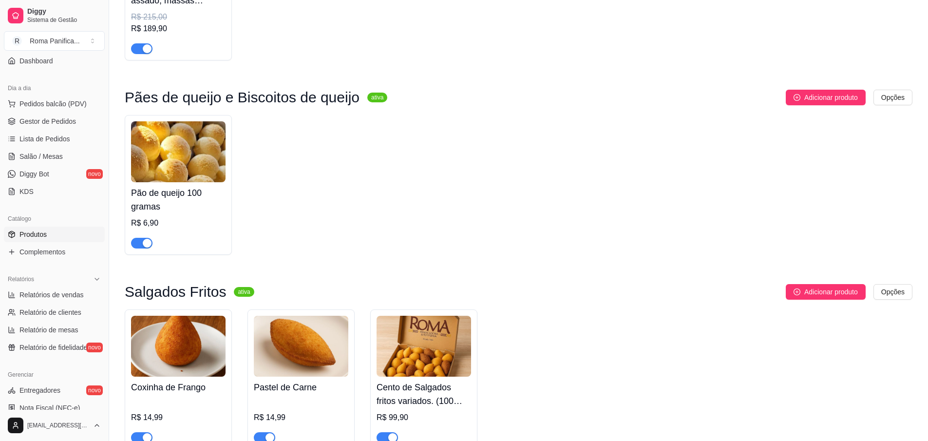
click at [206, 212] on h4 "Pão de queijo 100 gramas" at bounding box center [178, 199] width 95 height 27
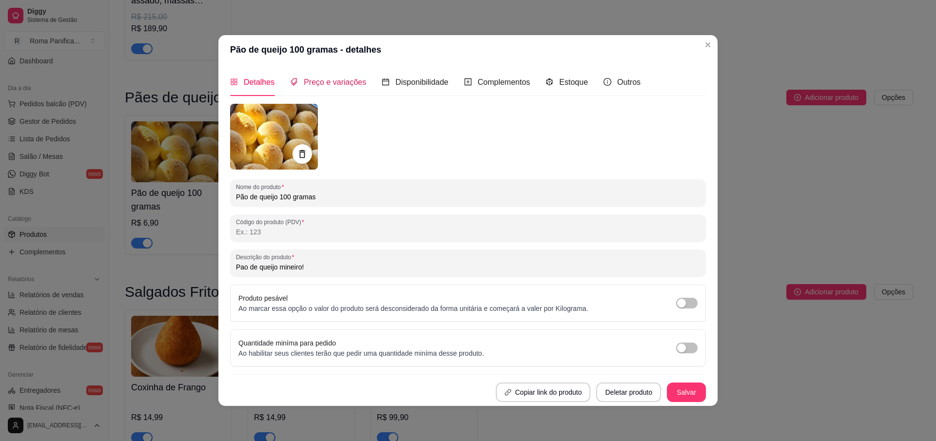
drag, startPoint x: 335, startPoint y: 87, endPoint x: 362, endPoint y: 100, distance: 29.9
click at [336, 88] on div "Preço e variações" at bounding box center [328, 82] width 76 height 12
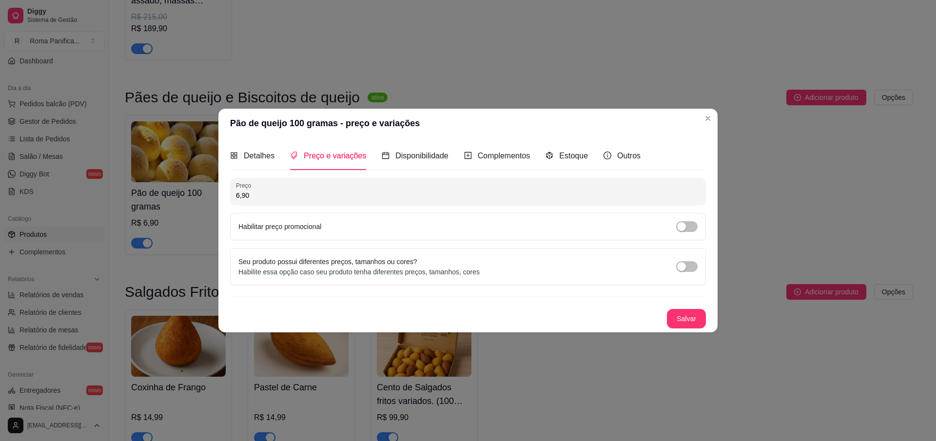
click at [292, 194] on input "6,90" at bounding box center [468, 196] width 464 height 10
type input "5,49"
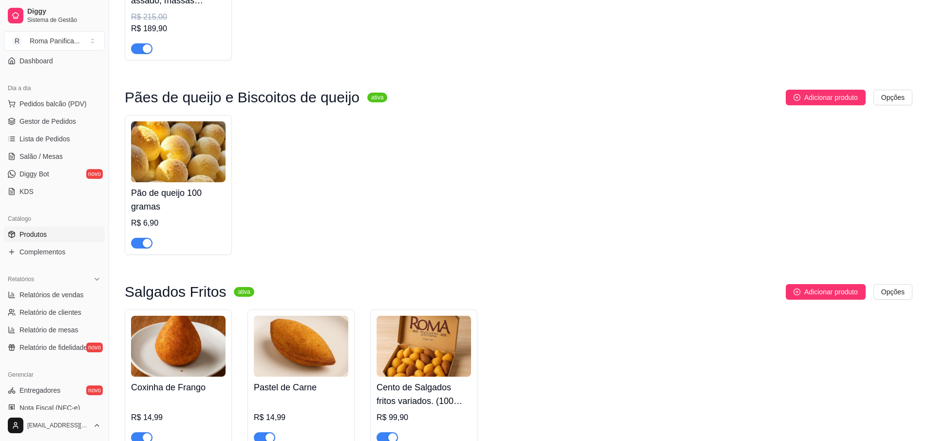
click at [170, 198] on h4 "Pão de queijo 100 gramas" at bounding box center [178, 199] width 95 height 27
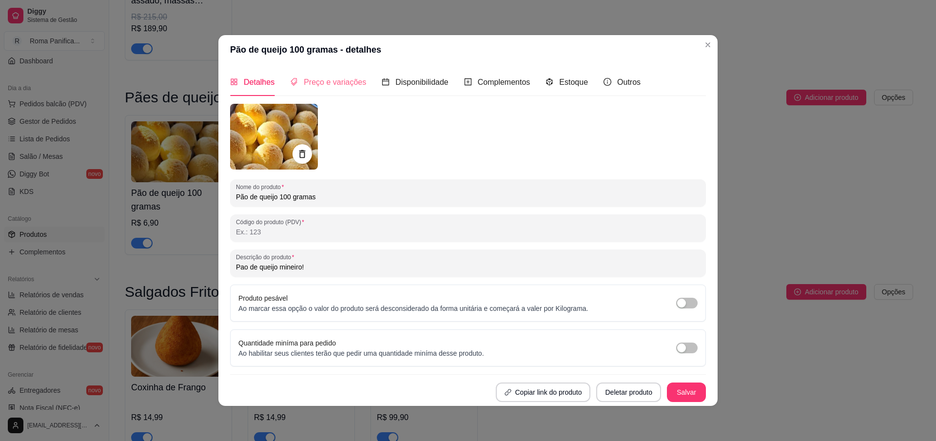
click at [341, 72] on div "Preço e variações" at bounding box center [328, 82] width 76 height 28
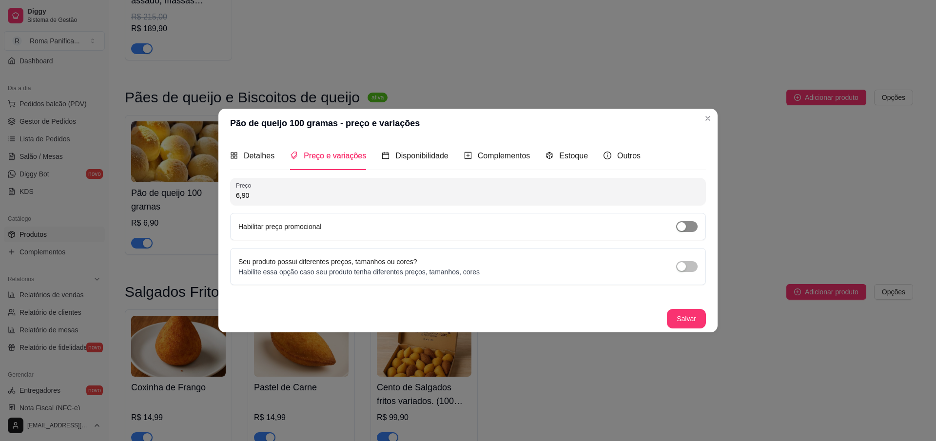
click at [679, 223] on div "button" at bounding box center [681, 226] width 9 height 9
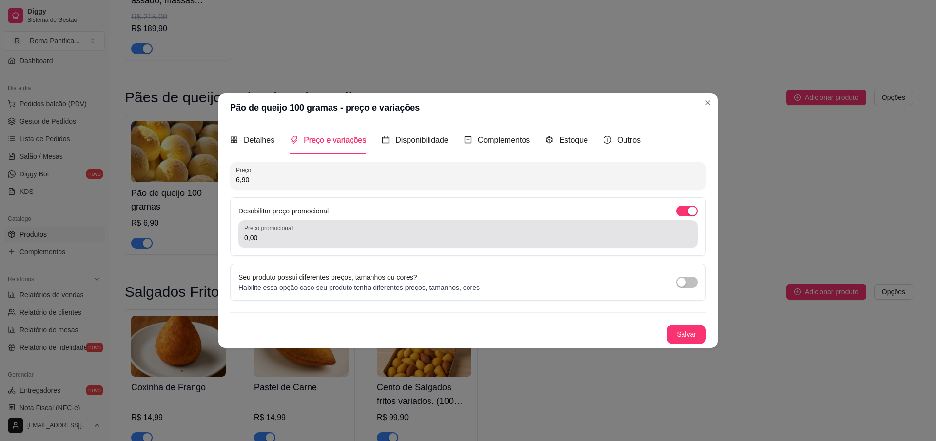
click at [322, 244] on div "Preço promocional 0,00" at bounding box center [467, 233] width 459 height 27
click at [307, 244] on div "Preço promocional 0,00" at bounding box center [467, 233] width 459 height 27
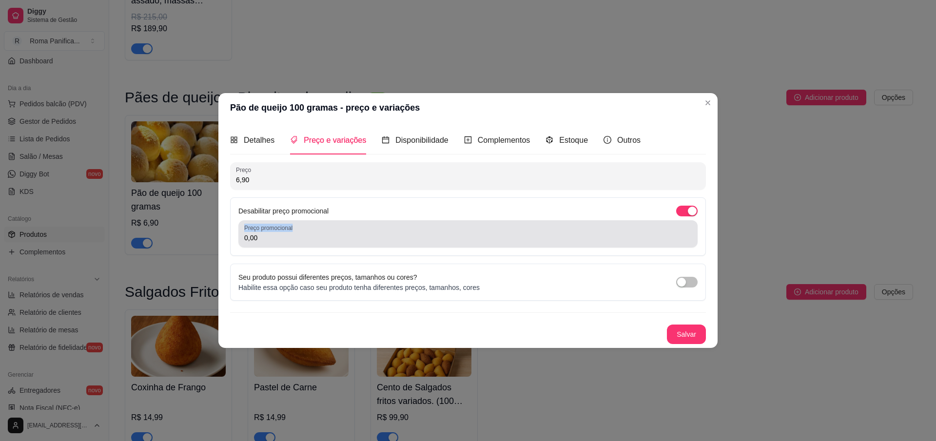
click at [307, 244] on div "Preço promocional 0,00" at bounding box center [467, 233] width 459 height 27
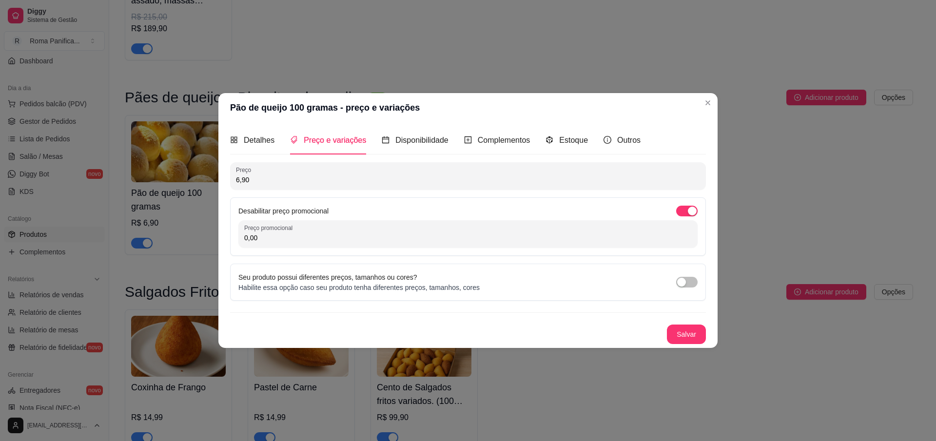
click at [307, 244] on div "Preço promocional 0,00" at bounding box center [467, 233] width 459 height 27
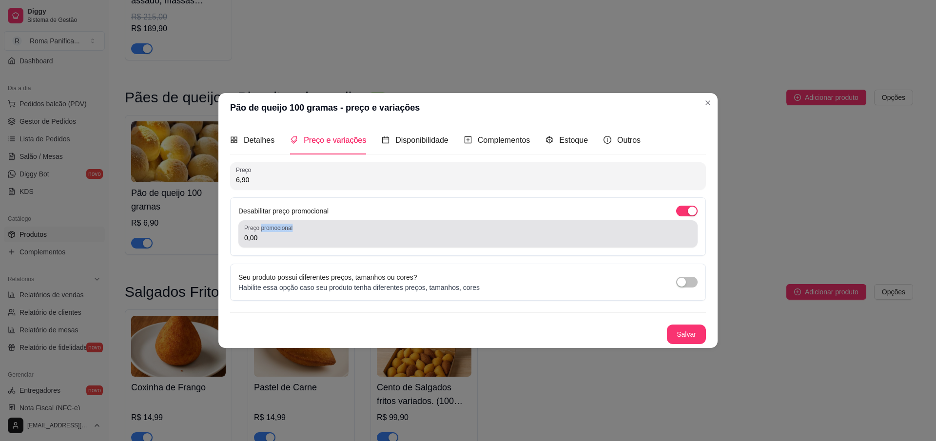
drag, startPoint x: 307, startPoint y: 244, endPoint x: 227, endPoint y: 241, distance: 80.0
click at [227, 241] on div "Detalhes Preço e variações Disponibilidade Complementos Estoque Outros Nome do …" at bounding box center [467, 234] width 499 height 225
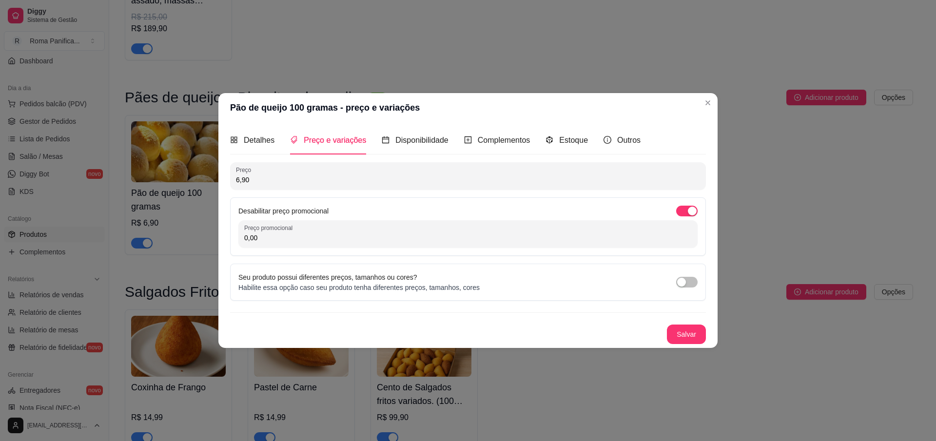
click at [277, 242] on input "0,00" at bounding box center [467, 238] width 447 height 10
type input "5,49"
click at [695, 333] on button "Salvar" at bounding box center [686, 334] width 39 height 19
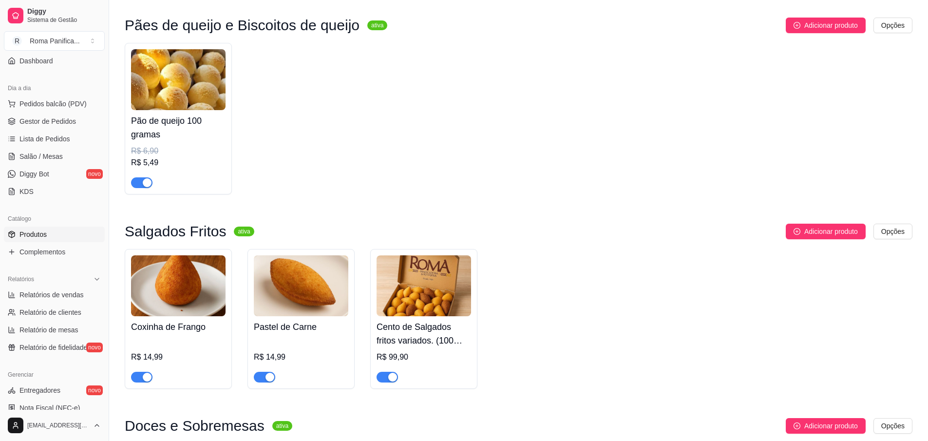
scroll to position [1755, 0]
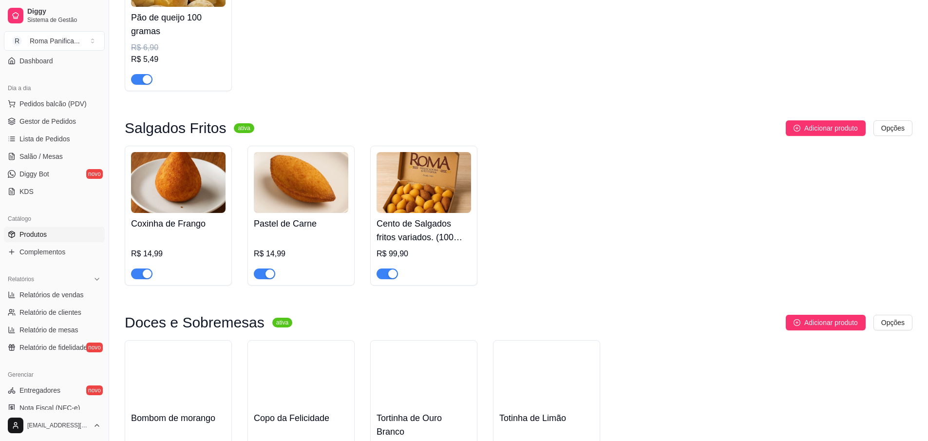
click at [212, 224] on h4 "Coxinha de Frango" at bounding box center [178, 224] width 95 height 14
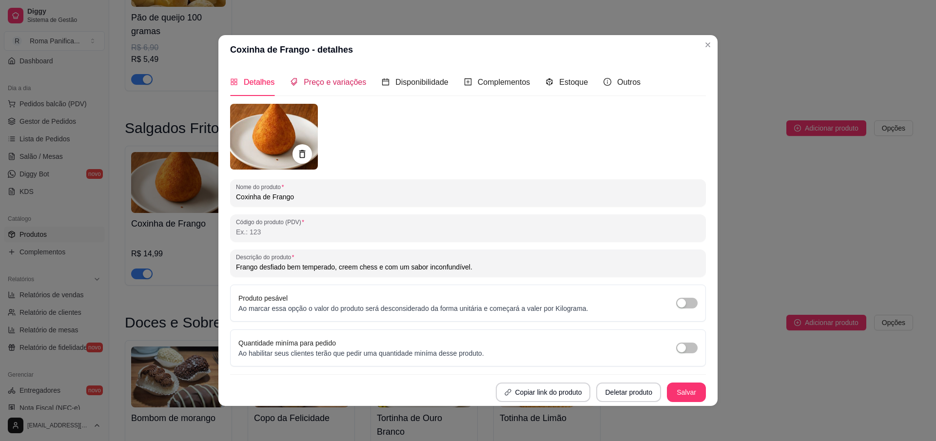
click at [341, 84] on span "Preço e variações" at bounding box center [335, 82] width 62 height 8
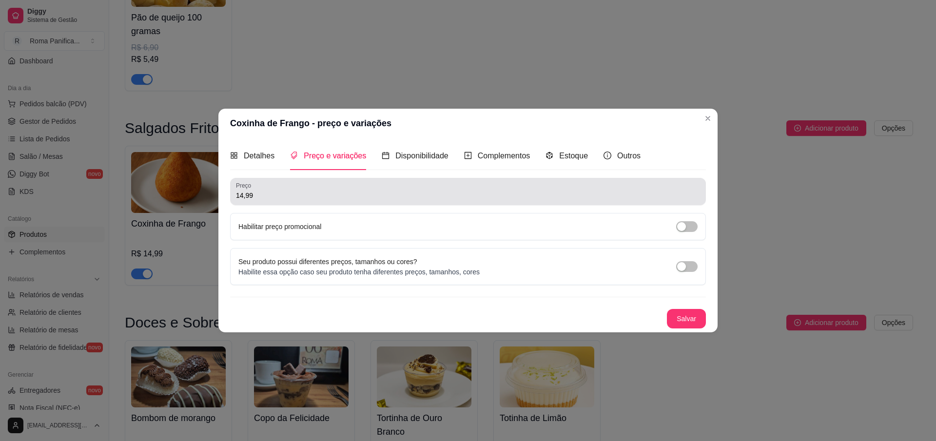
click at [288, 199] on input "14,99" at bounding box center [468, 196] width 464 height 10
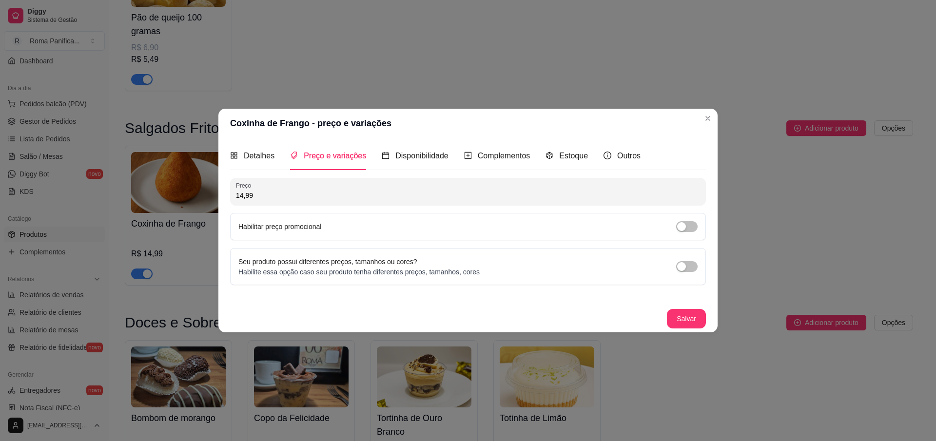
click at [288, 198] on input "14,99" at bounding box center [468, 196] width 464 height 10
click at [288, 199] on input "14,99" at bounding box center [468, 196] width 464 height 10
type input "10,99"
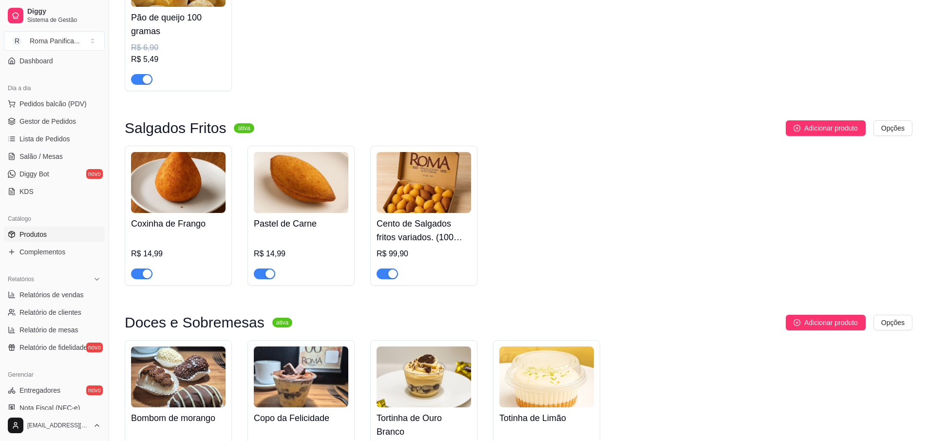
click at [208, 201] on img at bounding box center [178, 182] width 95 height 61
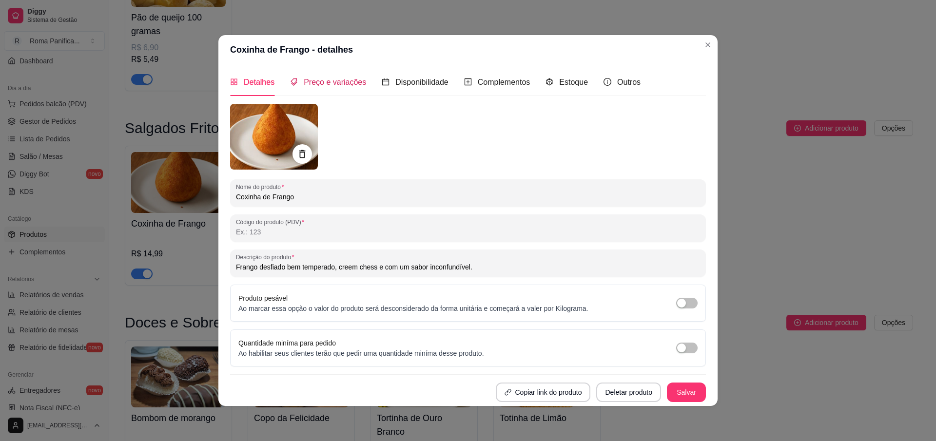
click at [359, 78] on span "Preço e variações" at bounding box center [335, 82] width 62 height 8
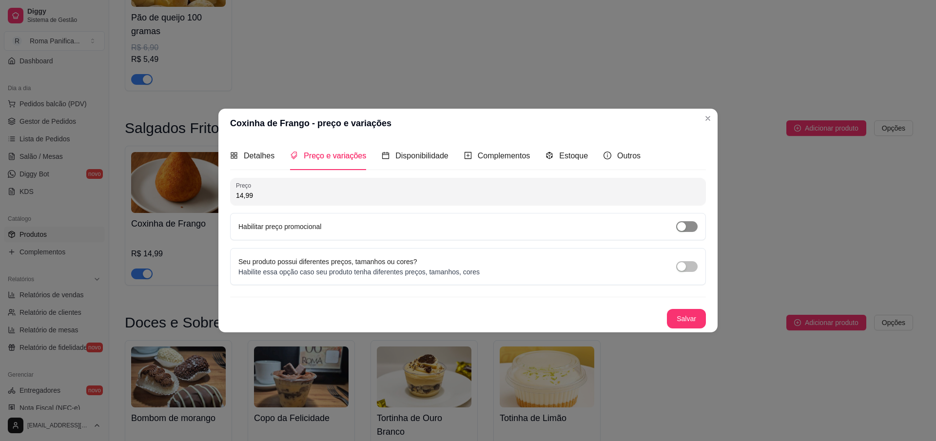
click at [687, 225] on span "button" at bounding box center [686, 226] width 21 height 11
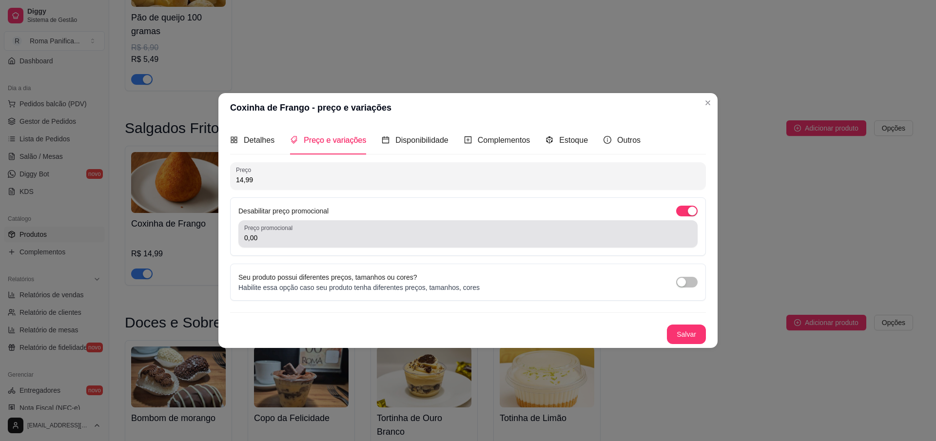
click at [359, 238] on input "0,00" at bounding box center [467, 238] width 447 height 10
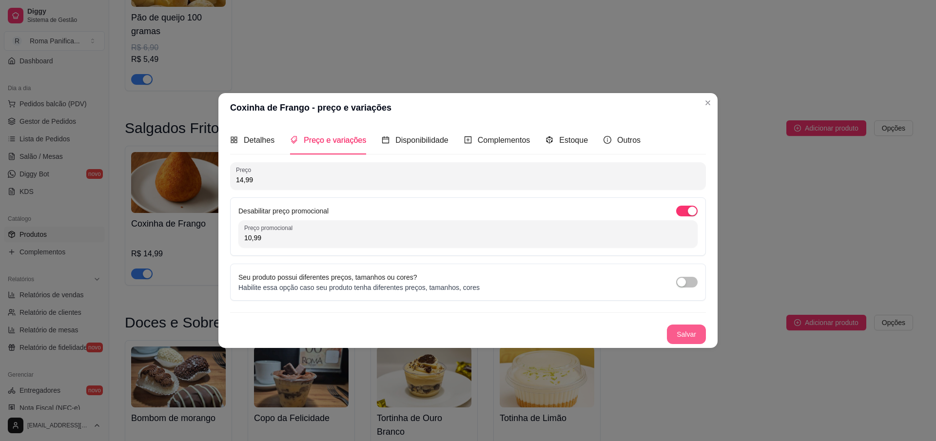
type input "10,99"
click at [692, 343] on button "Salvar" at bounding box center [686, 334] width 39 height 19
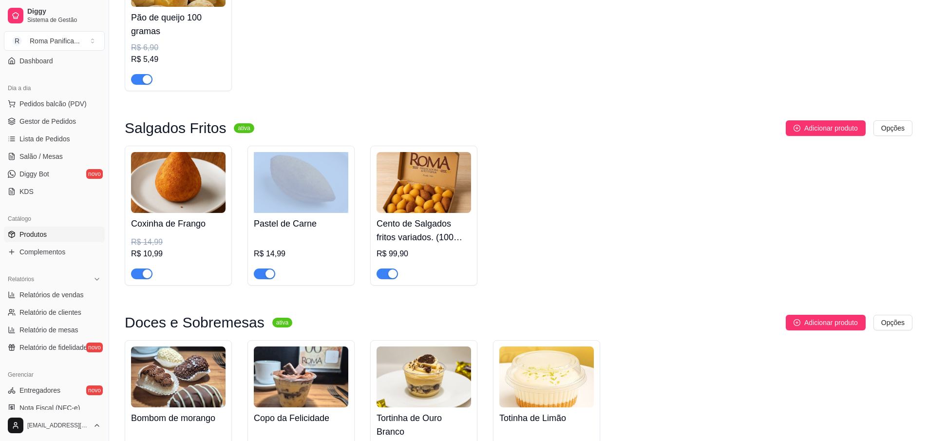
click at [292, 217] on div "Pastel de Carne R$ 14,99" at bounding box center [301, 246] width 95 height 66
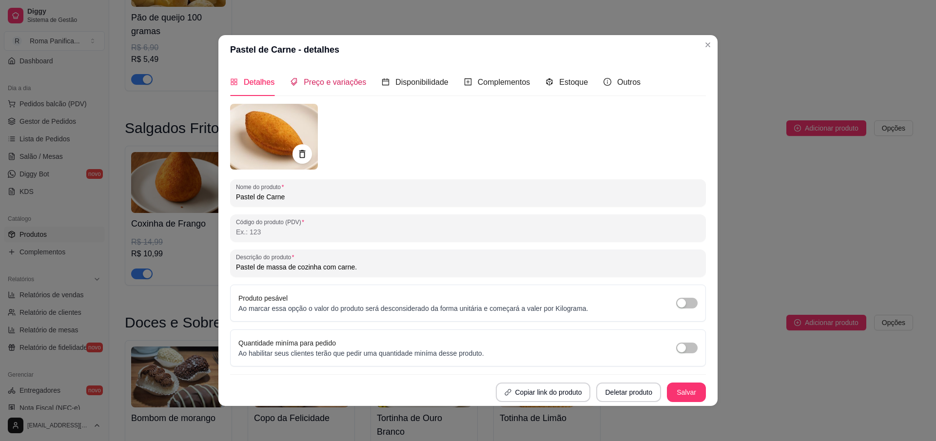
click at [332, 78] on span "Preço e variações" at bounding box center [335, 82] width 62 height 8
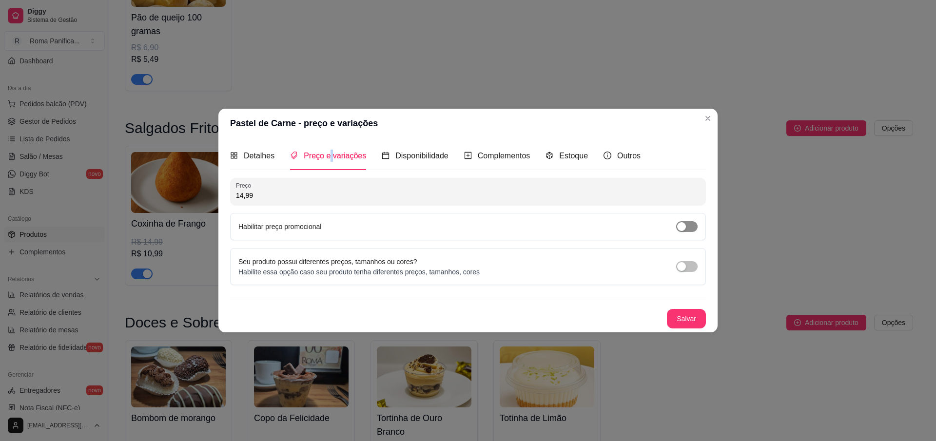
click at [686, 227] on span "button" at bounding box center [686, 226] width 21 height 11
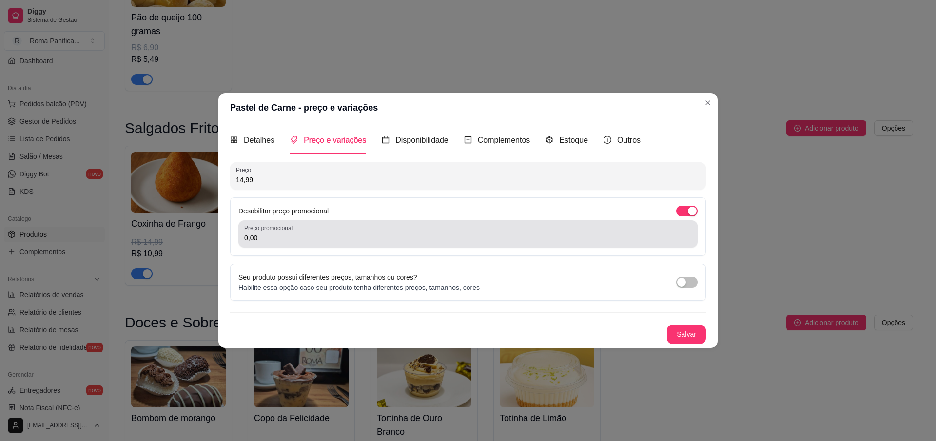
click at [435, 239] on input "0,00" at bounding box center [467, 238] width 447 height 10
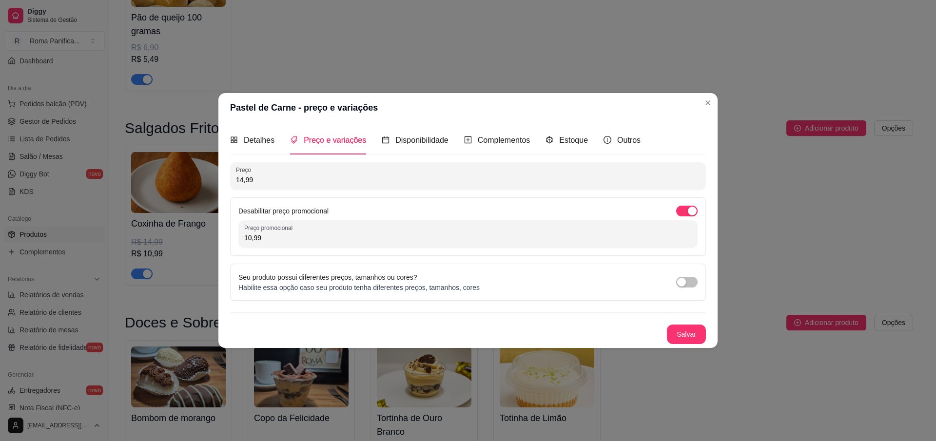
type input "10,99"
click at [678, 338] on button "Salvar" at bounding box center [686, 334] width 38 height 19
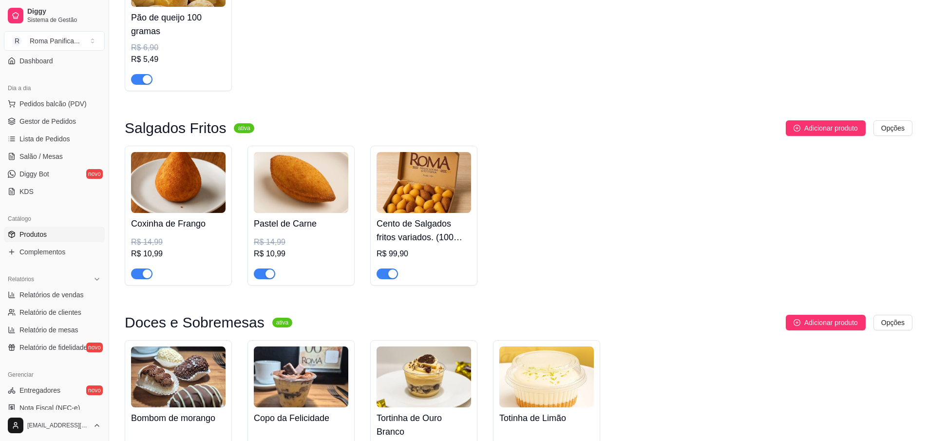
click at [439, 229] on h4 "Cento de Salgados fritos variados. (100 Unidades)" at bounding box center [424, 230] width 95 height 27
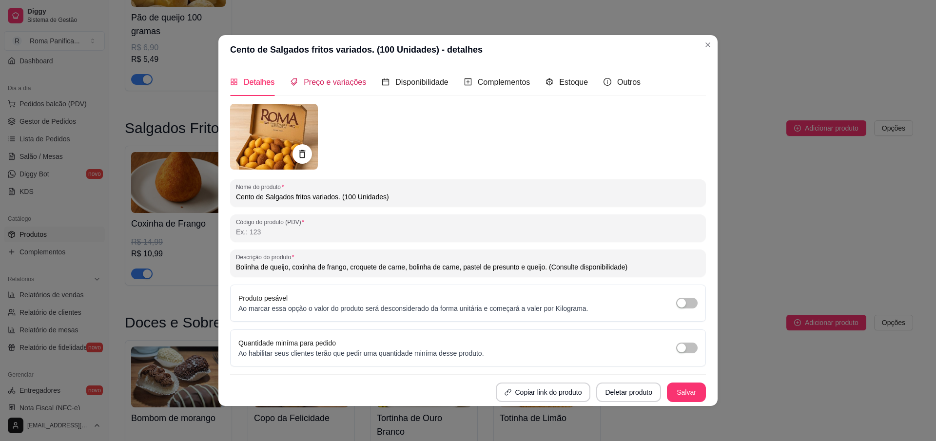
click at [336, 80] on span "Preço e variações" at bounding box center [335, 82] width 62 height 8
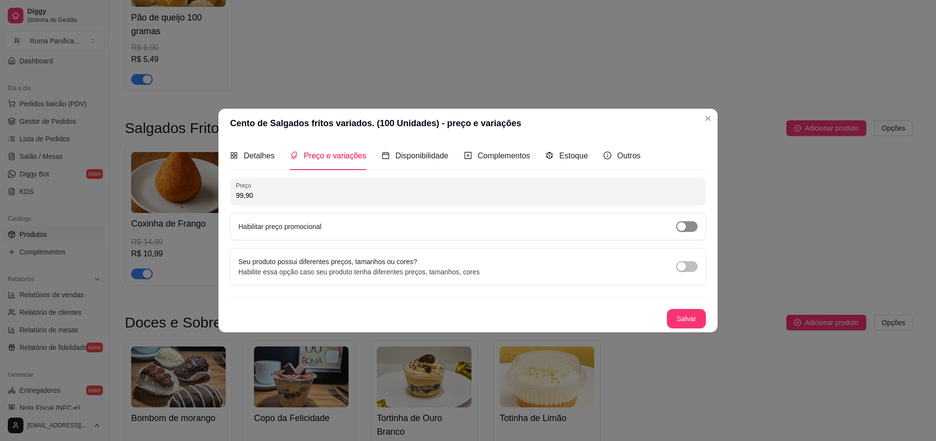
click at [689, 228] on span "button" at bounding box center [686, 226] width 21 height 11
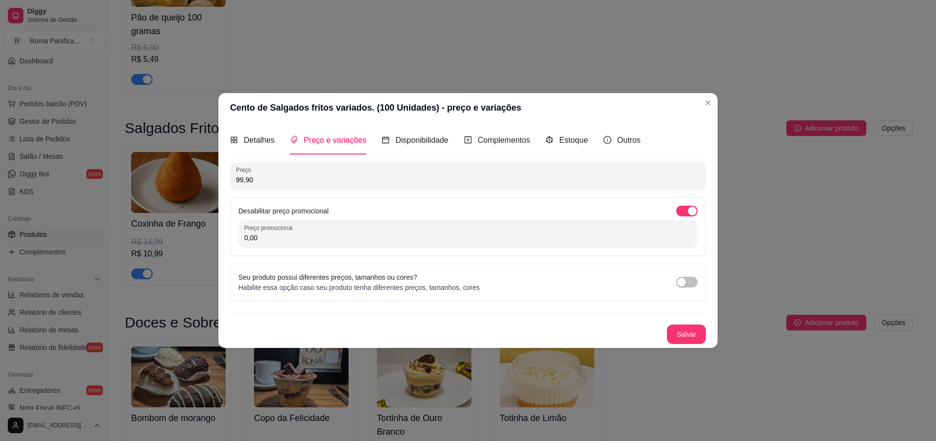
click at [404, 239] on input "0,00" at bounding box center [467, 238] width 447 height 10
type input "89,90"
click at [695, 340] on button "Salvar" at bounding box center [686, 334] width 39 height 19
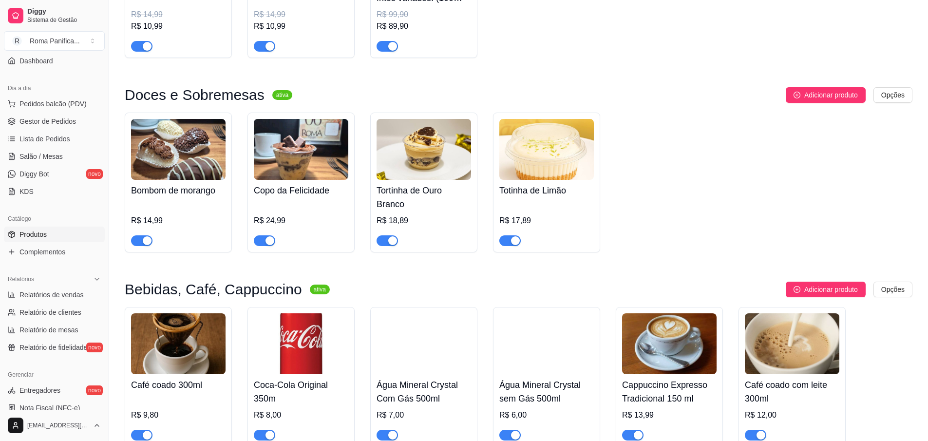
scroll to position [2018, 0]
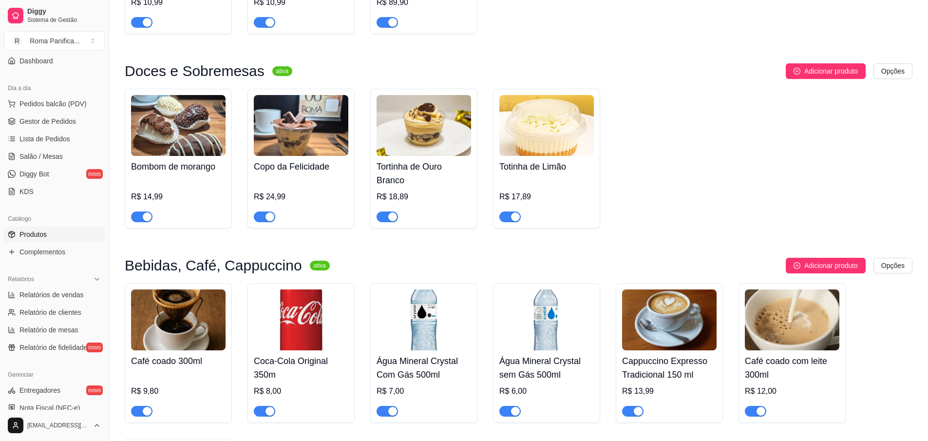
click at [193, 185] on div "R$ 14,99" at bounding box center [178, 199] width 95 height 45
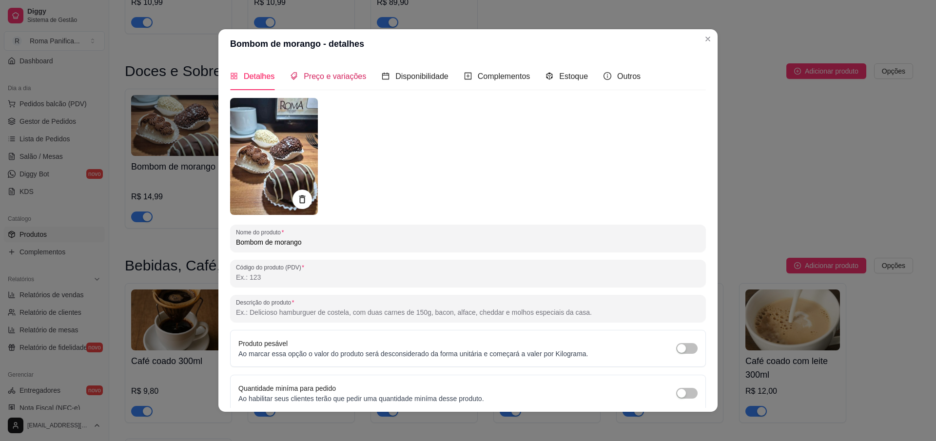
click at [345, 78] on span "Preço e variações" at bounding box center [335, 76] width 62 height 8
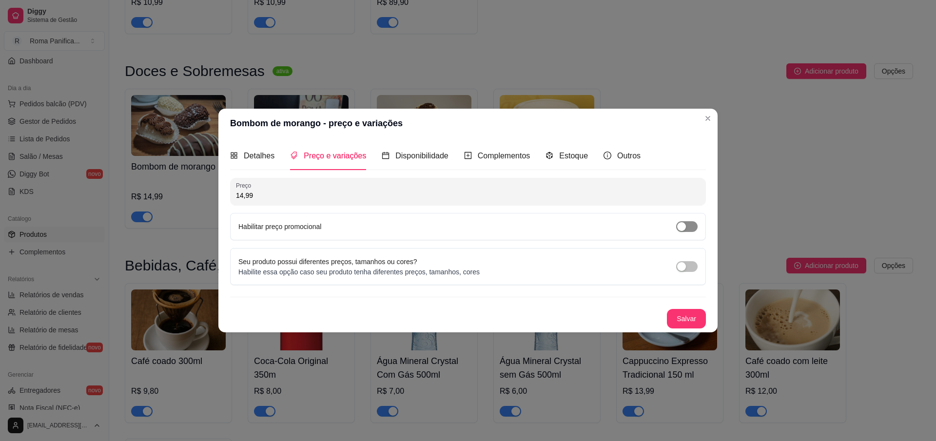
click at [685, 227] on div "button" at bounding box center [681, 226] width 9 height 9
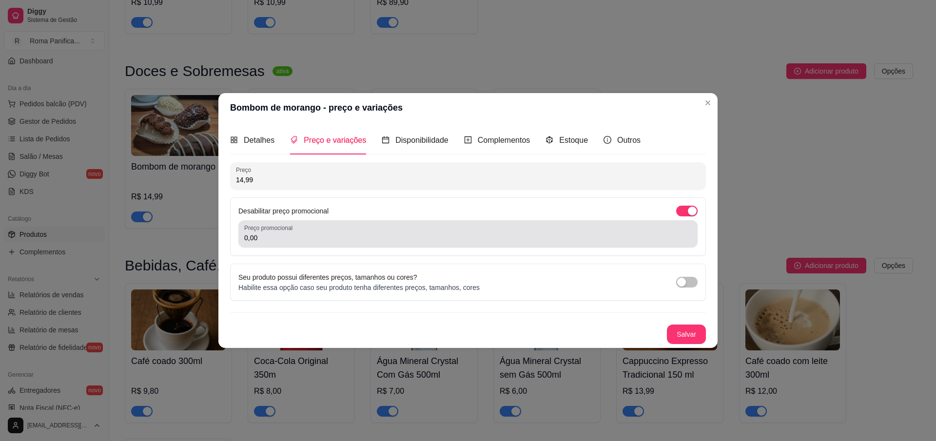
click at [275, 245] on div "Preço promocional 0,00" at bounding box center [467, 233] width 459 height 27
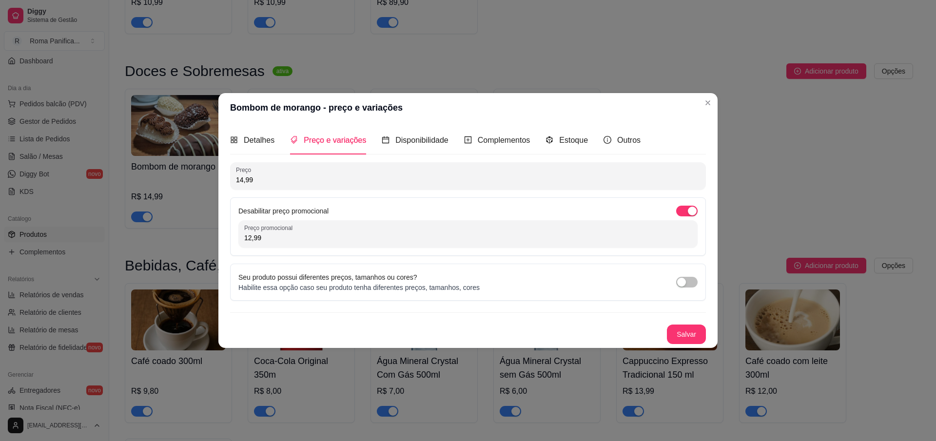
click at [285, 238] on input "12,99" at bounding box center [467, 238] width 447 height 10
type input "10,99"
click at [689, 338] on button "Salvar" at bounding box center [686, 334] width 39 height 19
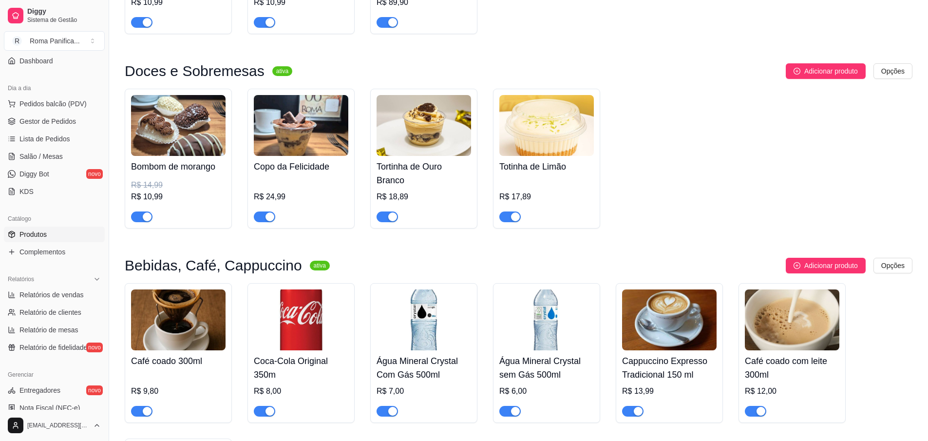
click at [318, 154] on img at bounding box center [301, 125] width 95 height 61
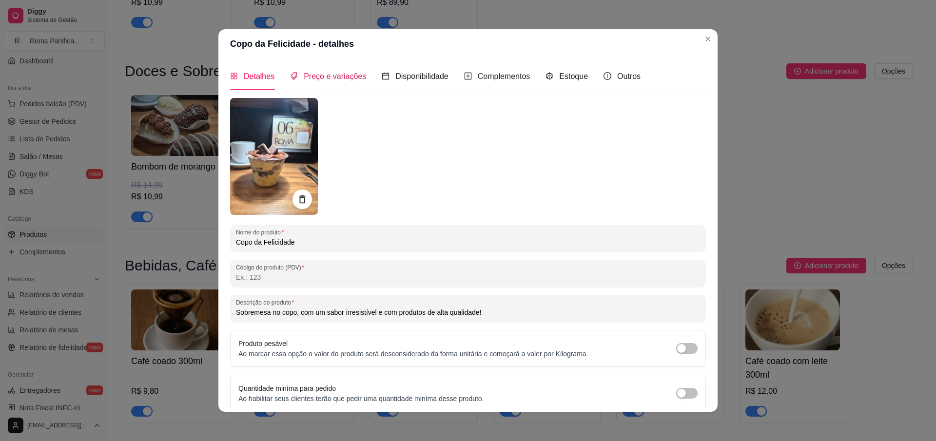
click at [339, 78] on span "Preço e variações" at bounding box center [335, 76] width 62 height 8
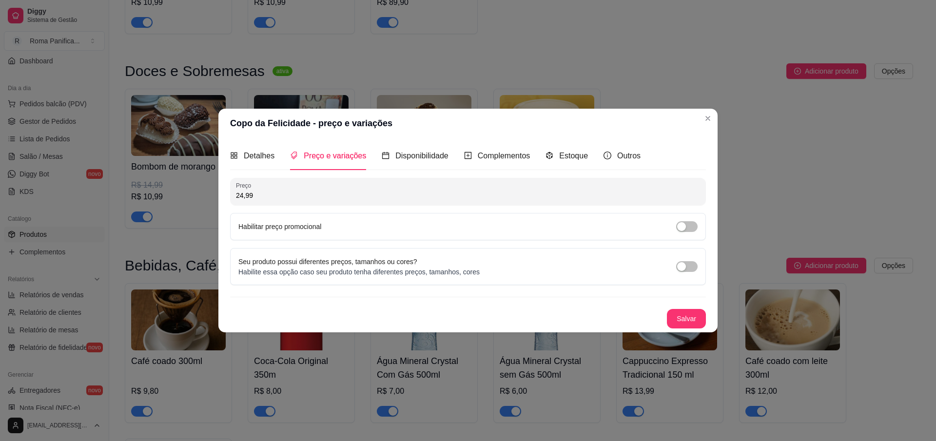
click at [325, 196] on input "24,99" at bounding box center [468, 196] width 464 height 10
type input "0,18"
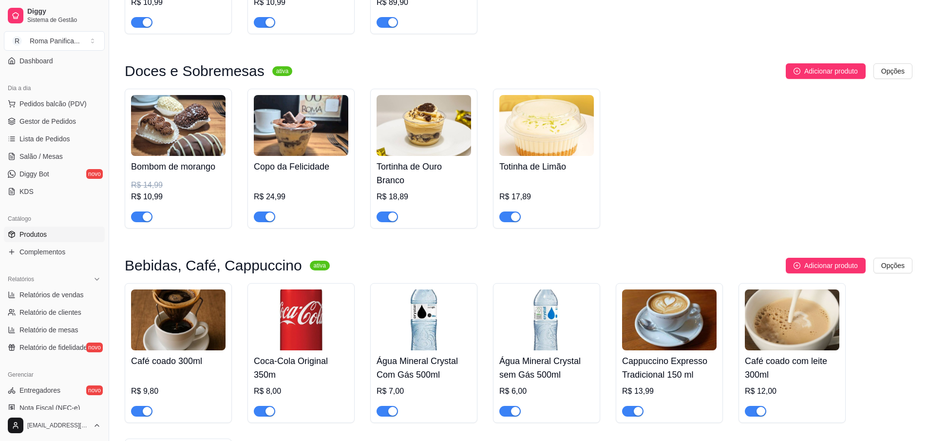
click at [325, 203] on div "R$ 24,99" at bounding box center [301, 197] width 95 height 12
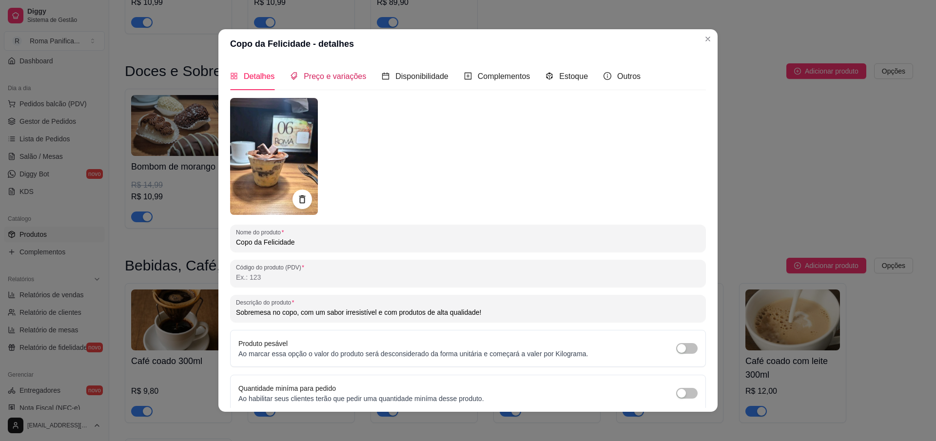
click at [346, 73] on span "Preço e variações" at bounding box center [335, 76] width 62 height 8
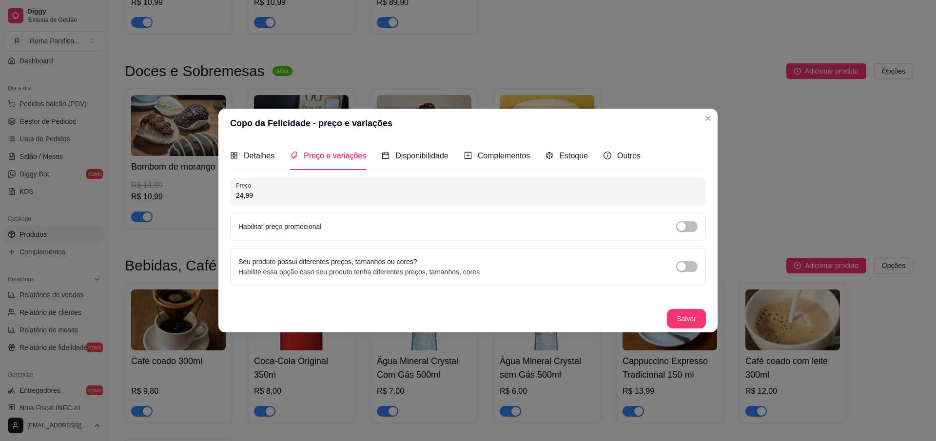
click at [313, 194] on input "24,99" at bounding box center [468, 196] width 464 height 10
click at [347, 225] on div "Habilitar preço promocional" at bounding box center [467, 226] width 459 height 11
click at [683, 227] on div "button" at bounding box center [681, 226] width 9 height 9
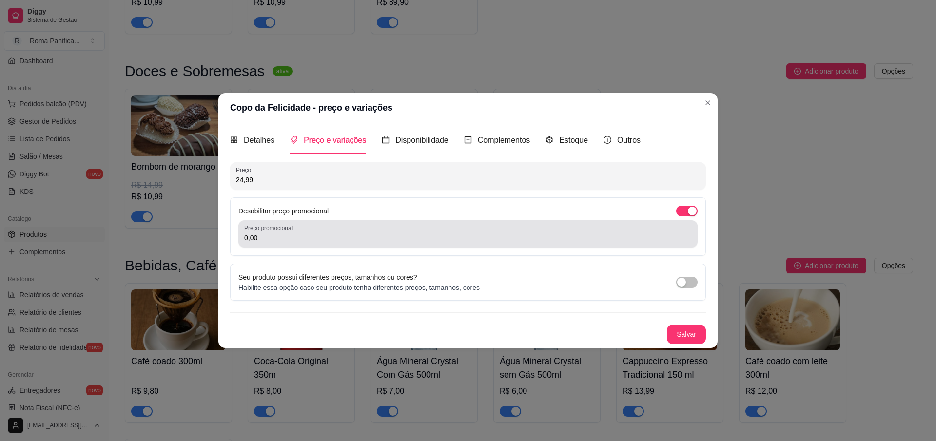
click at [502, 243] on div "Preço promocional 0,00" at bounding box center [467, 233] width 459 height 27
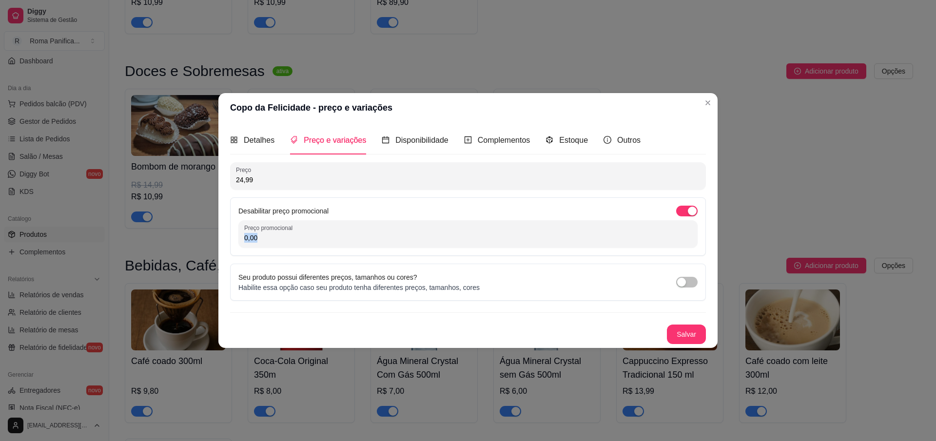
click at [502, 244] on div "Preço promocional 0,00" at bounding box center [467, 233] width 459 height 27
type input "18,99"
click at [684, 340] on button "Salvar" at bounding box center [686, 334] width 39 height 19
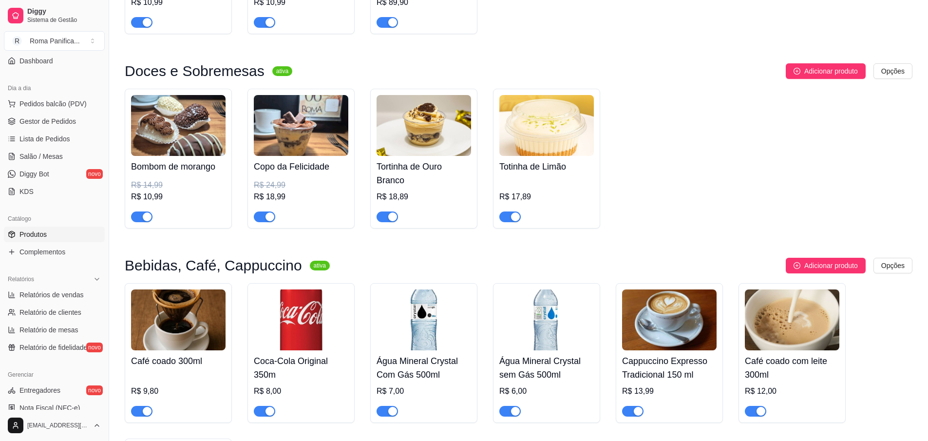
click at [541, 181] on div "Totinha de Limão R$ 17,89" at bounding box center [547, 189] width 95 height 66
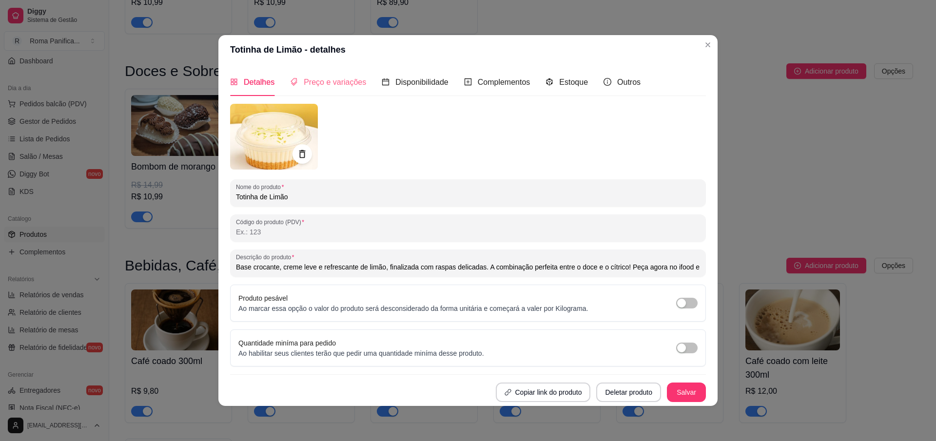
click at [338, 89] on div "Preço e variações" at bounding box center [328, 82] width 76 height 28
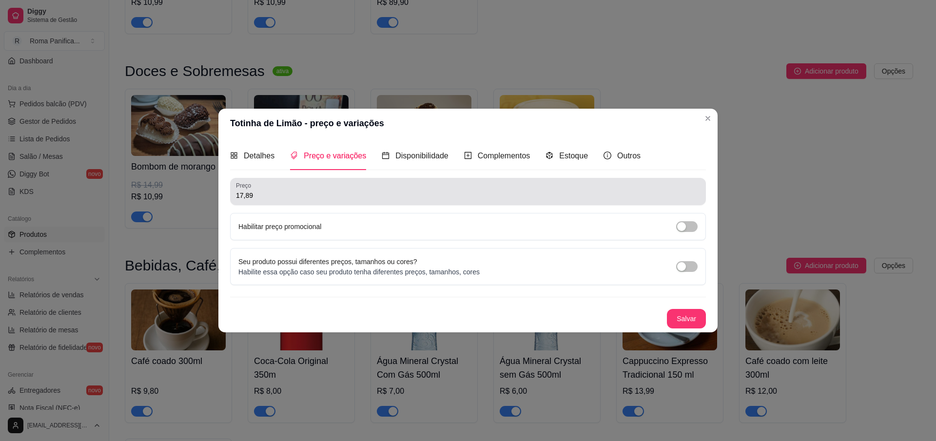
drag, startPoint x: 312, startPoint y: 197, endPoint x: 312, endPoint y: 207, distance: 9.3
click at [312, 197] on input "17,89" at bounding box center [468, 196] width 464 height 10
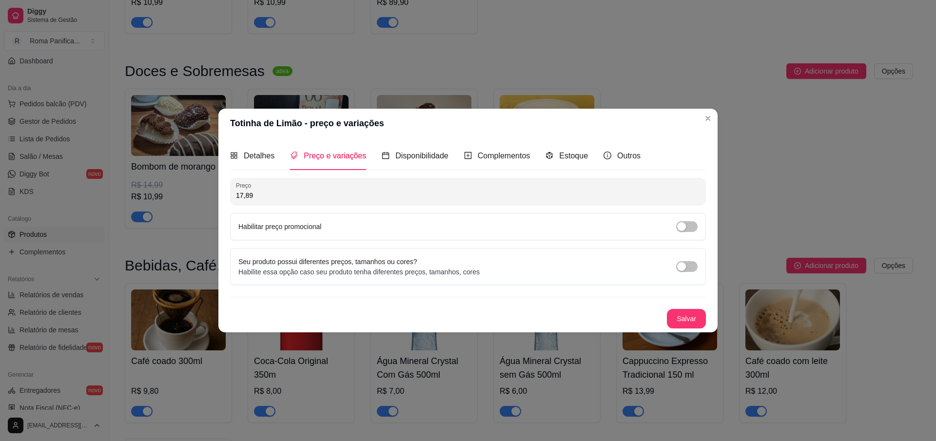
click at [315, 232] on div "Habilitar preço promocional" at bounding box center [468, 226] width 476 height 27
click at [689, 227] on span "button" at bounding box center [686, 226] width 21 height 11
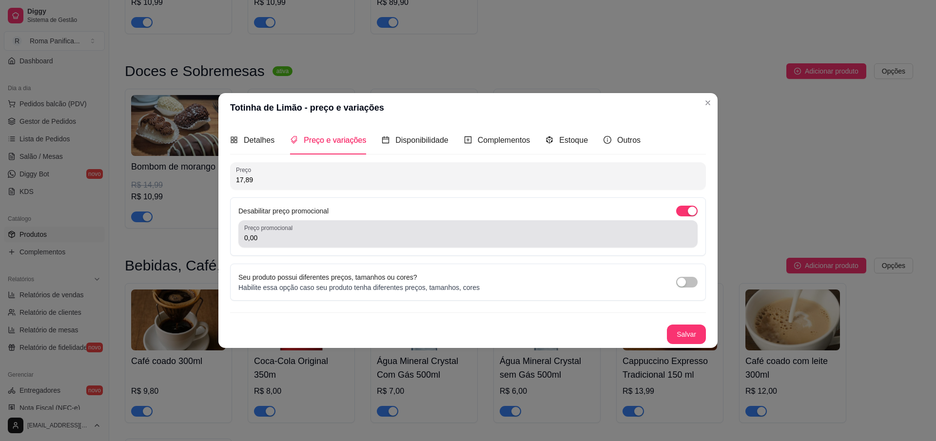
click at [442, 247] on div "Preço promocional 0,00" at bounding box center [467, 233] width 459 height 27
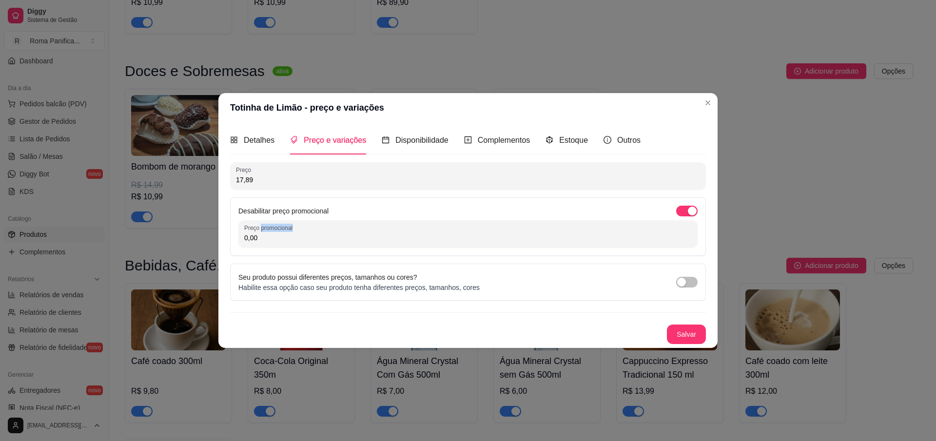
click at [442, 247] on div "Preço promocional 0,00" at bounding box center [467, 233] width 459 height 27
type input "10,99"
click at [690, 344] on div "Detalhes Preço e variações Disponibilidade Complementos Estoque Outros Nome do …" at bounding box center [467, 234] width 499 height 225
click at [693, 336] on button "Salvar" at bounding box center [686, 334] width 39 height 19
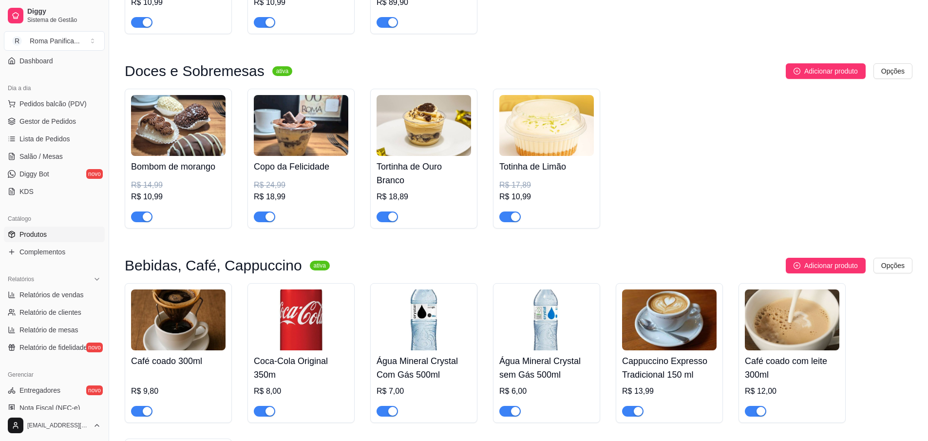
click at [430, 183] on h4 "Tortinha de Ouro Branco" at bounding box center [424, 173] width 95 height 27
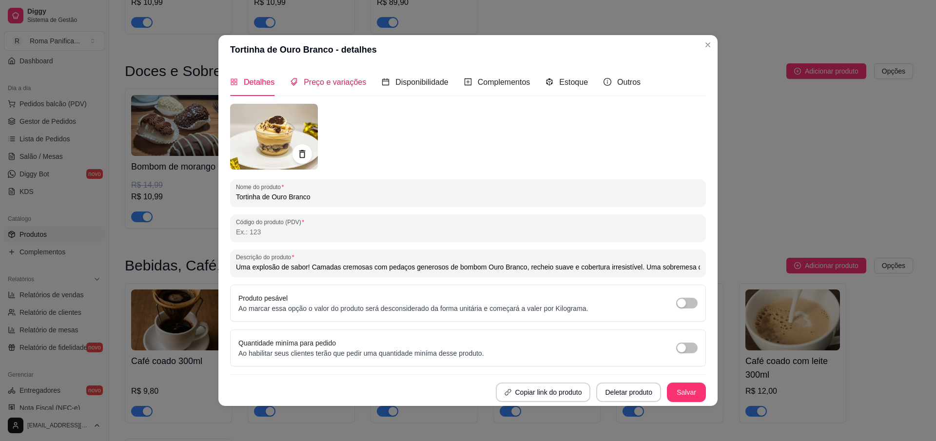
drag, startPoint x: 334, startPoint y: 82, endPoint x: 334, endPoint y: 90, distance: 7.3
click at [334, 82] on span "Preço e variações" at bounding box center [335, 82] width 62 height 8
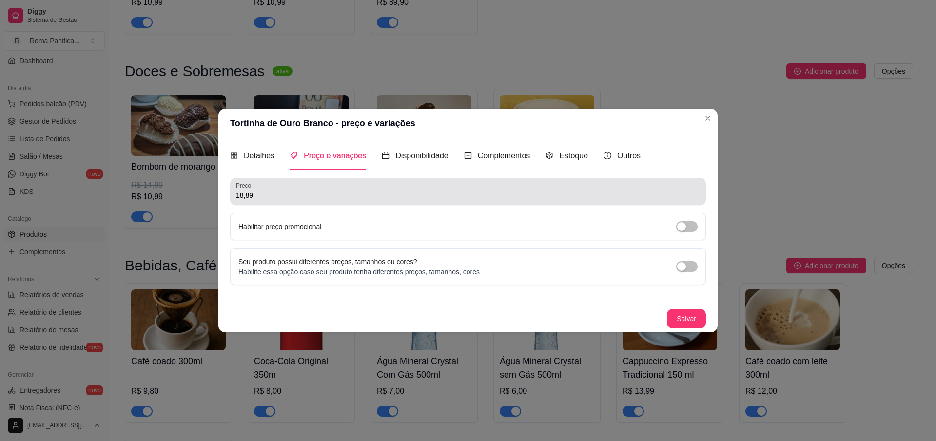
click at [268, 192] on input "18,89" at bounding box center [468, 196] width 464 height 10
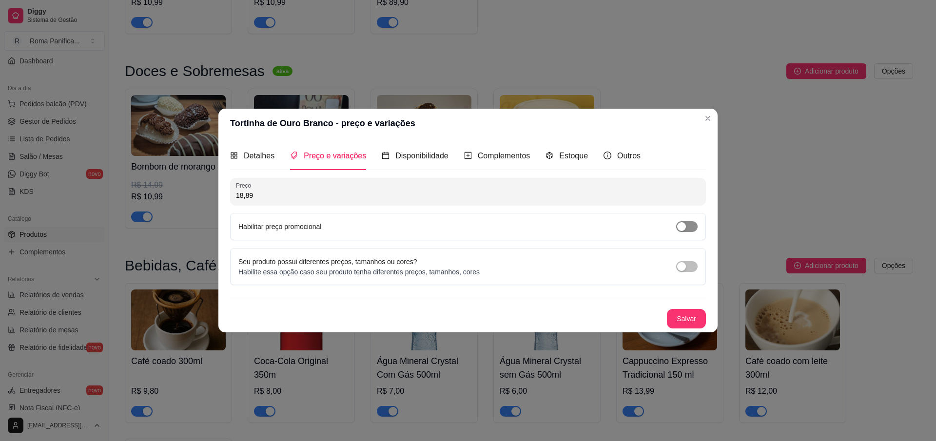
click at [688, 226] on span "button" at bounding box center [686, 226] width 21 height 11
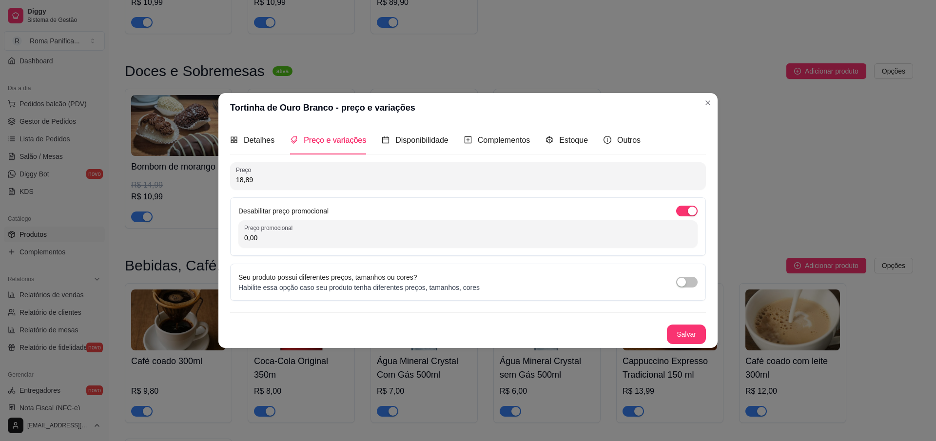
click at [408, 236] on input "0,00" at bounding box center [467, 238] width 447 height 10
type input "14,99"
click at [695, 327] on button "Salvar" at bounding box center [686, 334] width 39 height 19
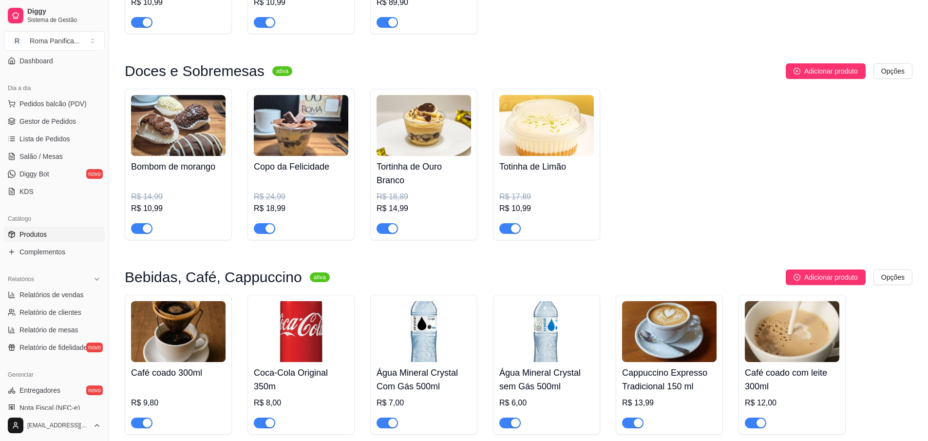
scroll to position [2208, 0]
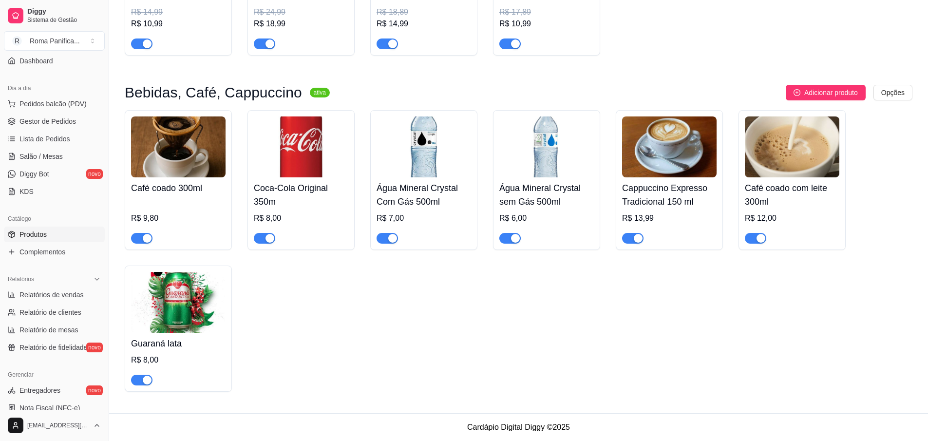
click at [310, 205] on h4 "Coca-Cola Original 350m" at bounding box center [301, 194] width 95 height 27
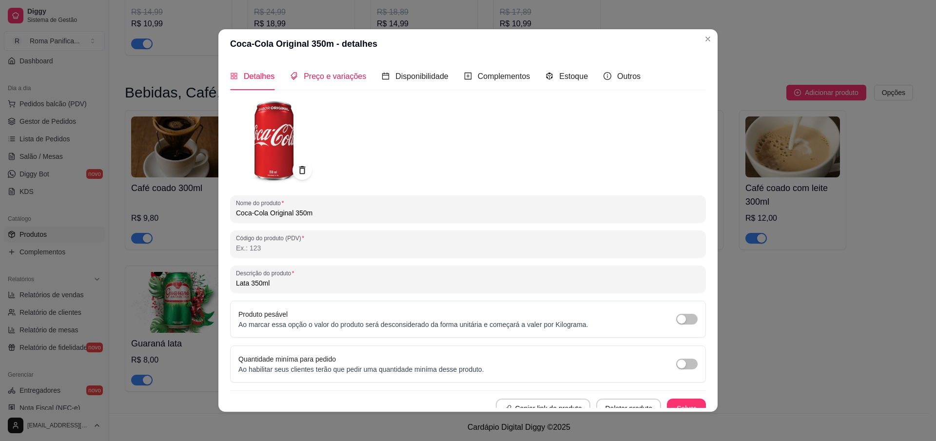
click at [349, 73] on span "Preço e variações" at bounding box center [335, 76] width 62 height 8
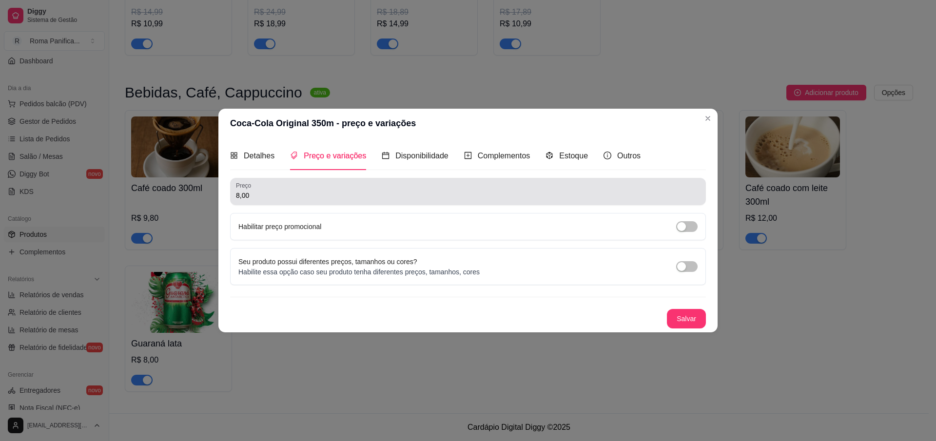
drag, startPoint x: 276, startPoint y: 196, endPoint x: 289, endPoint y: 200, distance: 13.4
click at [280, 198] on input "8,00" at bounding box center [468, 196] width 464 height 10
click at [289, 200] on div "8,00" at bounding box center [468, 191] width 464 height 19
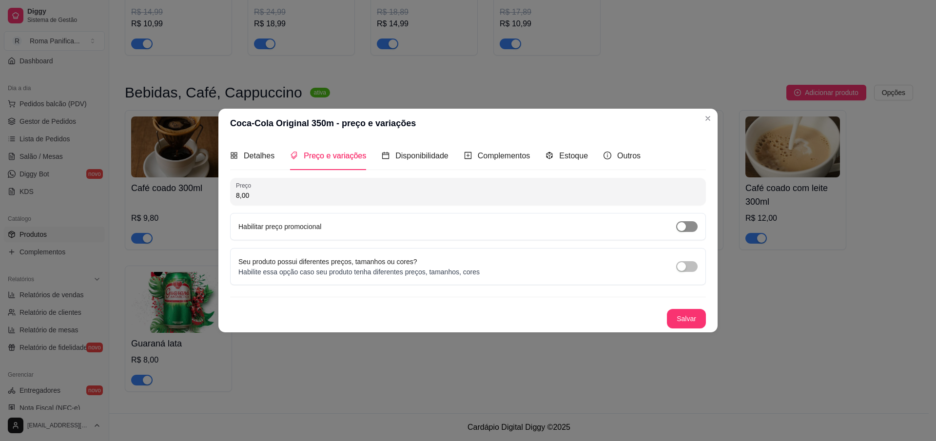
click at [679, 227] on div "button" at bounding box center [681, 226] width 9 height 9
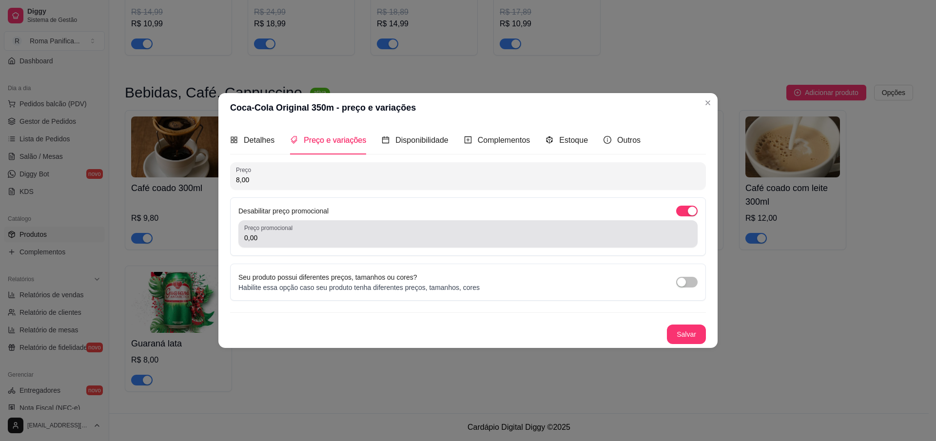
click at [419, 236] on input "0,00" at bounding box center [467, 238] width 447 height 10
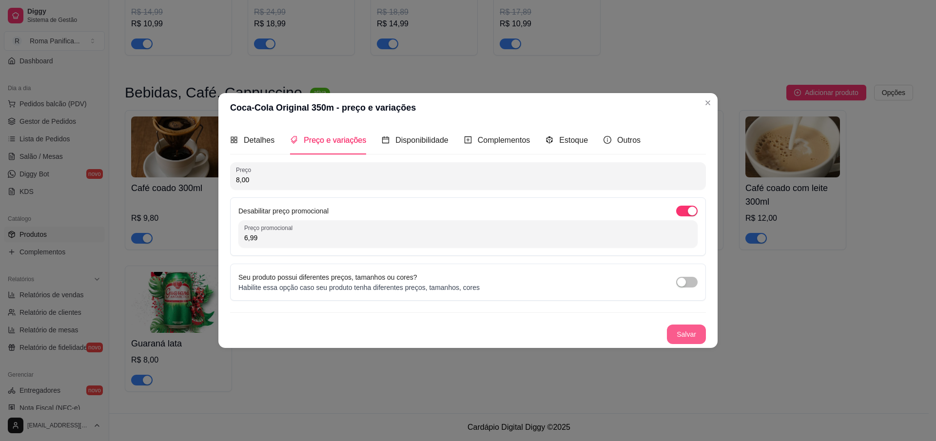
type input "6,99"
click at [687, 335] on button "Salvar" at bounding box center [686, 334] width 38 height 19
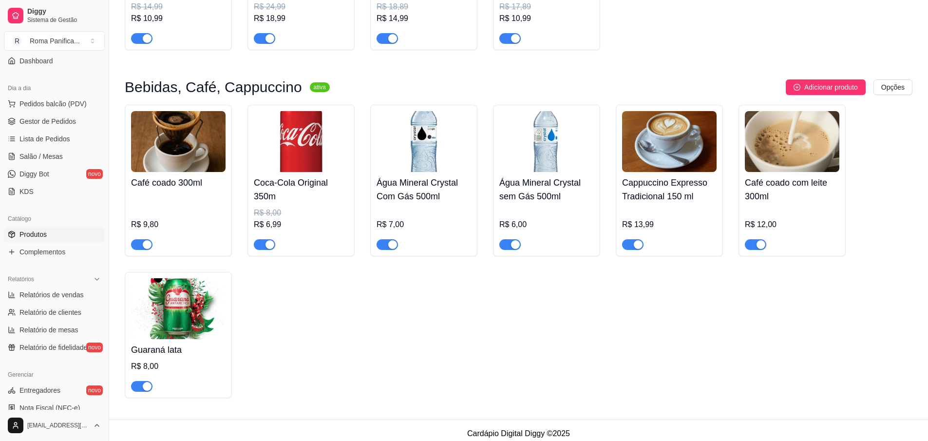
click at [200, 199] on div "R$ 9,80" at bounding box center [178, 221] width 95 height 57
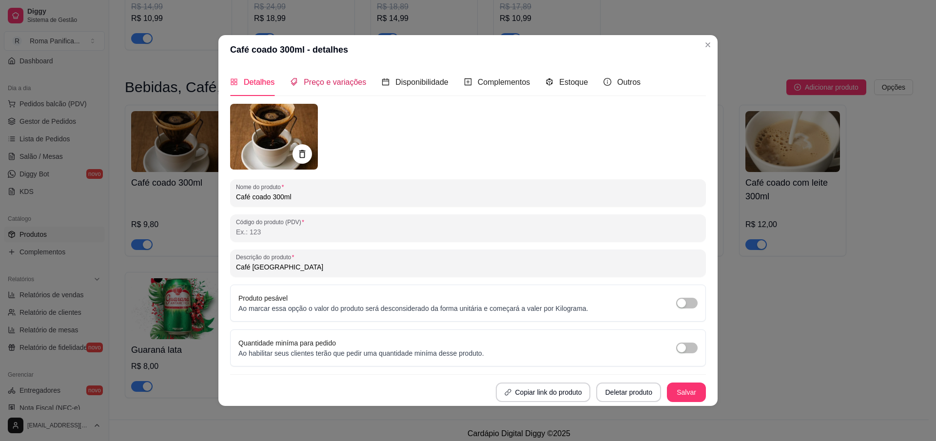
click at [341, 86] on div "Preço e variações" at bounding box center [328, 82] width 76 height 12
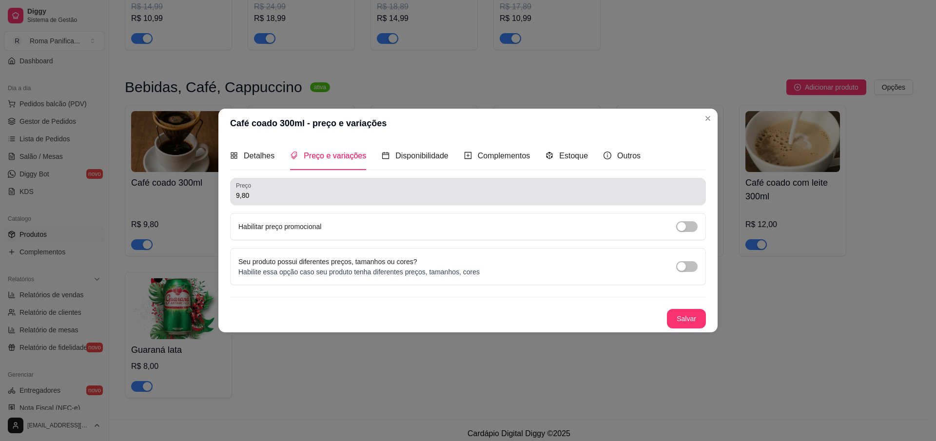
click at [300, 193] on input "9,80" at bounding box center [468, 196] width 464 height 10
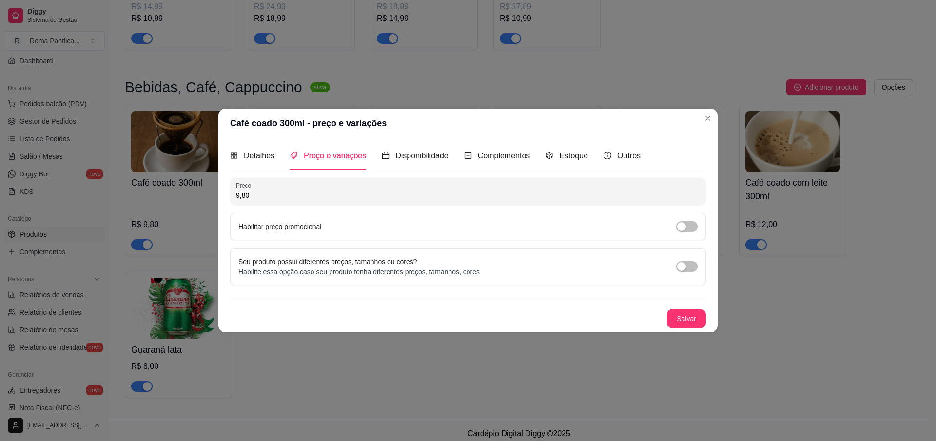
click at [300, 193] on input "9,80" at bounding box center [468, 196] width 464 height 10
type input "8,00"
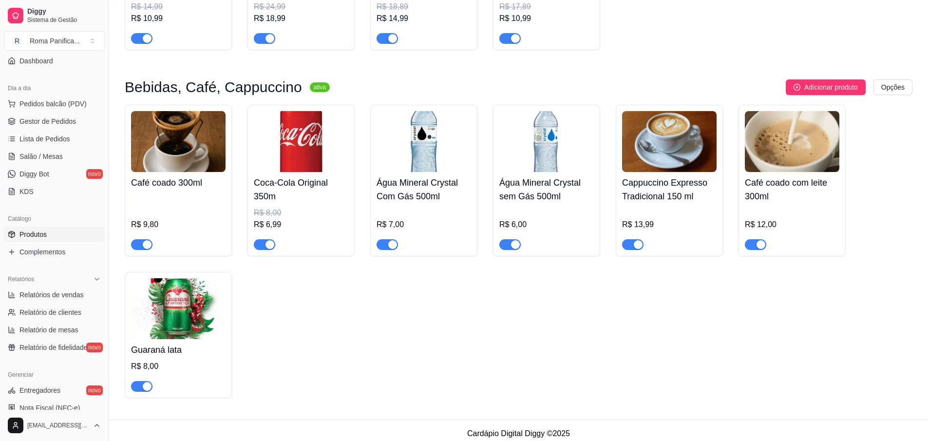
click at [218, 172] on img at bounding box center [178, 141] width 95 height 61
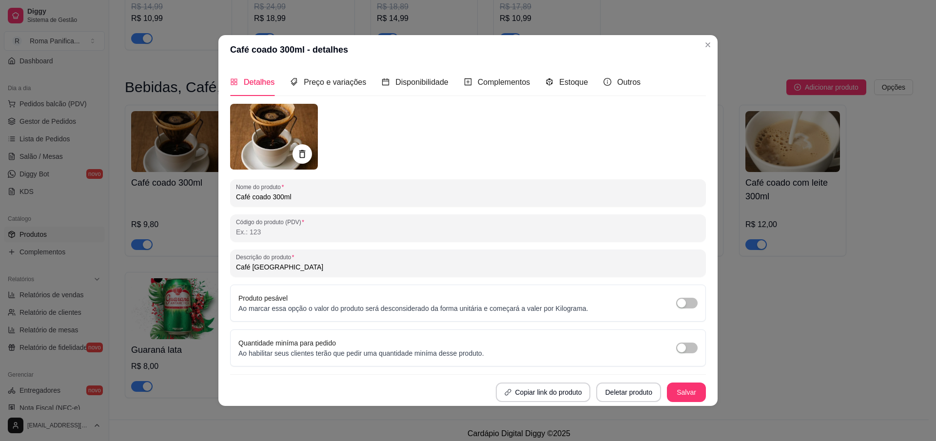
click at [327, 91] on div "Preço e variações" at bounding box center [328, 82] width 76 height 28
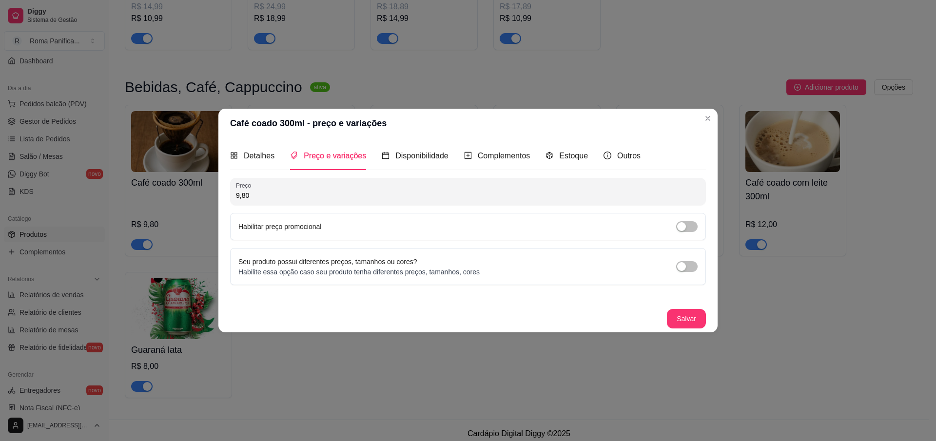
click at [298, 223] on label "Habilitar preço promocional" at bounding box center [279, 227] width 83 height 8
click at [692, 225] on span "button" at bounding box center [686, 226] width 21 height 11
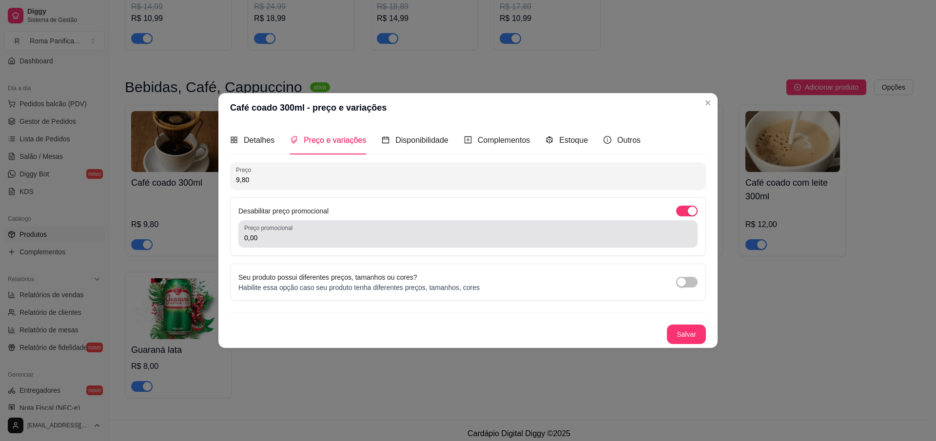
click at [452, 246] on div "Preço promocional 0,00" at bounding box center [467, 233] width 459 height 27
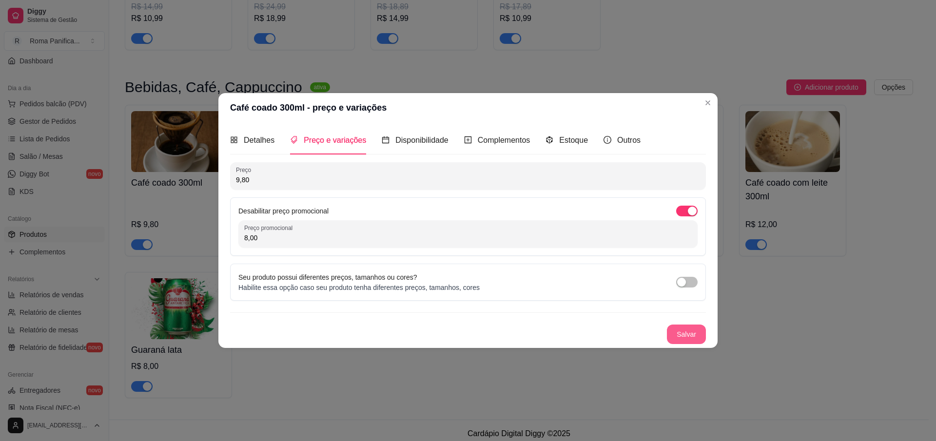
type input "8,00"
click at [690, 335] on button "Salvar" at bounding box center [686, 334] width 39 height 19
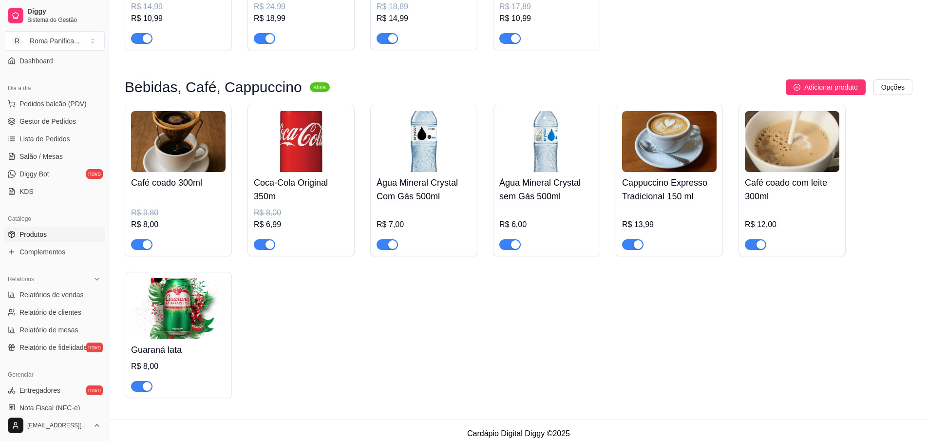
click at [440, 178] on div "Água Mineral Crystal Com Gás 500ml R$ 7,00" at bounding box center [424, 211] width 95 height 78
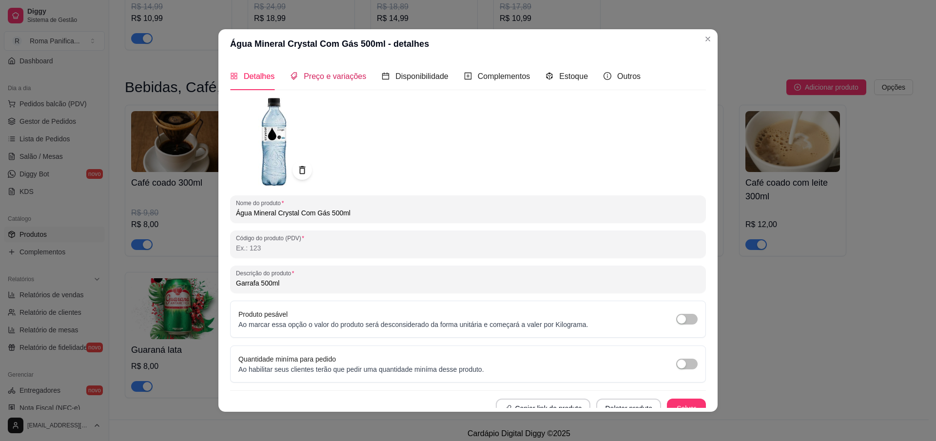
click at [317, 81] on div "Preço e variações" at bounding box center [328, 76] width 76 height 12
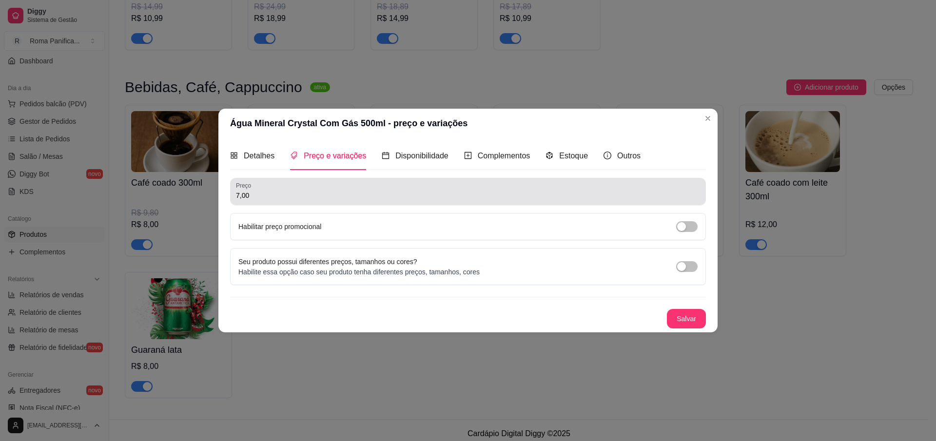
click at [280, 195] on input "7,00" at bounding box center [468, 196] width 464 height 10
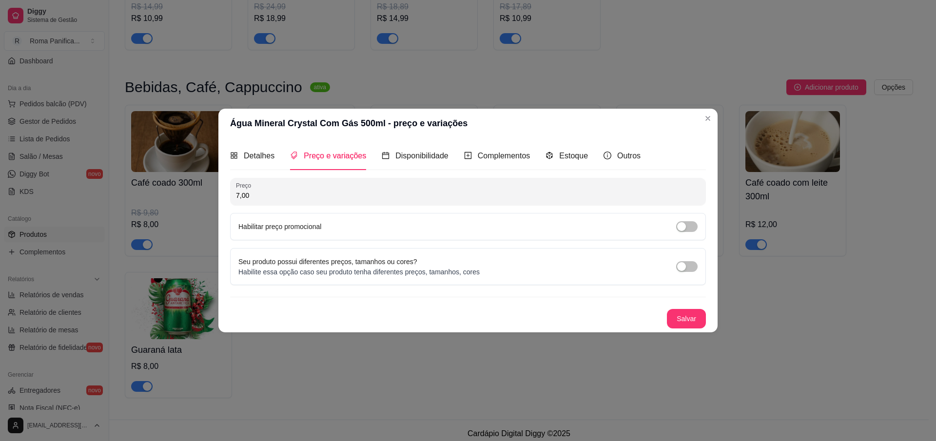
click at [280, 195] on input "7,00" at bounding box center [468, 196] width 464 height 10
type input "5,00"
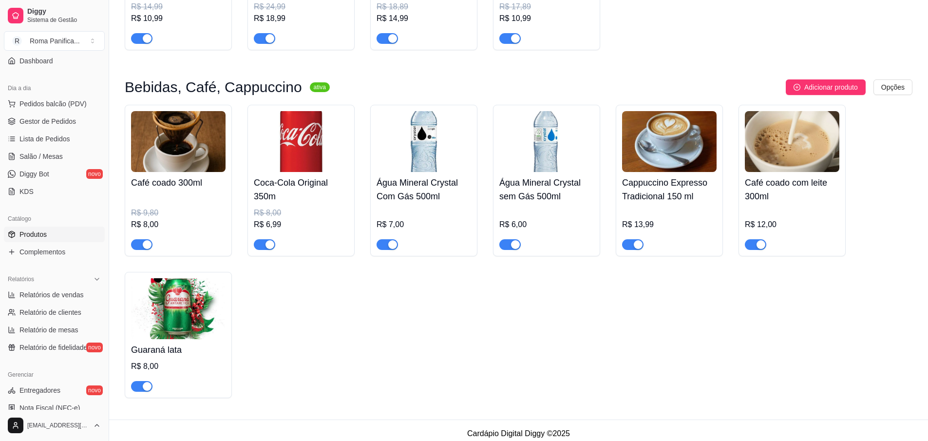
click at [426, 172] on img at bounding box center [424, 141] width 95 height 61
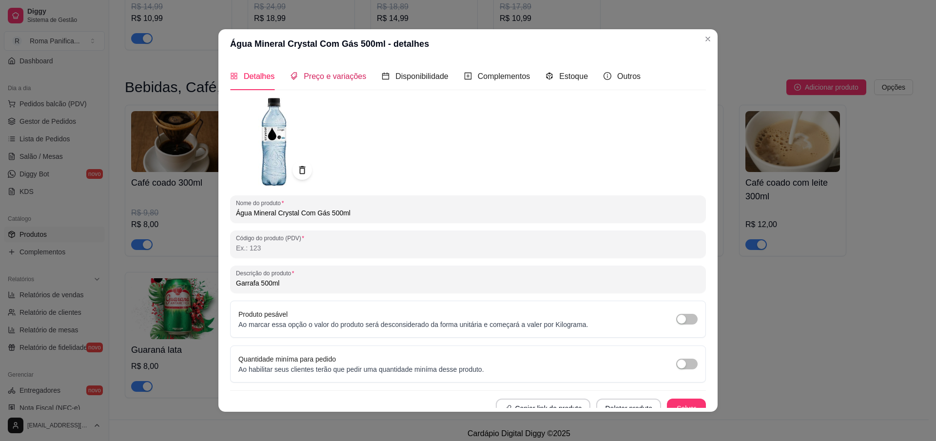
click at [338, 76] on span "Preço e variações" at bounding box center [335, 76] width 62 height 8
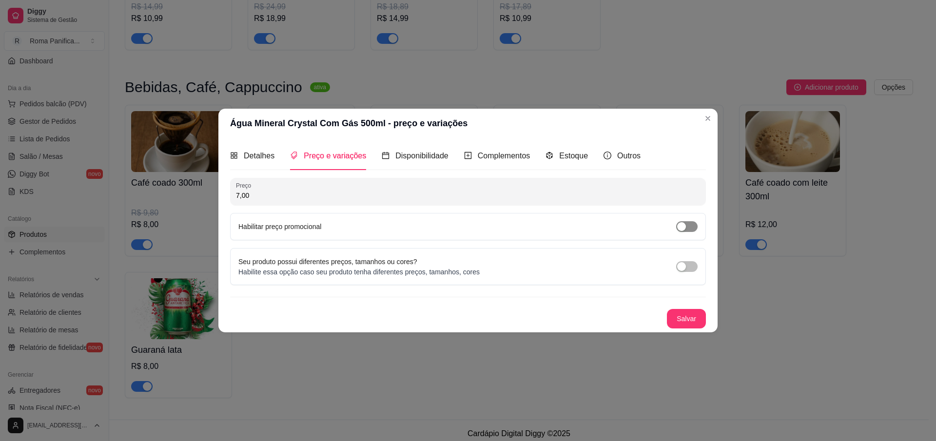
click at [688, 224] on span "button" at bounding box center [686, 226] width 21 height 11
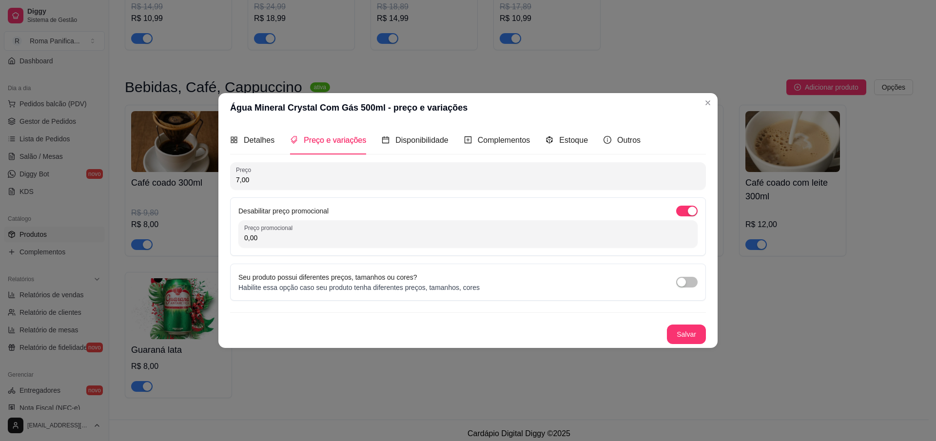
click at [454, 240] on input "0,00" at bounding box center [467, 238] width 447 height 10
type input "5,00"
click at [684, 338] on button "Salvar" at bounding box center [686, 334] width 38 height 19
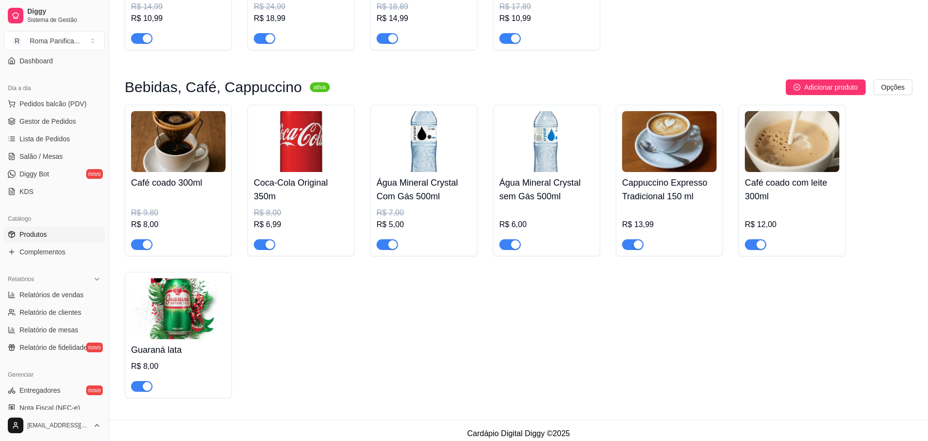
click at [560, 203] on h4 "Água Mineral Crystal sem Gás 500ml" at bounding box center [547, 189] width 95 height 27
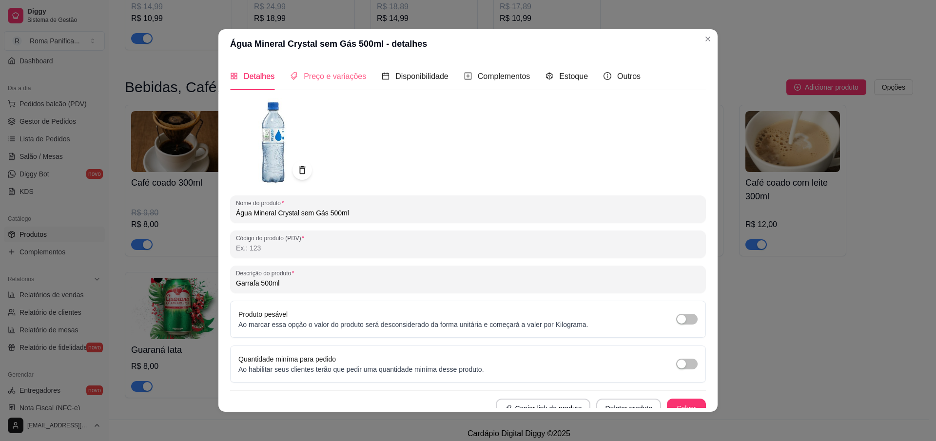
click at [334, 82] on div "Preço e variações" at bounding box center [328, 76] width 76 height 28
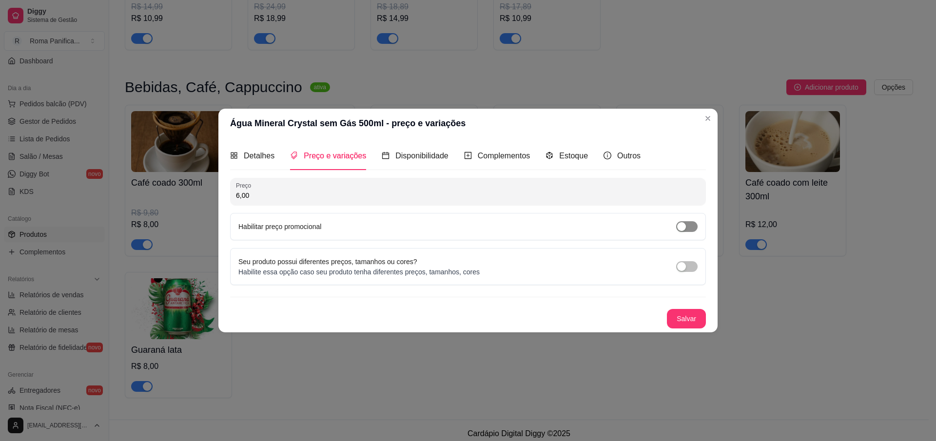
click at [685, 225] on div "button" at bounding box center [681, 226] width 9 height 9
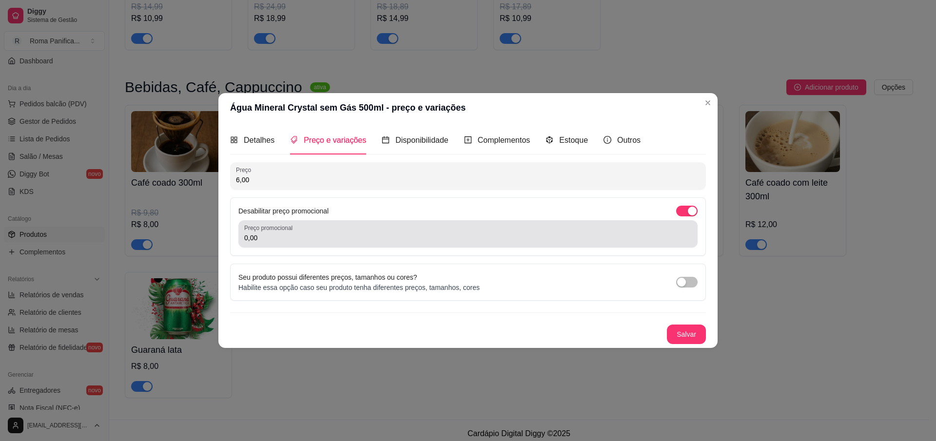
click at [566, 241] on input "0,00" at bounding box center [467, 238] width 447 height 10
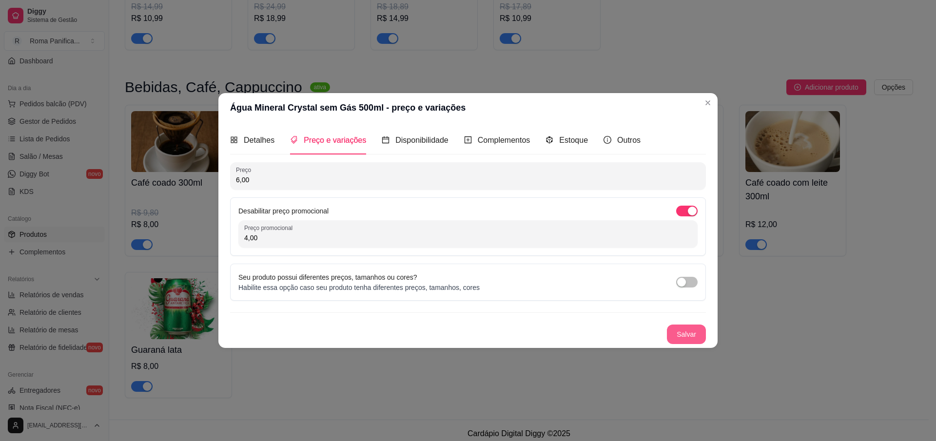
type input "4,00"
click at [697, 336] on button "Salvar" at bounding box center [686, 334] width 39 height 19
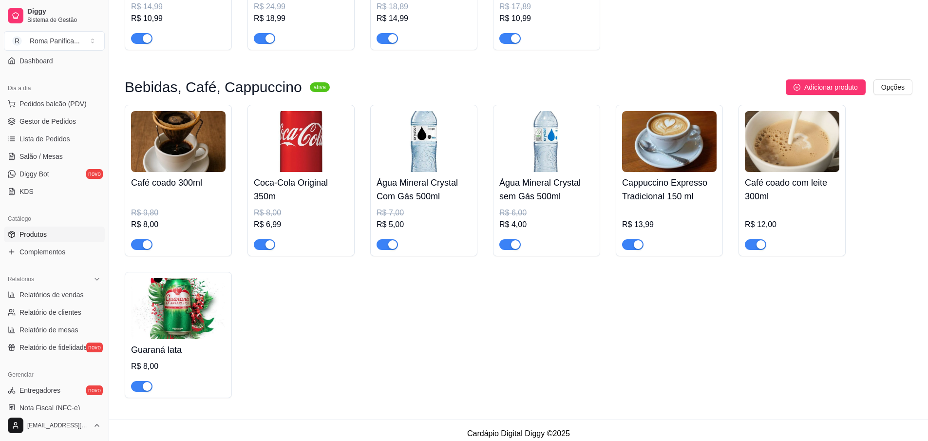
click at [795, 212] on div "R$ 12,00" at bounding box center [792, 228] width 95 height 43
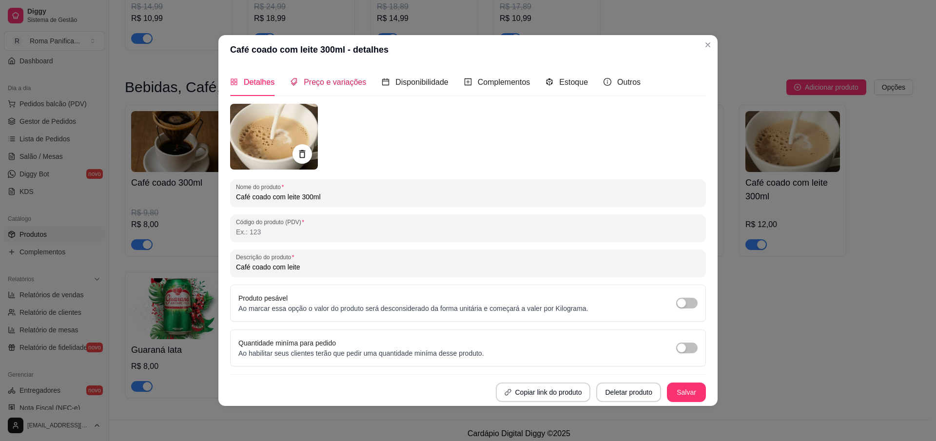
click at [326, 82] on span "Preço e variações" at bounding box center [335, 82] width 62 height 8
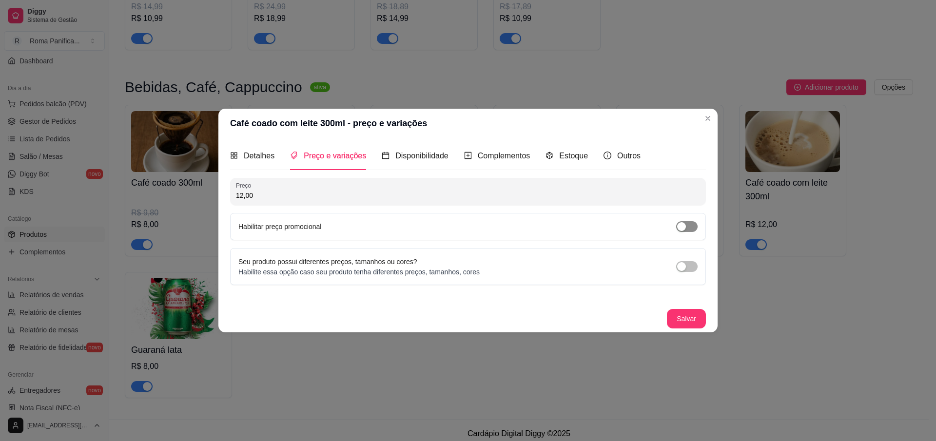
click at [678, 224] on div "button" at bounding box center [681, 226] width 9 height 9
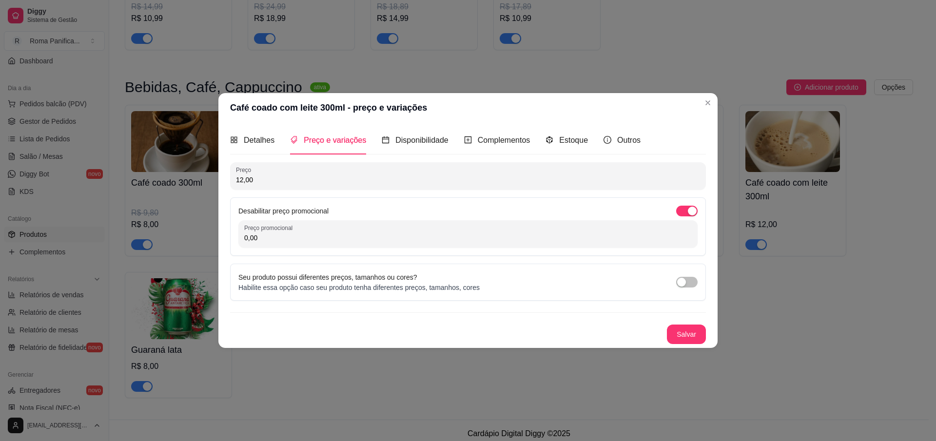
click at [392, 239] on input "0,00" at bounding box center [467, 238] width 447 height 10
type input "8,99"
click at [677, 334] on button "Salvar" at bounding box center [686, 334] width 39 height 19
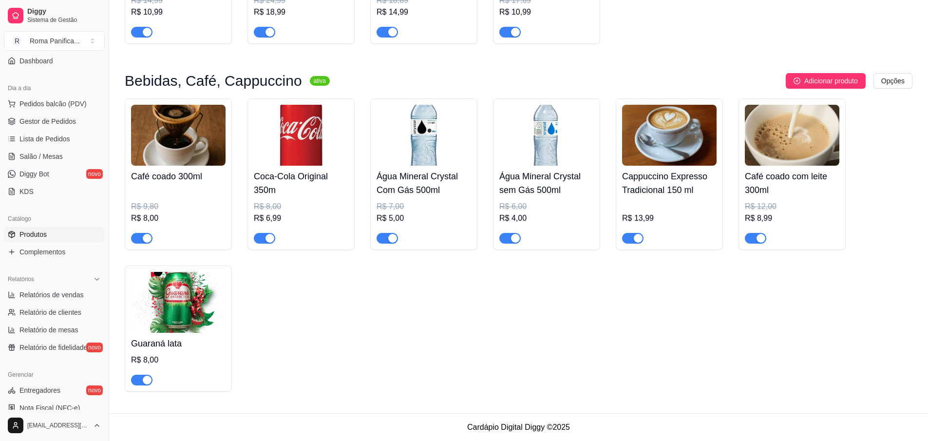
scroll to position [2219, 0]
click at [185, 328] on img at bounding box center [178, 302] width 95 height 61
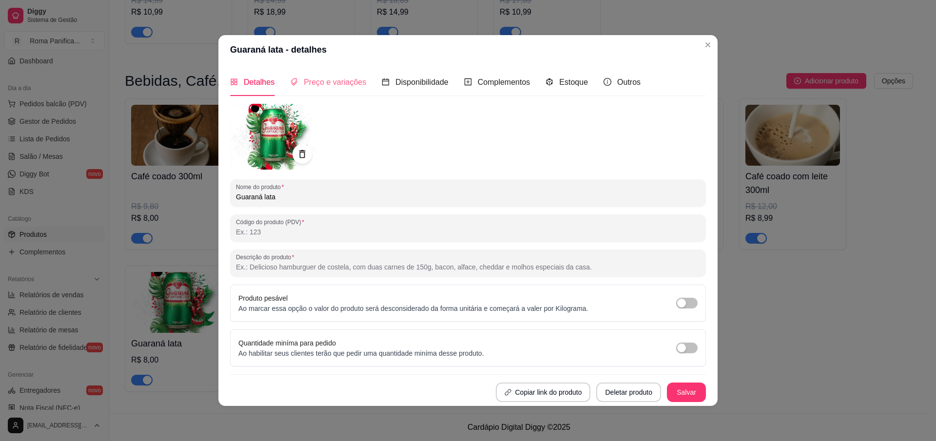
click at [318, 73] on div "Preço e variações" at bounding box center [328, 82] width 76 height 28
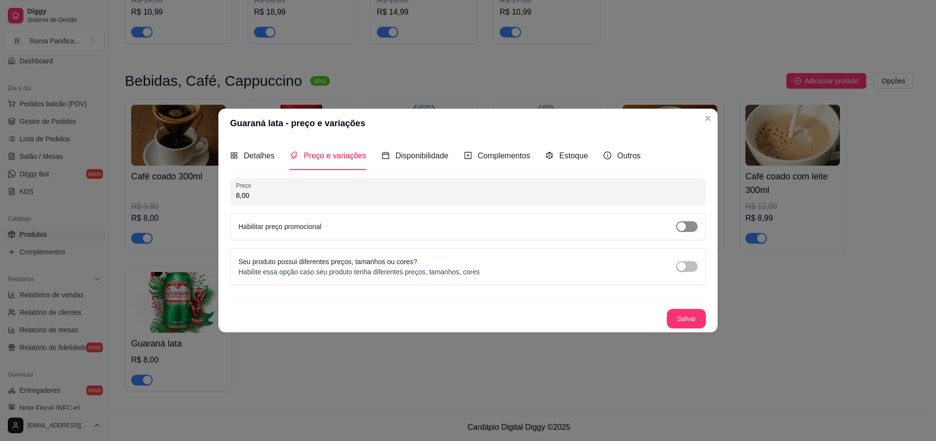
click at [684, 226] on div "button" at bounding box center [681, 226] width 9 height 9
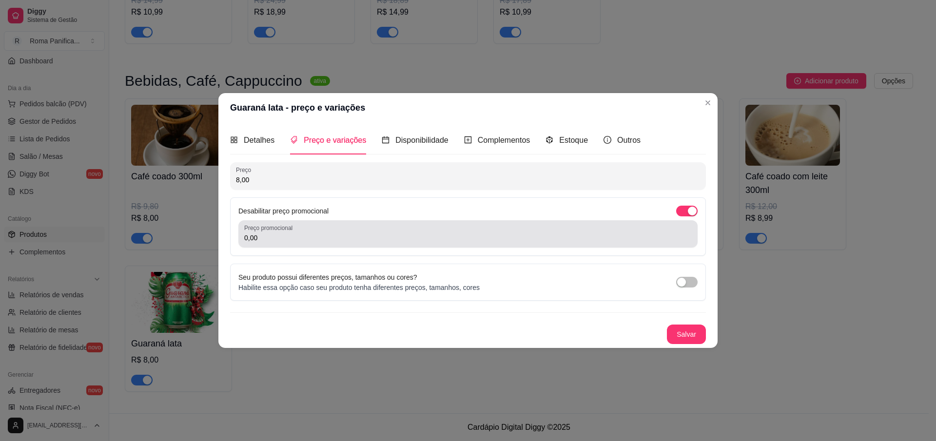
click at [498, 238] on input "0,00" at bounding box center [467, 238] width 447 height 10
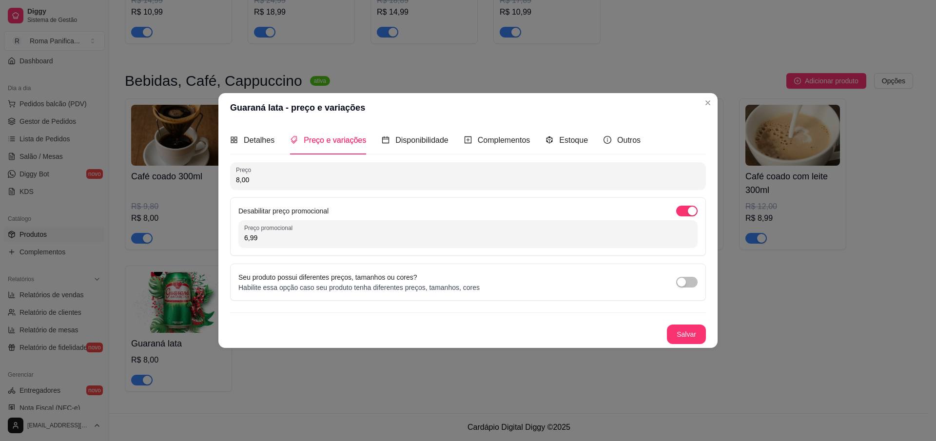
type input "6,99"
click at [680, 329] on button "Salvar" at bounding box center [686, 334] width 38 height 19
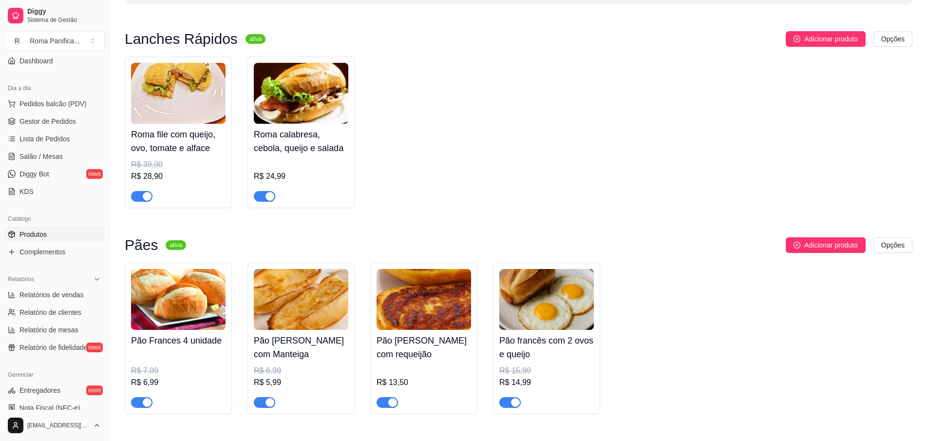
scroll to position [0, 0]
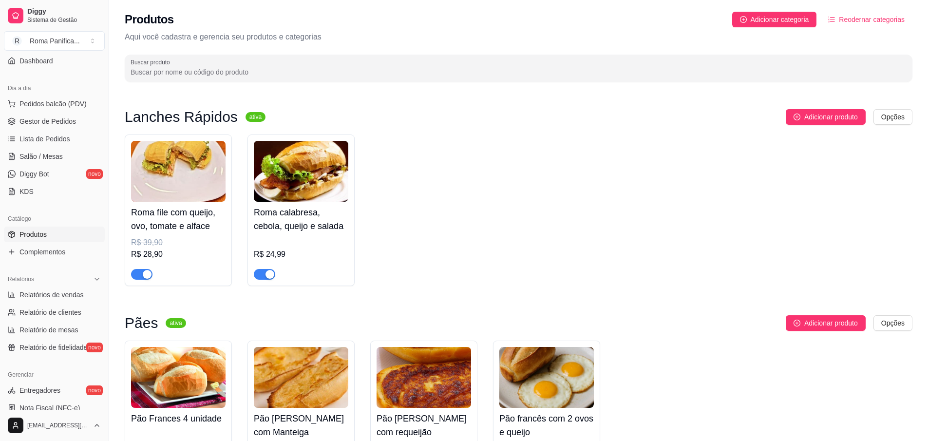
click at [208, 207] on h4 "Roma file com queijo, ovo, tomate e alface" at bounding box center [178, 219] width 95 height 27
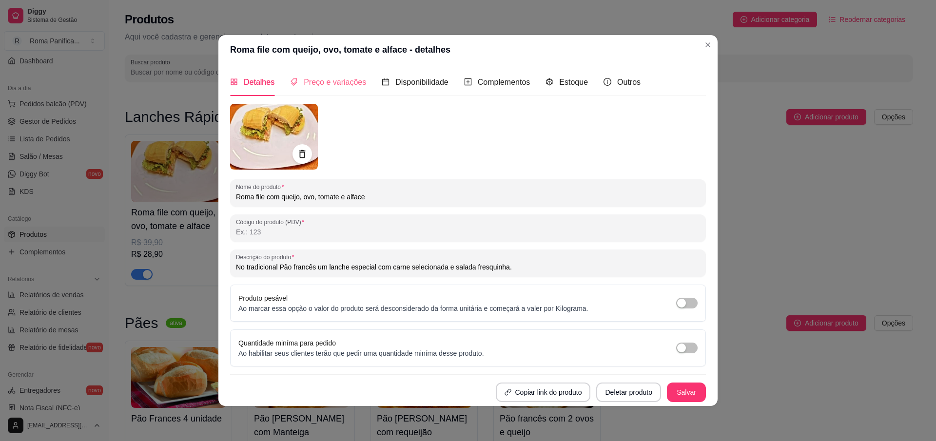
click at [345, 89] on div "Preço e variações" at bounding box center [328, 82] width 76 height 28
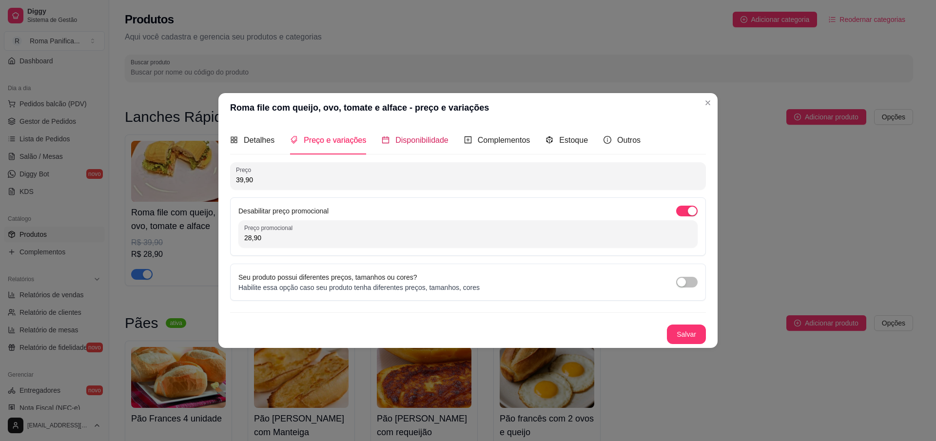
click at [415, 144] on span "Disponibilidade" at bounding box center [421, 140] width 53 height 8
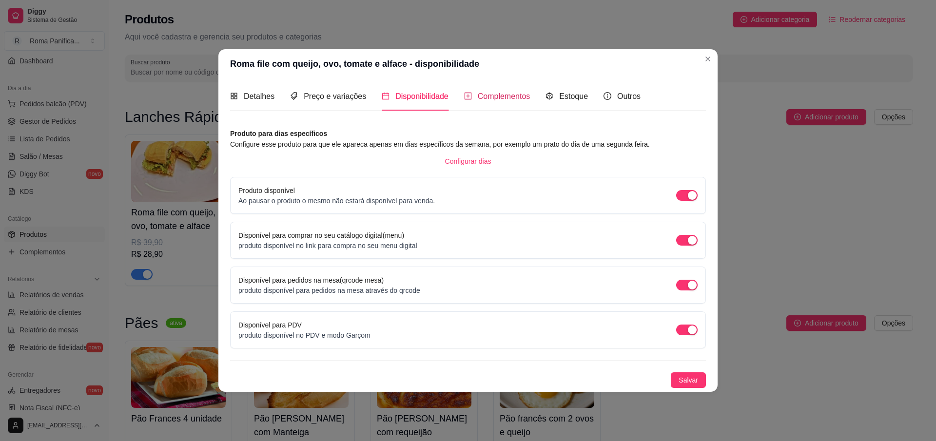
drag, startPoint x: 501, startPoint y: 96, endPoint x: 544, endPoint y: 101, distance: 44.1
click at [501, 96] on span "Complementos" at bounding box center [504, 96] width 53 height 8
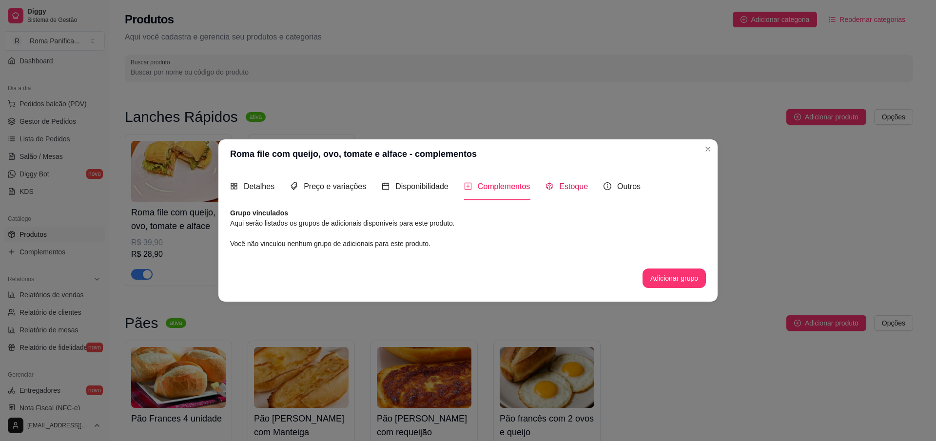
click at [583, 188] on span "Estoque" at bounding box center [573, 186] width 29 height 8
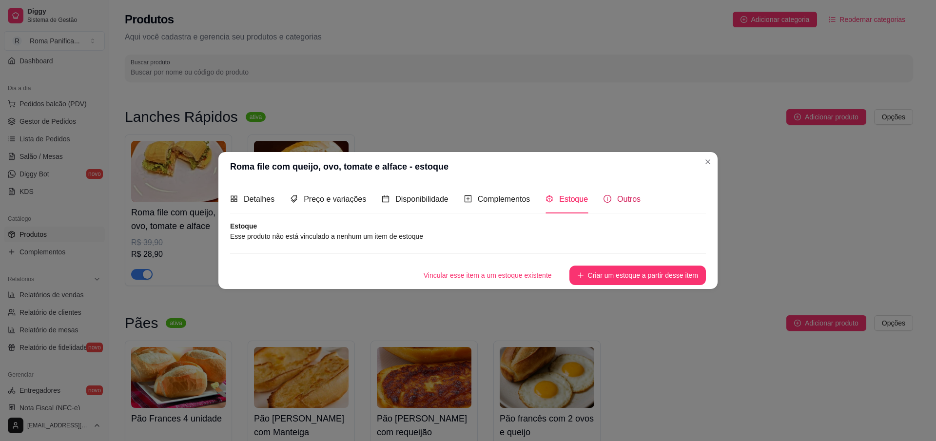
click at [631, 201] on span "Outros" at bounding box center [628, 199] width 23 height 8
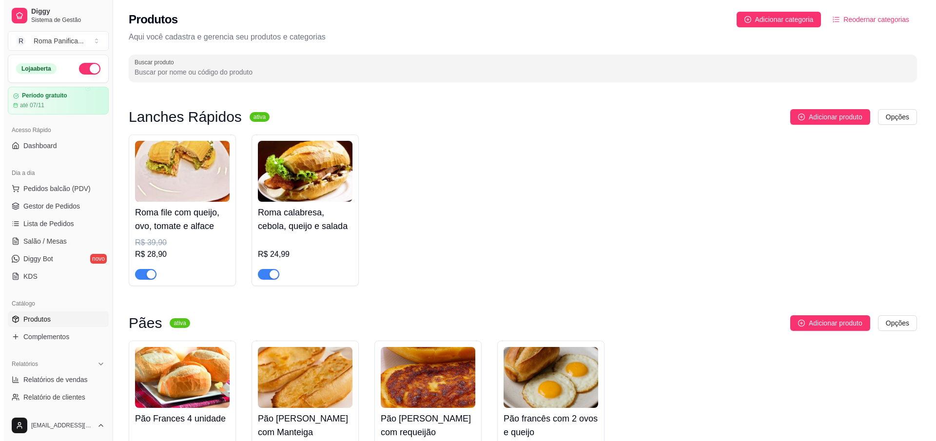
scroll to position [88, 0]
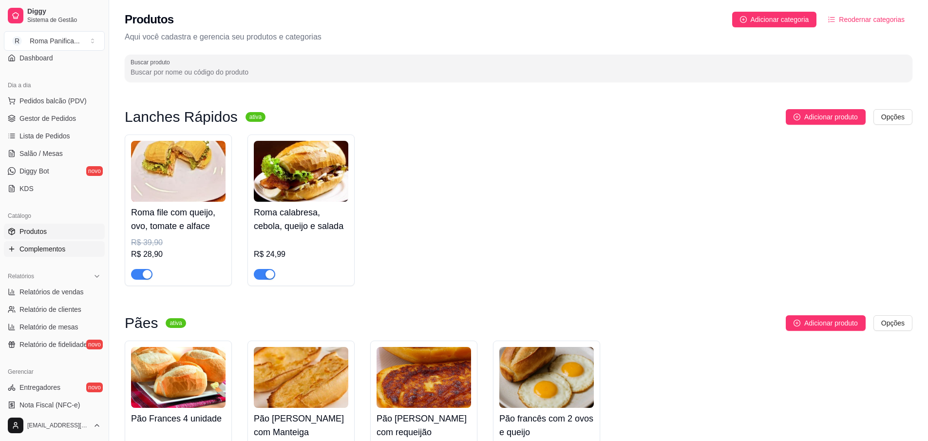
click at [51, 250] on span "Complementos" at bounding box center [42, 249] width 46 height 10
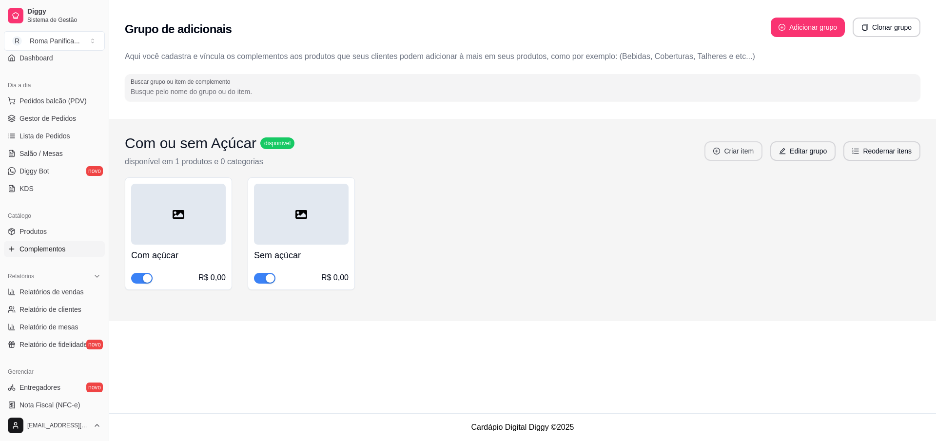
click at [708, 157] on button "Criar item" at bounding box center [733, 150] width 58 height 19
